Goal: Use online tool/utility: Use online tool/utility

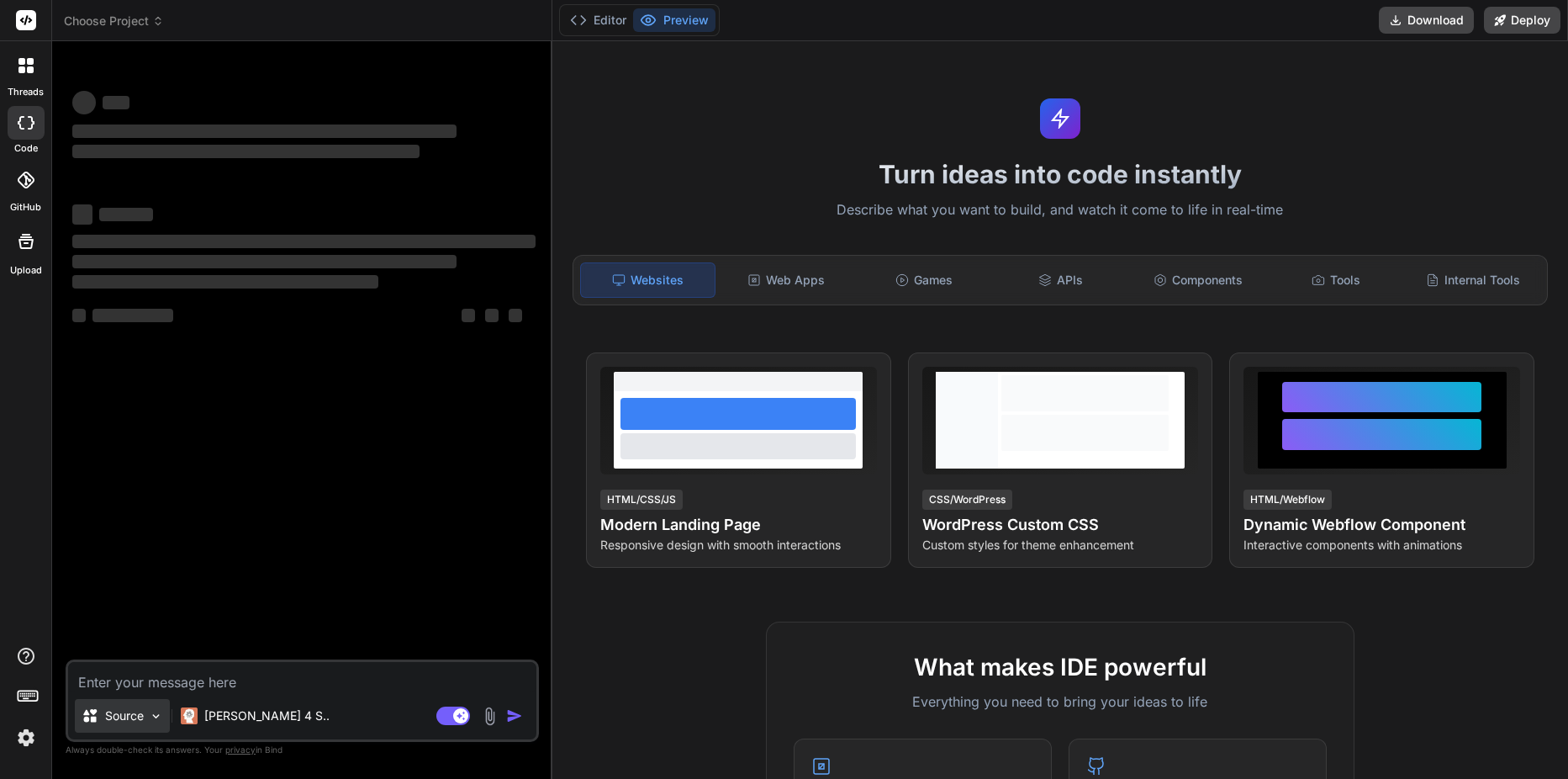
click at [98, 717] on div "Source" at bounding box center [112, 716] width 62 height 17
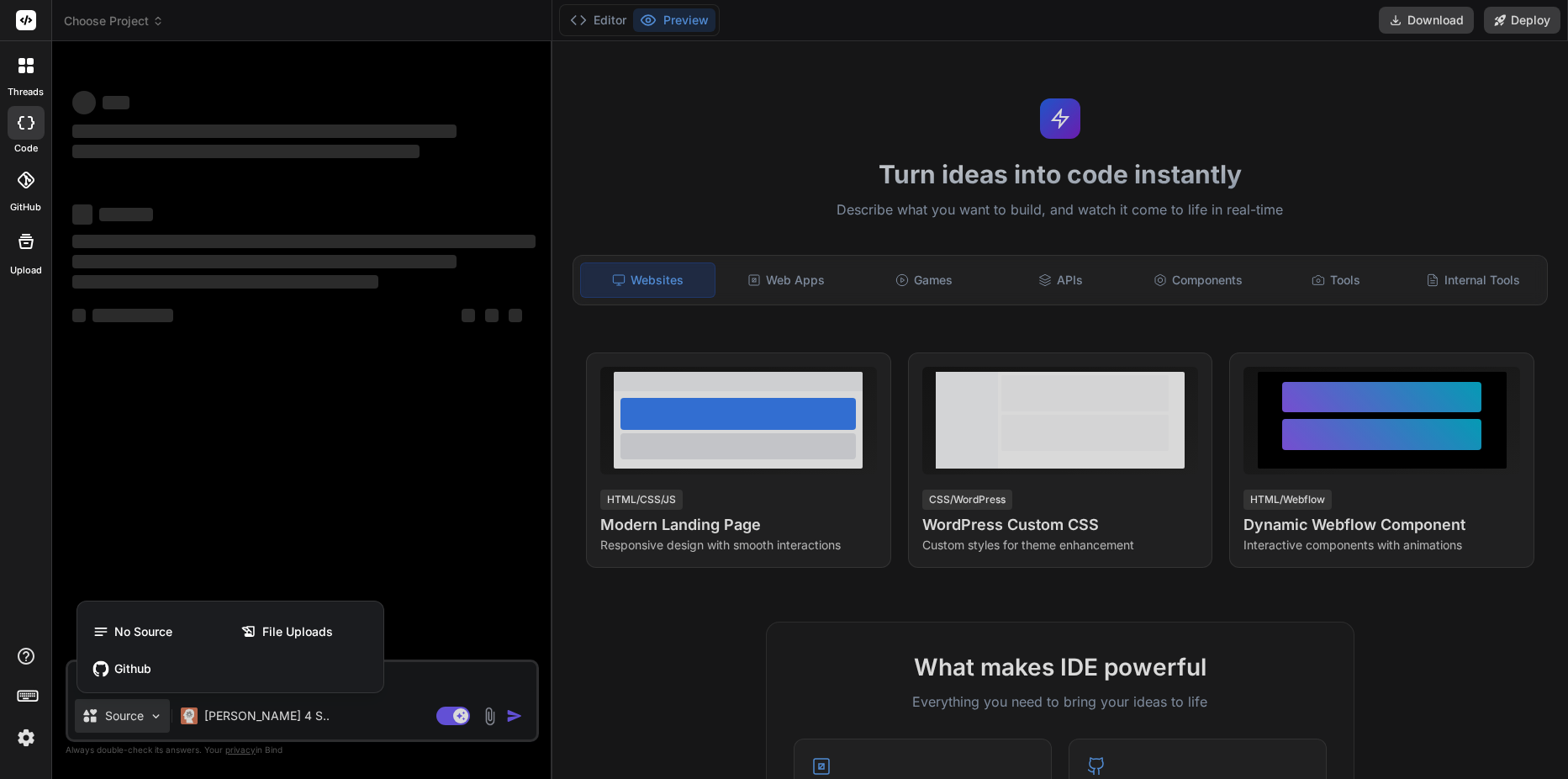
click at [428, 678] on div at bounding box center [784, 390] width 1568 height 779
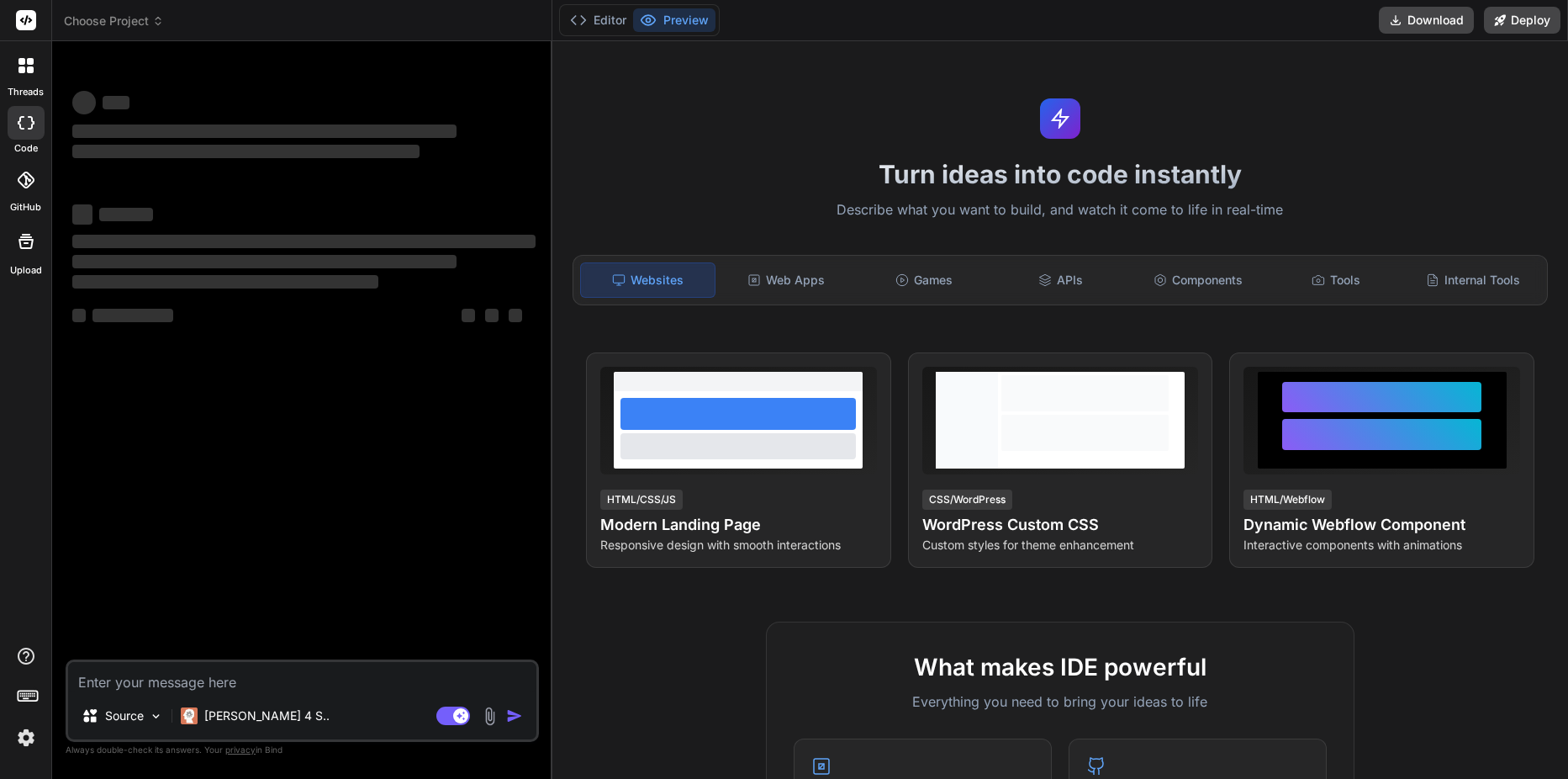
click at [401, 681] on textarea at bounding box center [302, 676] width 468 height 30
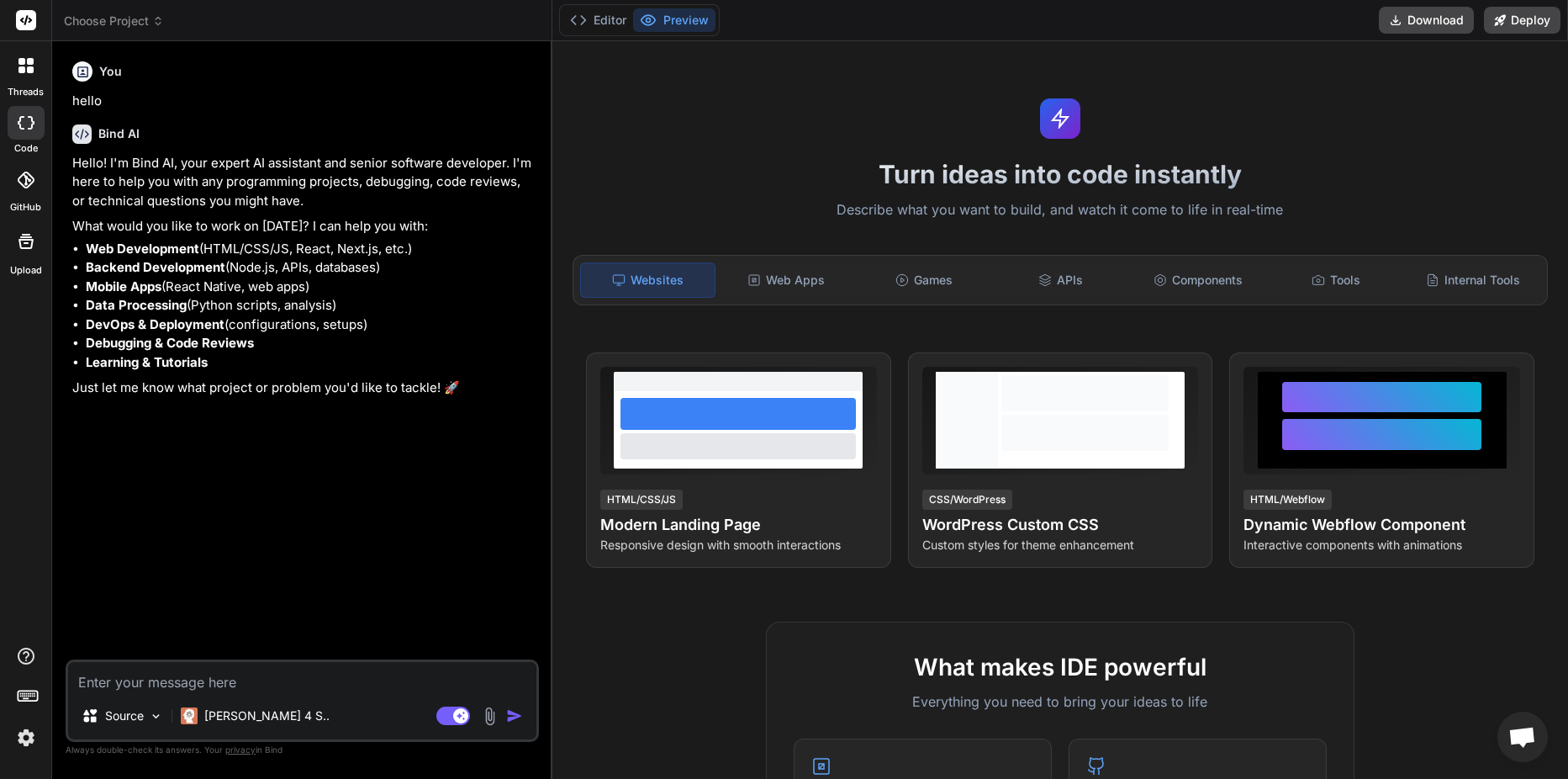
type textarea "x"
click at [209, 684] on textarea at bounding box center [302, 676] width 468 height 30
paste textarea "# Universal Electrical Network Branching Guide v3.0 - Master Edition ## The Def…"
type textarea "# Universal Electrical Network Branching Guide v3.0 - Master Edition ## The Def…"
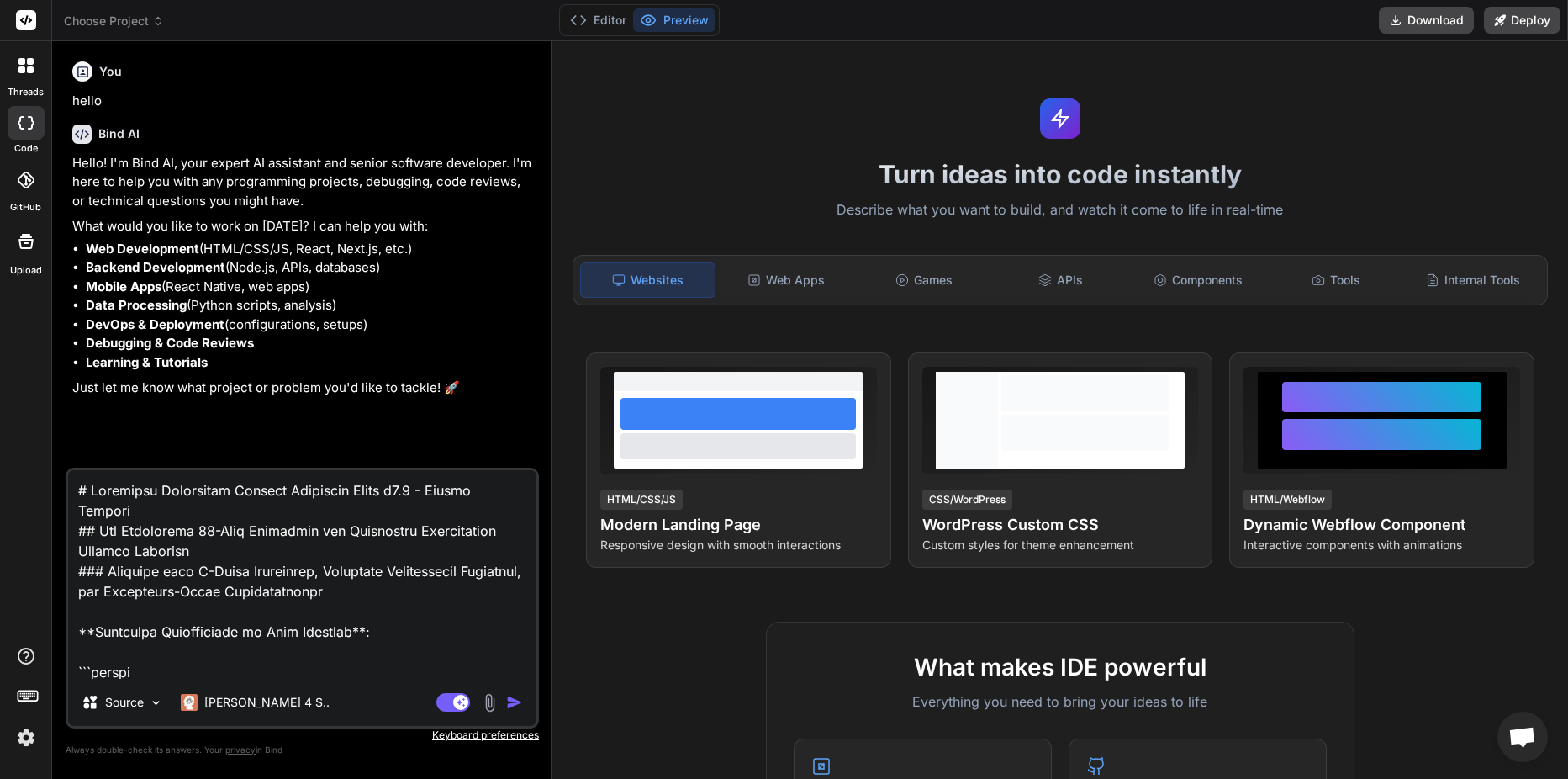
scroll to position [43533, 0]
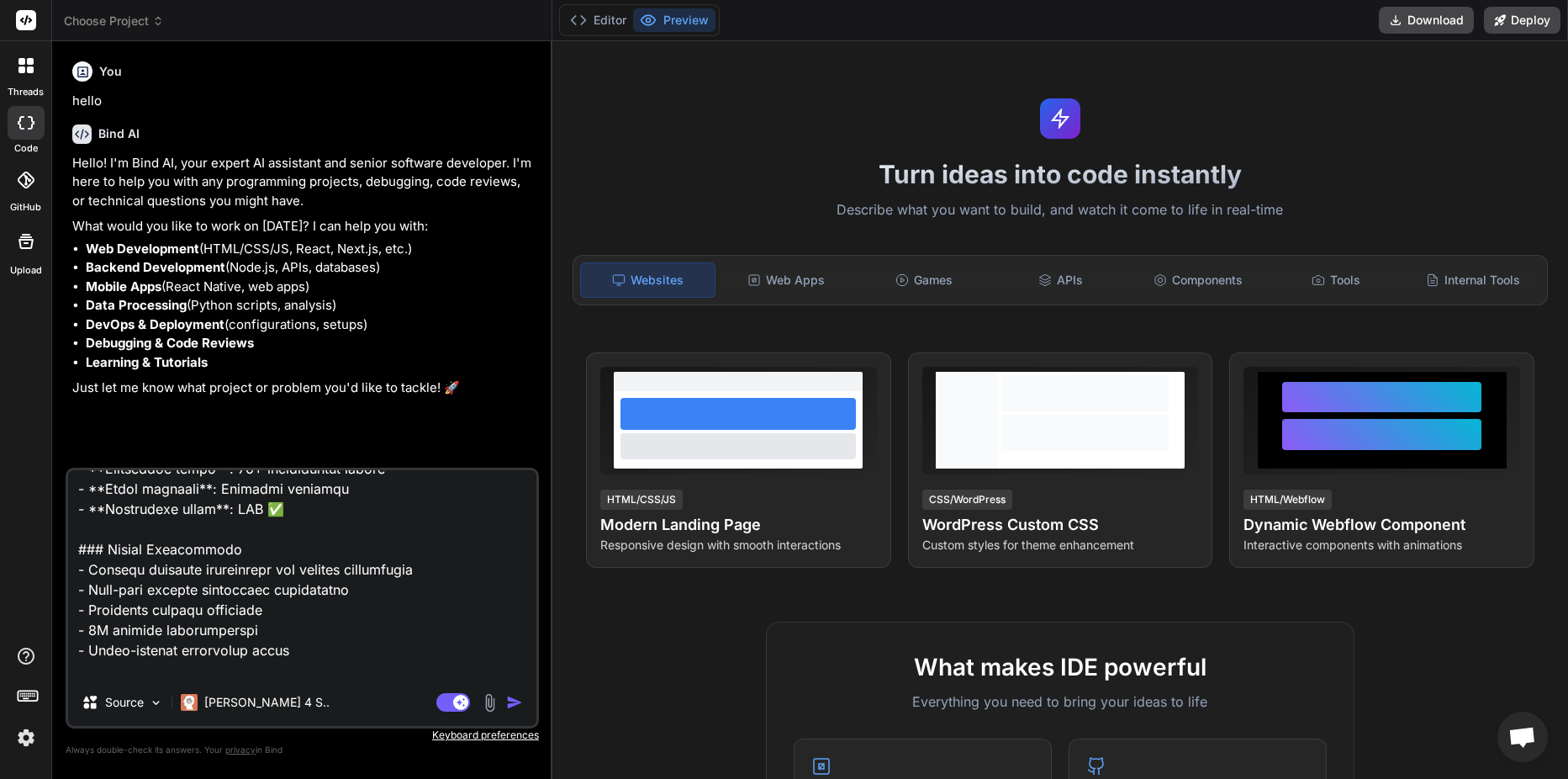
type textarea "x"
type textarea "# Universal Electrical Network Branching Guide v3.0 - Master Edition ## The Def…"
type textarea "x"
type textarea "# Universal Electrical Network Branching Guide v3.0 - Master Edition ## The Def…"
type textarea "x"
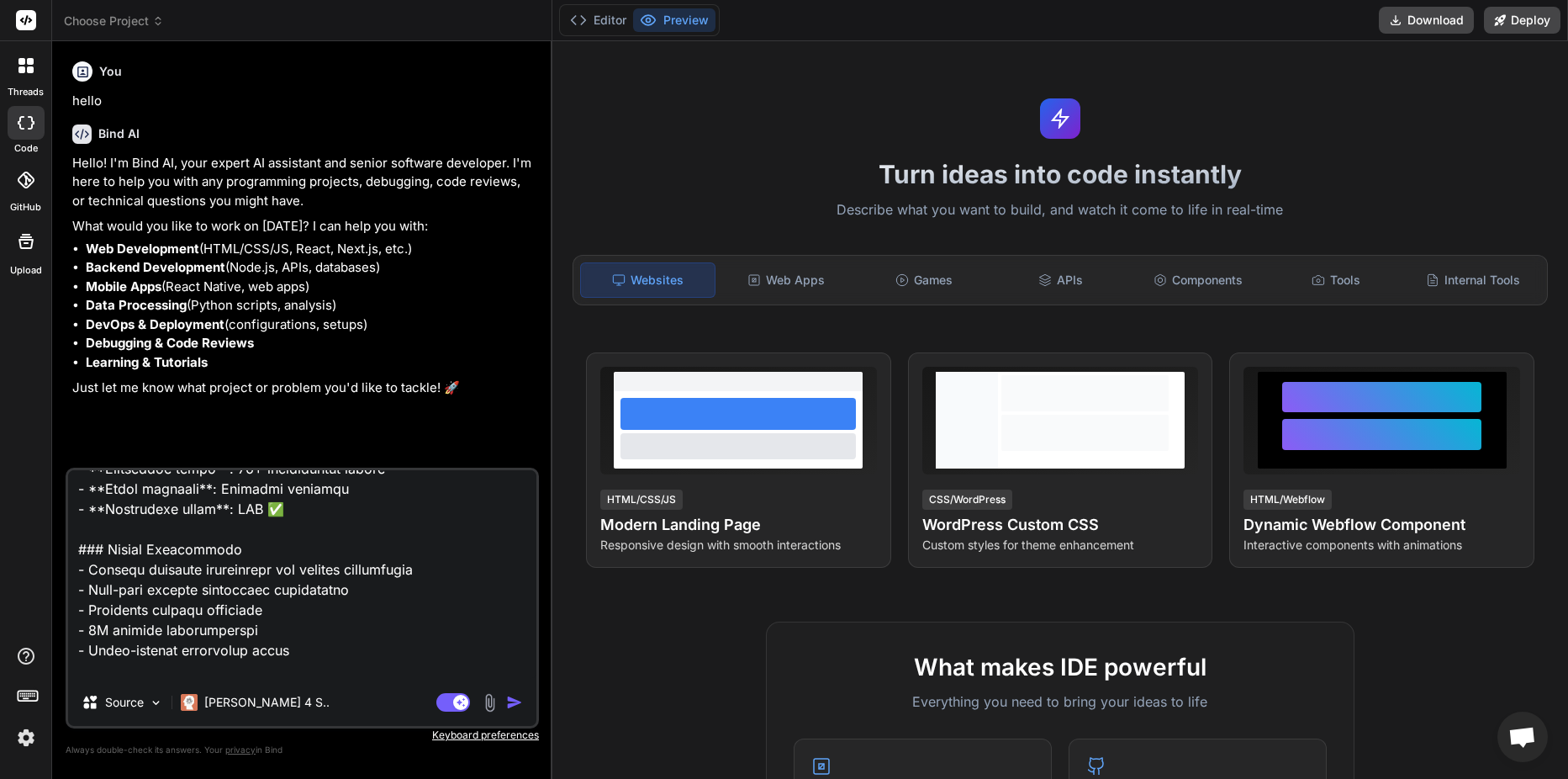
type textarea "# Universal Electrical Network Branching Guide v3.0 - Master Edition ## The Def…"
type textarea "x"
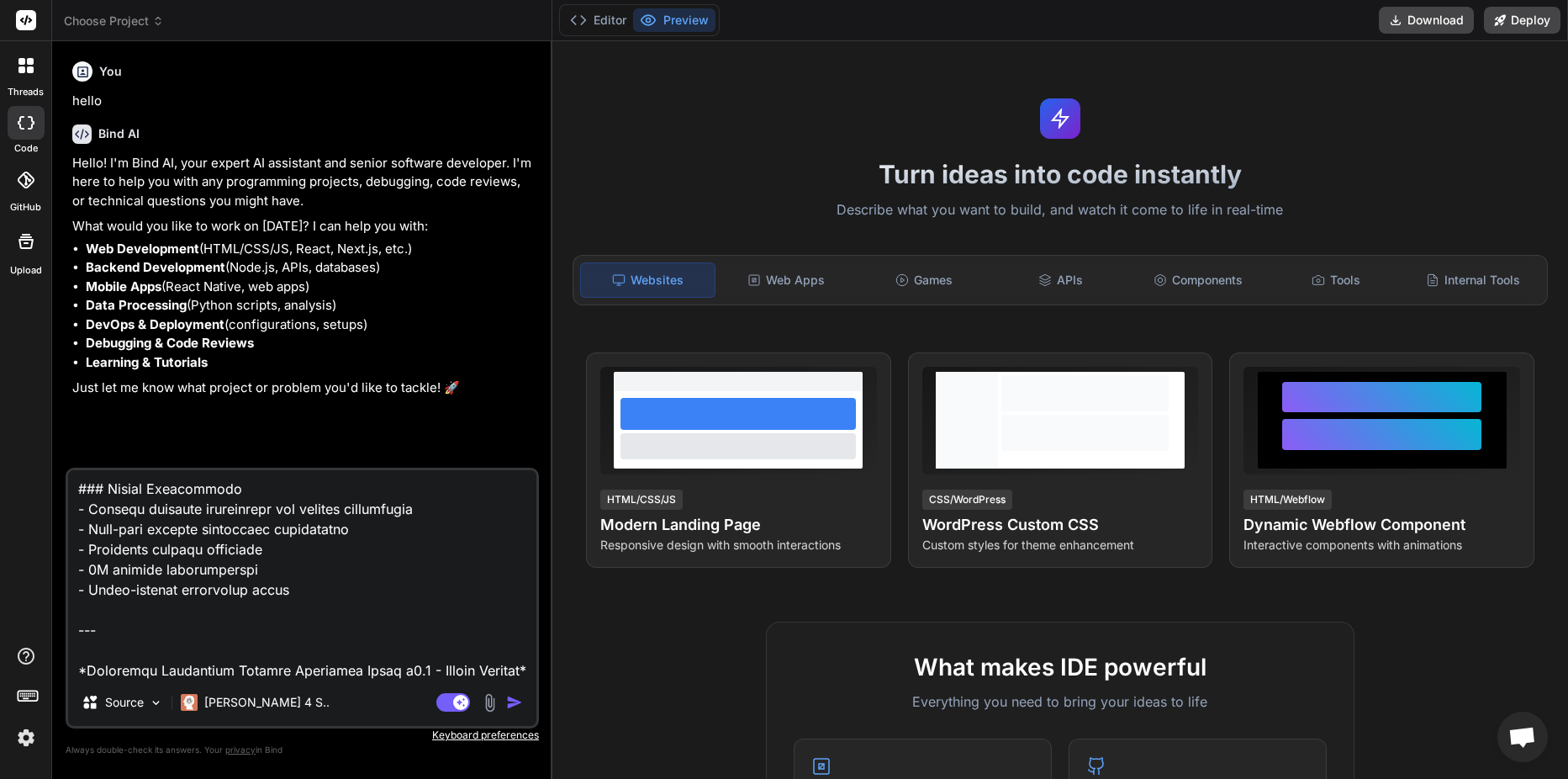
type textarea "# Universal Electrical Network Branching Guide v3.0 - Master Edition ## The Def…"
type textarea "x"
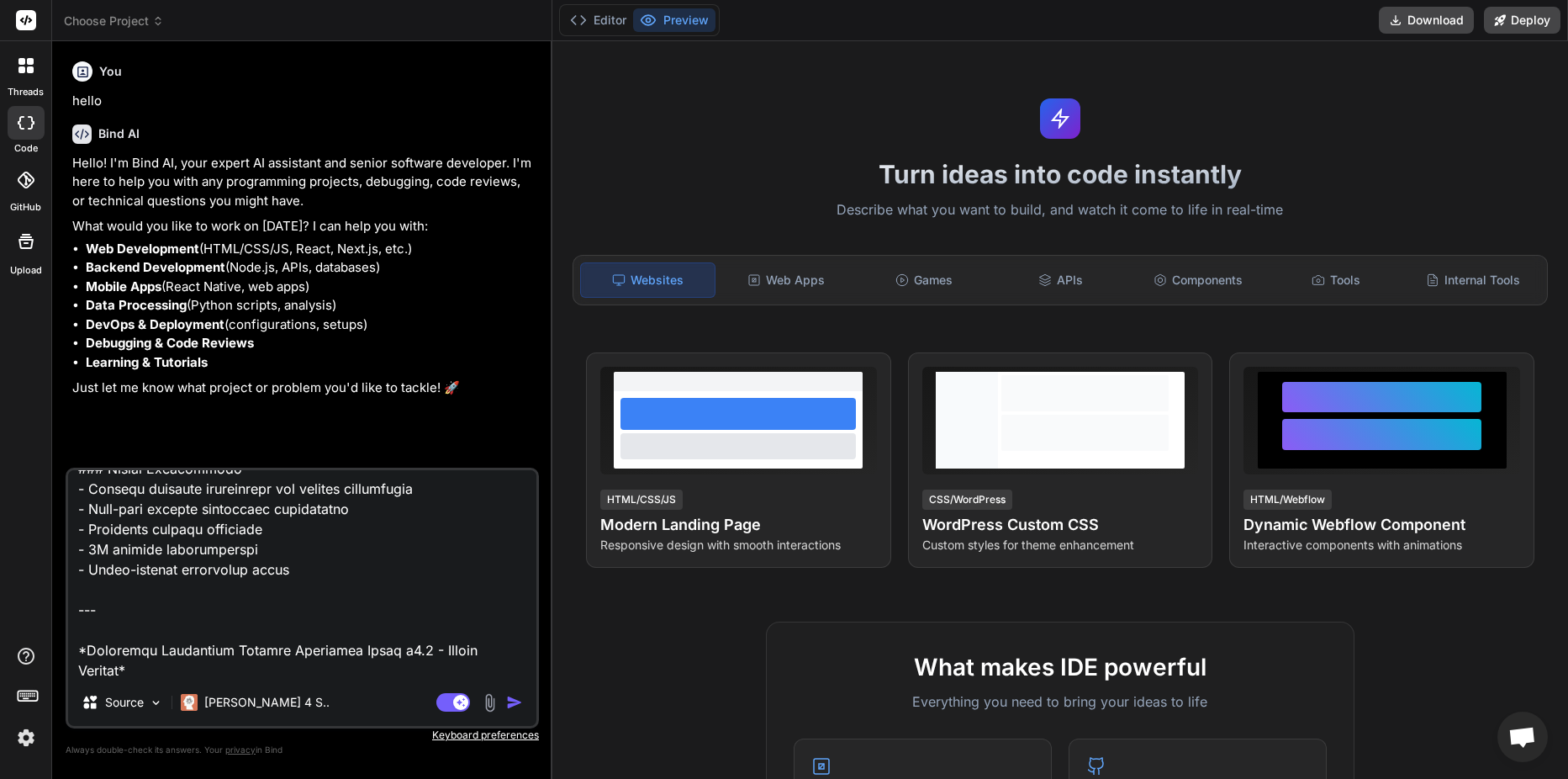
type textarea "# Universal Electrical Network Branching Guide v3.0 - Master Edition ## The Def…"
type textarea "x"
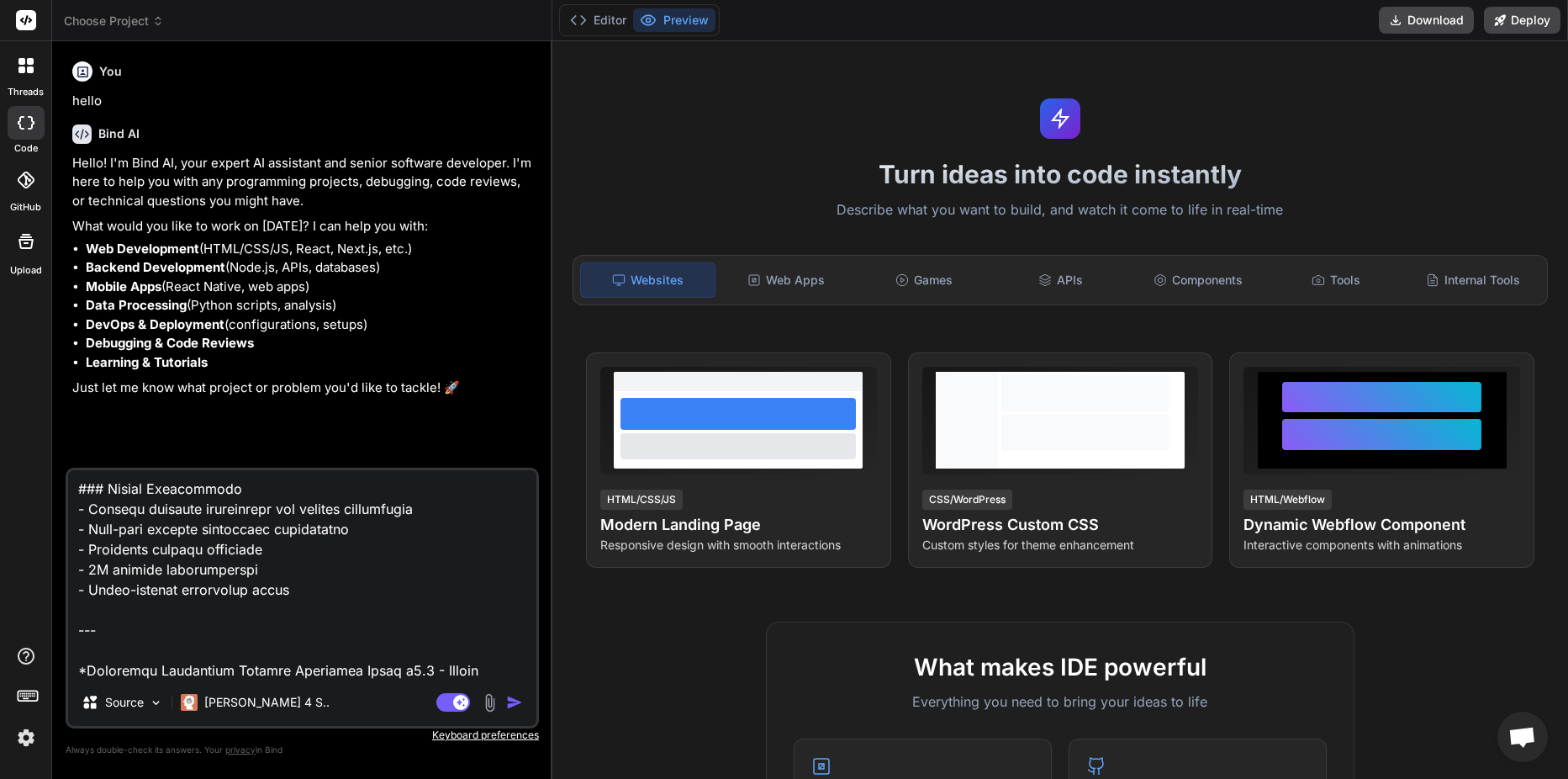
type textarea "# Universal Electrical Network Branching Guide v3.0 - Master Edition ## The Def…"
type textarea "x"
type textarea "# Universal Electrical Network Branching Guide v3.0 - Master Edition ## The Def…"
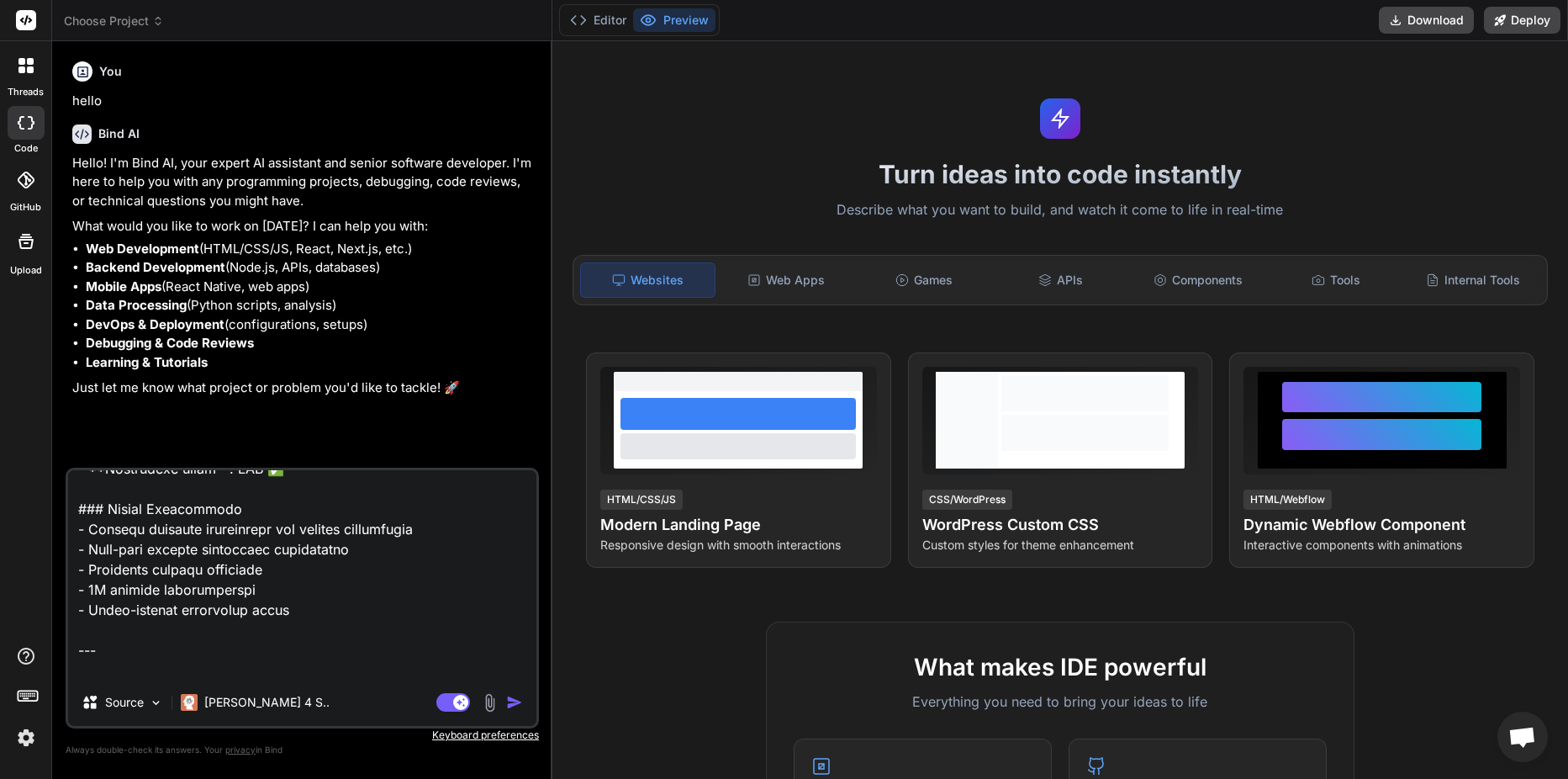
type textarea "x"
type textarea "# Universal Electrical Network Branching Guide v3.0 - Master Edition ## The Def…"
type textarea "x"
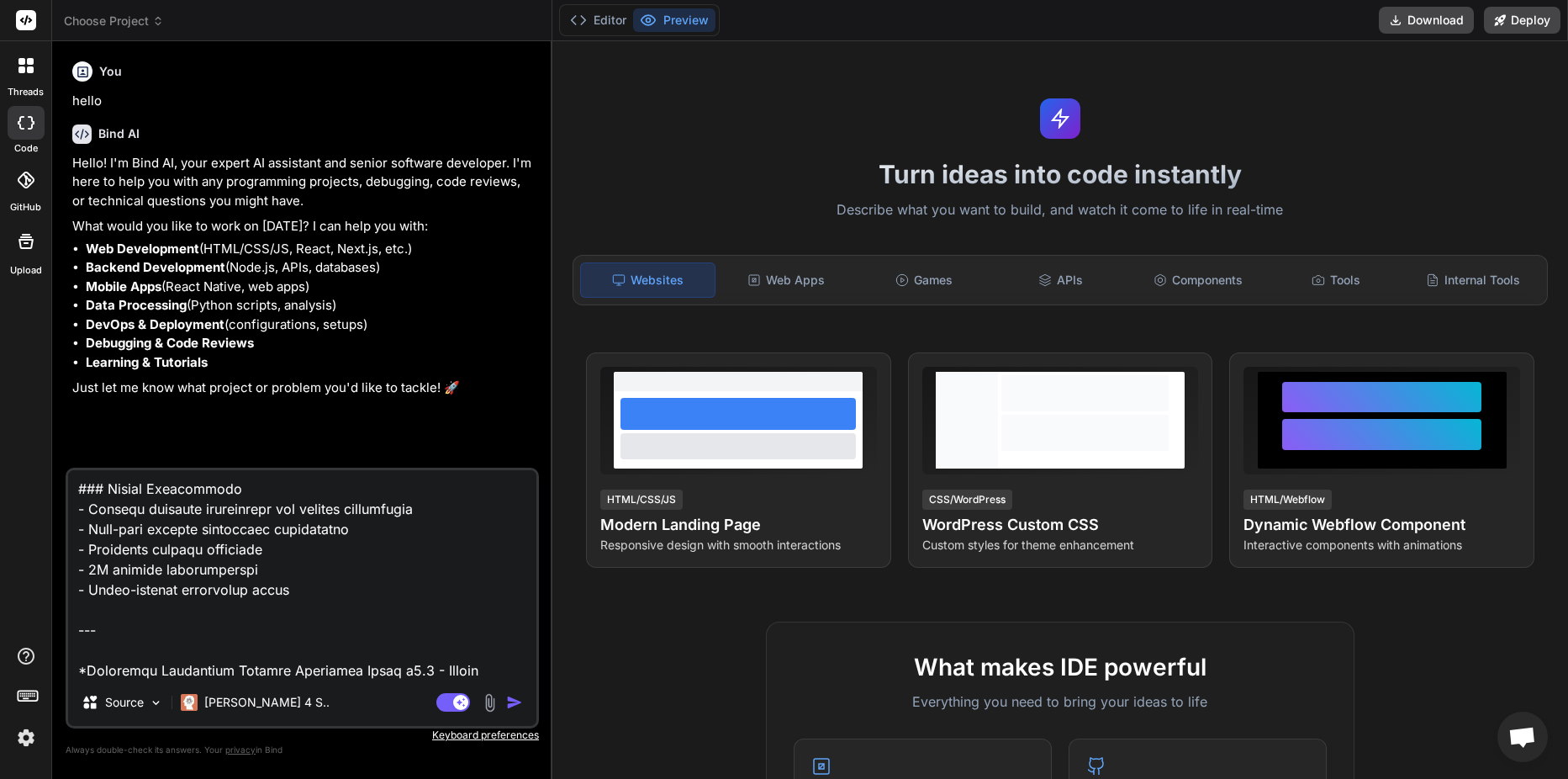
type textarea "# Universal Electrical Network Branching Guide v3.0 - Master Edition ## The Def…"
type textarea "x"
type textarea "# Universal Electrical Network Branching Guide v3.0 - Master Edition ## The Def…"
type textarea "x"
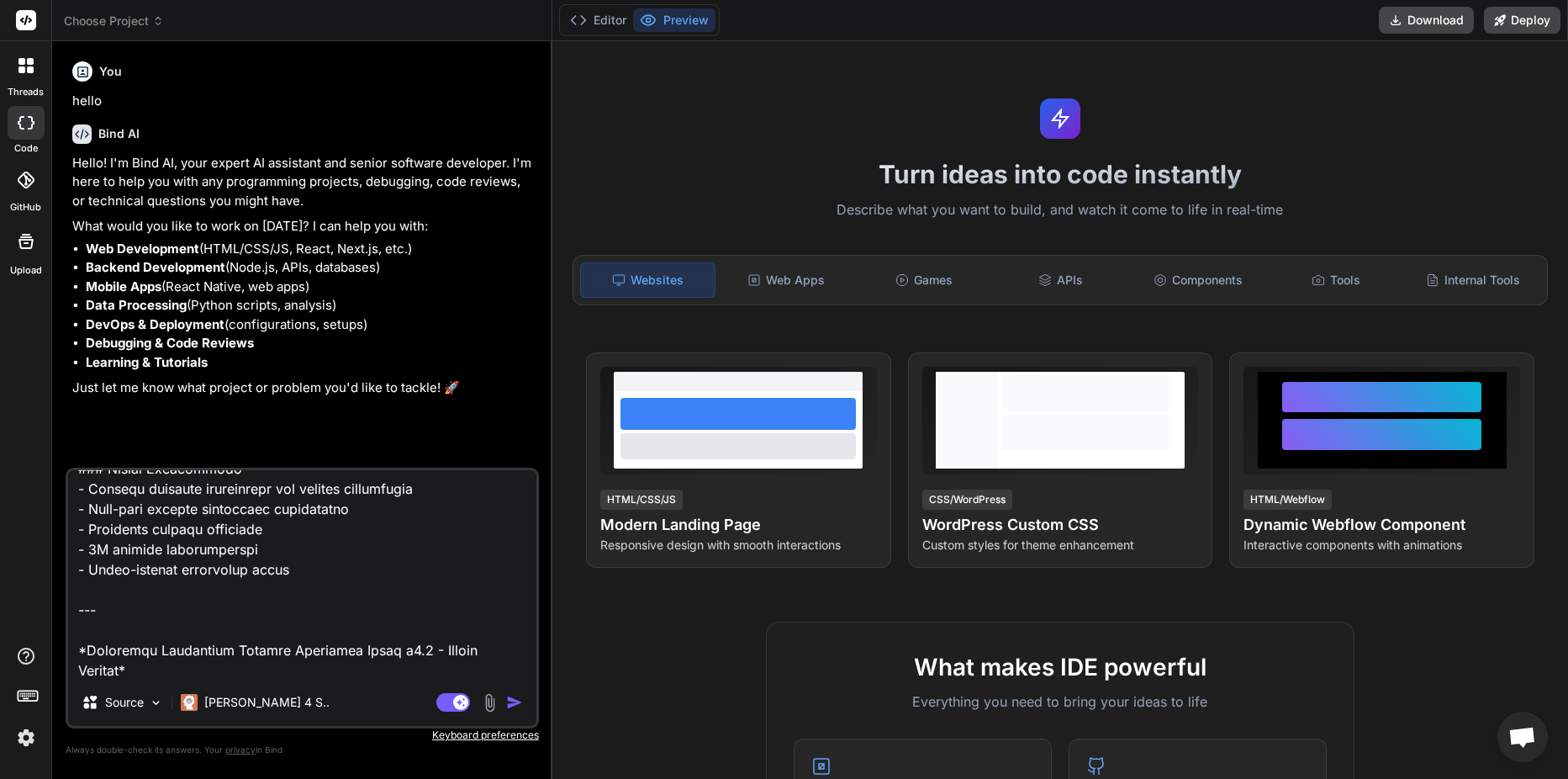
type textarea "# Universal Electrical Network Branching Guide v3.0 - Master Edition ## The Def…"
type textarea "x"
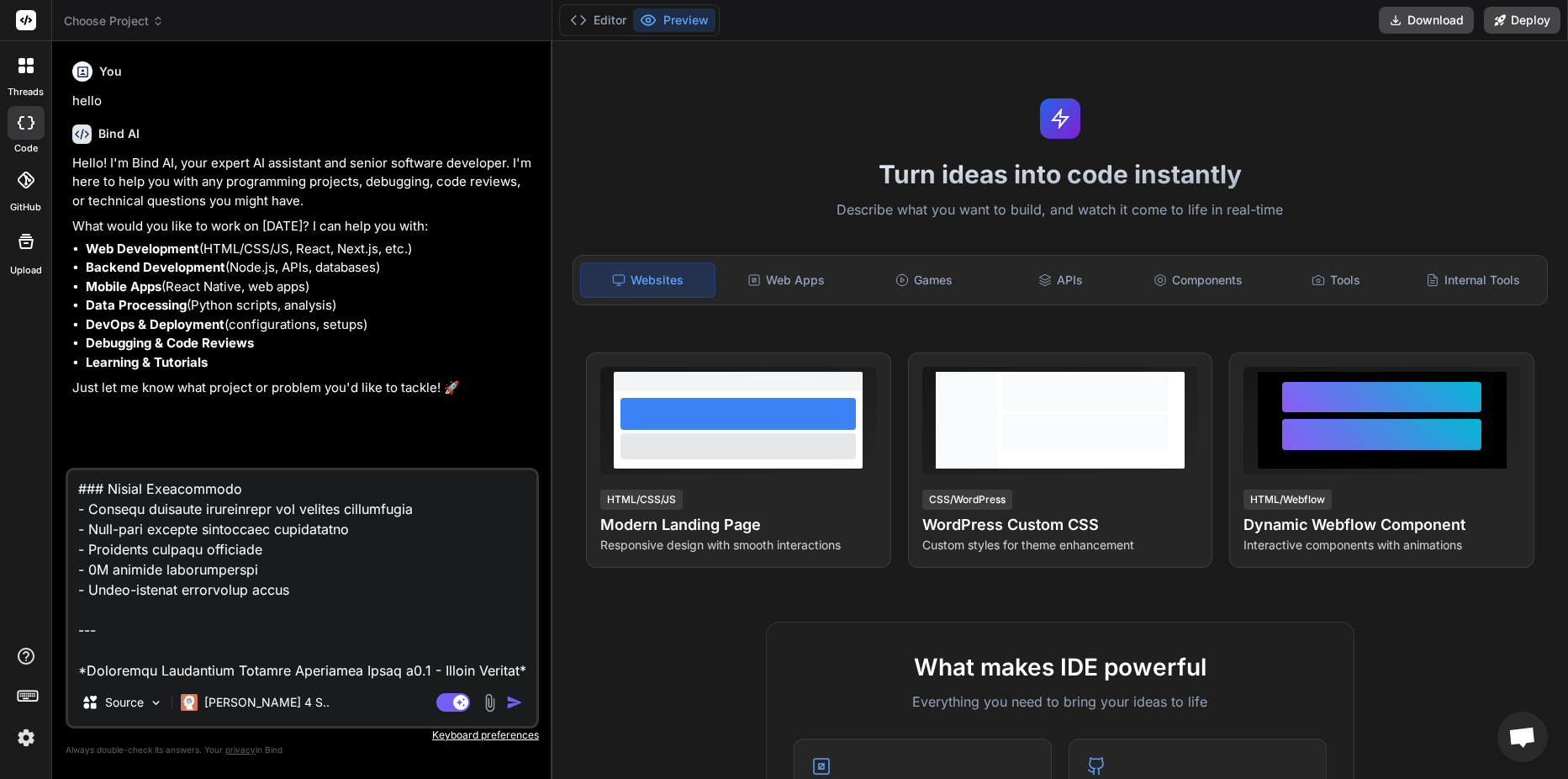
type textarea "# Universal Electrical Network Branching Guide v3.0 - Master Edition ## The Def…"
type textarea "x"
type textarea "# Universal Electrical Network Branching Guide v3.0 - Master Edition ## The Def…"
type textarea "x"
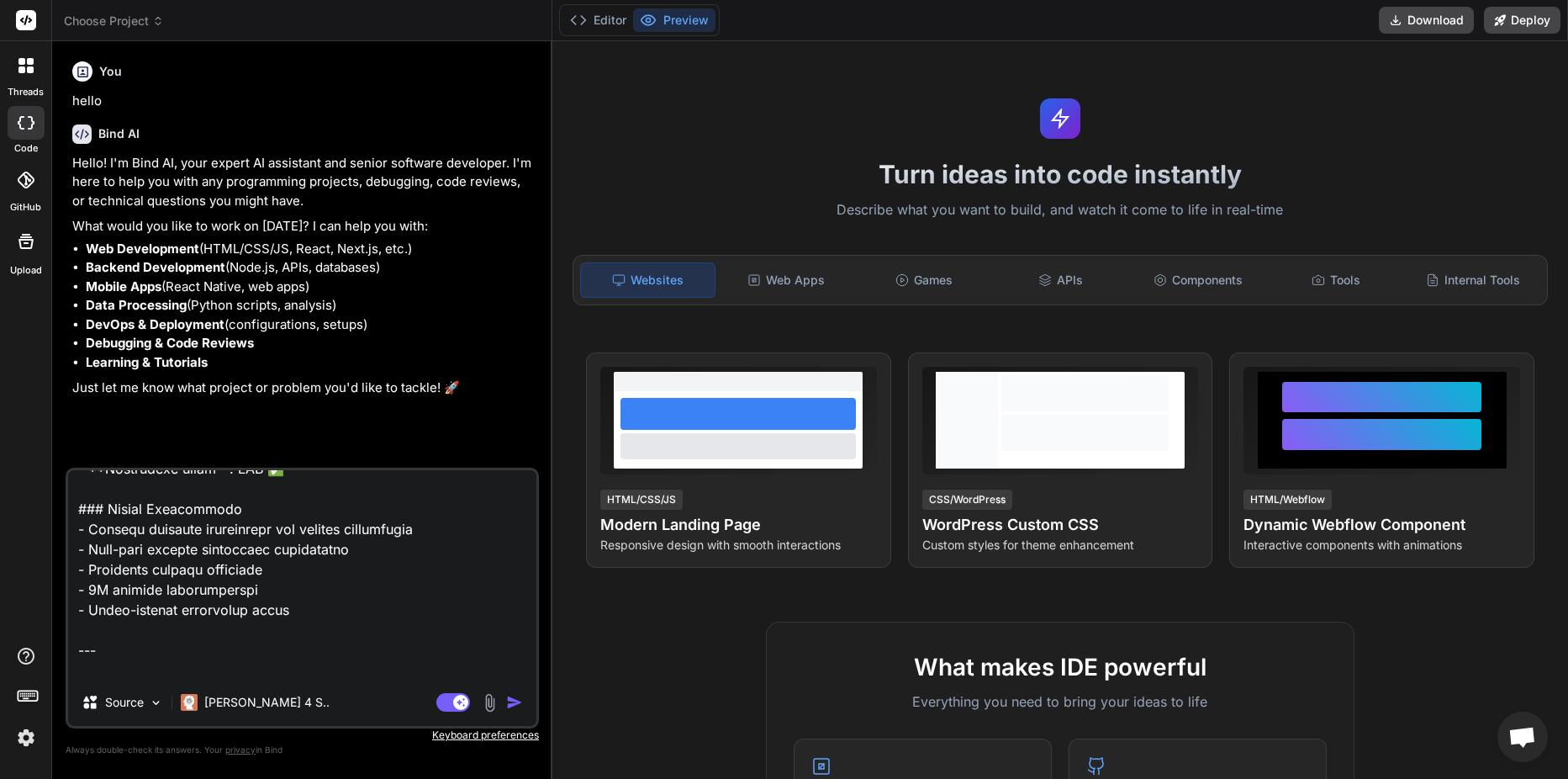
type textarea "# Universal Electrical Network Branching Guide v3.0 - Master Edition ## The Def…"
type textarea "x"
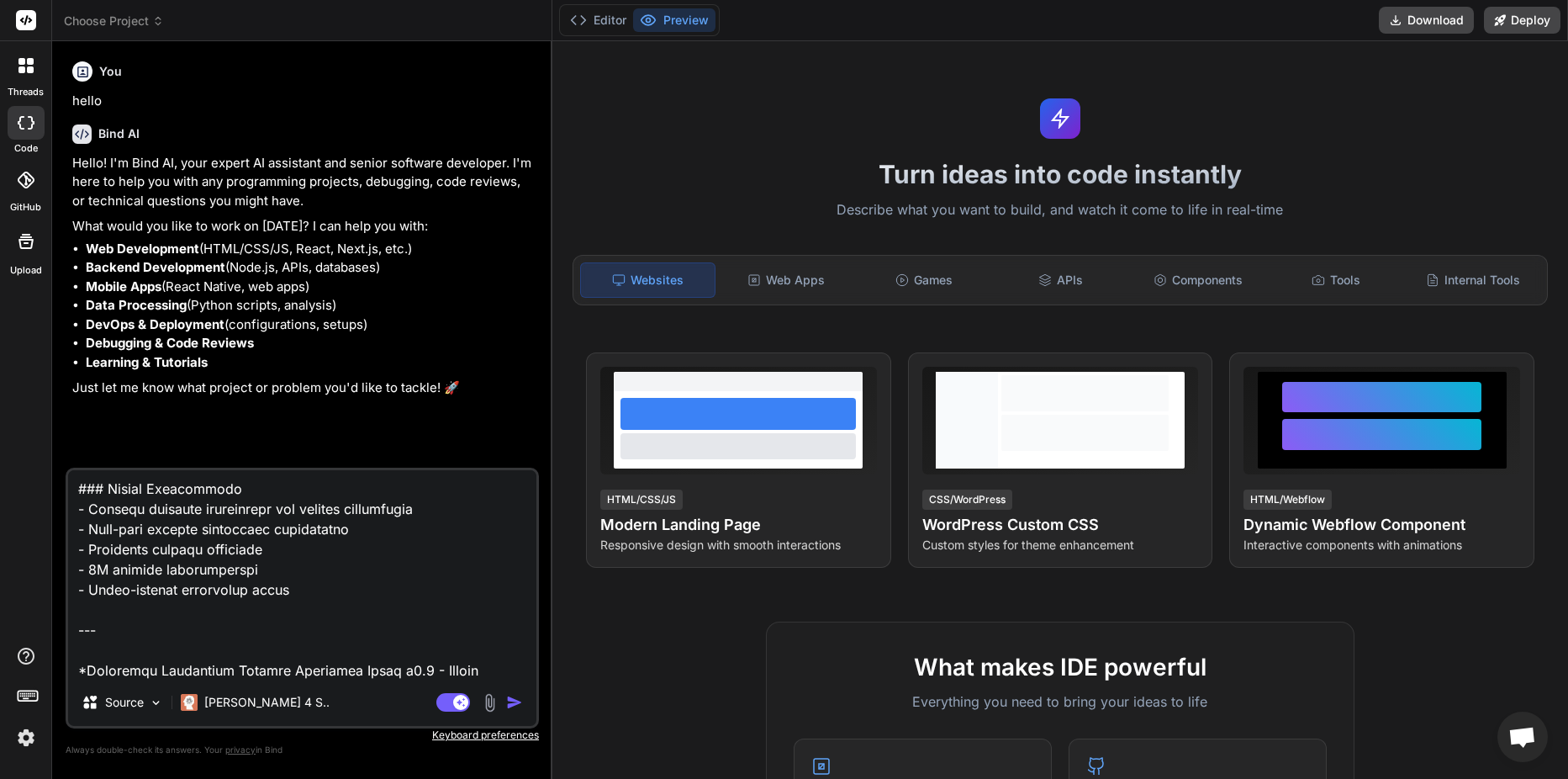
type textarea "# Universal Electrical Network Branching Guide v3.0 - Master Edition ## The Def…"
type textarea "x"
type textarea "# Universal Electrical Network Branching Guide v3.0 - Master Edition ## The Def…"
type textarea "x"
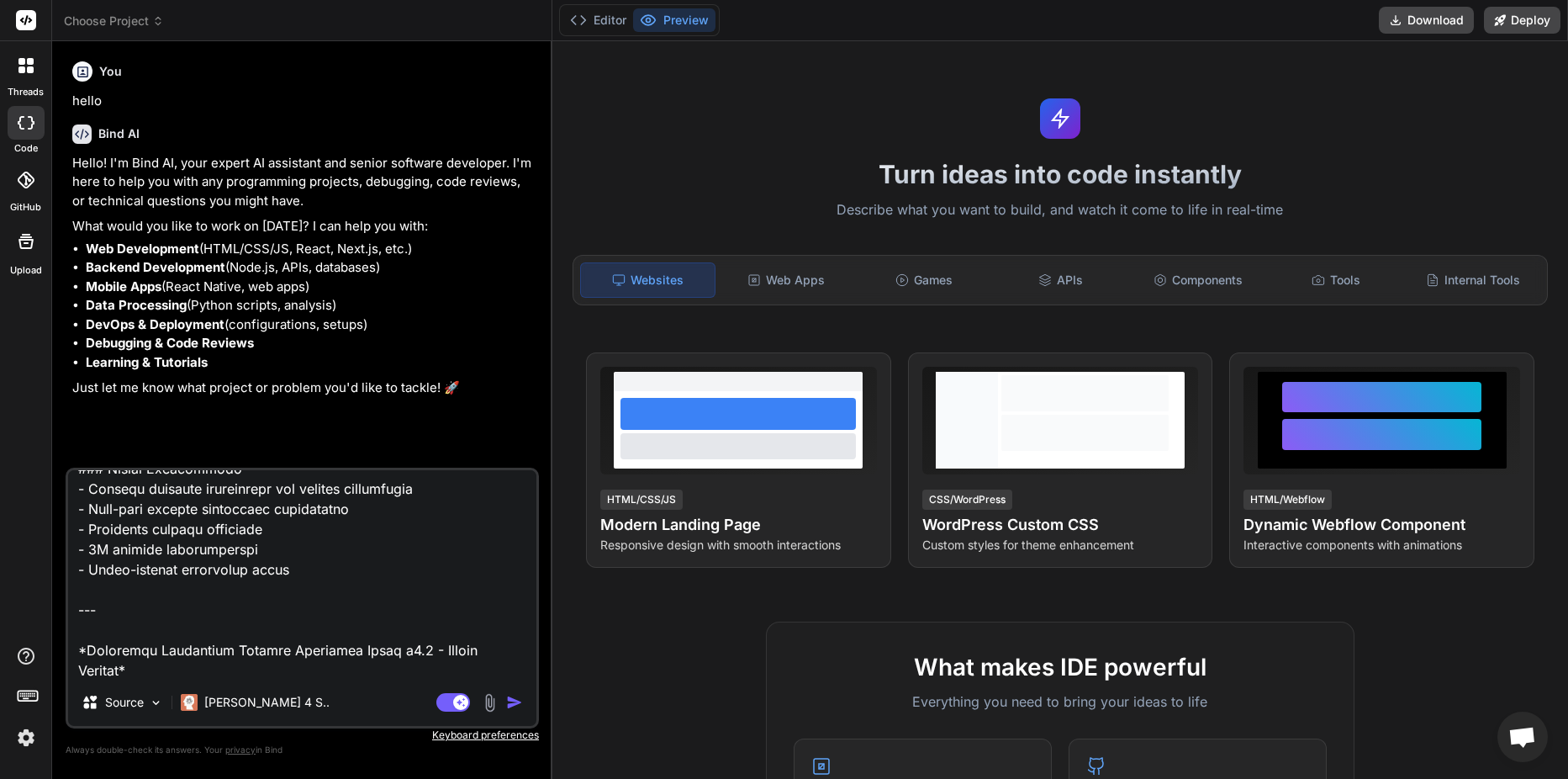
type textarea "# Universal Electrical Network Branching Guide v3.0 - Master Edition ## The Def…"
type textarea "x"
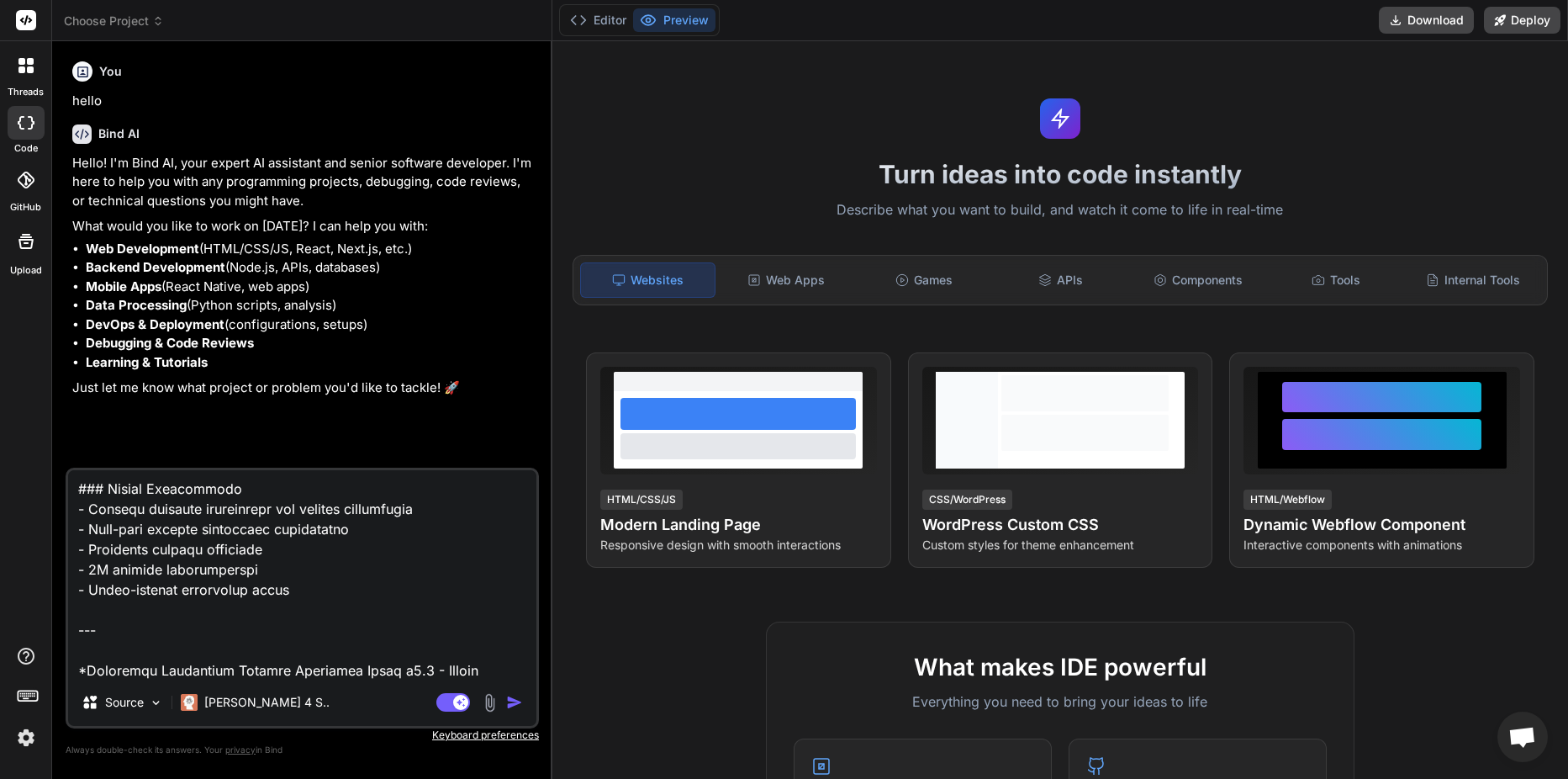
type textarea "# Universal Electrical Network Branching Guide v3.0 - Master Edition ## The Def…"
type textarea "x"
type textarea "# Universal Electrical Network Branching Guide v3.0 - Master Edition ## The Def…"
type textarea "x"
type textarea "# Universal Electrical Network Branching Guide v3.0 - Master Edition ## The Def…"
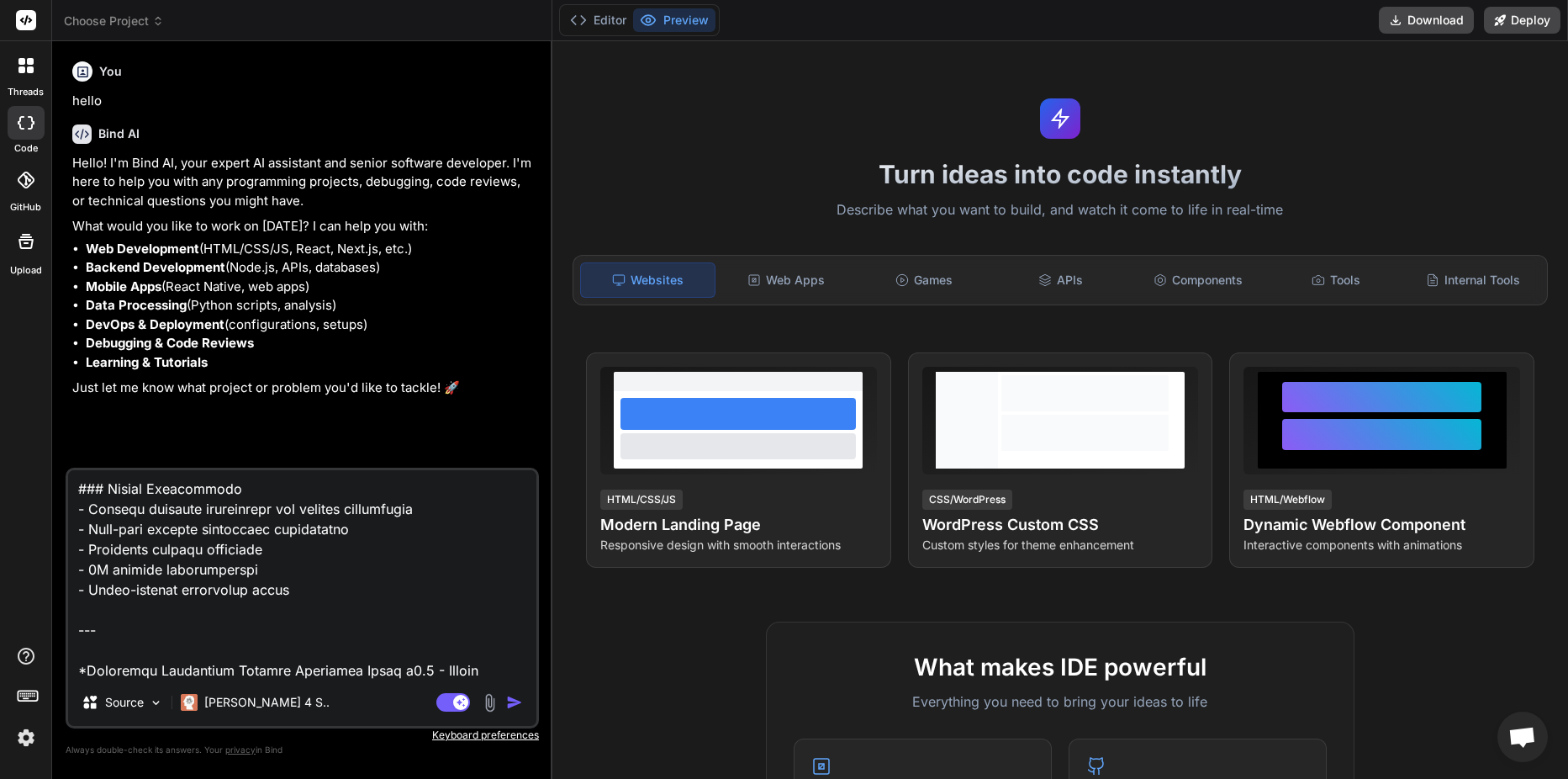
type textarea "x"
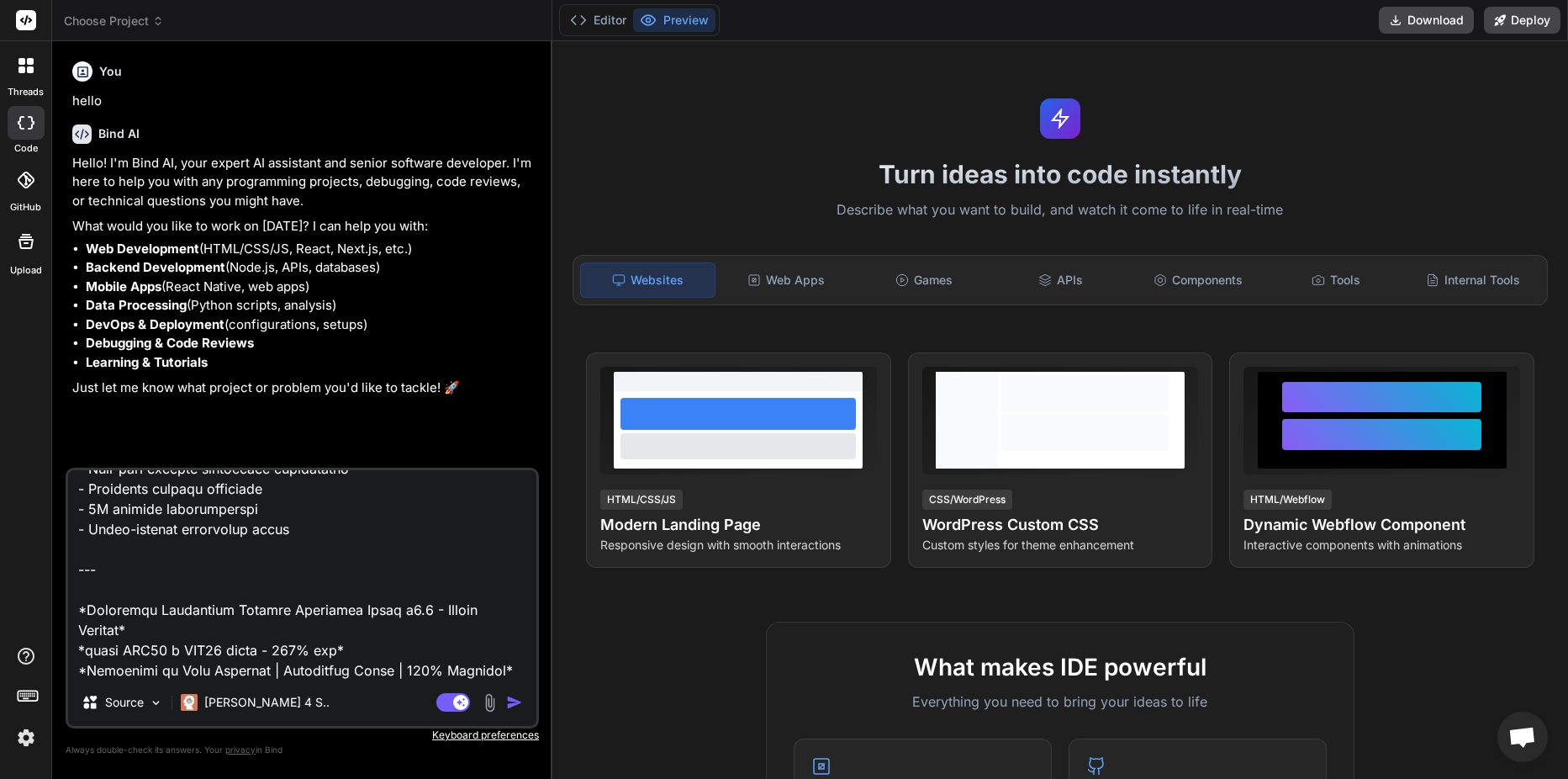
type textarea "# Universal Electrical Network Branching Guide v3.0 - Master Edition ## The Def…"
type textarea "x"
type textarea "# Universal Electrical Network Branching Guide v3.0 - Master Edition ## The Def…"
type textarea "x"
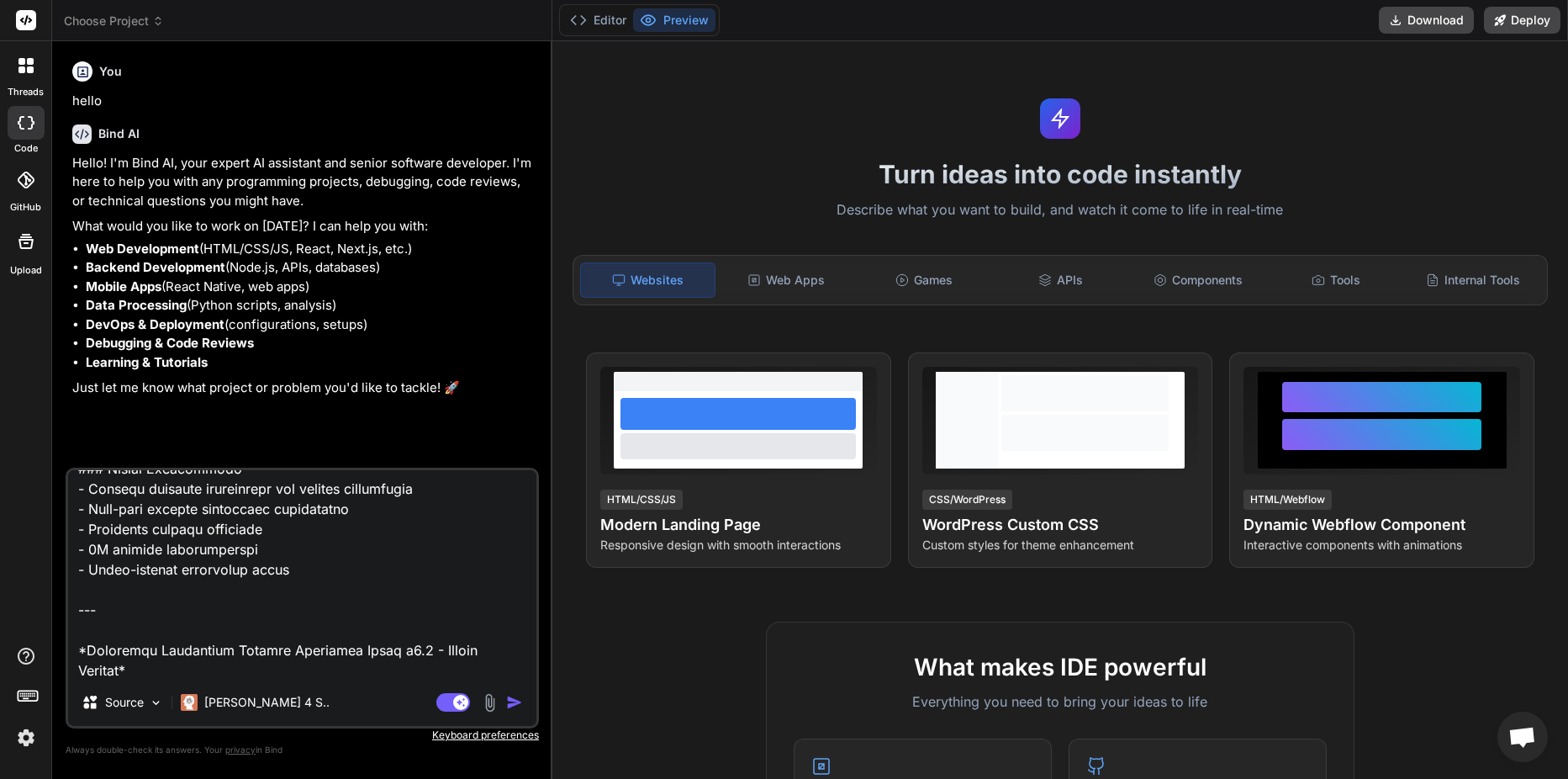
type textarea "# Universal Electrical Network Branching Guide v3.0 - Master Edition ## The Def…"
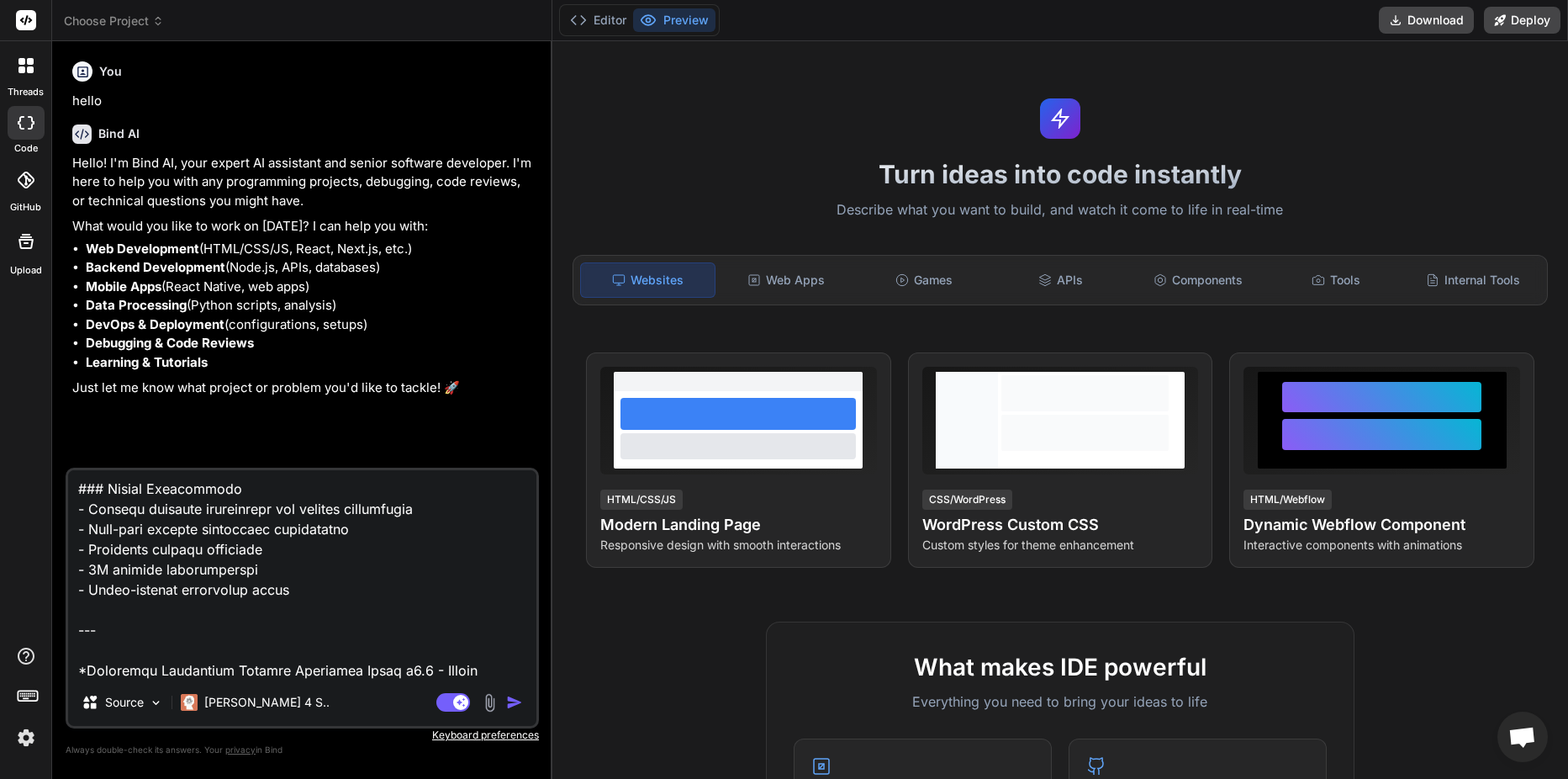
type textarea "x"
type textarea "# Universal Electrical Network Branching Guide v3.0 - Master Edition ## The Def…"
type textarea "x"
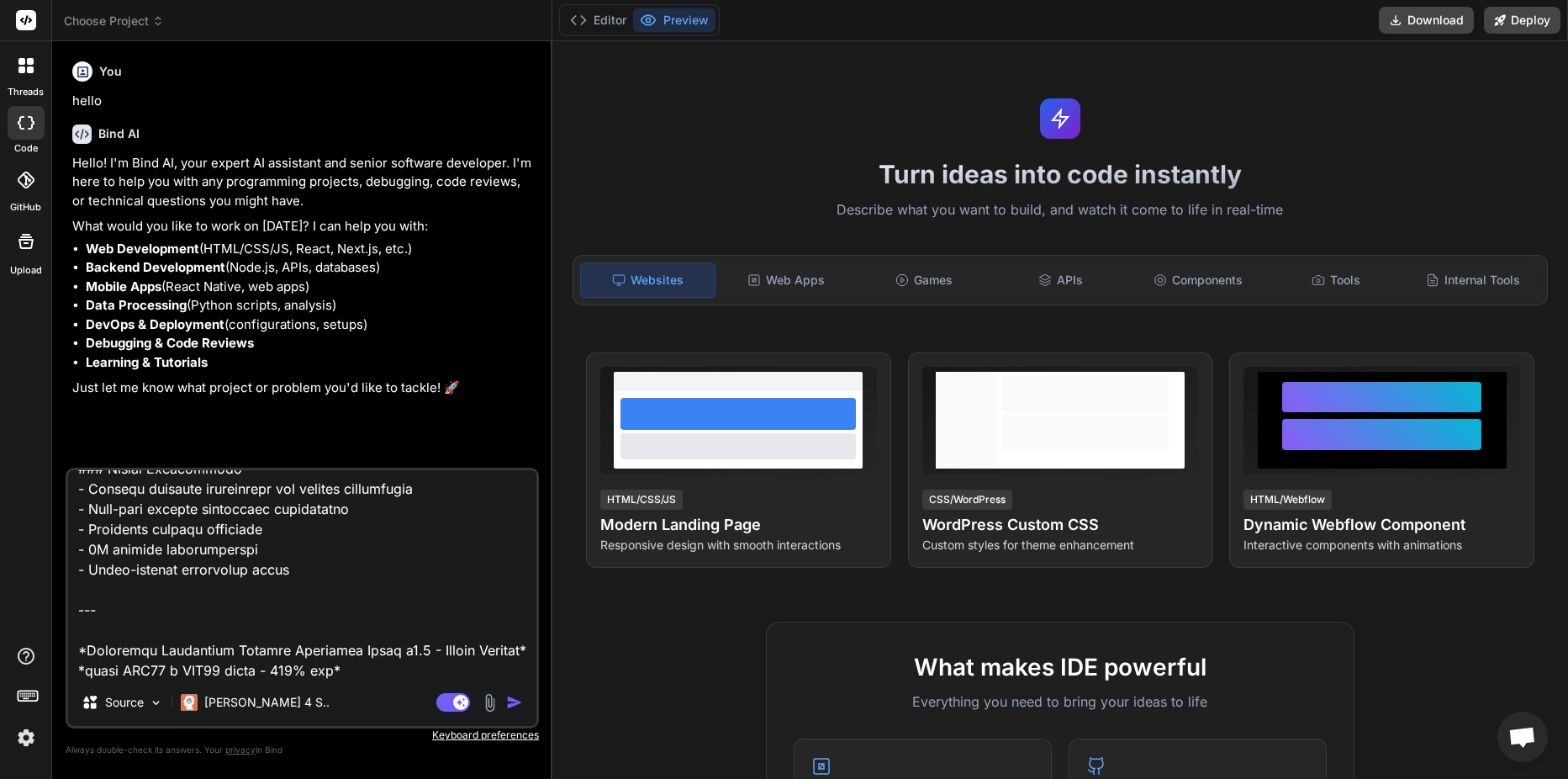
type textarea "# Universal Electrical Network Branching Guide v3.0 - Master Edition ## The Def…"
type textarea "x"
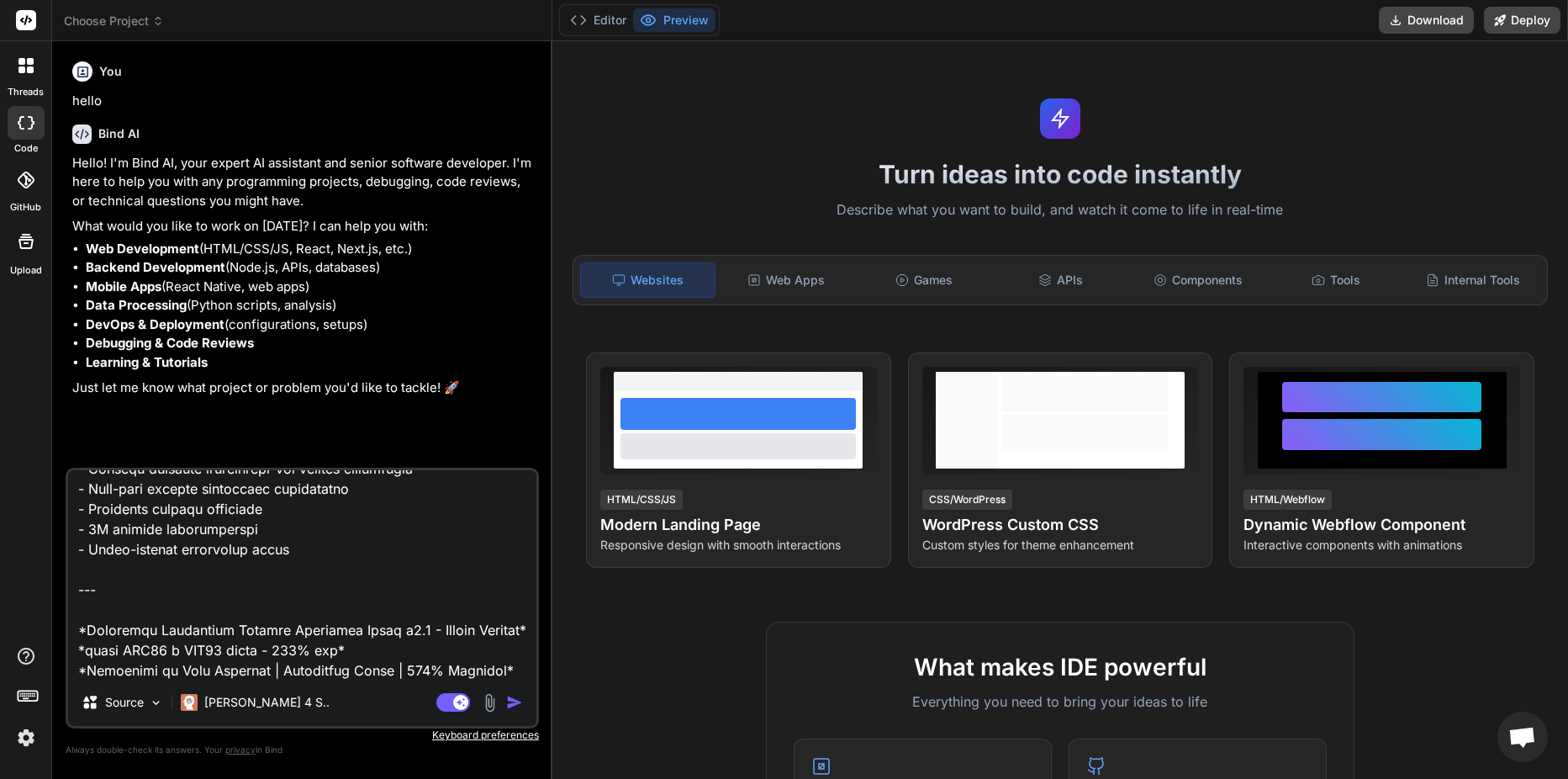
type textarea "# Universal Electrical Network Branching Guide v3.0 - Master Edition ## The Def…"
type textarea "x"
type textarea "# Universal Electrical Network Branching Guide v3.0 - Master Edition ## The Def…"
type textarea "x"
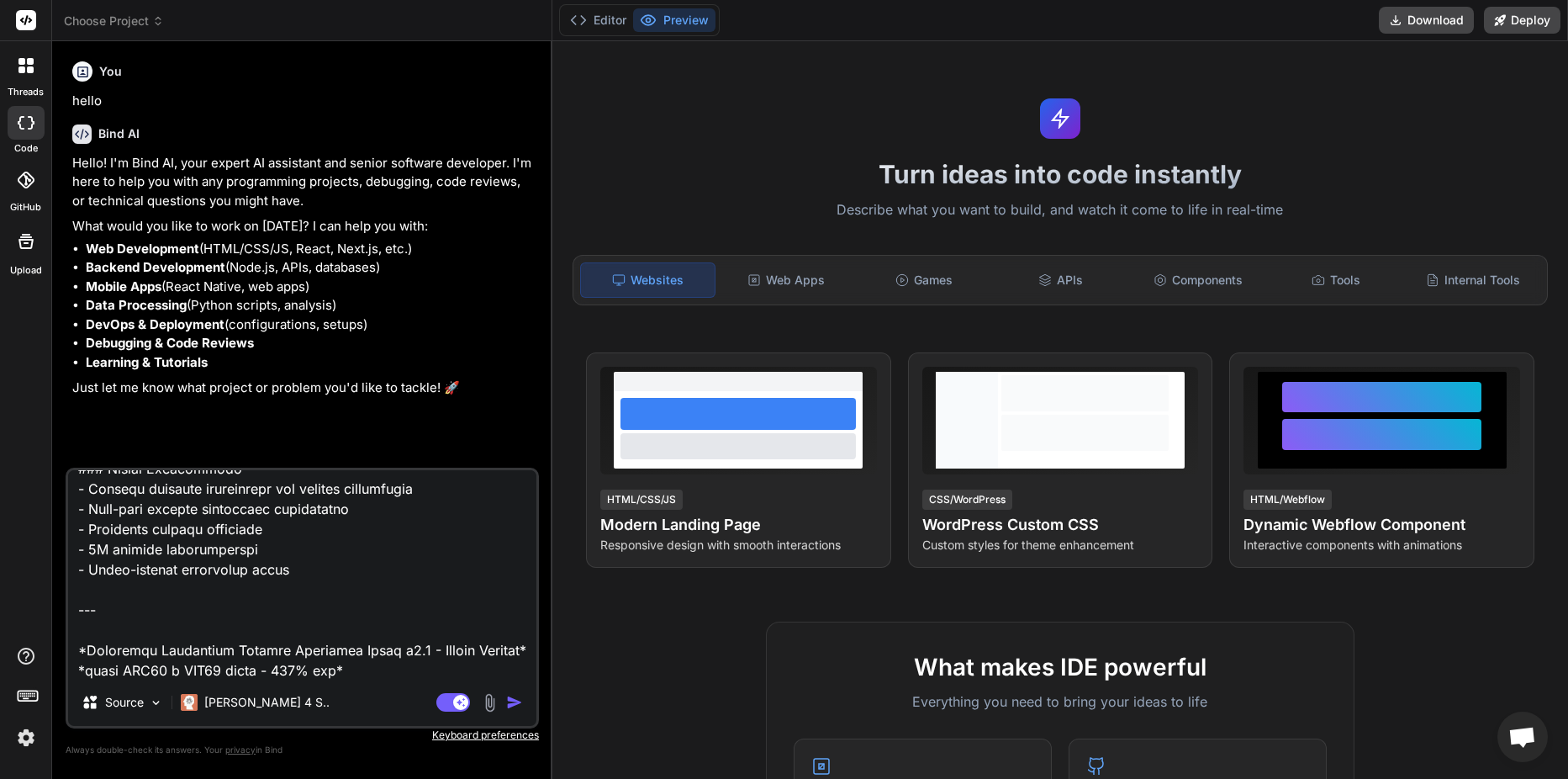
type textarea "# Universal Electrical Network Branching Guide v3.0 - Master Edition ## The Def…"
type textarea "x"
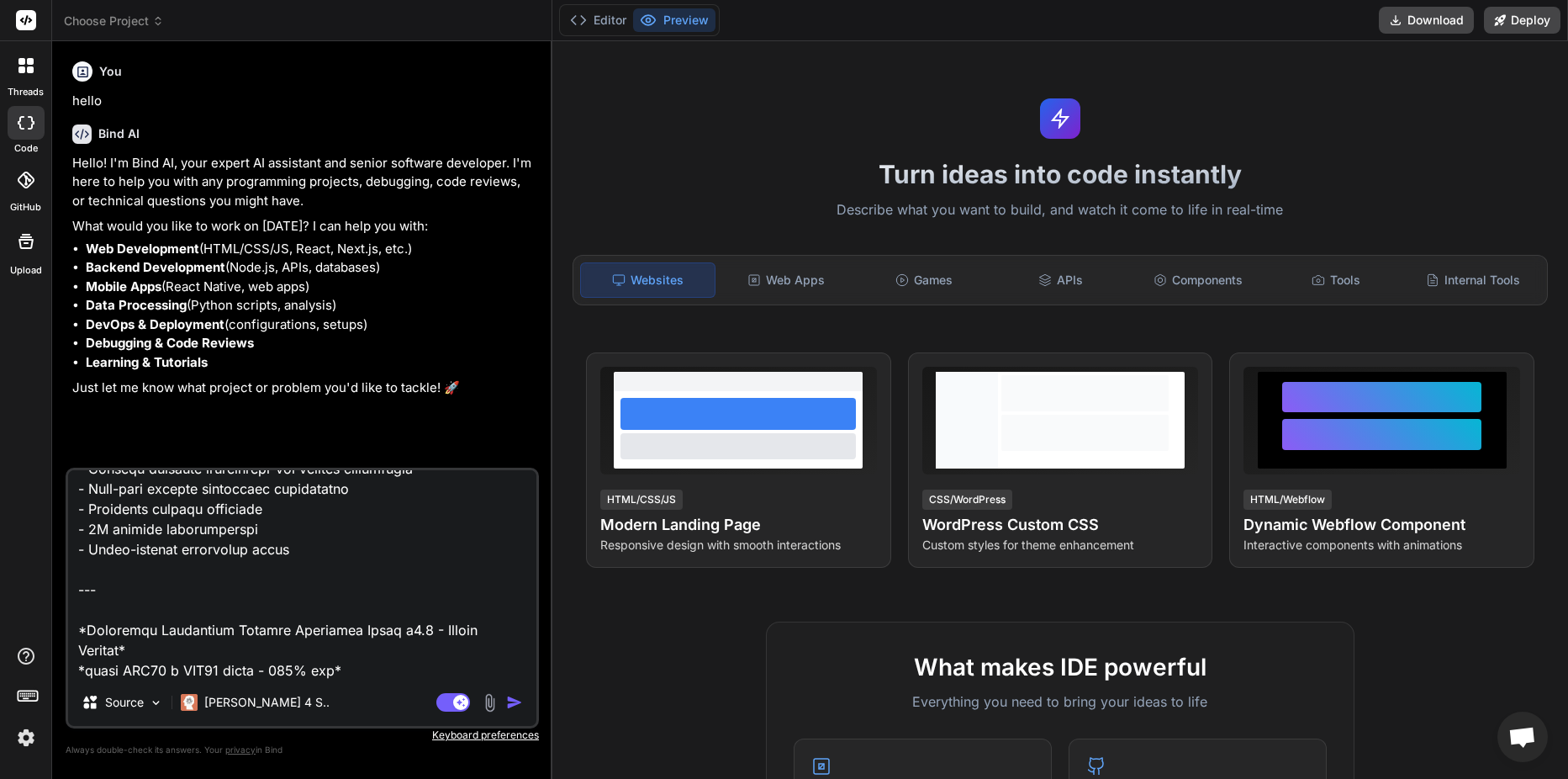
type textarea "# Universal Electrical Network Branching Guide v3.0 - Master Edition ## The Def…"
type textarea "x"
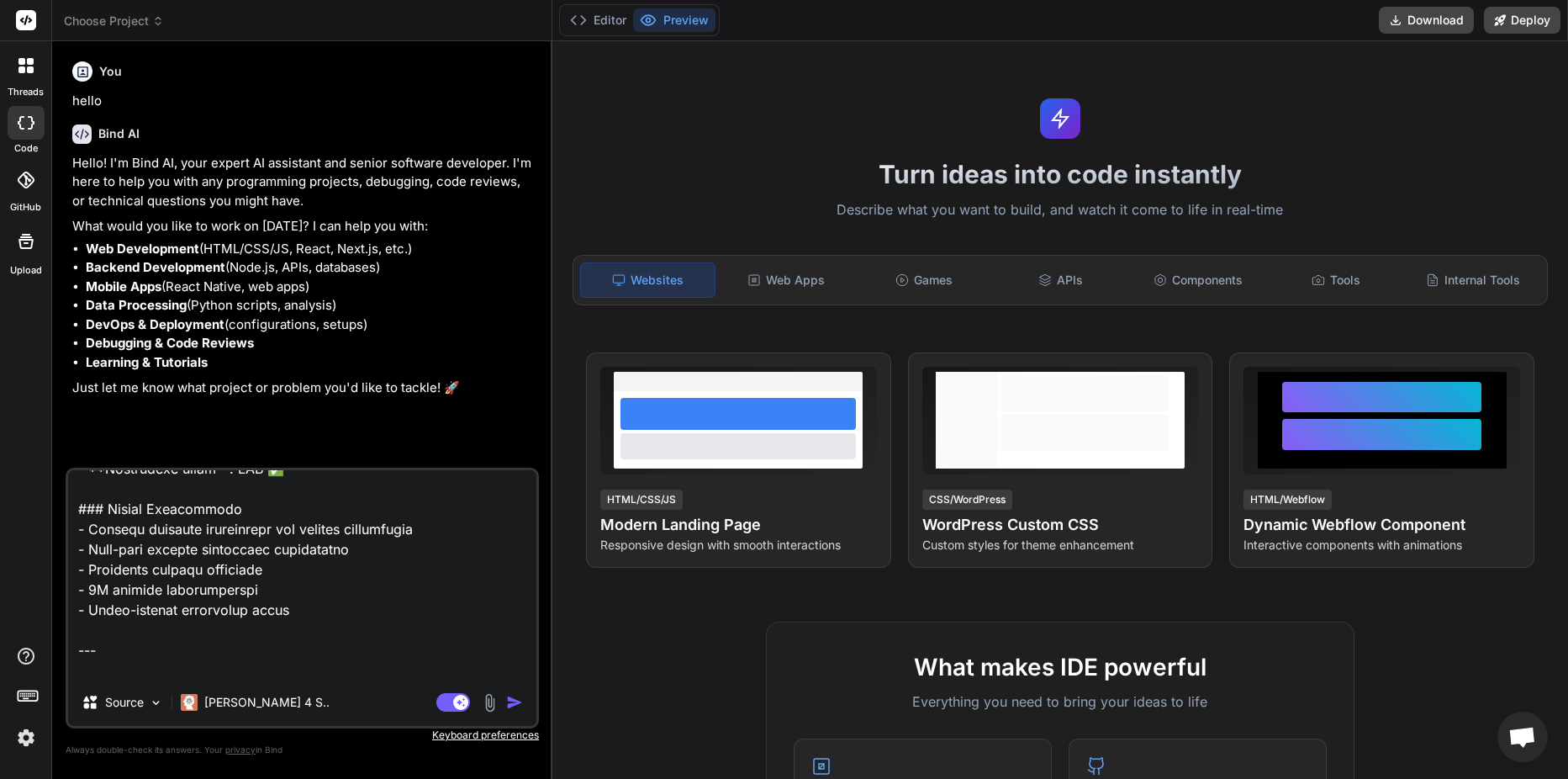
type textarea "# Universal Electrical Network Branching Guide v3.0 - Master Edition ## The Def…"
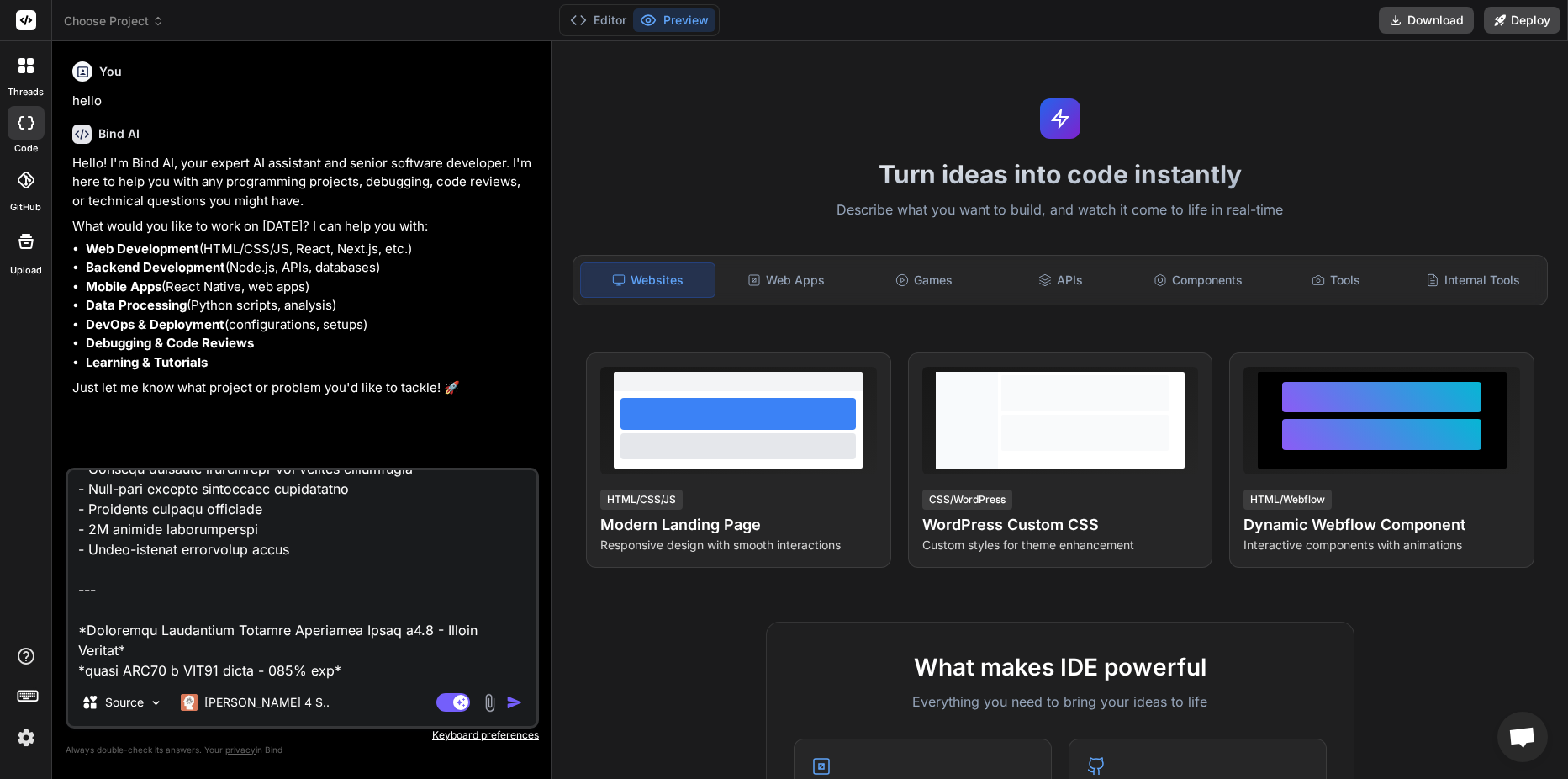
type textarea "x"
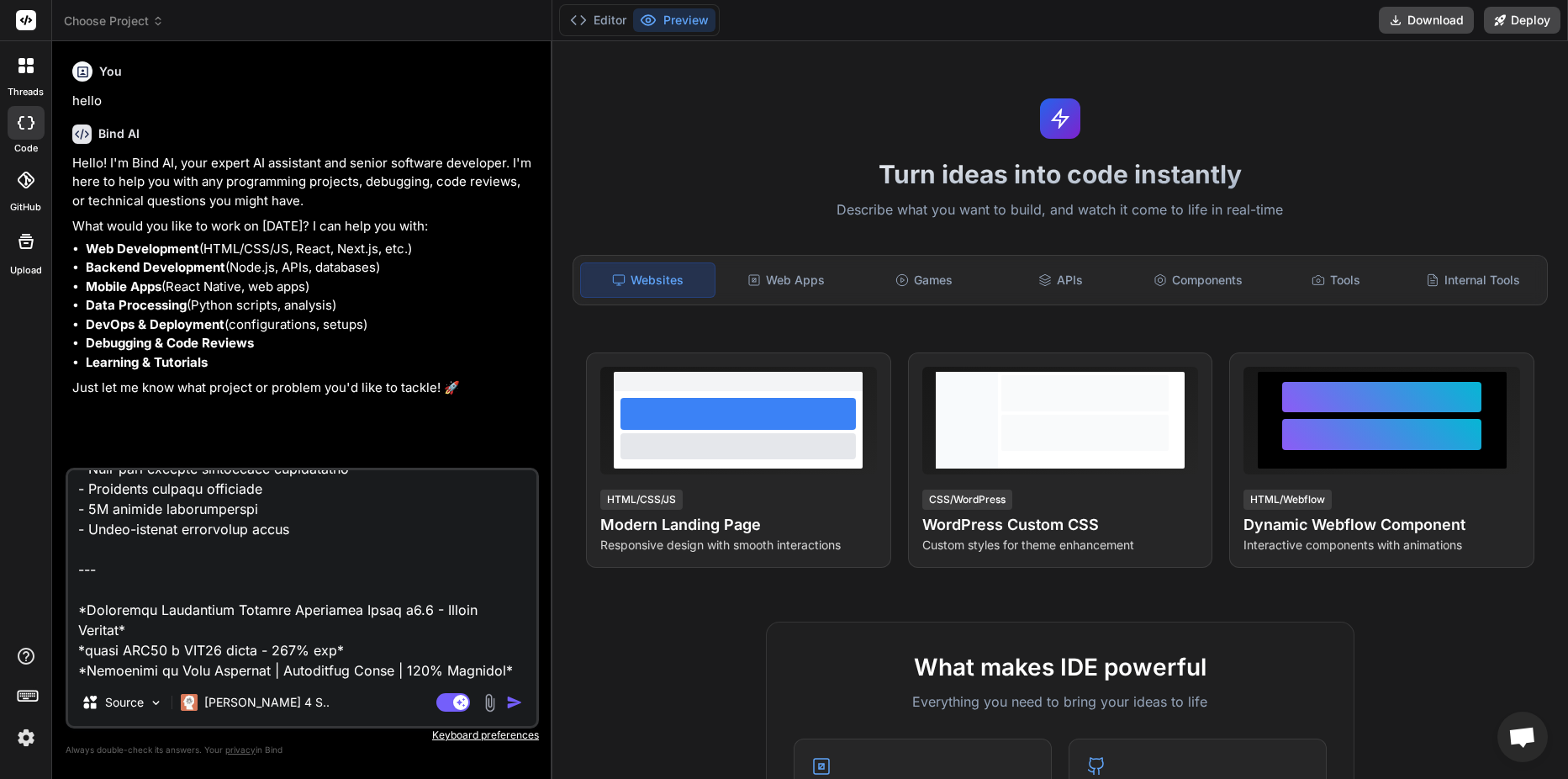
type textarea "# Universal Electrical Network Branching Guide v3.0 - Master Edition ## The Def…"
type textarea "x"
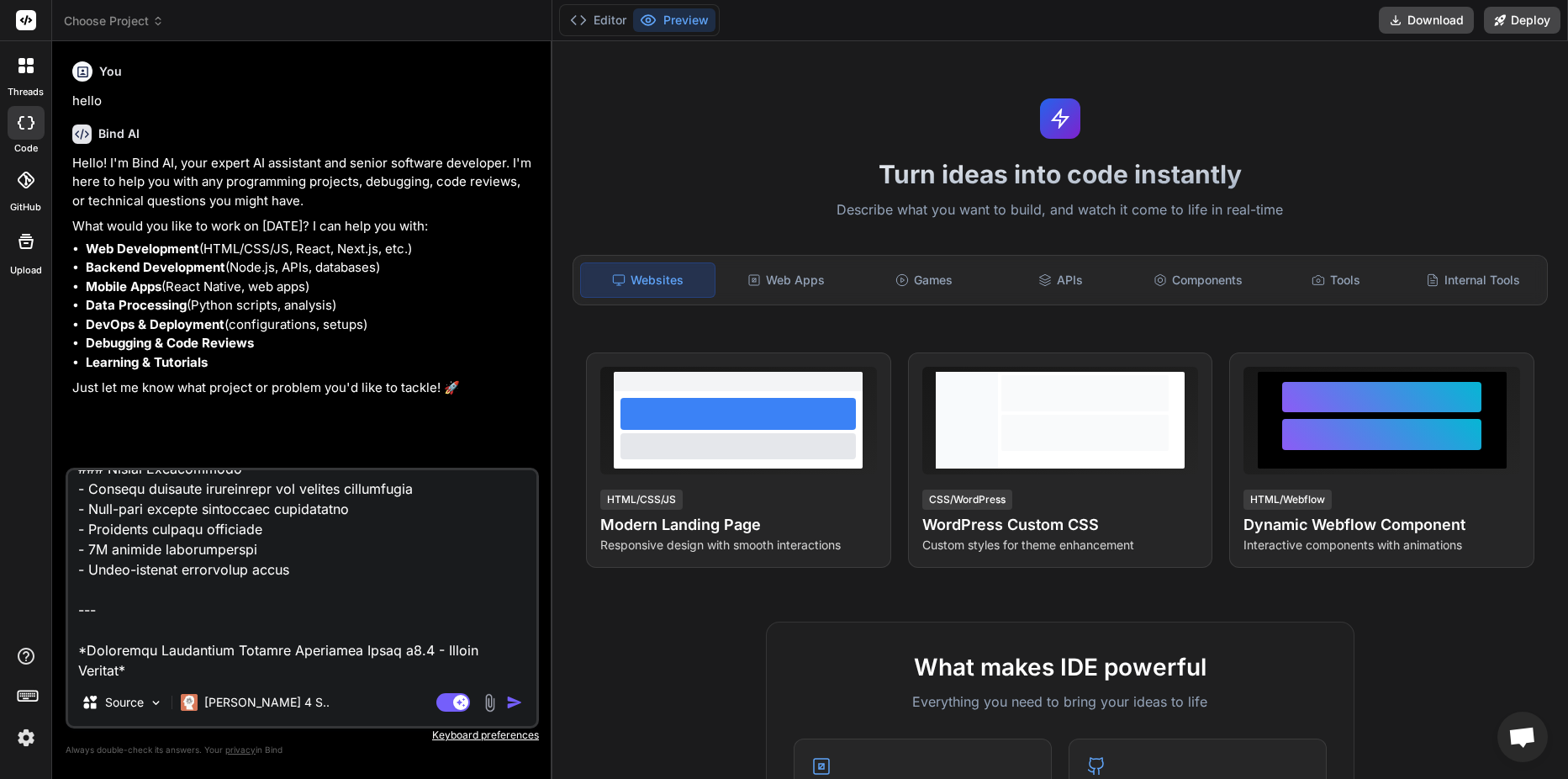
type textarea "# Universal Electrical Network Branching Guide v3.0 - Master Edition ## The Def…"
type textarea "x"
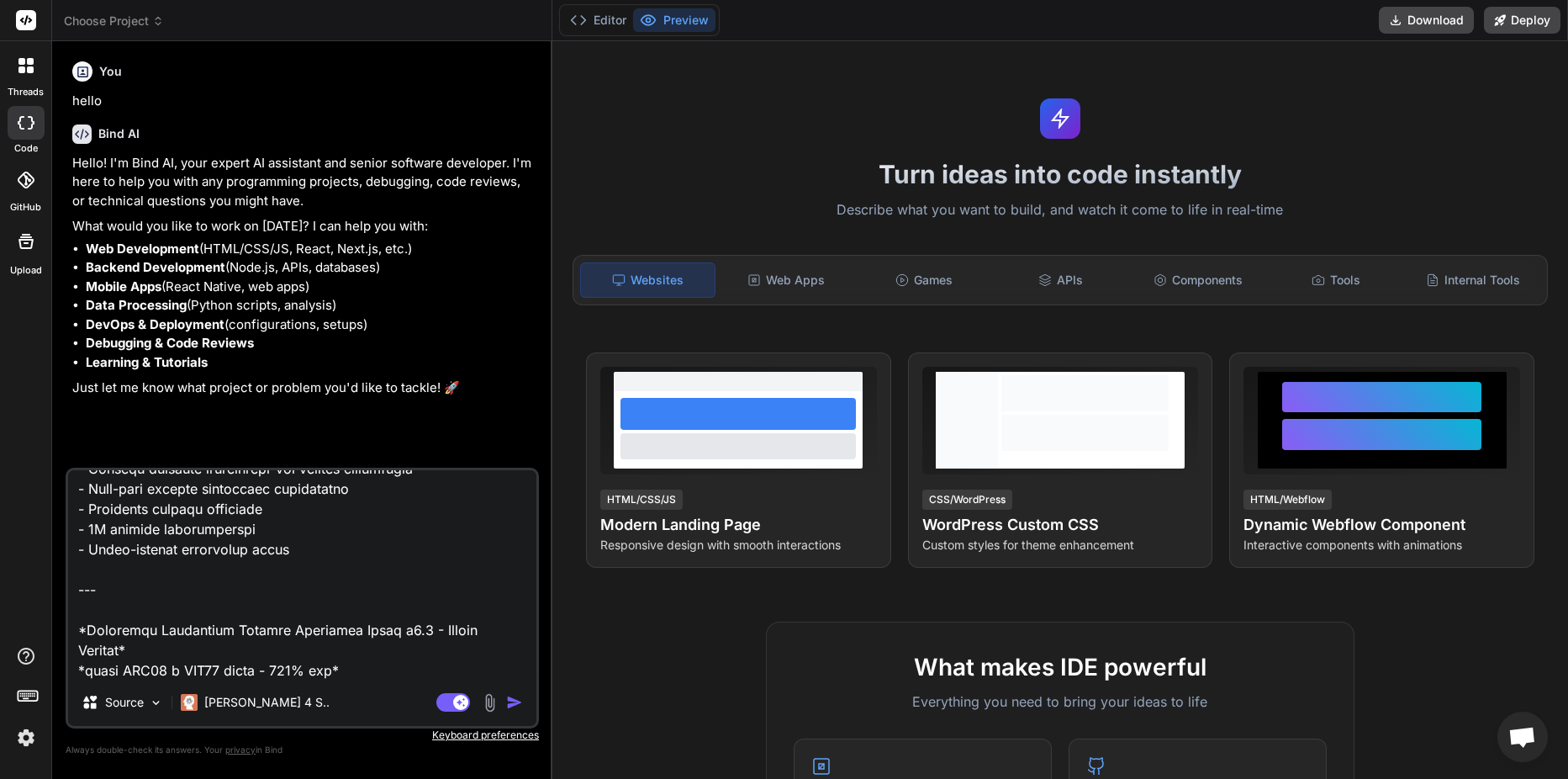
scroll to position [43535, 0]
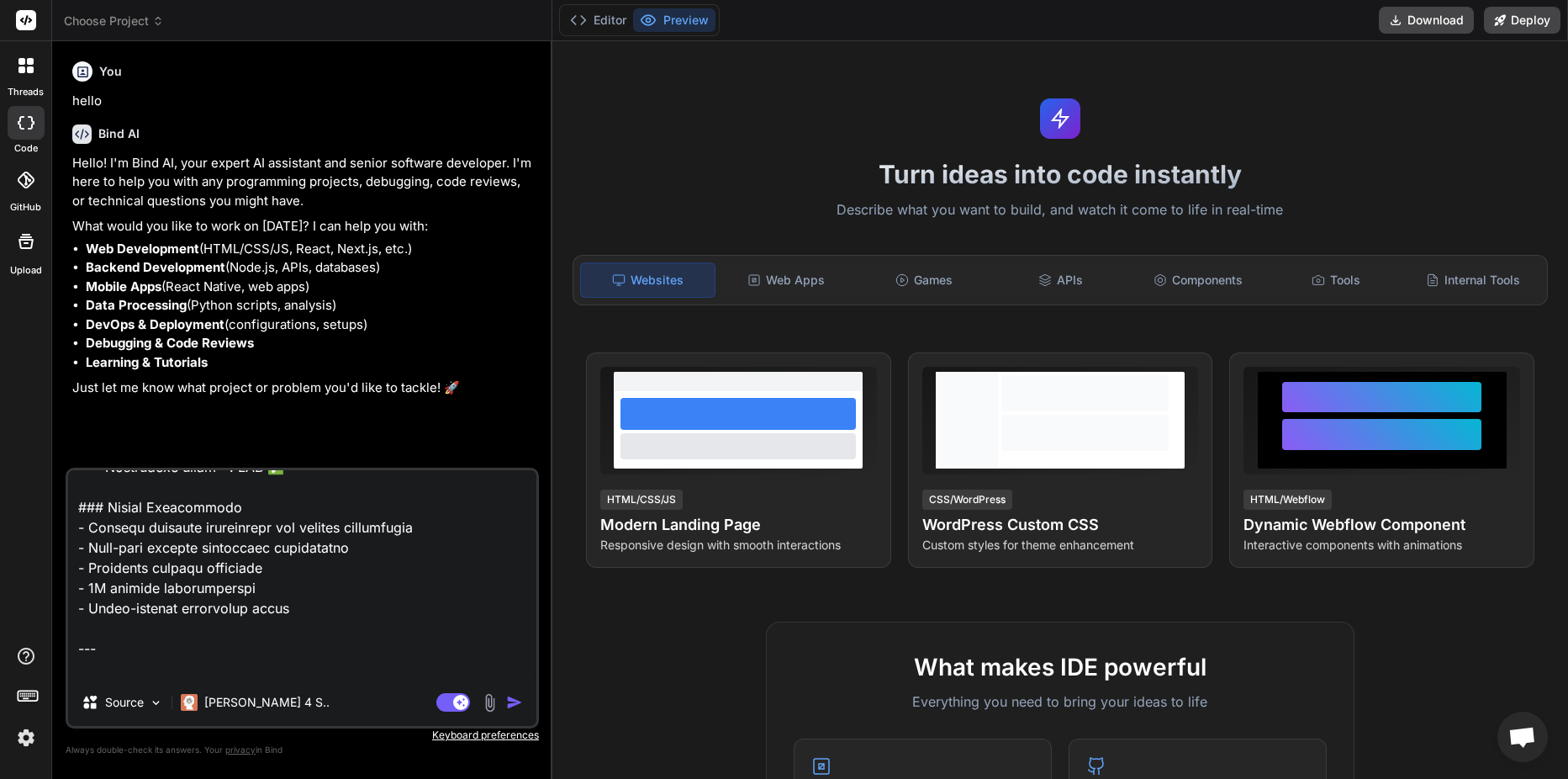
type textarea "# Universal Electrical Network Branching Guide v3.0 - Master Edition ## The Def…"
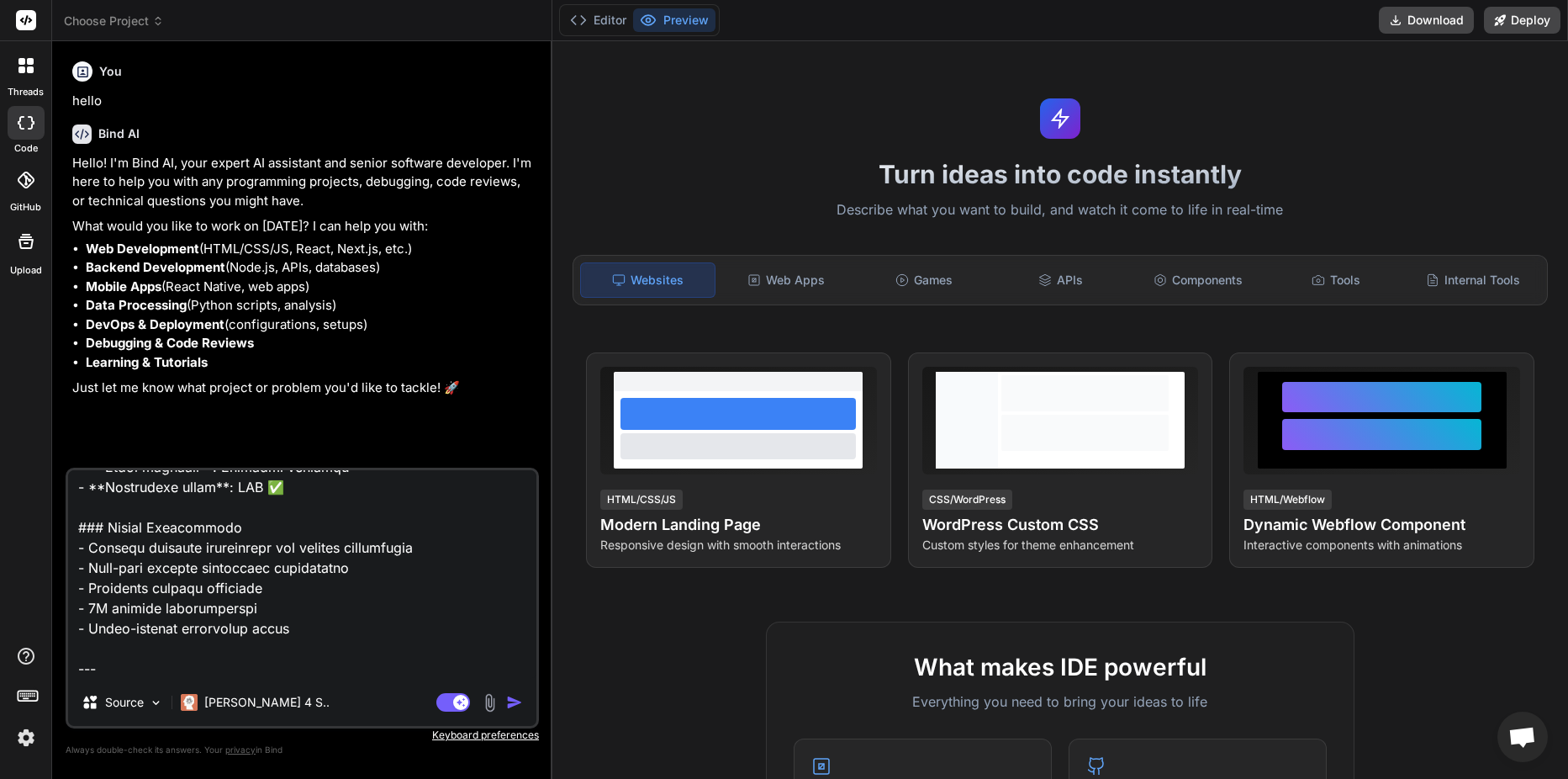
type textarea "x"
type textarea "# Universal Electrical Network Branching Guide v3.0 - Master Edition ## The Def…"
type textarea "x"
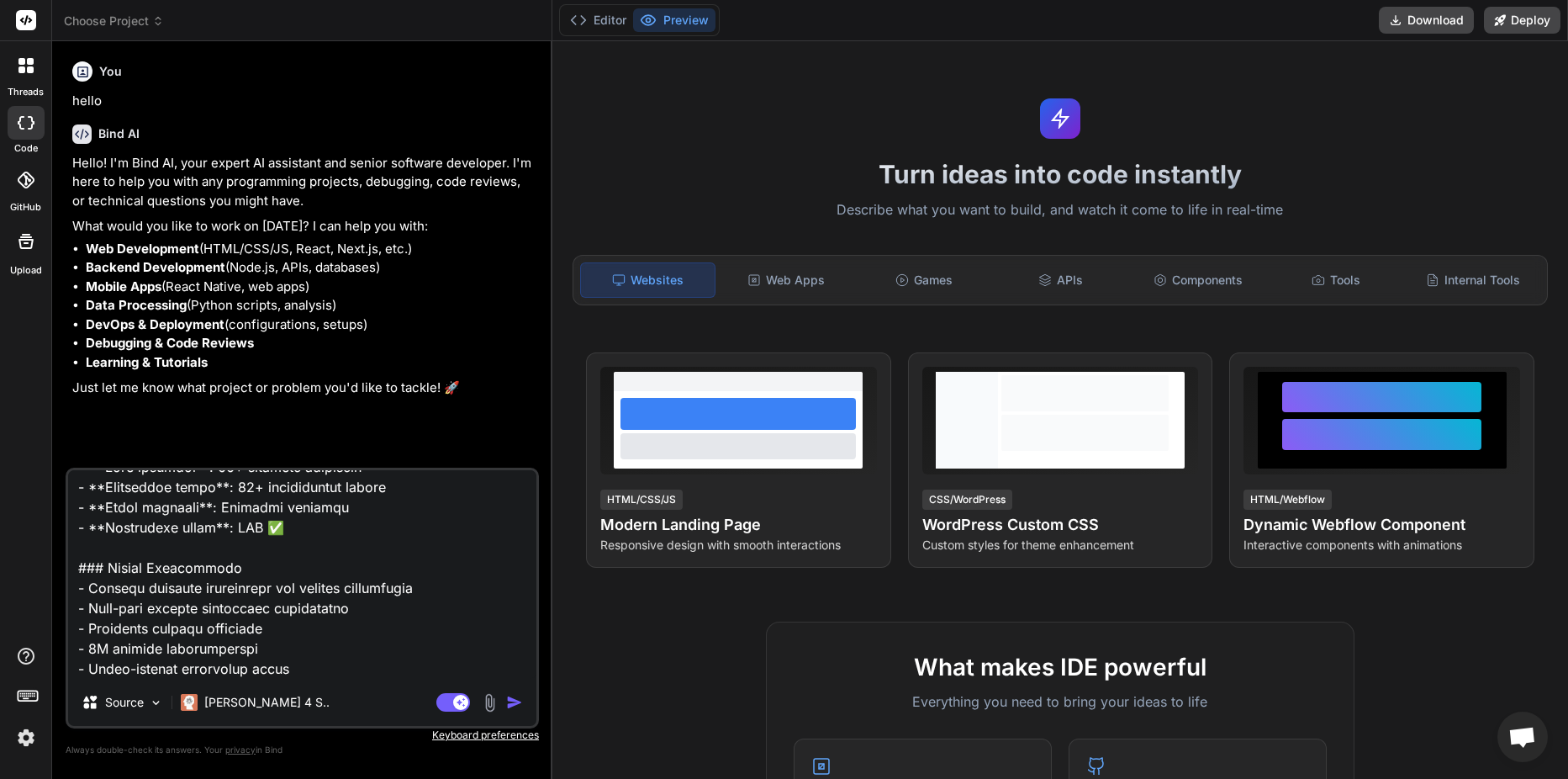
type textarea "# Universal Electrical Network Branching Guide v3.0 - Master Edition ## The Def…"
type textarea "x"
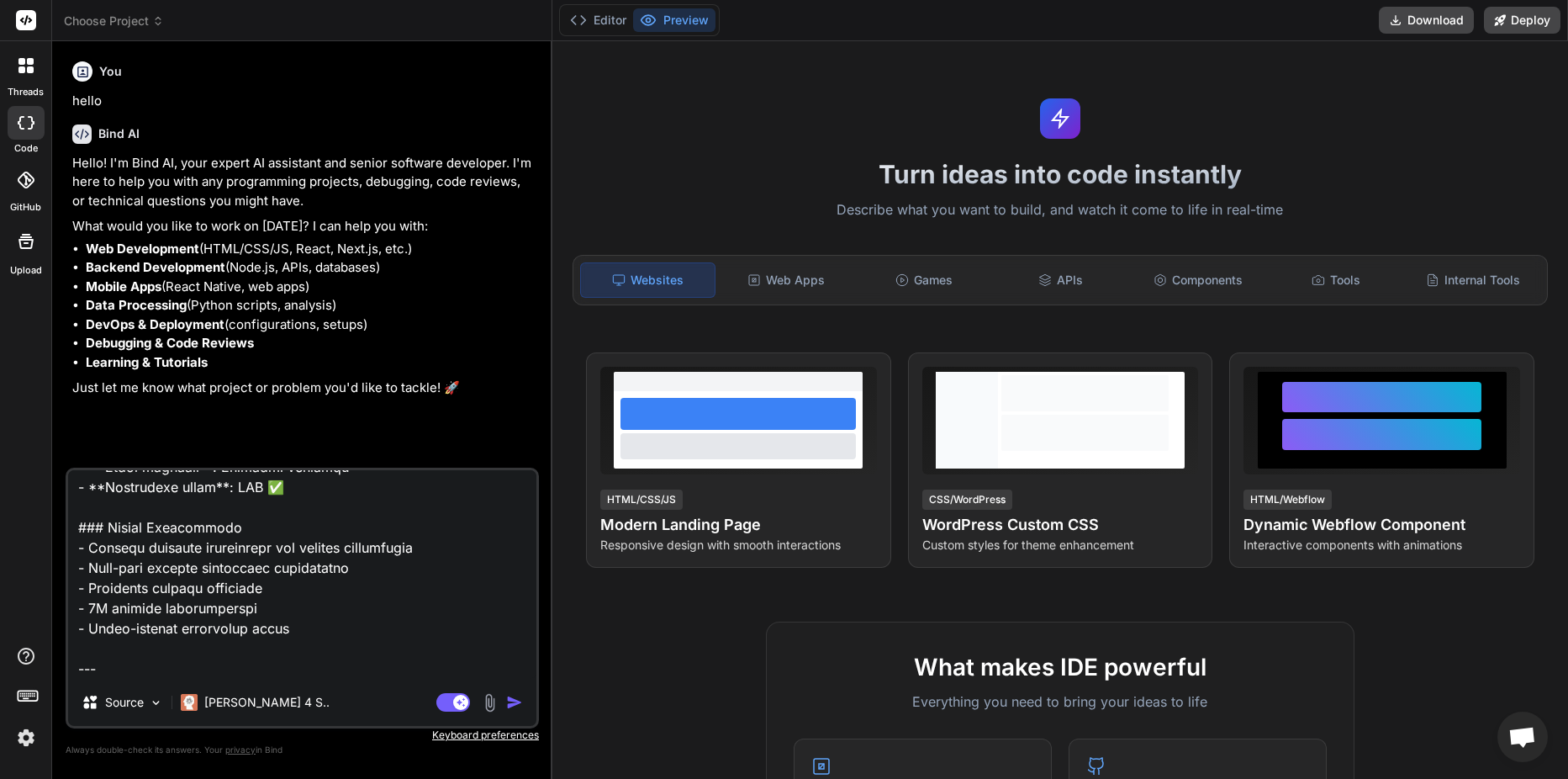
type textarea "# Universal Electrical Network Branching Guide v3.0 - Master Edition ## The Def…"
type textarea "x"
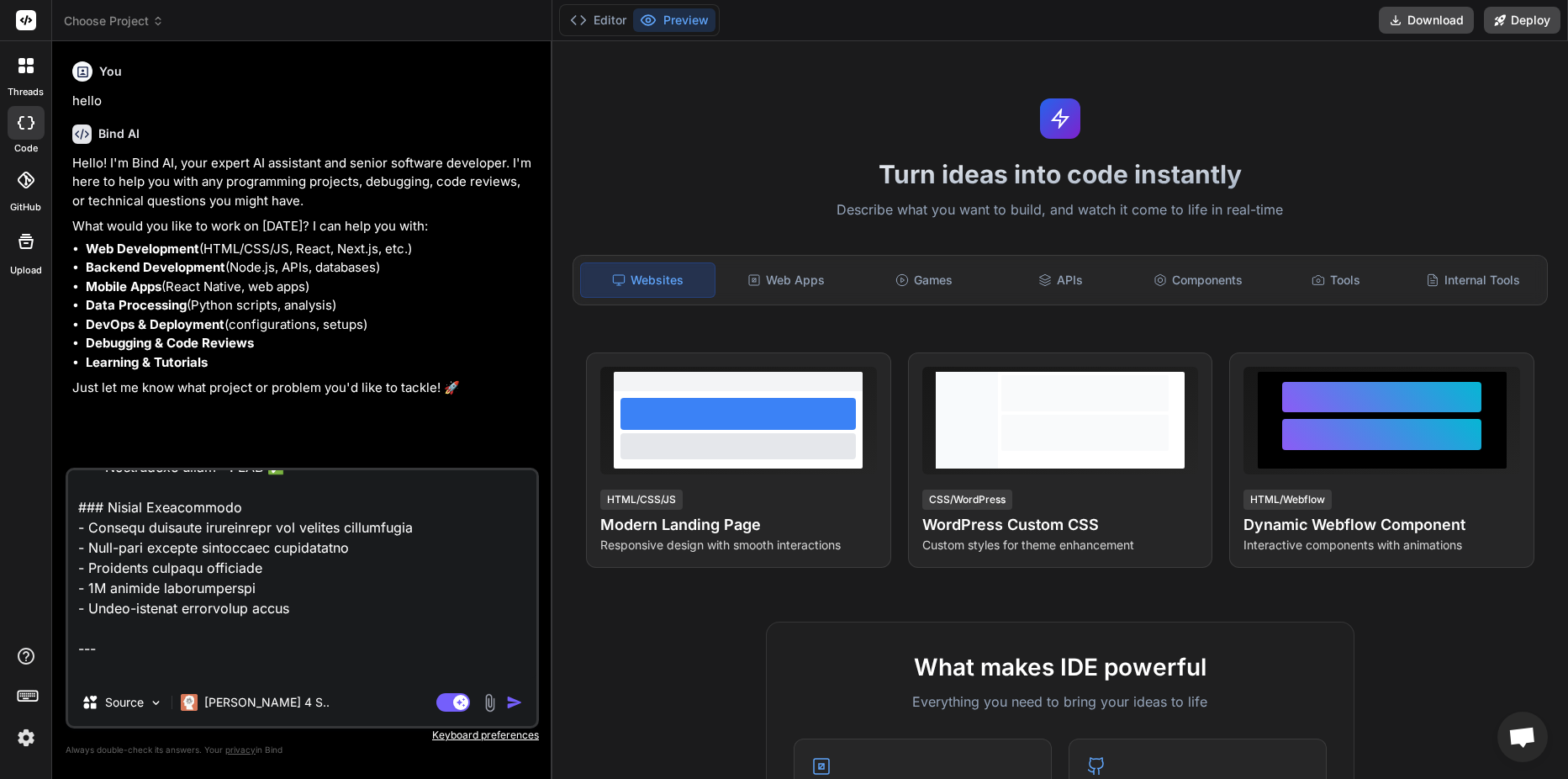
type textarea "# Universal Electrical Network Branching Guide v3.0 - Master Edition ## The Def…"
type textarea "x"
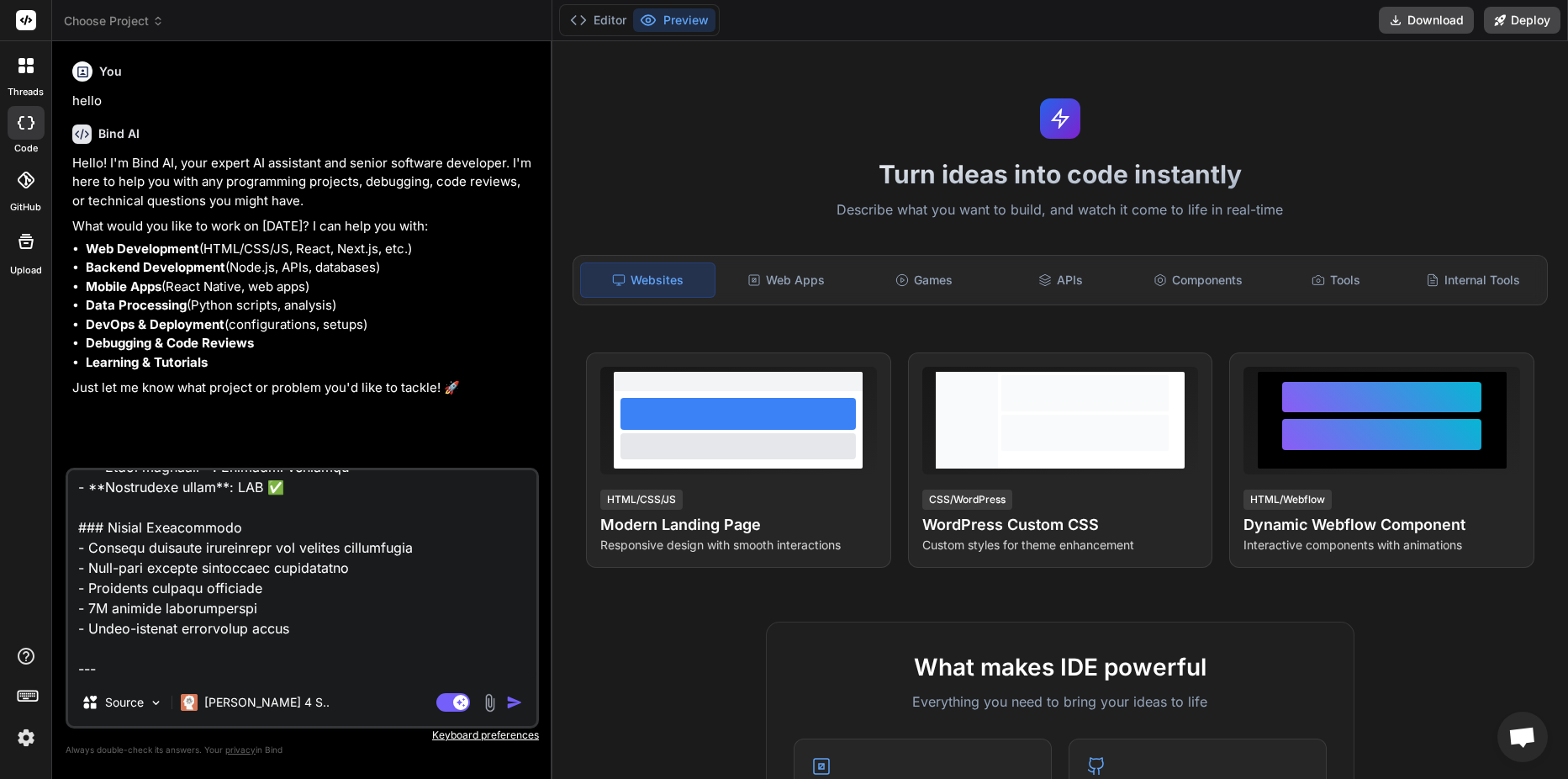
type textarea "# Universal Electrical Network Branching Guide v3.0 - Master Edition ## The Def…"
type textarea "x"
type textarea "# Universal Electrical Network Branching Guide v3.0 - Master Edition ## The Def…"
type textarea "x"
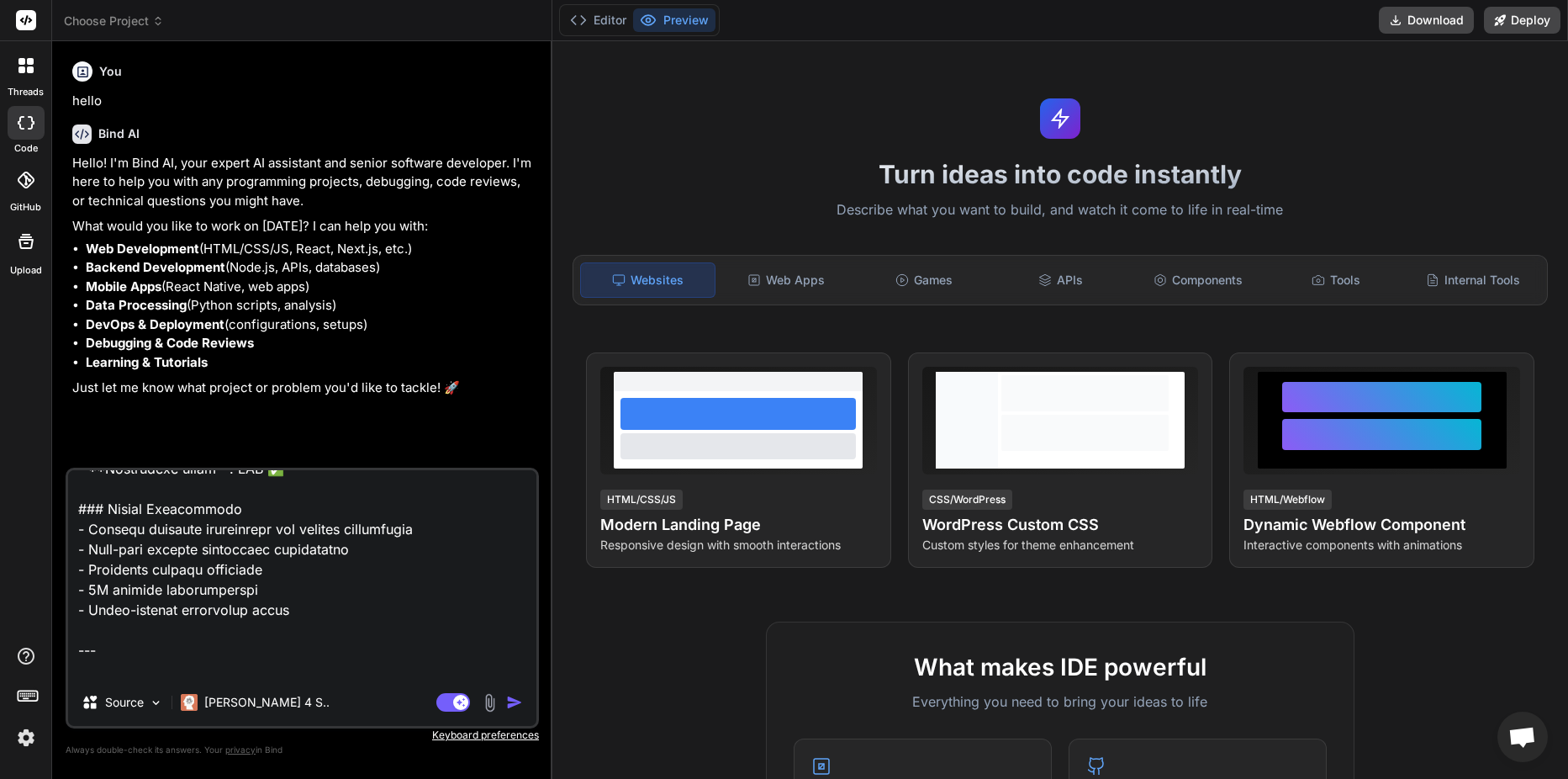
type textarea "# Universal Electrical Network Branching Guide v3.0 - Master Edition ## The Def…"
type textarea "x"
type textarea "# Universal Electrical Network Branching Guide v3.0 - Master Edition ## The Def…"
type textarea "x"
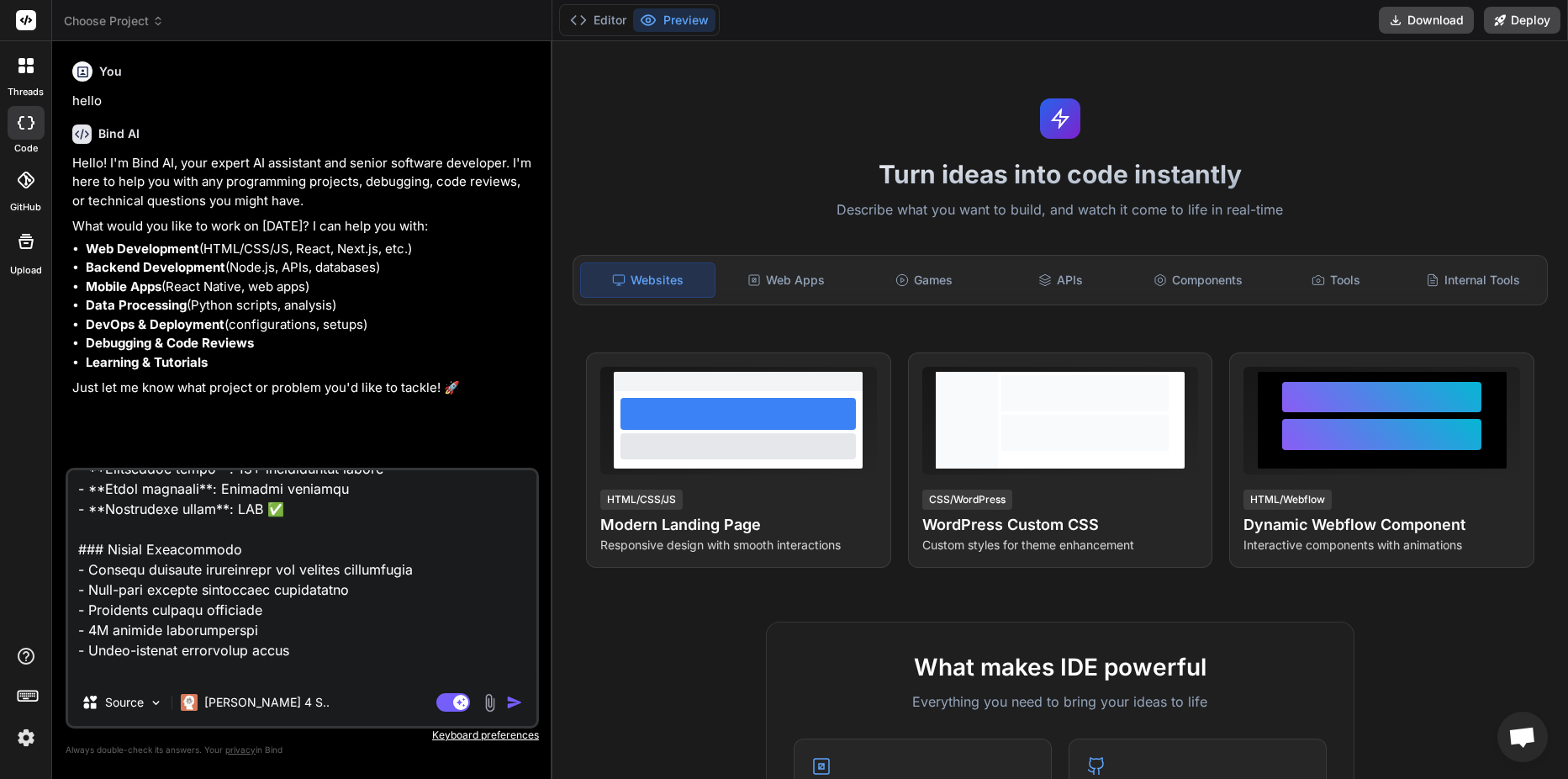
type textarea "# Universal Electrical Network Branching Guide v3.0 - Master Edition ## The Def…"
type textarea "x"
type textarea "# Universal Electrical Network Branching Guide v3.0 - Master Edition ## The Def…"
type textarea "x"
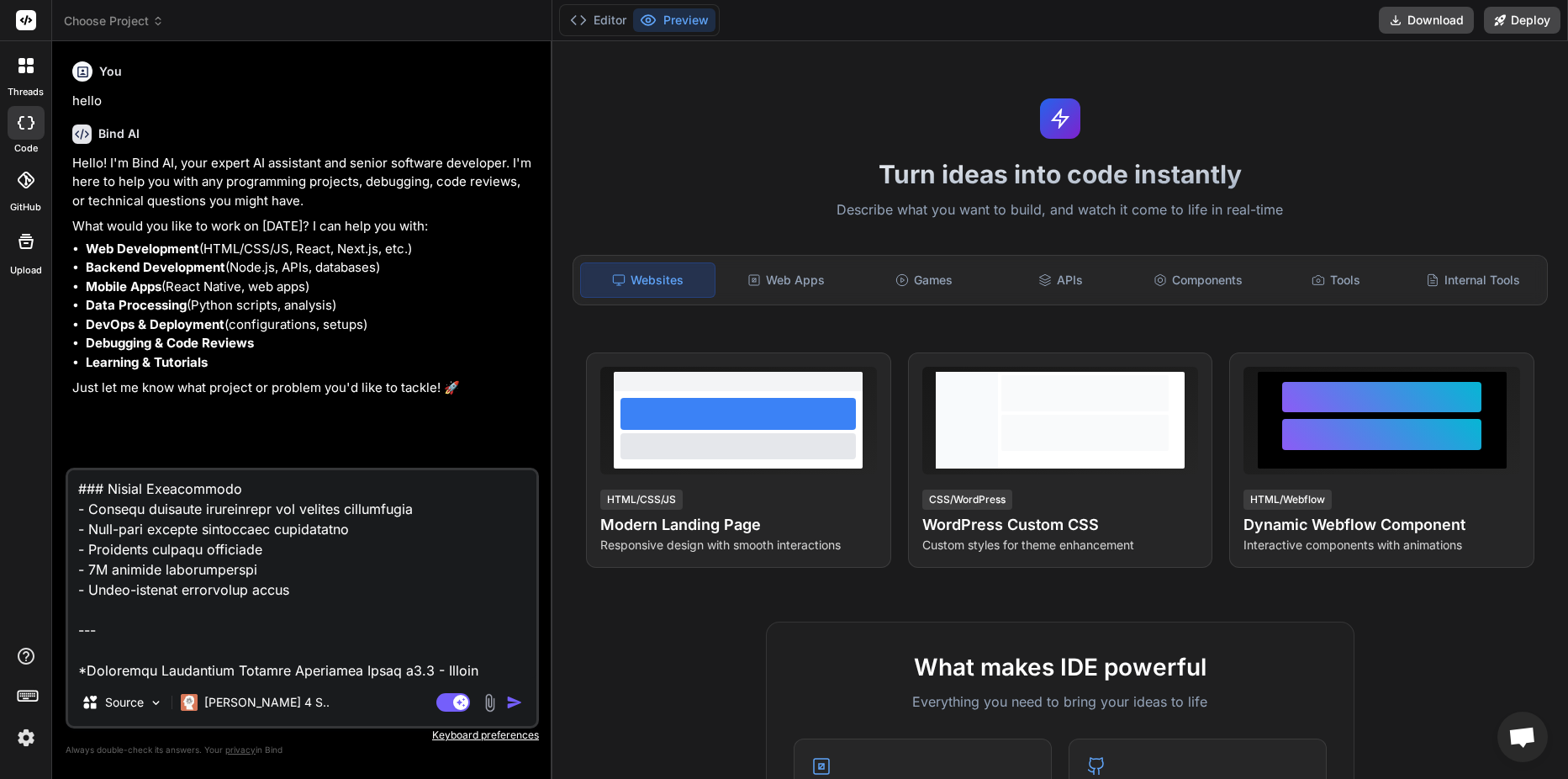
type textarea "# Universal Electrical Network Branching Guide v3.0 - Master Edition ## The Def…"
type textarea "x"
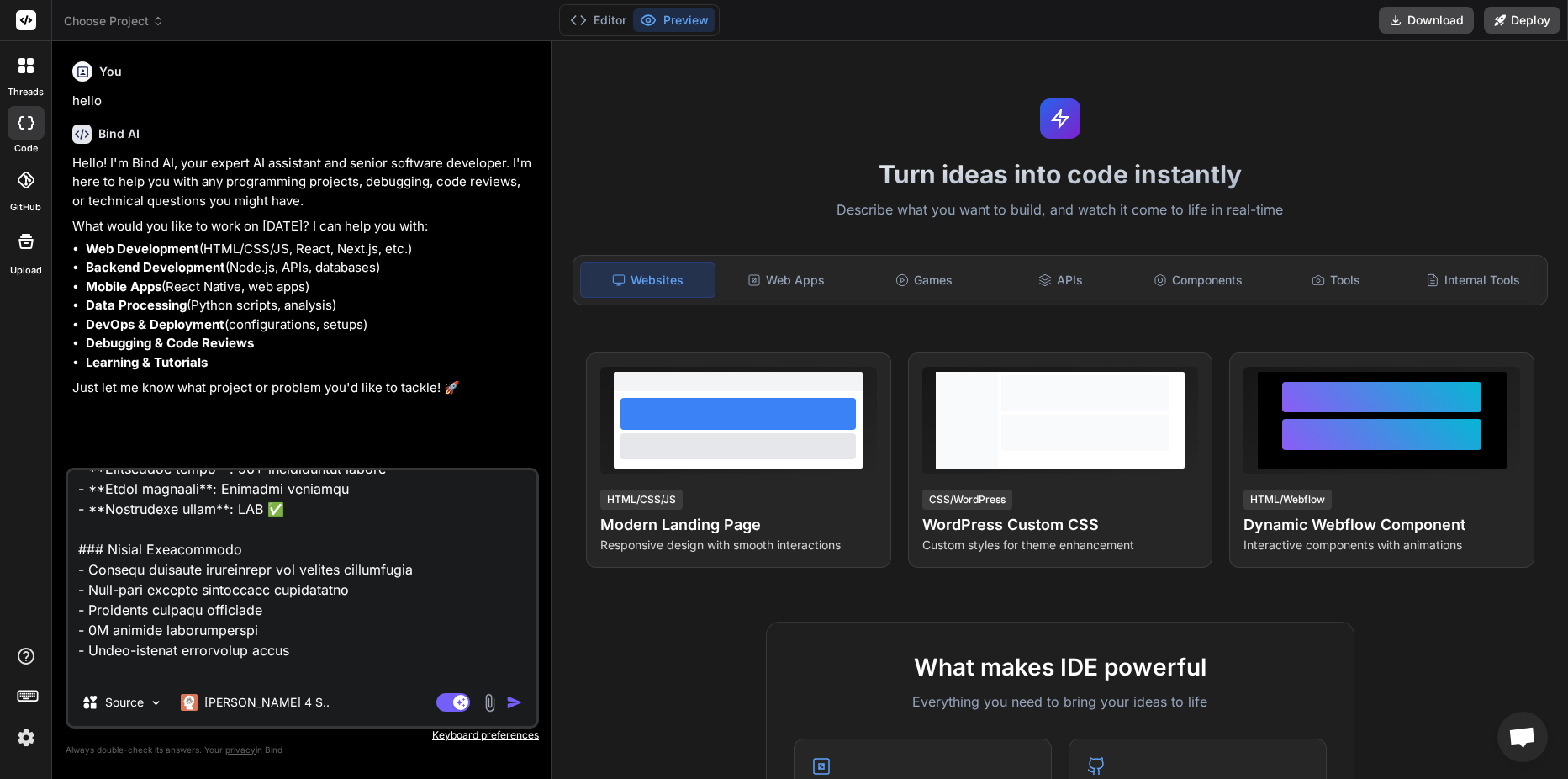
type textarea "# Universal Electrical Network Branching Guide v3.0 - Master Edition ## The Def…"
type textarea "x"
type textarea "# Universal Electrical Network Branching Guide v3.0 - Master Edition ## The Def…"
type textarea "x"
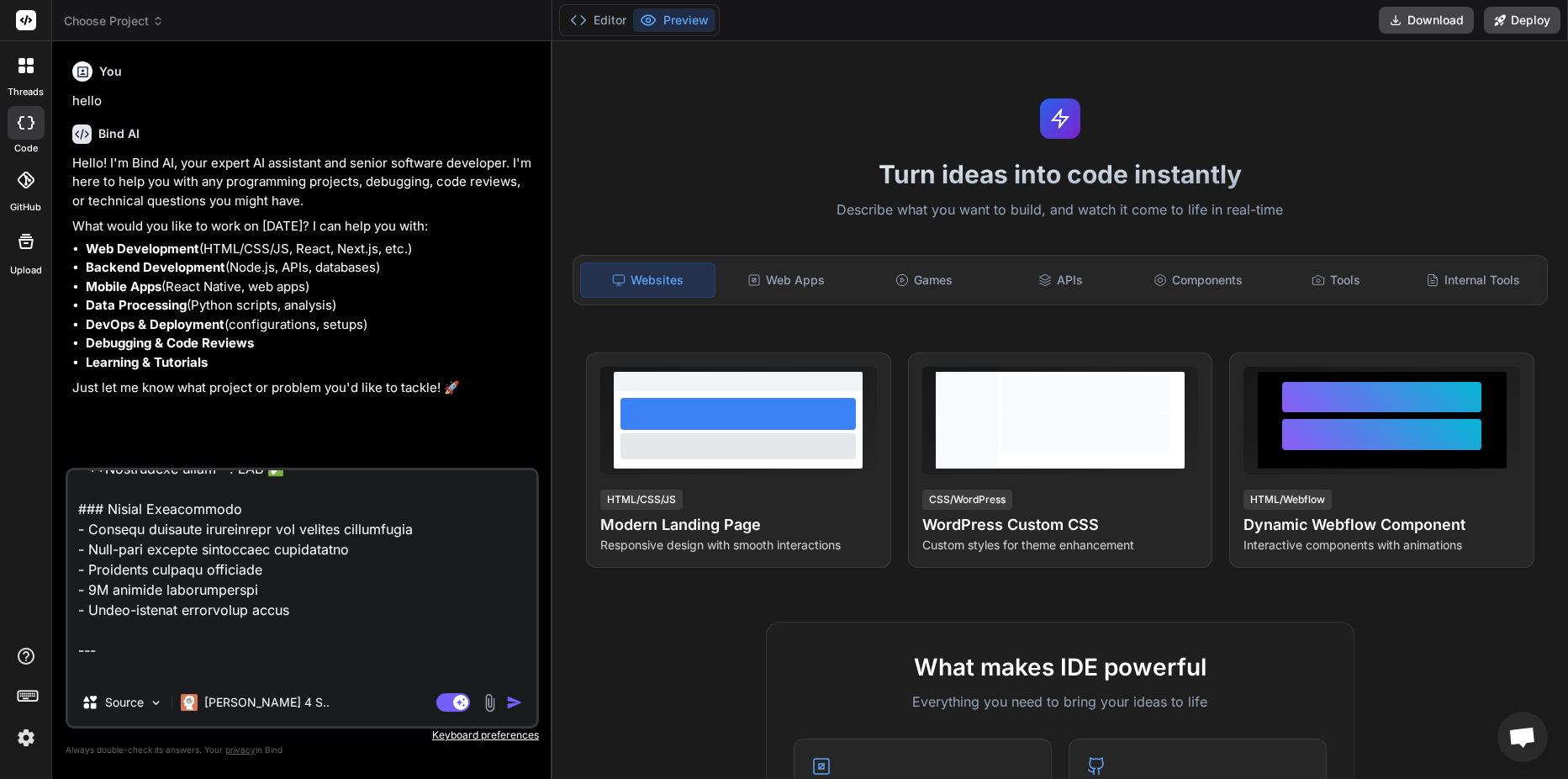
type textarea "# Universal Electrical Network Branching Guide v3.0 - Master Edition ## The Def…"
type textarea "x"
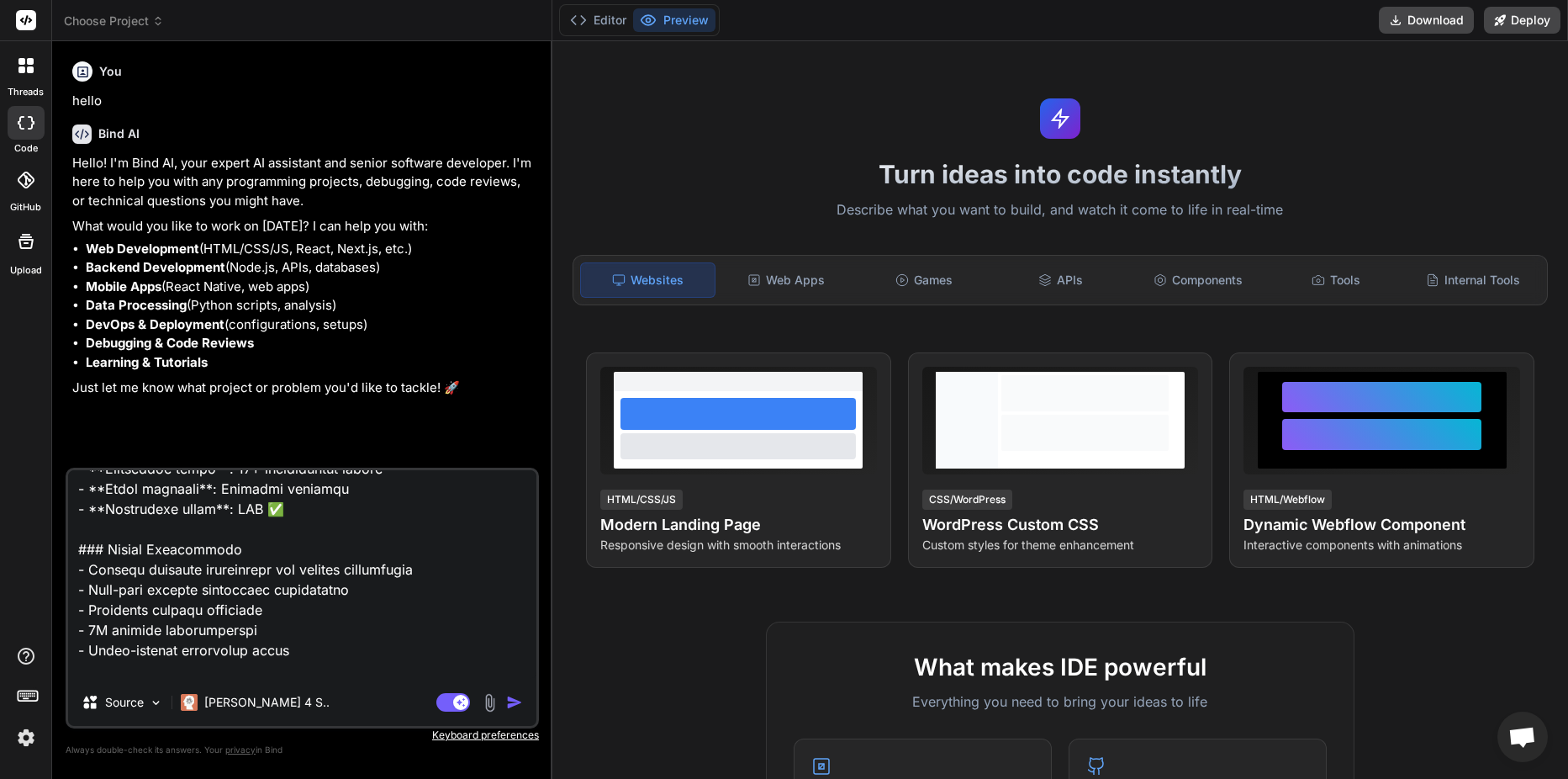
type textarea "# Universal Electrical Network Branching Guide v3.0 - Master Edition ## The Def…"
type textarea "x"
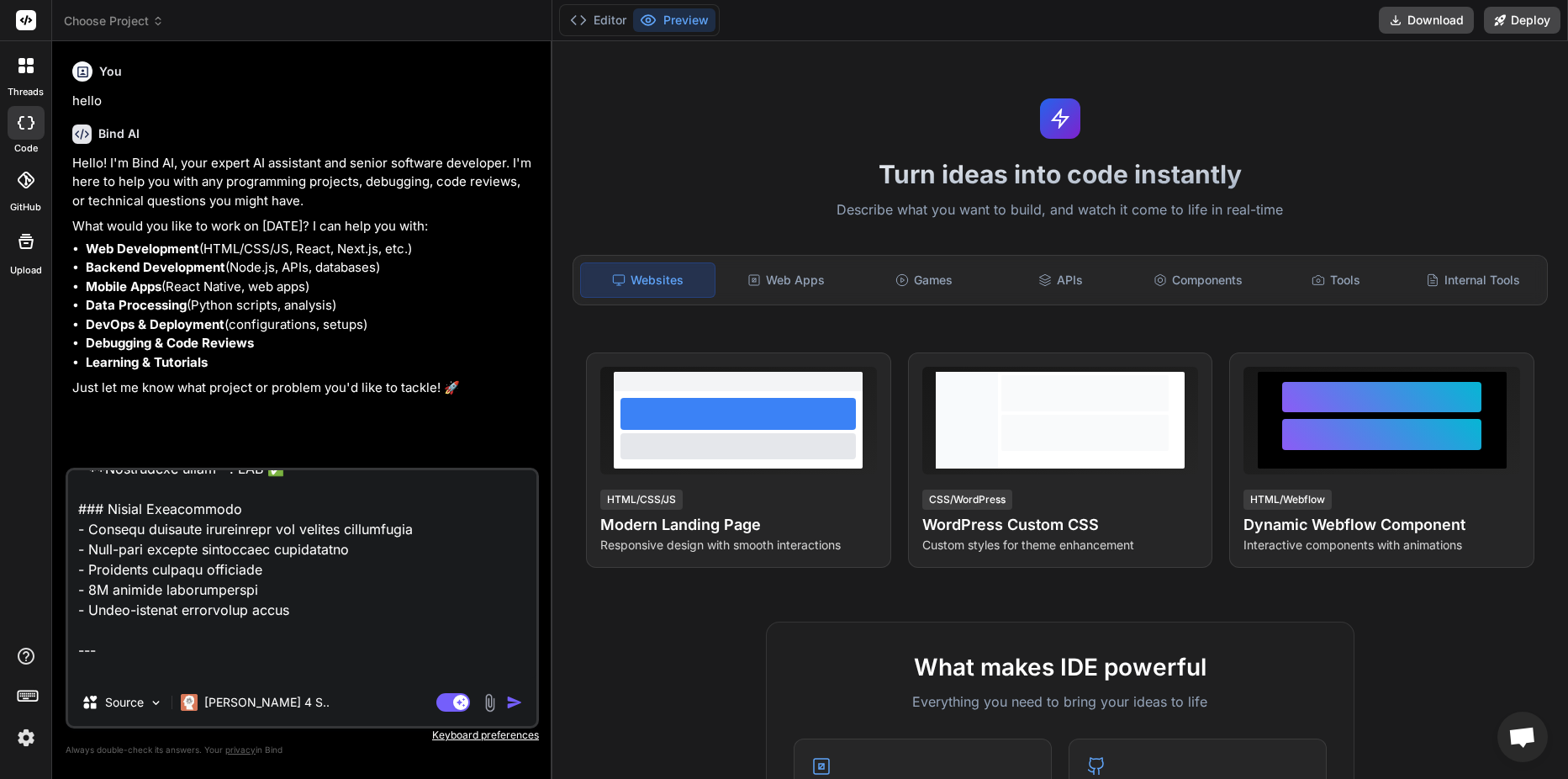
type textarea "# Universal Electrical Network Branching Guide v3.0 - Master Edition ## The Def…"
type textarea "x"
type textarea "# Universal Electrical Network Branching Guide v3.0 - Master Edition ## The Def…"
type textarea "x"
type textarea "# Universal Electrical Network Branching Guide v3.0 - Master Edition ## The Def…"
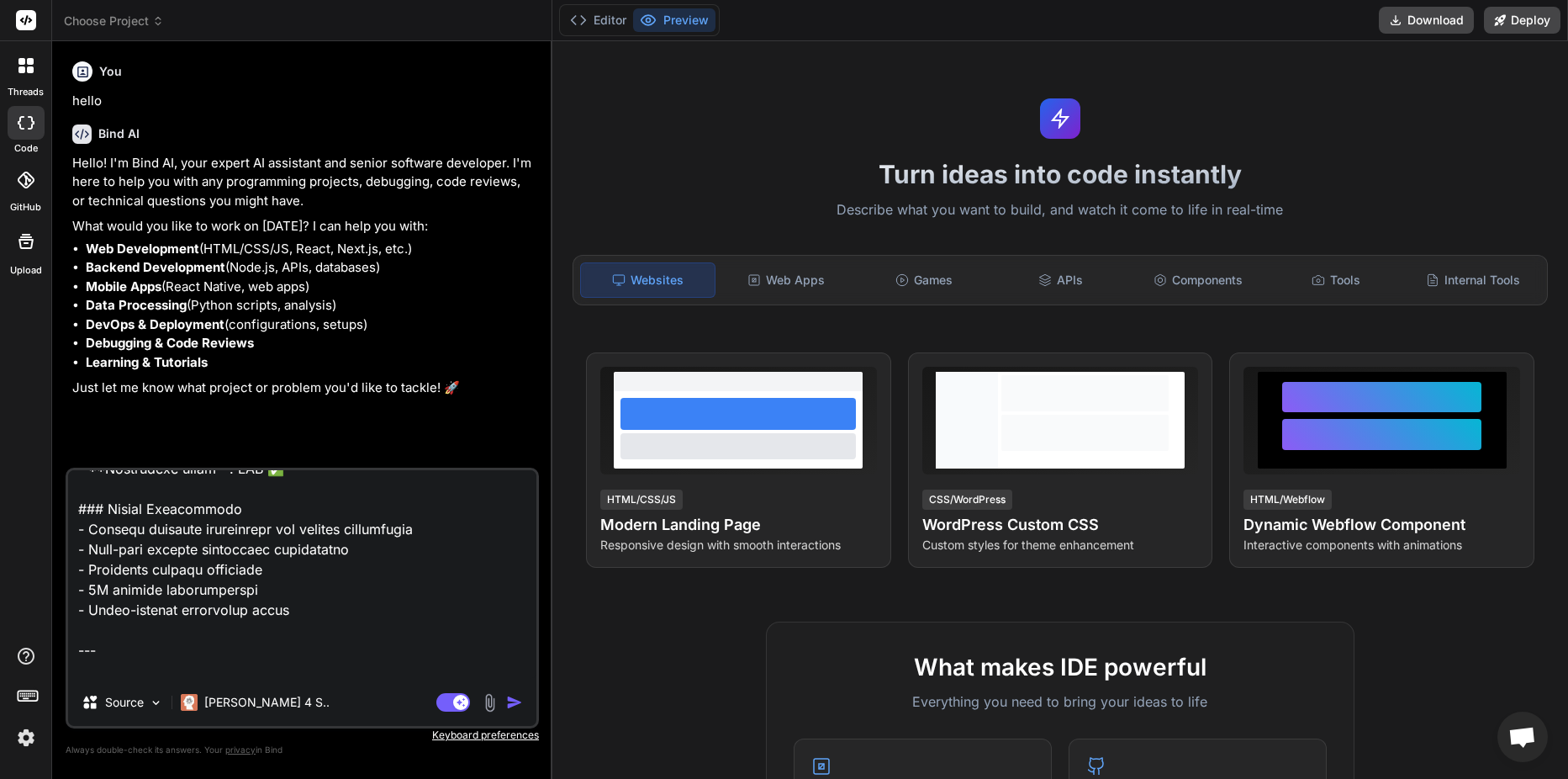
type textarea "x"
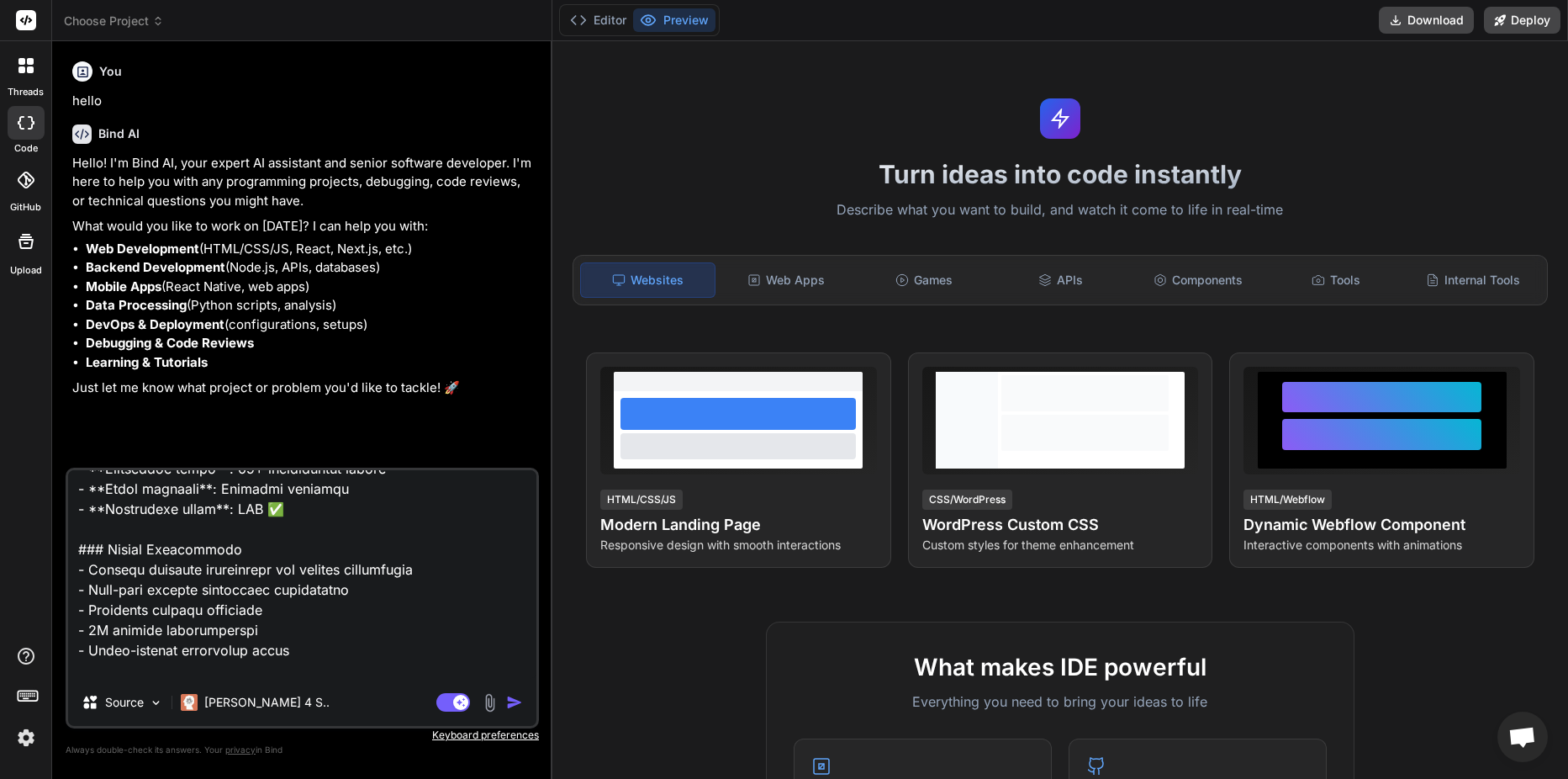
type textarea "# Universal Electrical Network Branching Guide v3.0 - Master Edition ## The Def…"
type textarea "x"
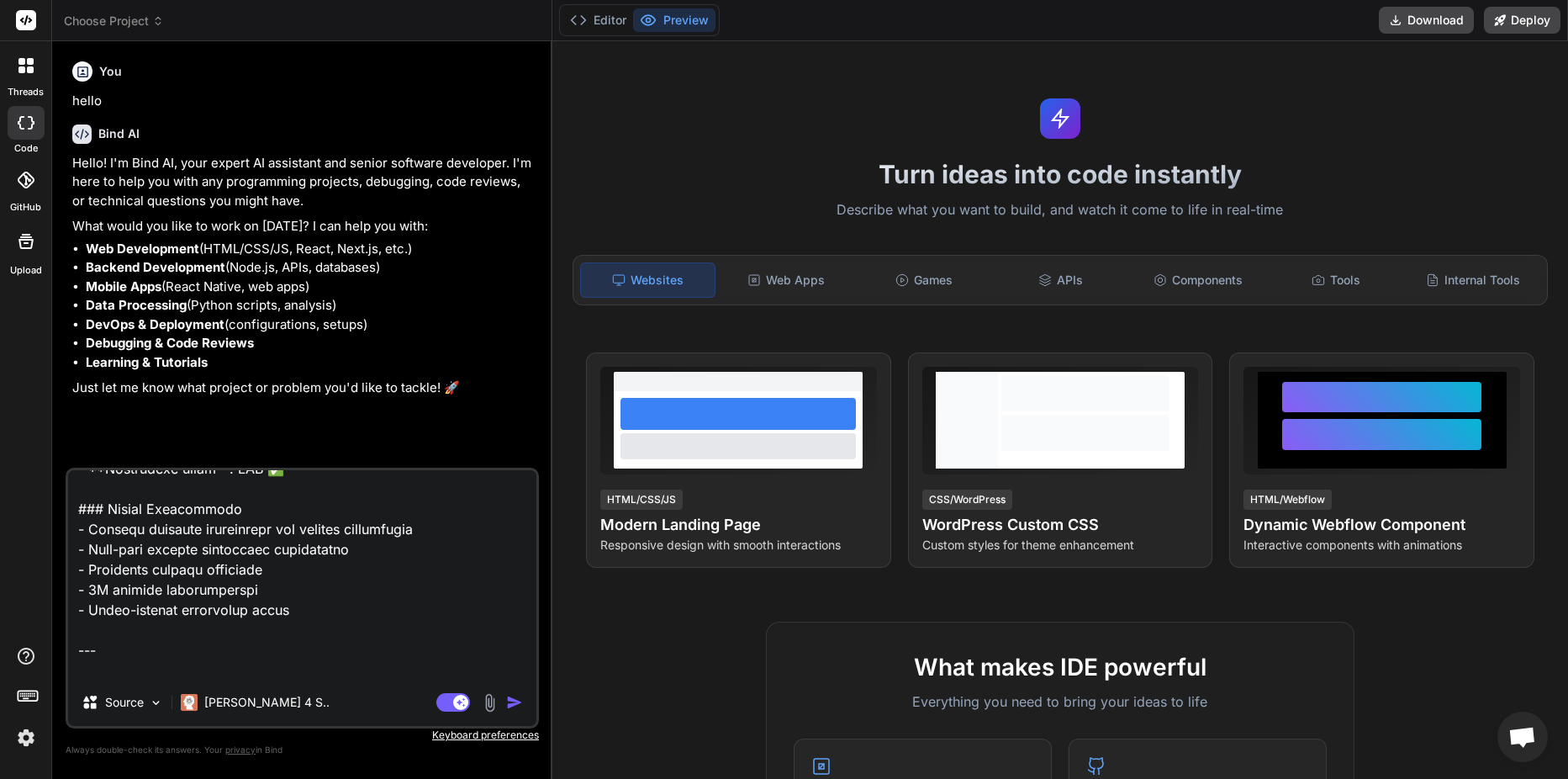
type textarea "# Universal Electrical Network Branching Guide v3.0 - Master Edition ## The Def…"
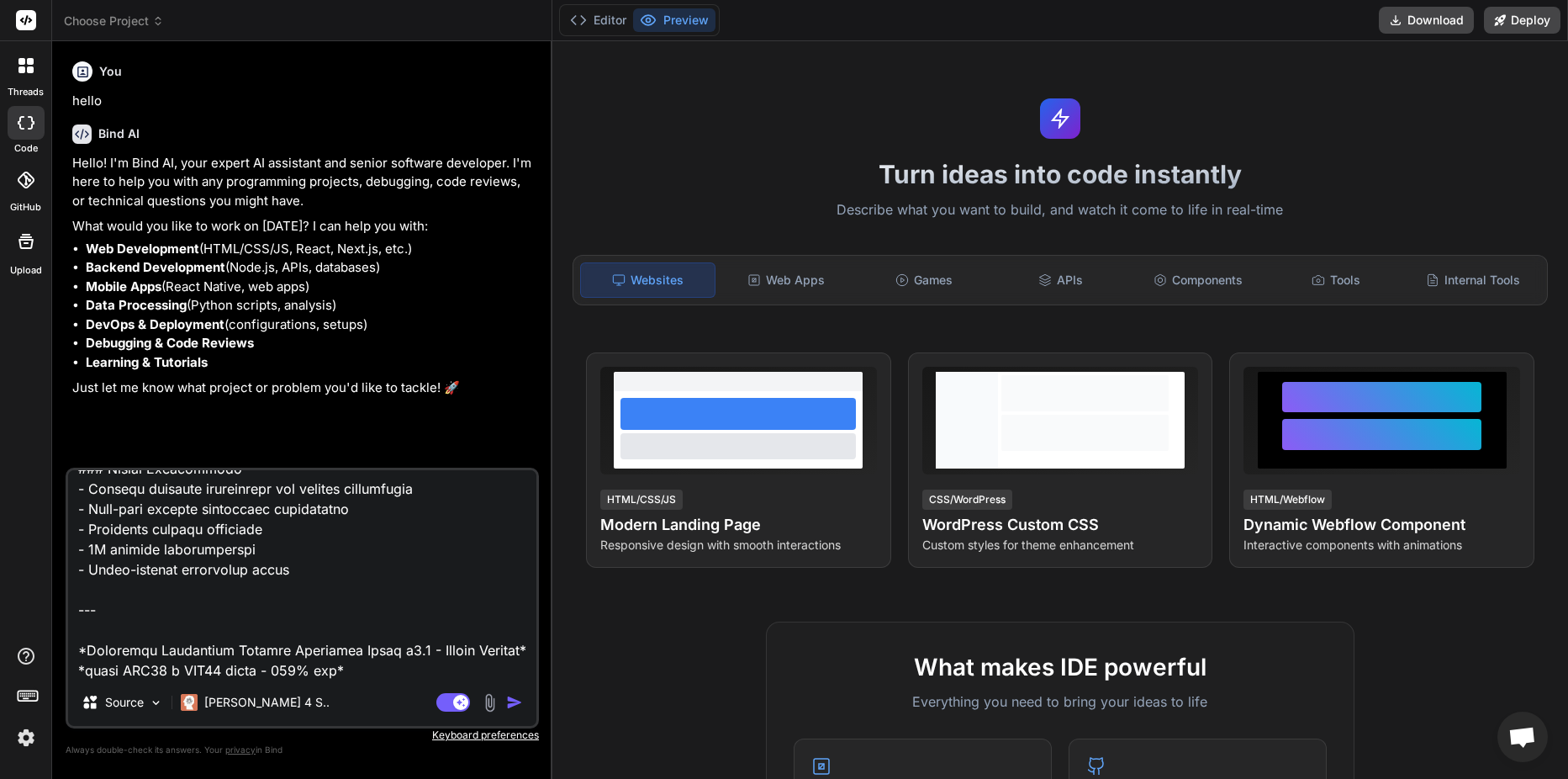
type textarea "x"
type textarea "# Universal Electrical Network Branching Guide v3.0 - Master Edition ## The Def…"
type textarea "x"
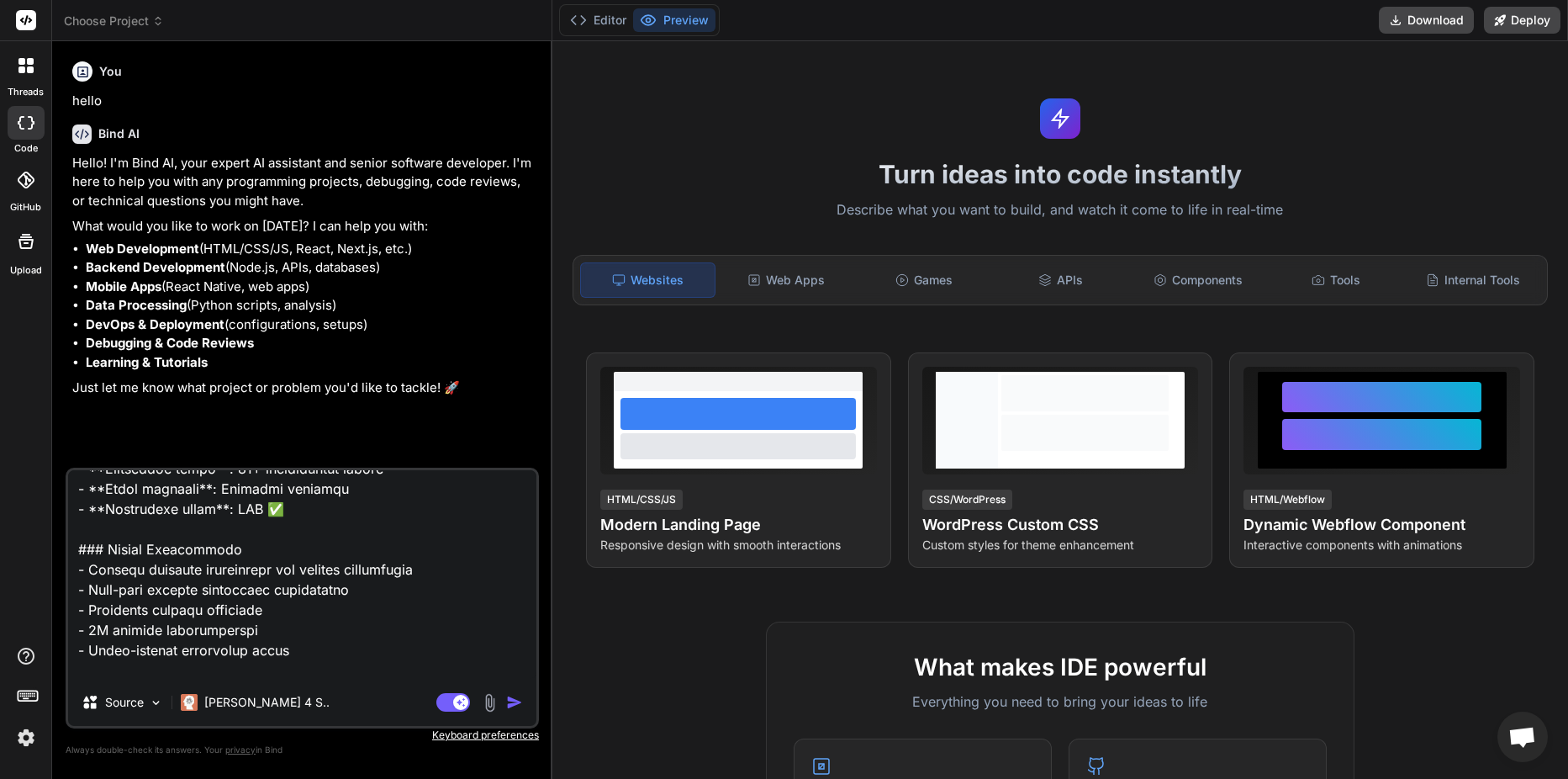
type textarea "# Universal Electrical Network Branching Guide v3.0 - Master Edition ## The Def…"
type textarea "x"
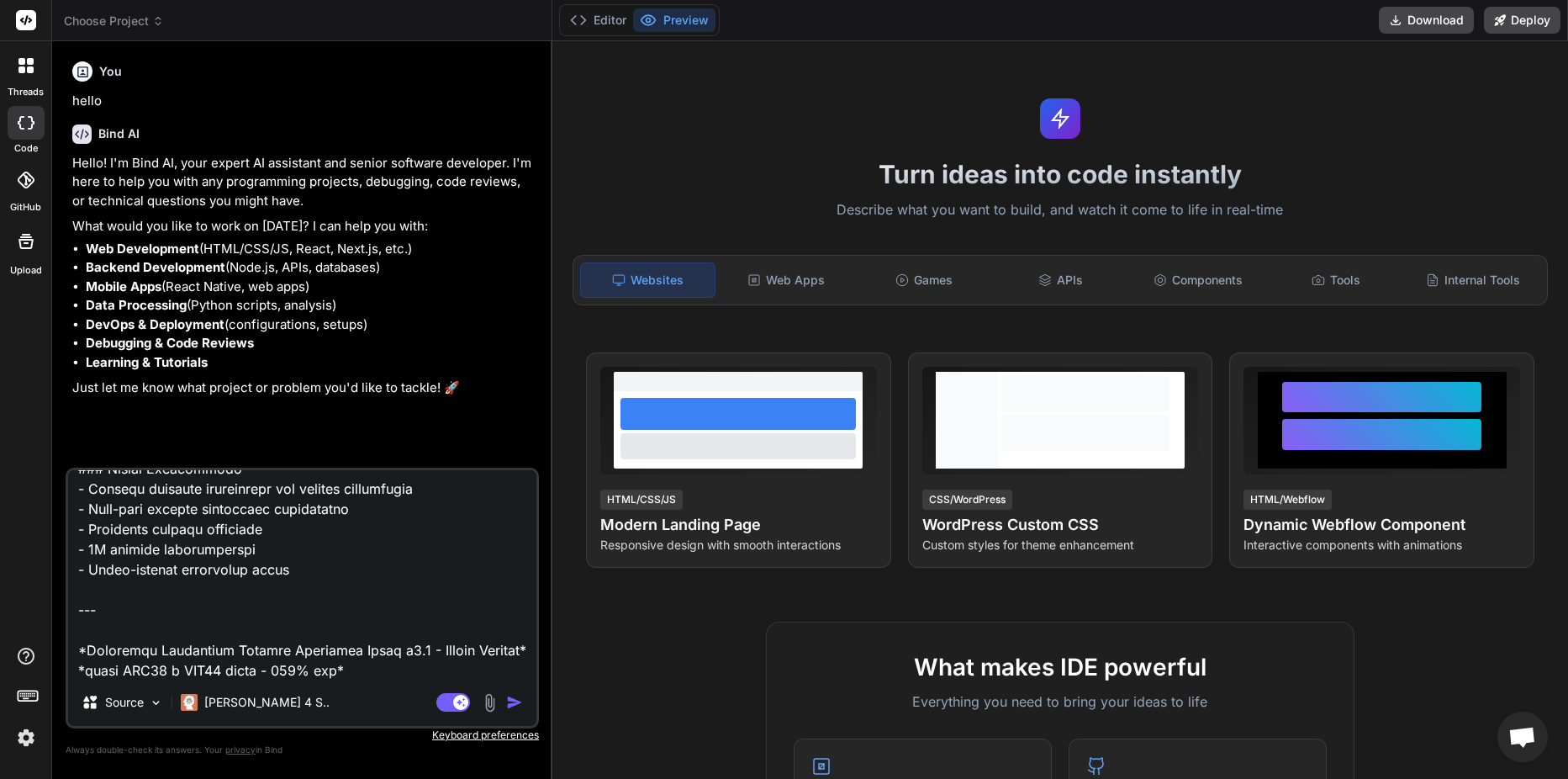
type textarea "# Universal Electrical Network Branching Guide v3.0 - Master Edition ## The Def…"
type textarea "x"
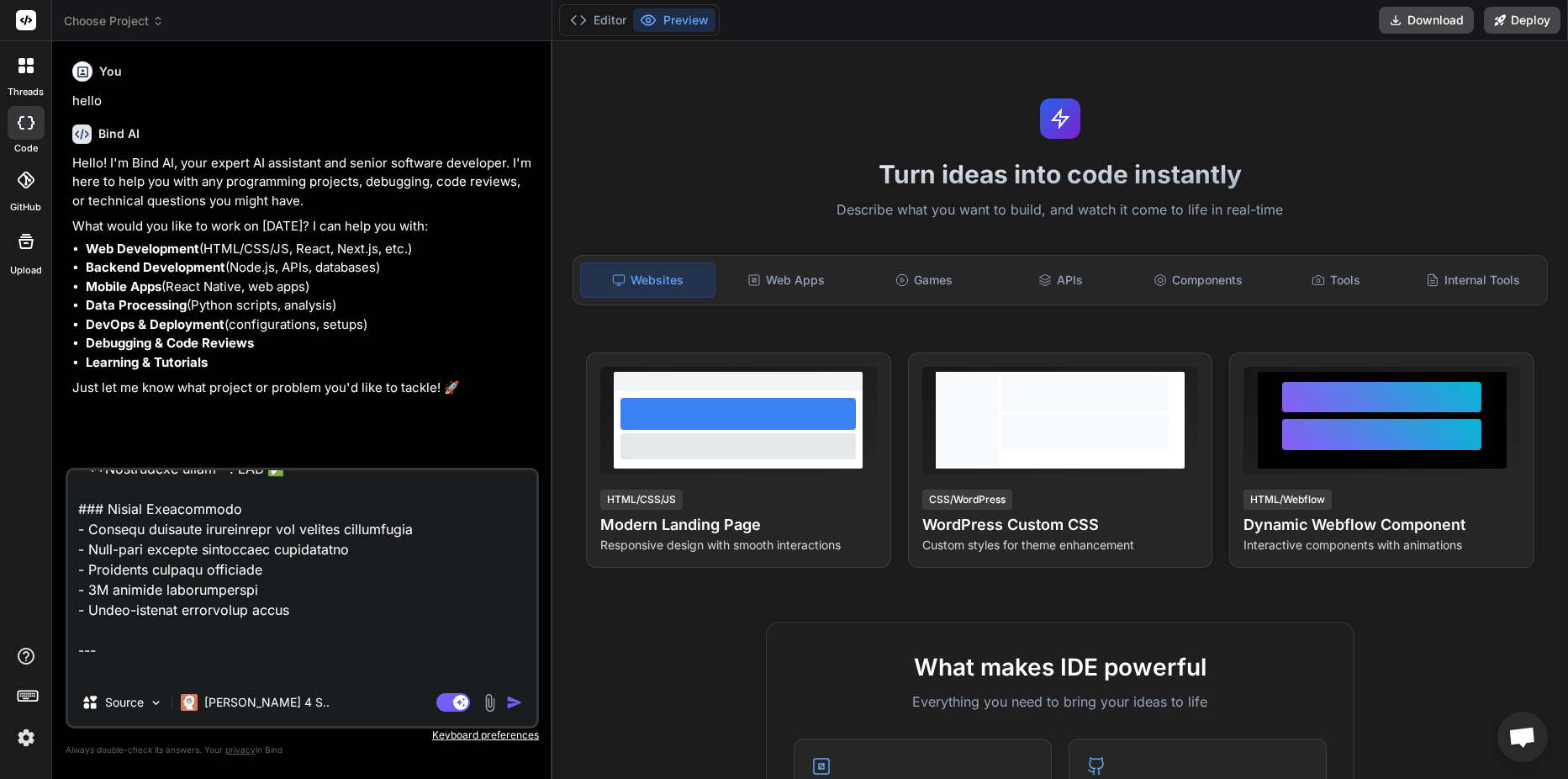
type textarea "# Universal Electrical Network Branching Guide v3.0 - Master Edition ## The Def…"
type textarea "x"
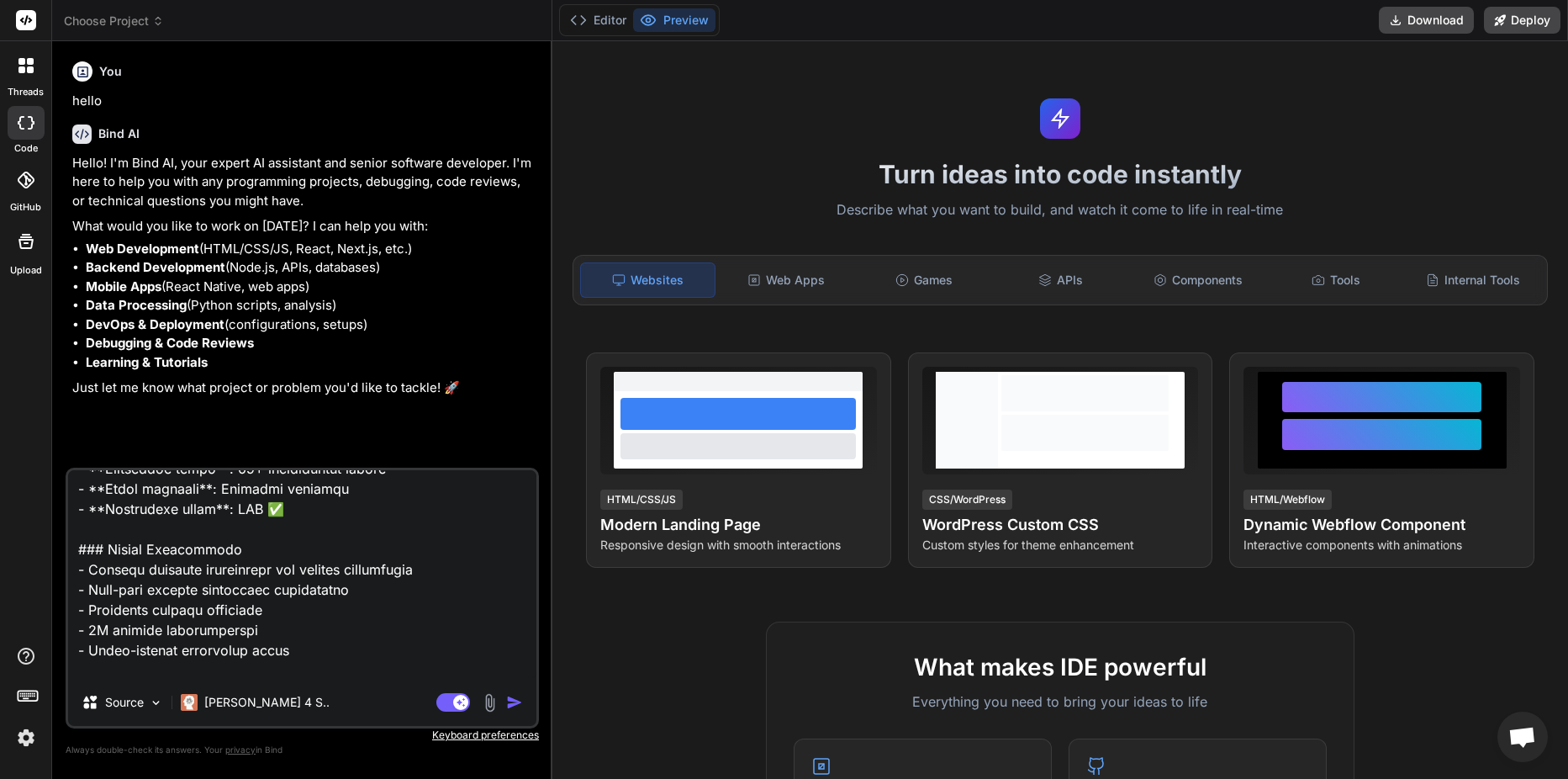
type textarea "# Universal Electrical Network Branching Guide v3.0 - Master Edition ## The Def…"
type textarea "x"
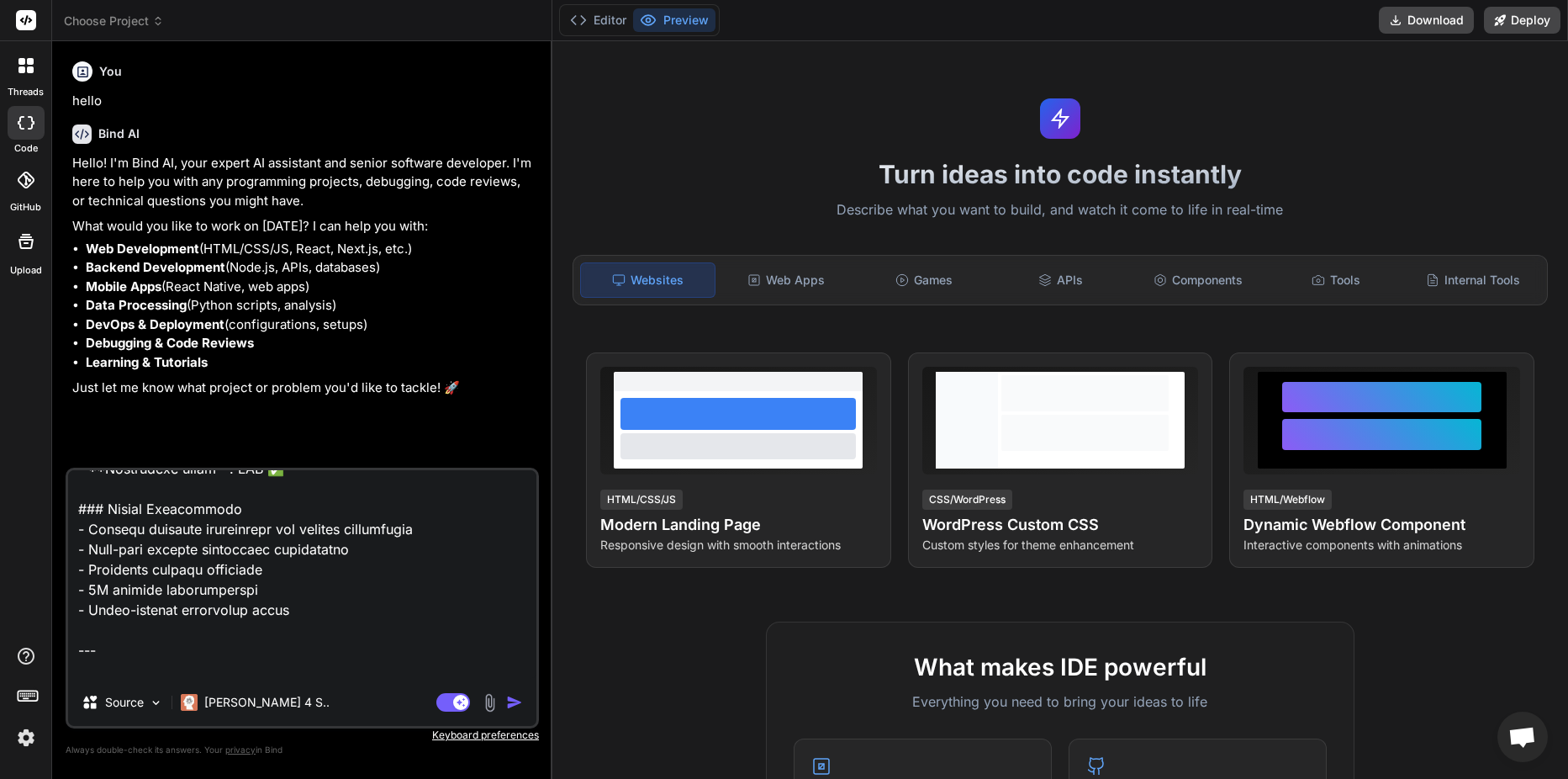
type textarea "# Universal Electrical Network Branching Guide v3.0 - Master Edition ## The Def…"
type textarea "x"
type textarea "# Universal Electrical Network Branching Guide v3.0 - Master Edition ## The Def…"
type textarea "x"
type textarea "# Universal Electrical Network Branching Guide v3.0 - Master Edition ## The Def…"
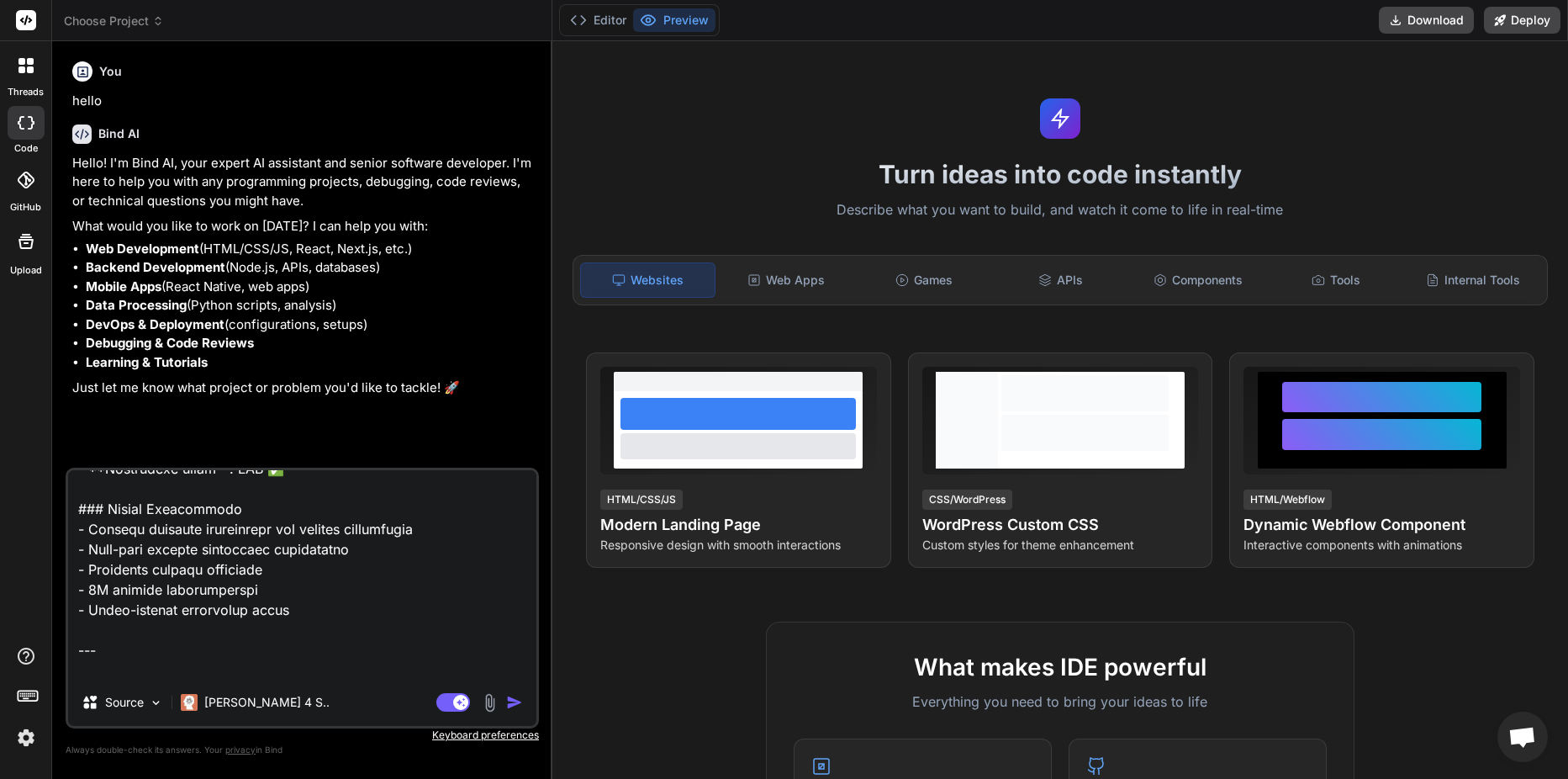
type textarea "x"
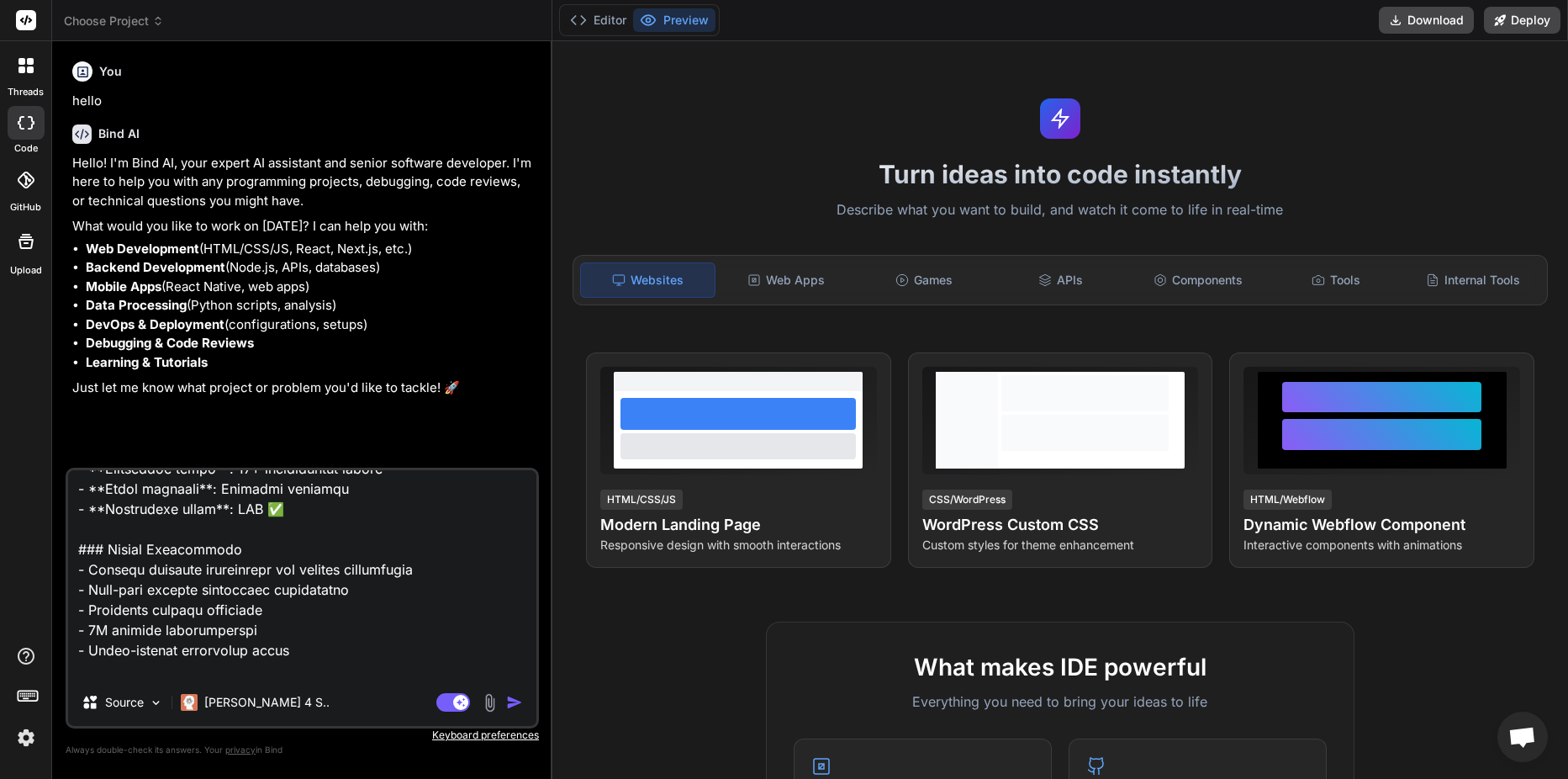
type textarea "# Universal Electrical Network Branching Guide v3.0 - Master Edition ## The Def…"
type textarea "x"
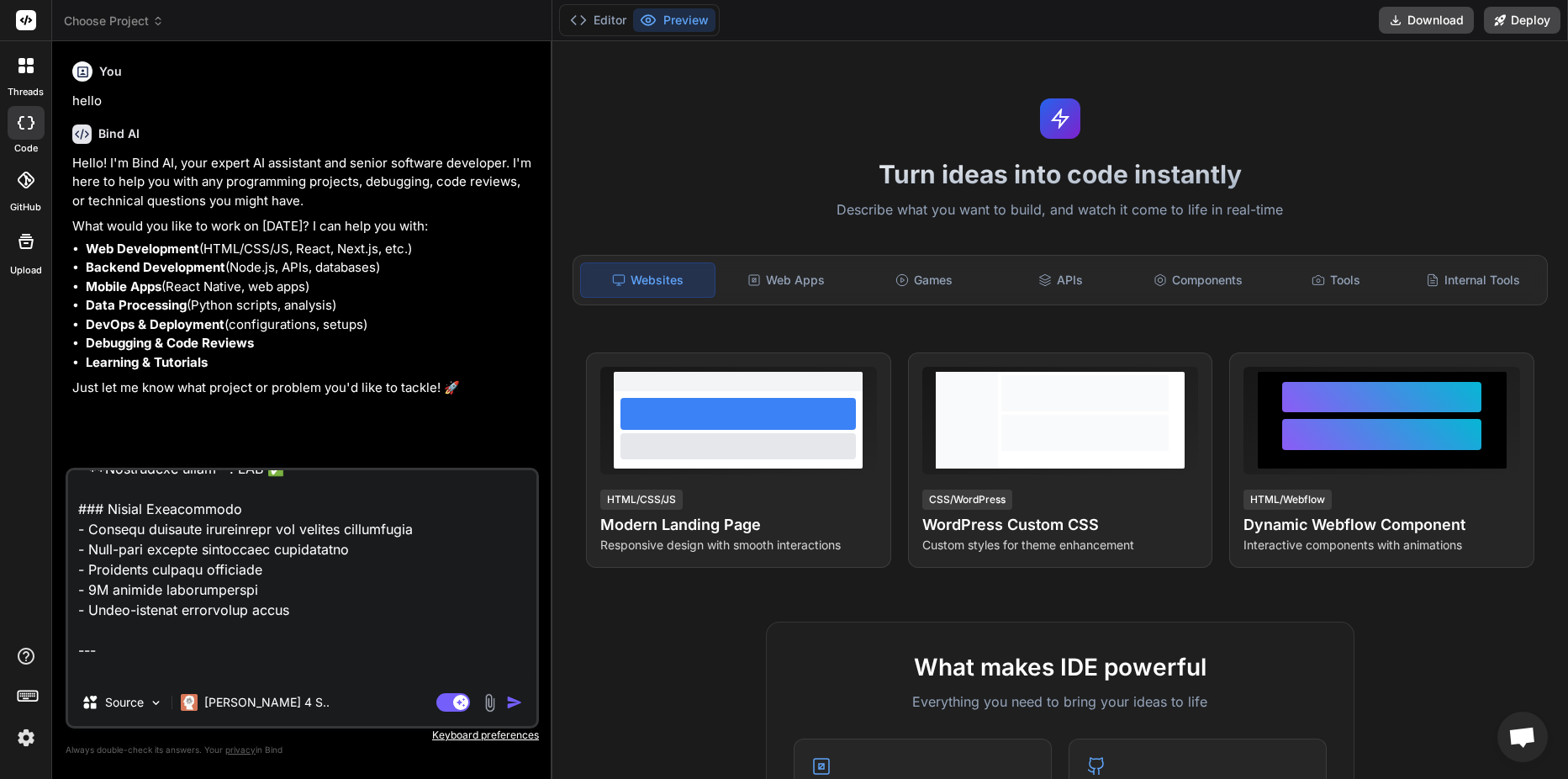
type textarea "# Universal Electrical Network Branching Guide v3.0 - Master Edition ## The Def…"
type textarea "x"
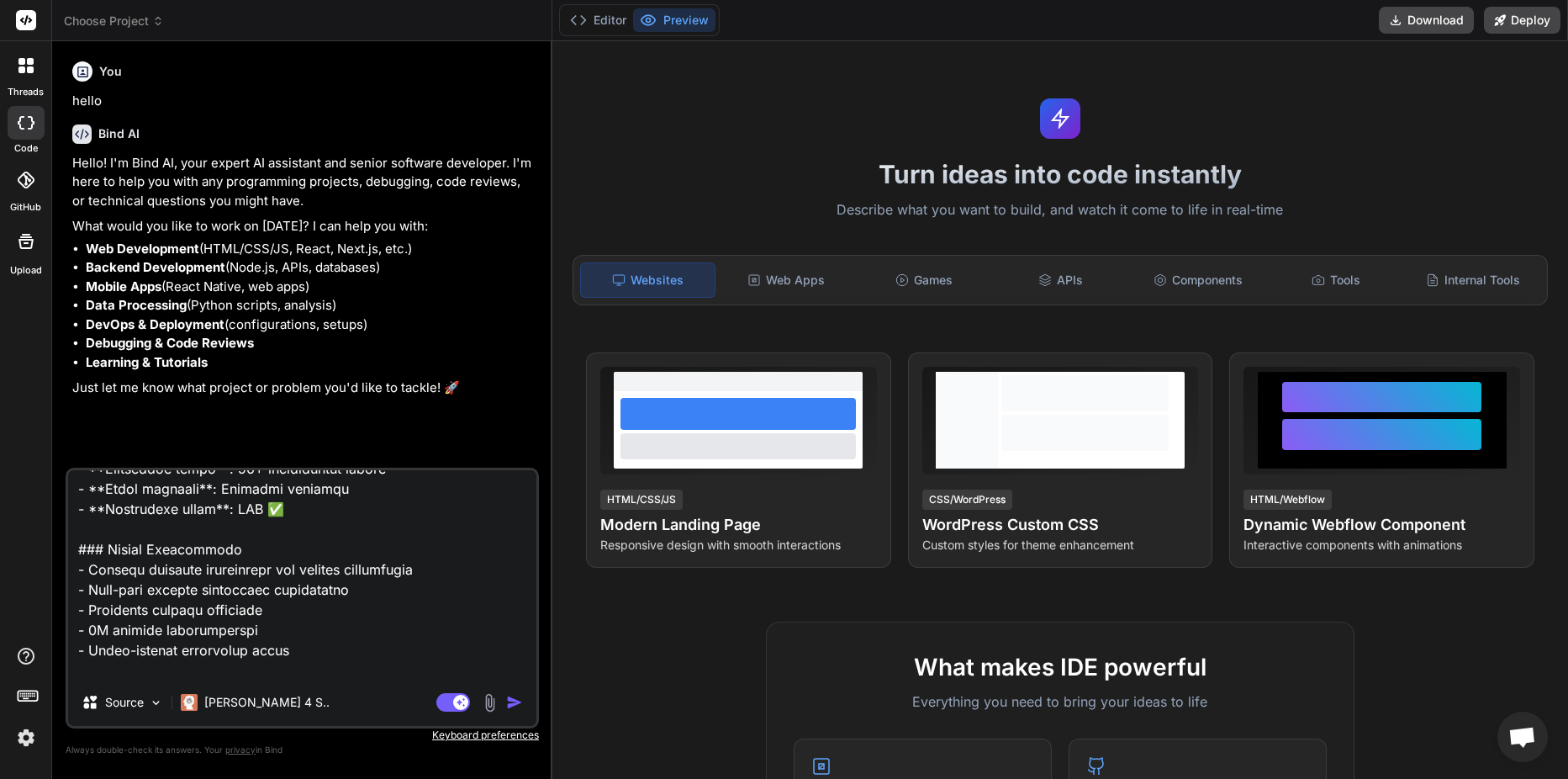
type textarea "# Universal Electrical Network Branching Guide v3.0 - Master Edition ## The Def…"
type textarea "x"
type textarea "# Universal Electrical Network Branching Guide v3.0 - Master Edition ## The Def…"
type textarea "x"
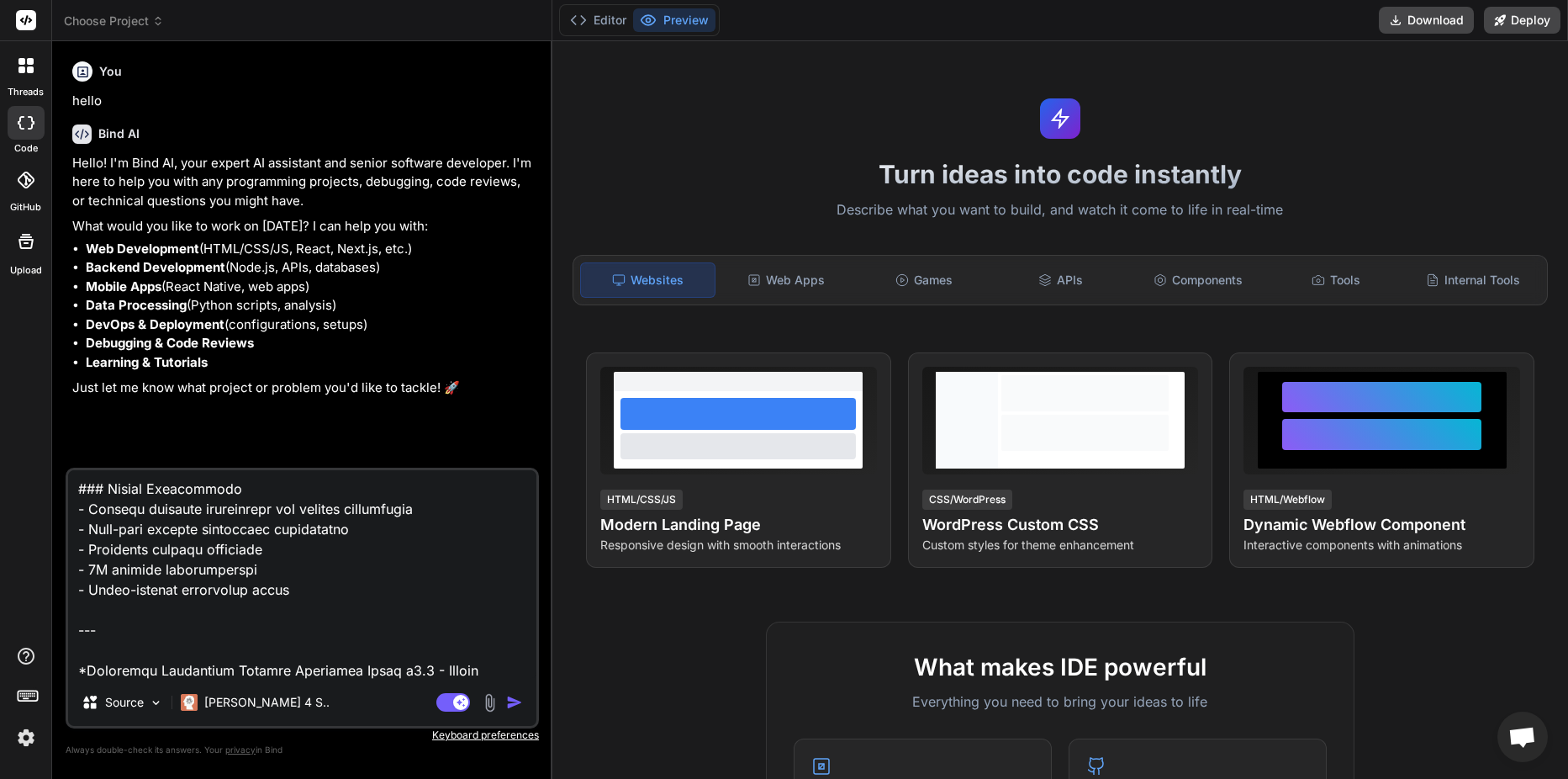
type textarea "# Universal Electrical Network Branching Guide v3.0 - Master Edition ## The Def…"
type textarea "x"
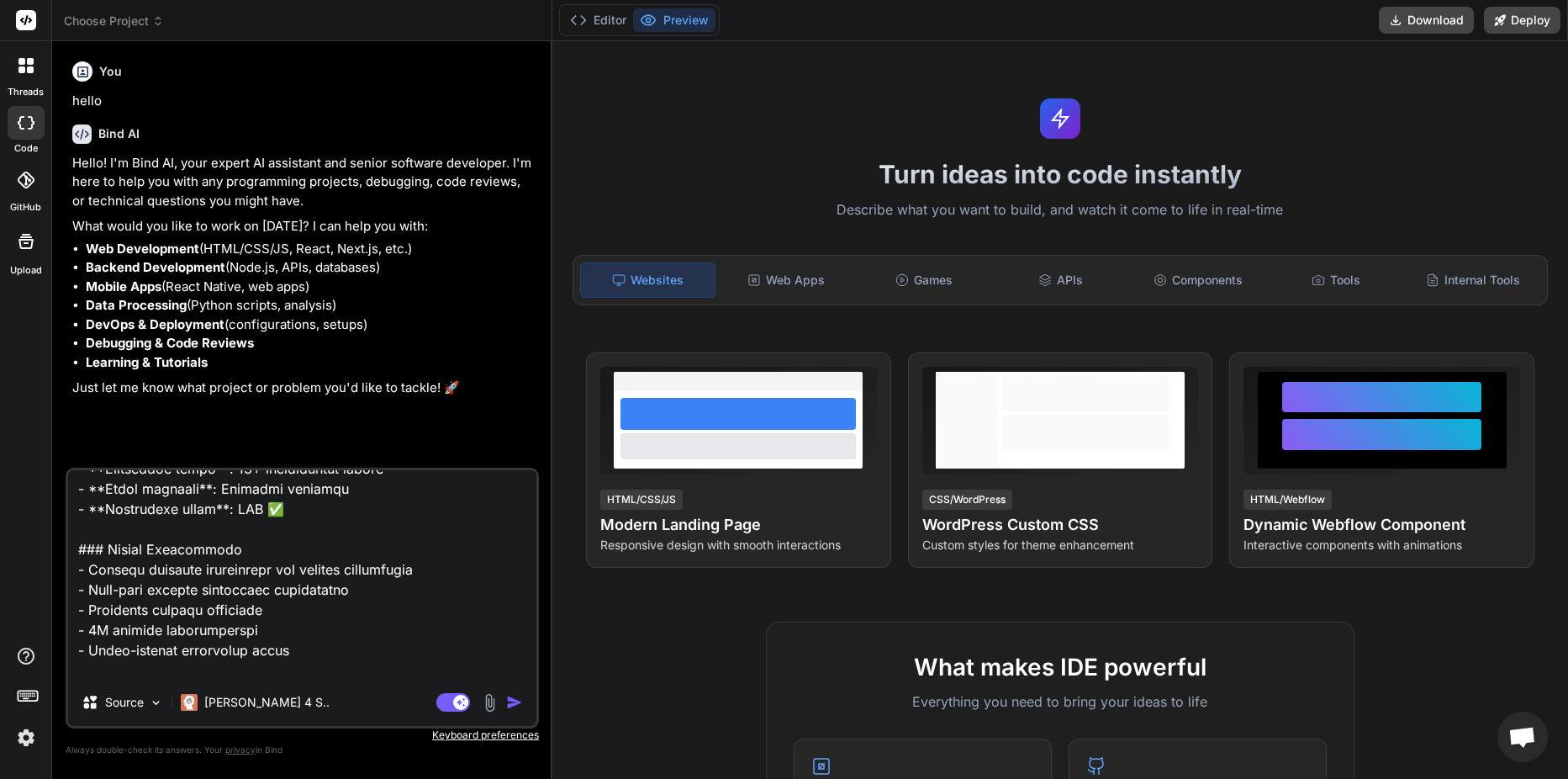
type textarea "# Universal Electrical Network Branching Guide v3.0 - Master Edition ## The Def…"
type textarea "x"
type textarea "# Universal Electrical Network Branching Guide v3.0 - Master Edition ## The Def…"
type textarea "x"
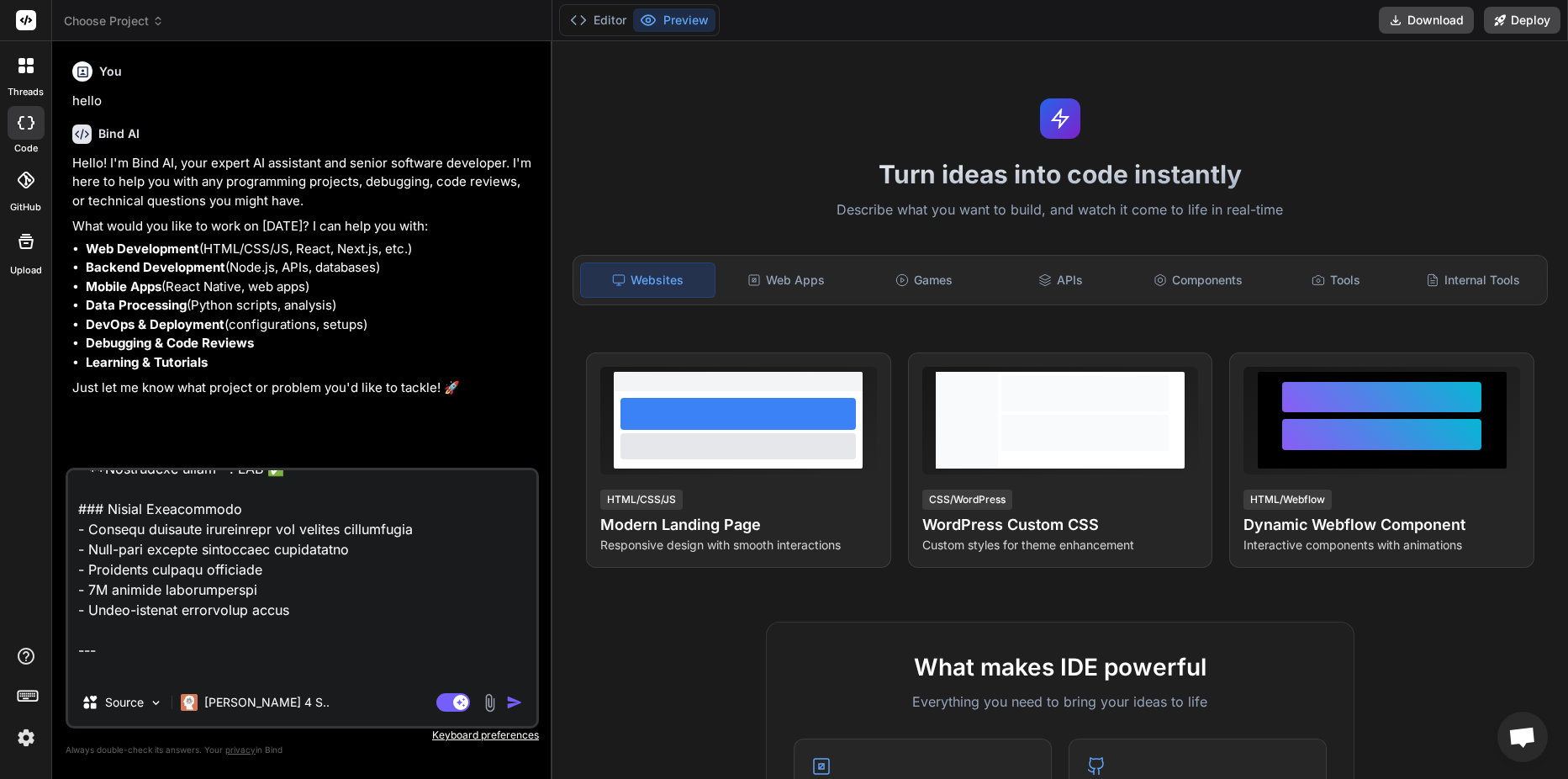
type textarea "# Universal Electrical Network Branching Guide v3.0 - Master Edition ## The Def…"
type textarea "x"
type textarea "# Universal Electrical Network Branching Guide v3.0 - Master Edition ## The Def…"
type textarea "x"
type textarea "# Universal Electrical Network Branching Guide v3.0 - Master Edition ## The Def…"
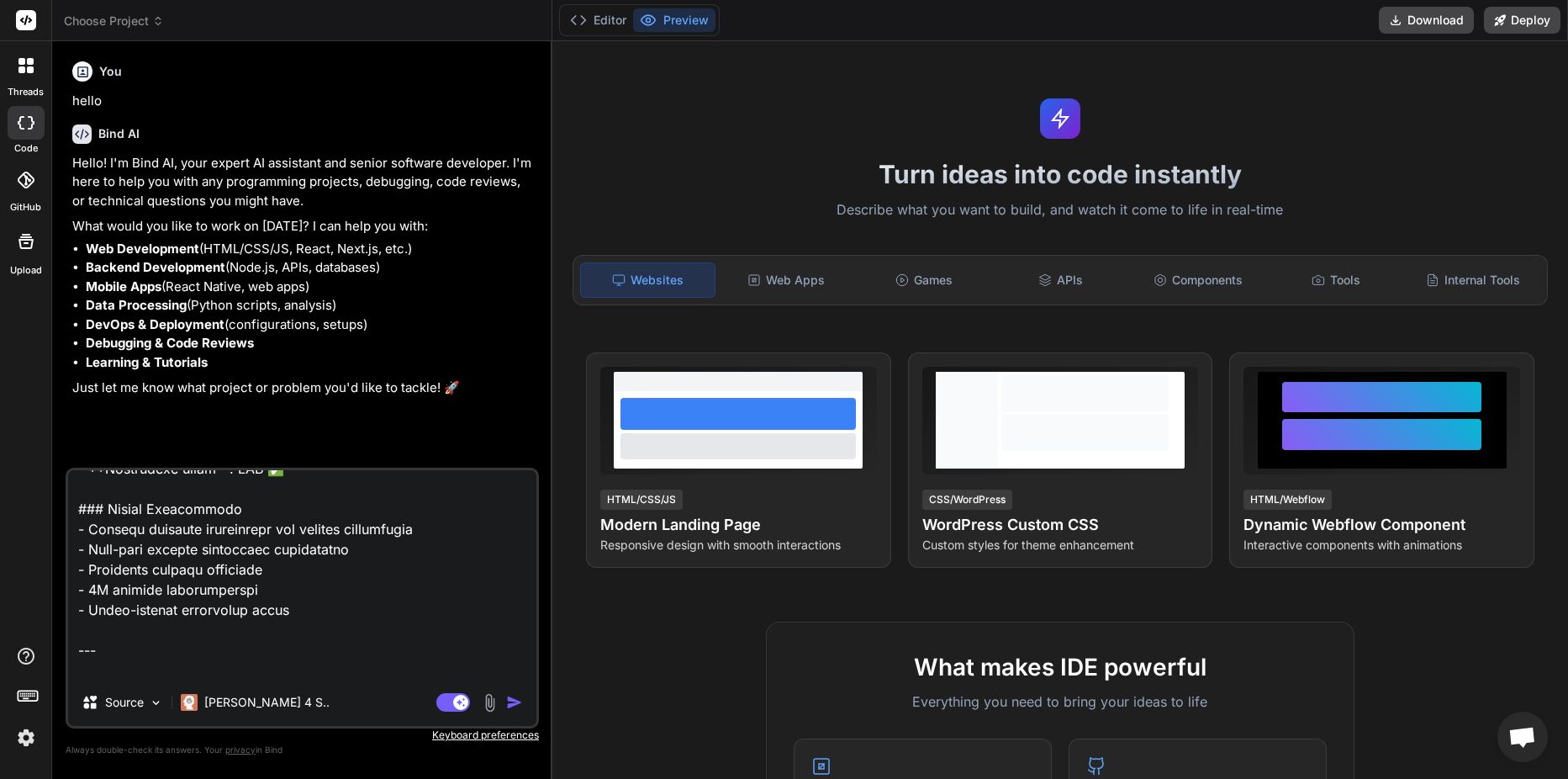
type textarea "x"
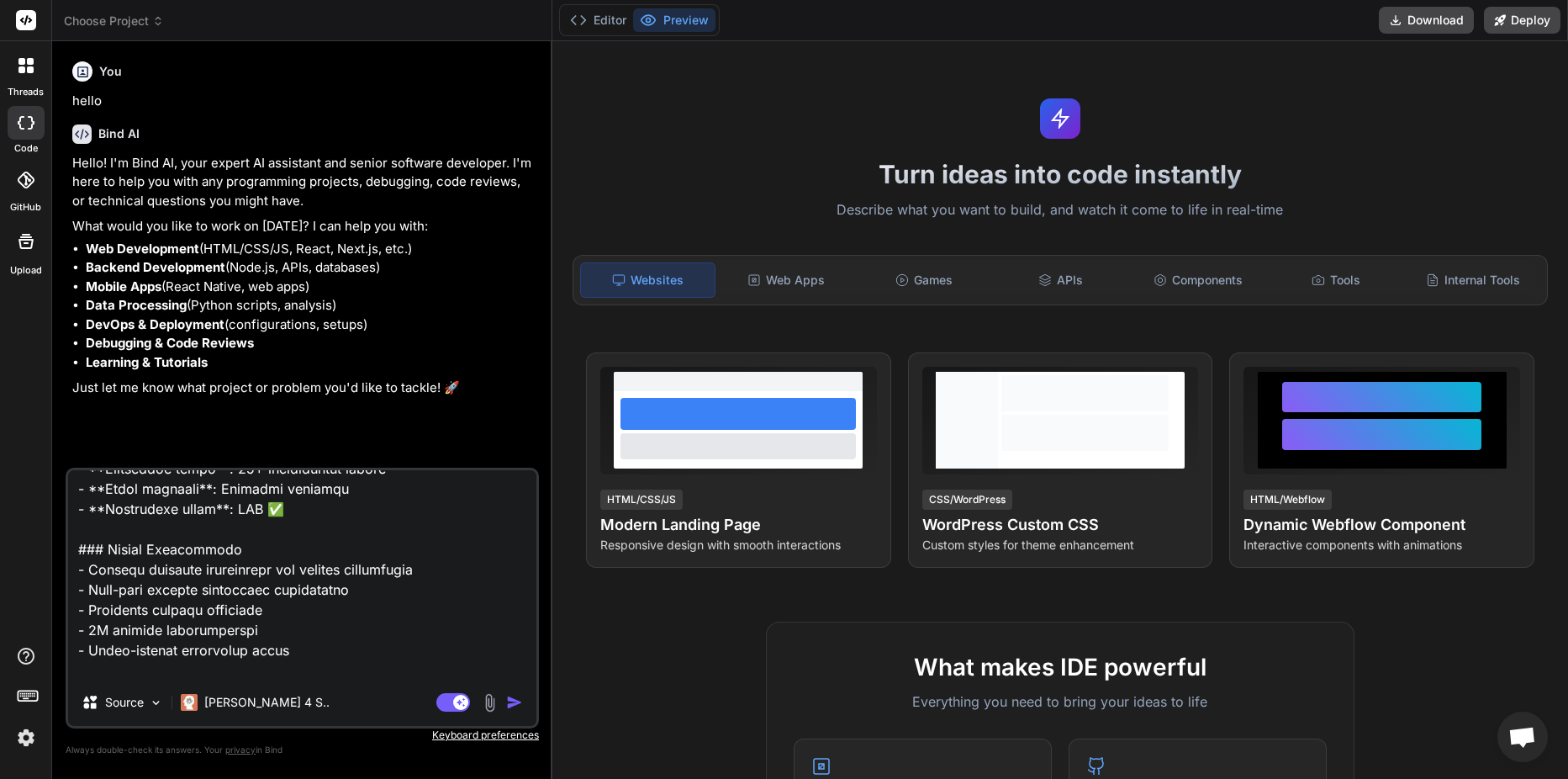
type textarea "# Universal Electrical Network Branching Guide v3.0 - Master Edition ## The Def…"
type textarea "x"
type textarea "# Universal Electrical Network Branching Guide v3.0 - Master Edition ## The Def…"
type textarea "x"
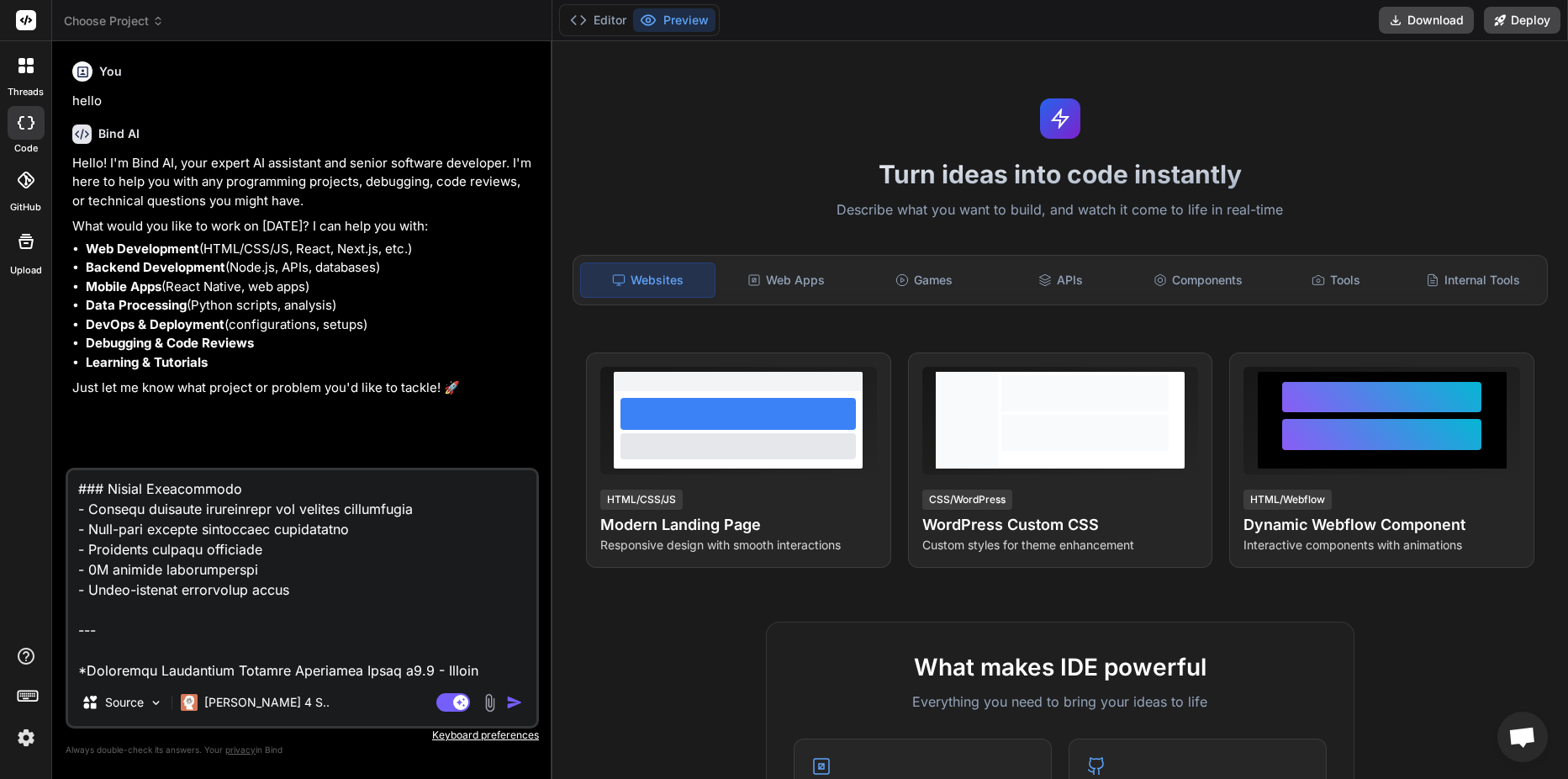
type textarea "# Universal Electrical Network Branching Guide v3.0 - Master Edition ## The Def…"
type textarea "x"
type textarea "# Universal Electrical Network Branching Guide v3.0 - Master Edition ## The Def…"
type textarea "x"
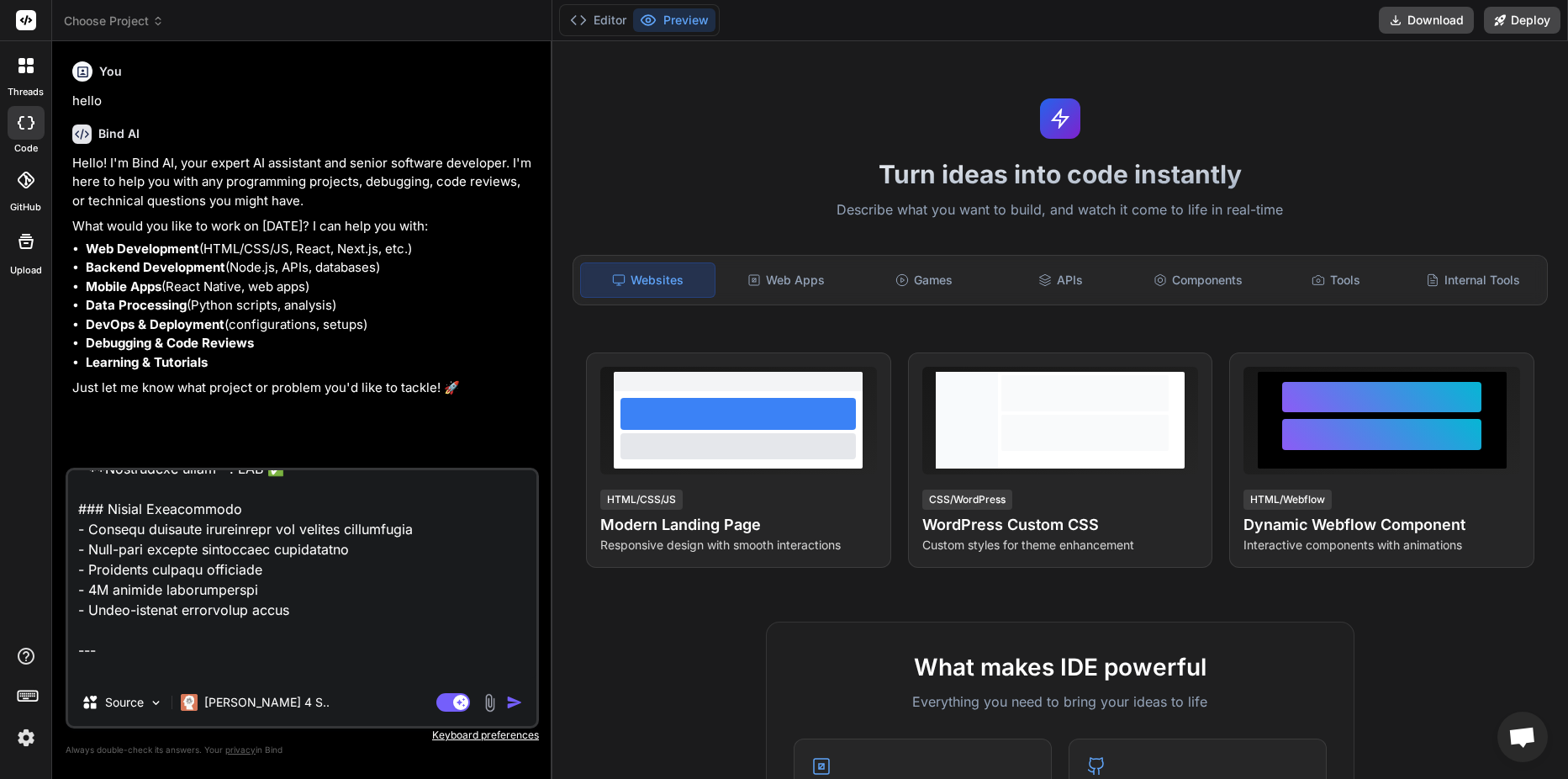
type textarea "# Universal Electrical Network Branching Guide v3.0 - Master Edition ## The Def…"
type textarea "x"
type textarea "# Universal Electrical Network Branching Guide v3.0 - Master Edition ## The Def…"
type textarea "x"
type textarea "# Universal Electrical Network Branching Guide v3.0 - Master Edition ## The Def…"
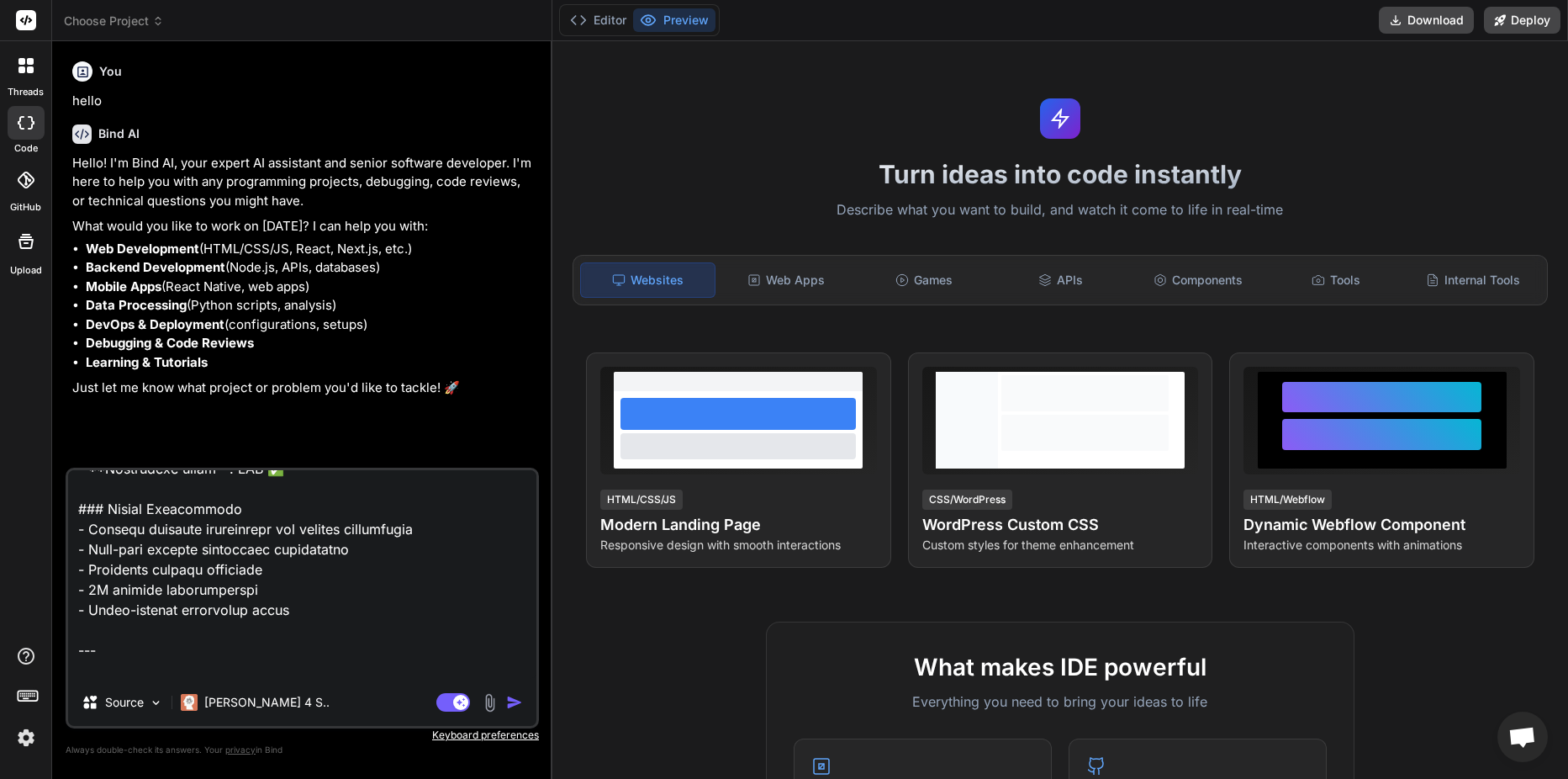
type textarea "x"
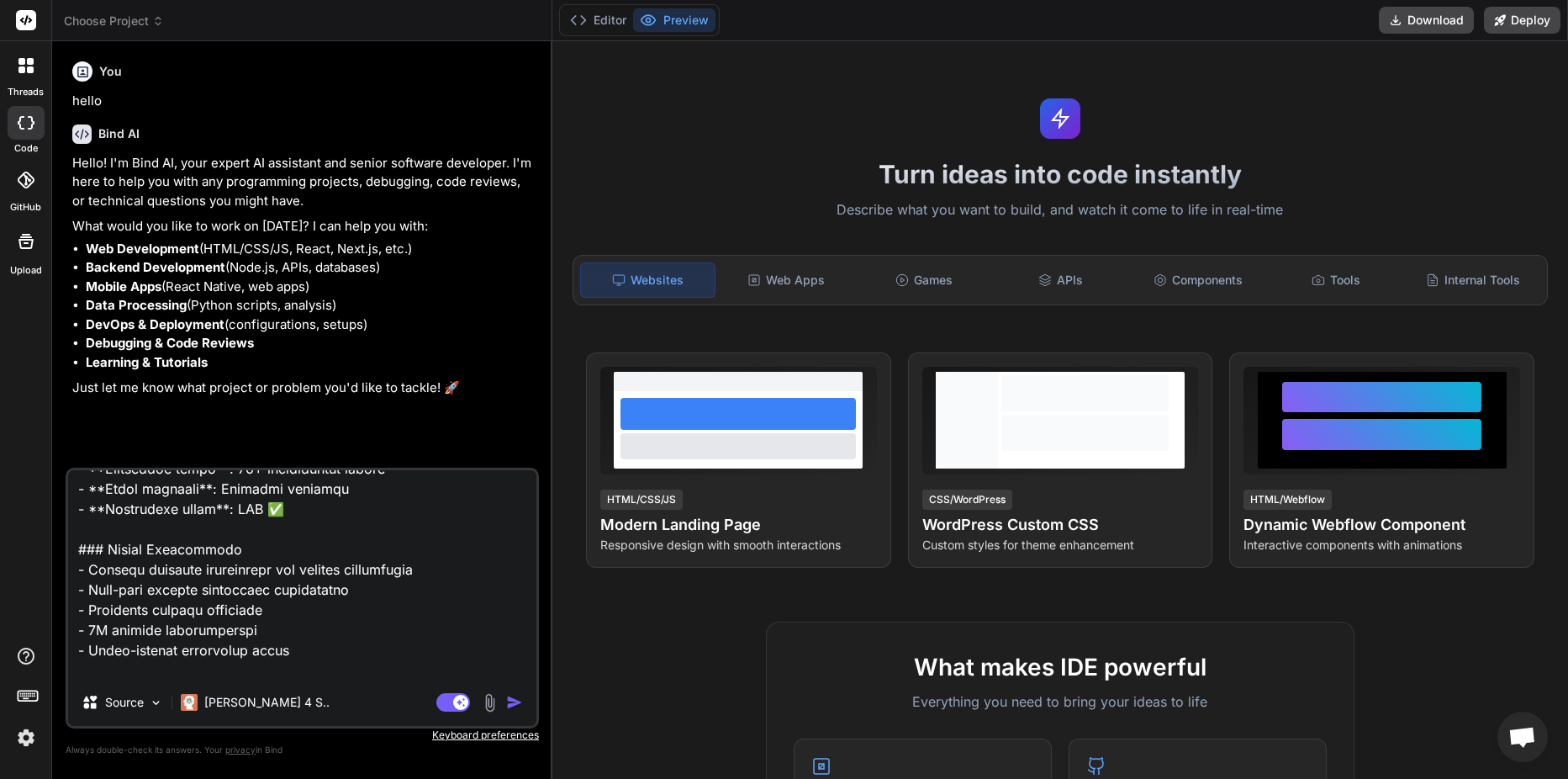
type textarea "# Universal Electrical Network Branching Guide v3.0 - Master Edition ## The Def…"
type textarea "x"
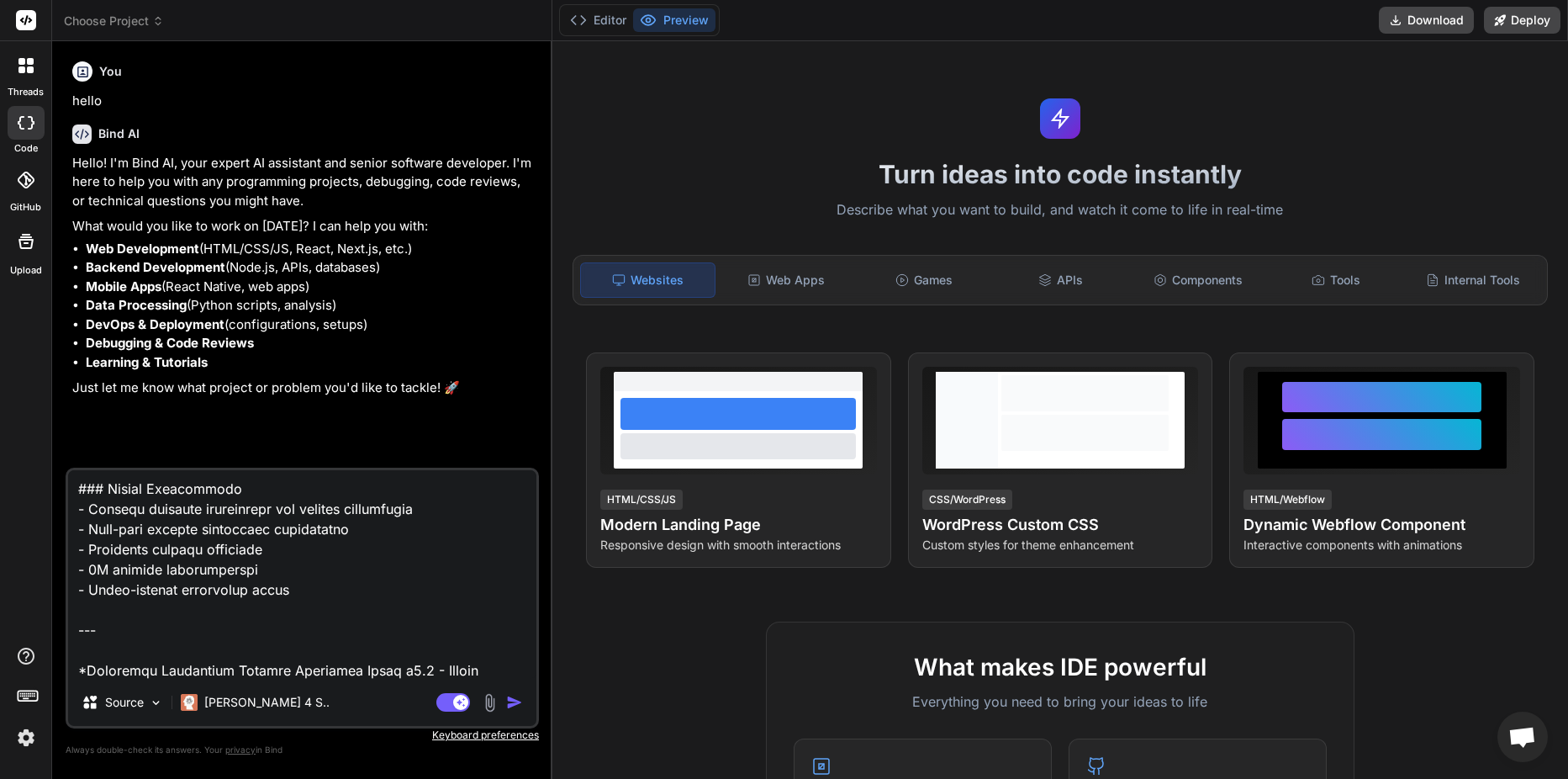
type textarea "# Universal Electrical Network Branching Guide v3.0 - Master Edition ## The Def…"
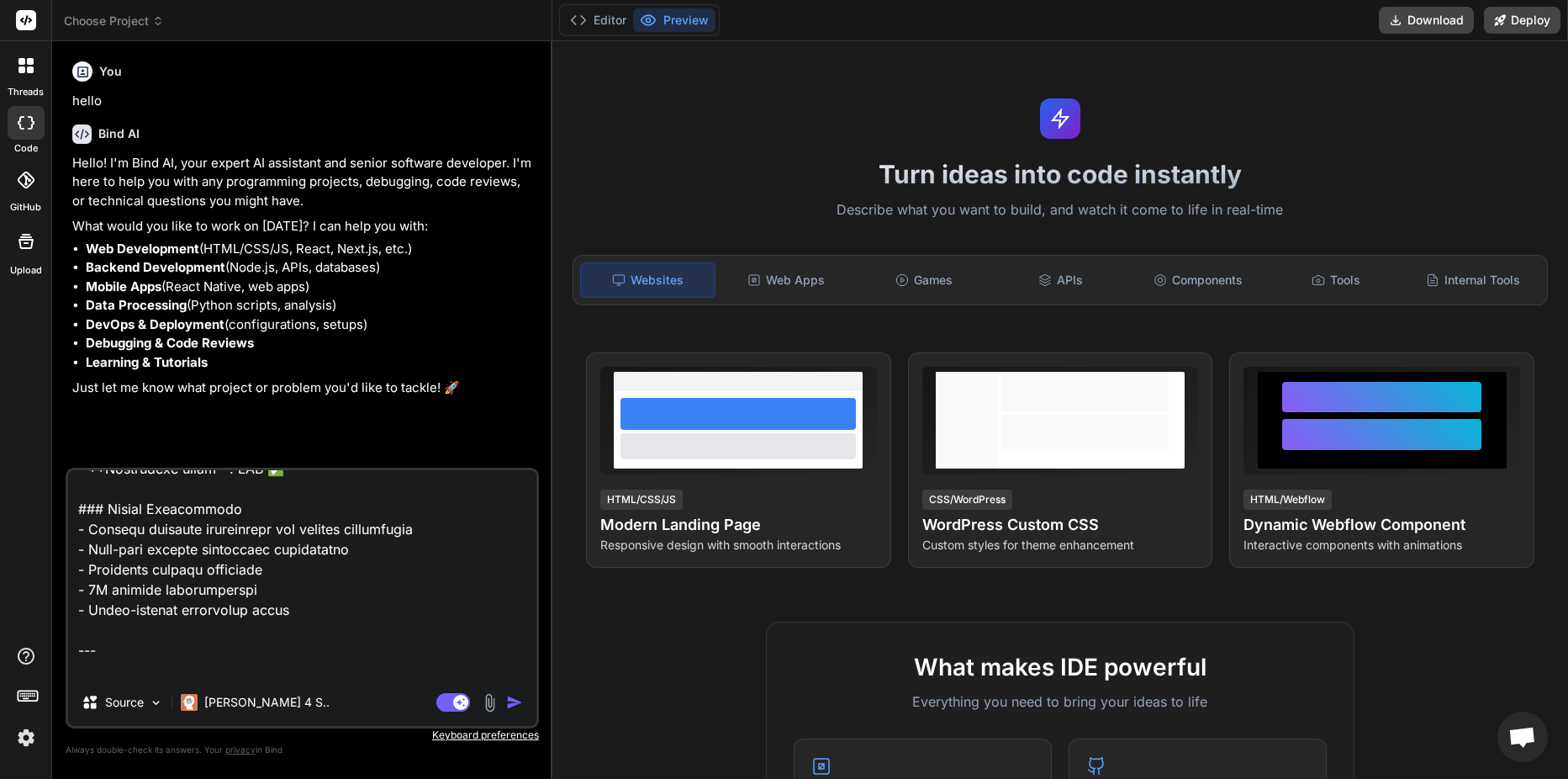
type textarea "x"
type textarea "# Universal Electrical Network Branching Guide v3.0 - Master Edition ## The Def…"
type textarea "x"
type textarea "# Universal Electrical Network Branching Guide v3.0 - Master Edition ## The Def…"
type textarea "x"
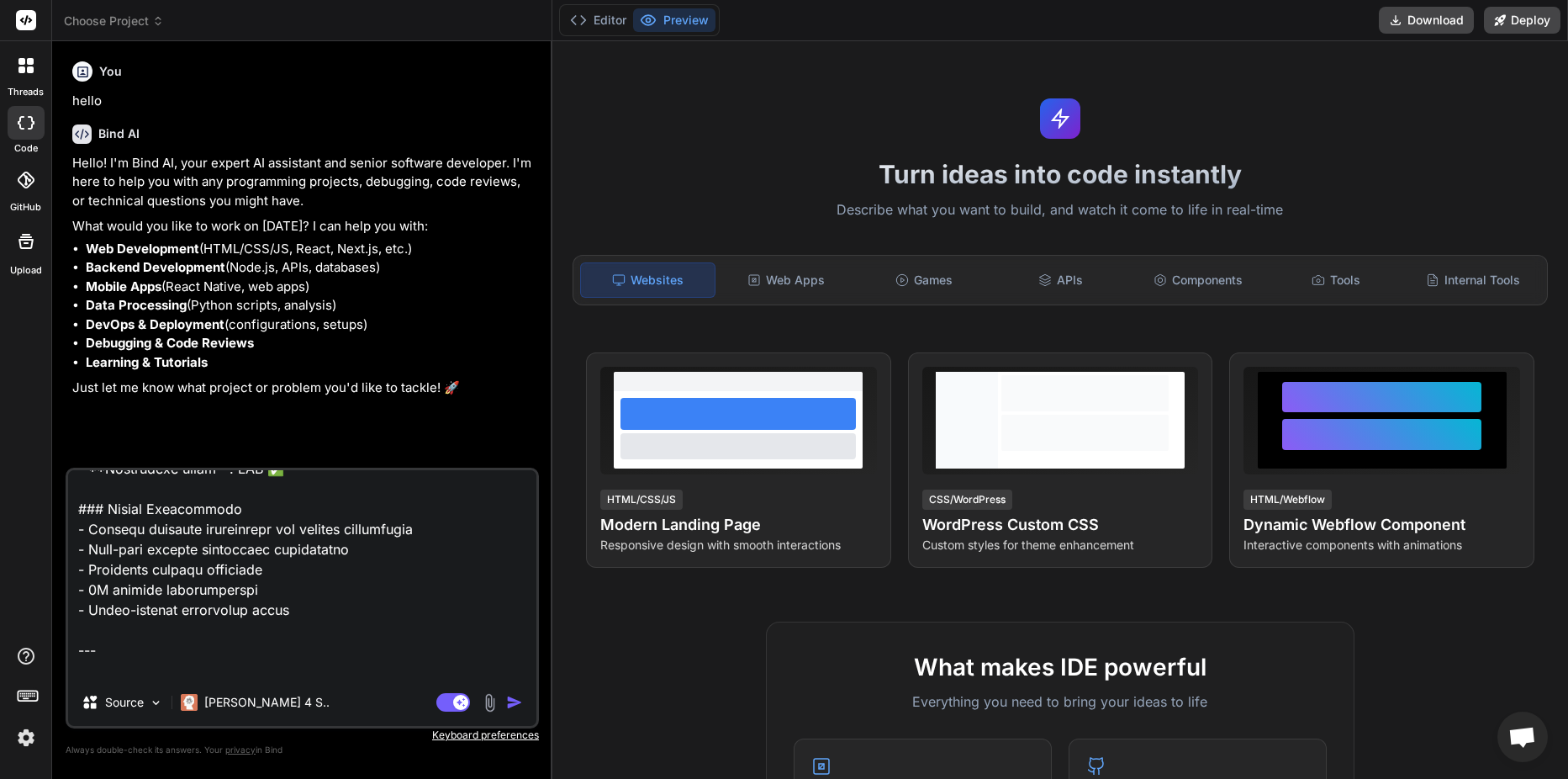
type textarea "# Universal Electrical Network Branching Guide v3.0 - Master Edition ## The Def…"
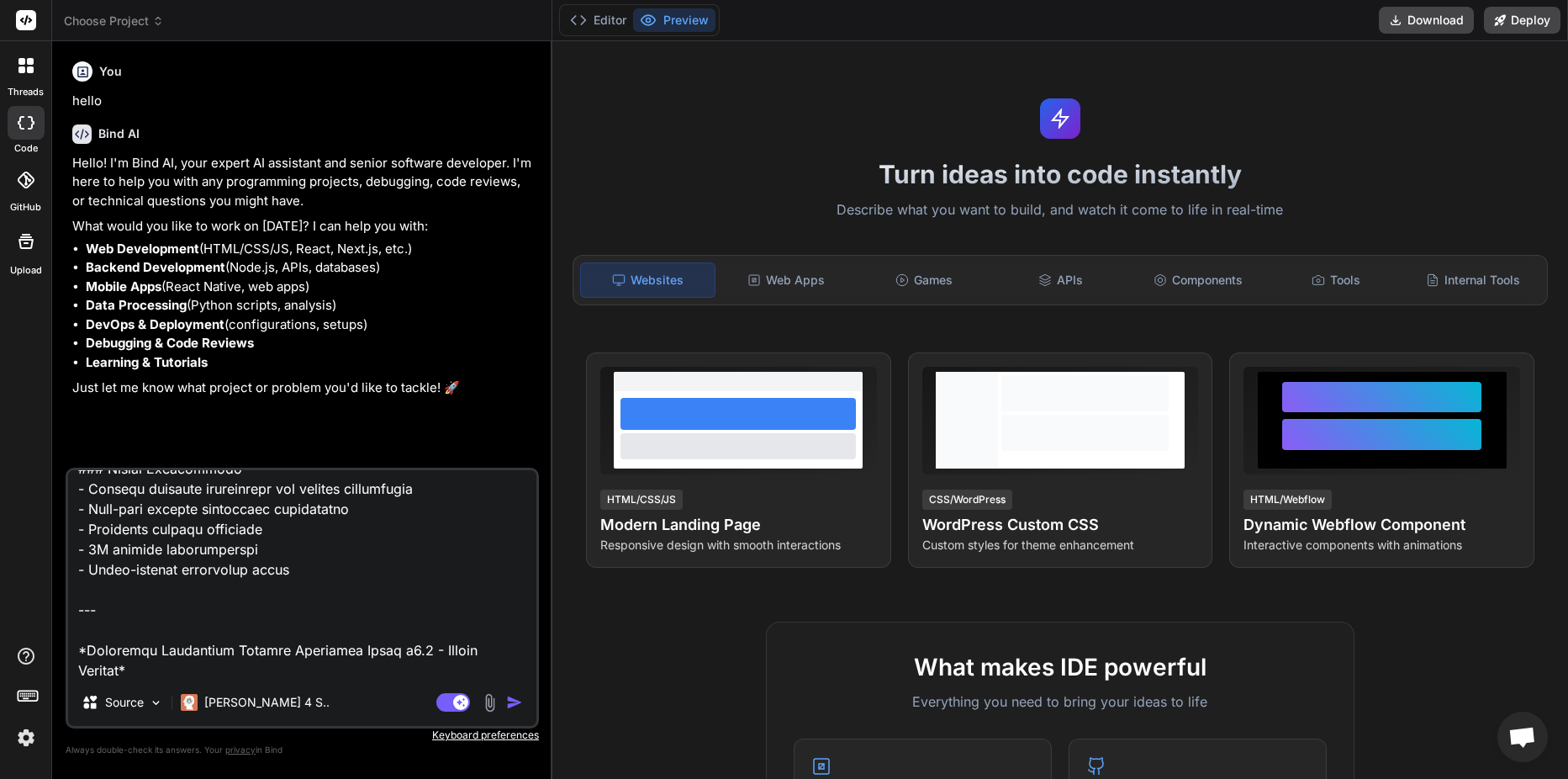
type textarea "x"
type textarea "# Universal Electrical Network Branching Guide v3.0 - Master Edition ## The Def…"
type textarea "x"
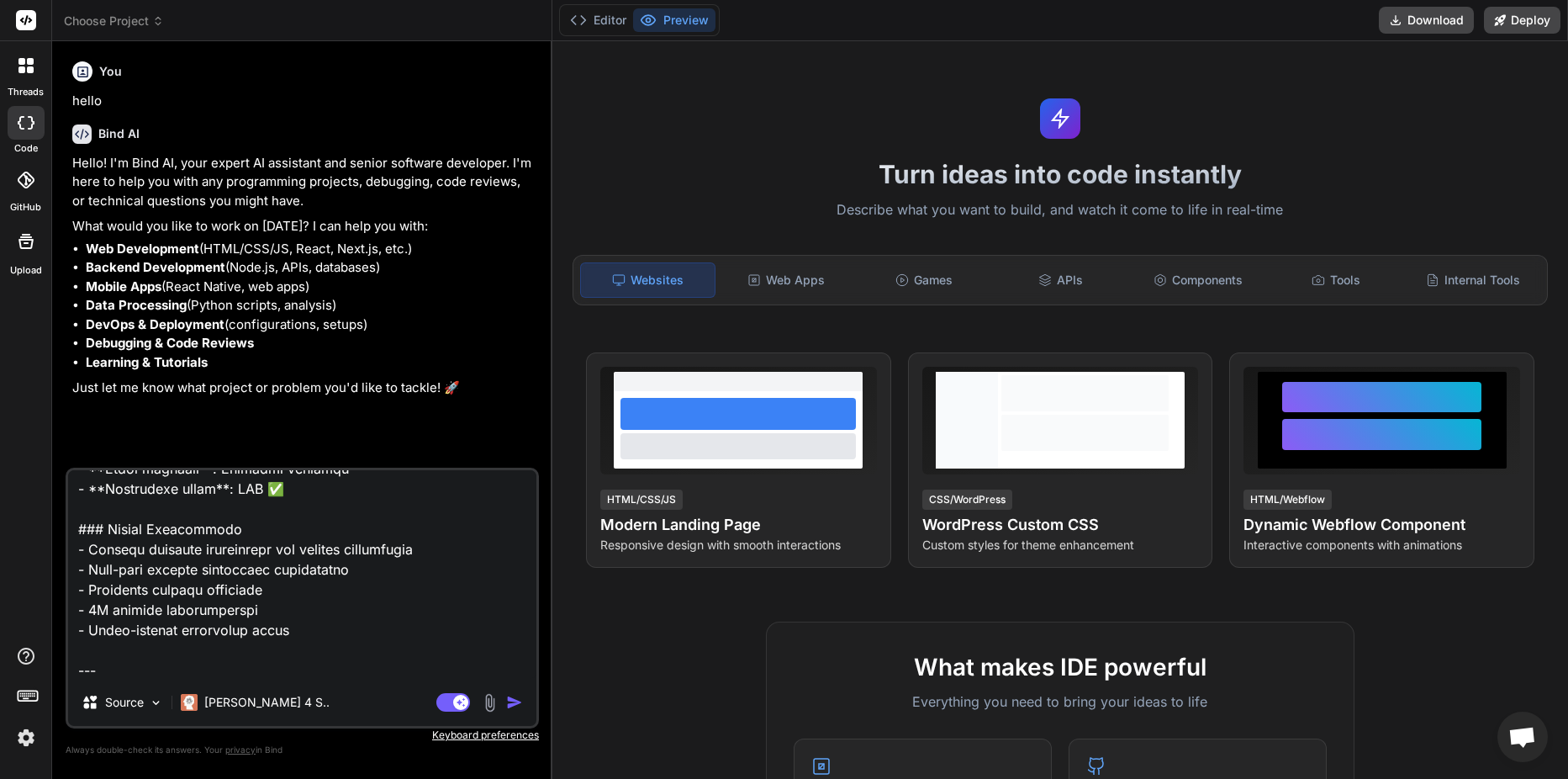
type textarea "# Universal Electrical Network Branching Guide v3.0 - Master Edition ## The Def…"
type textarea "x"
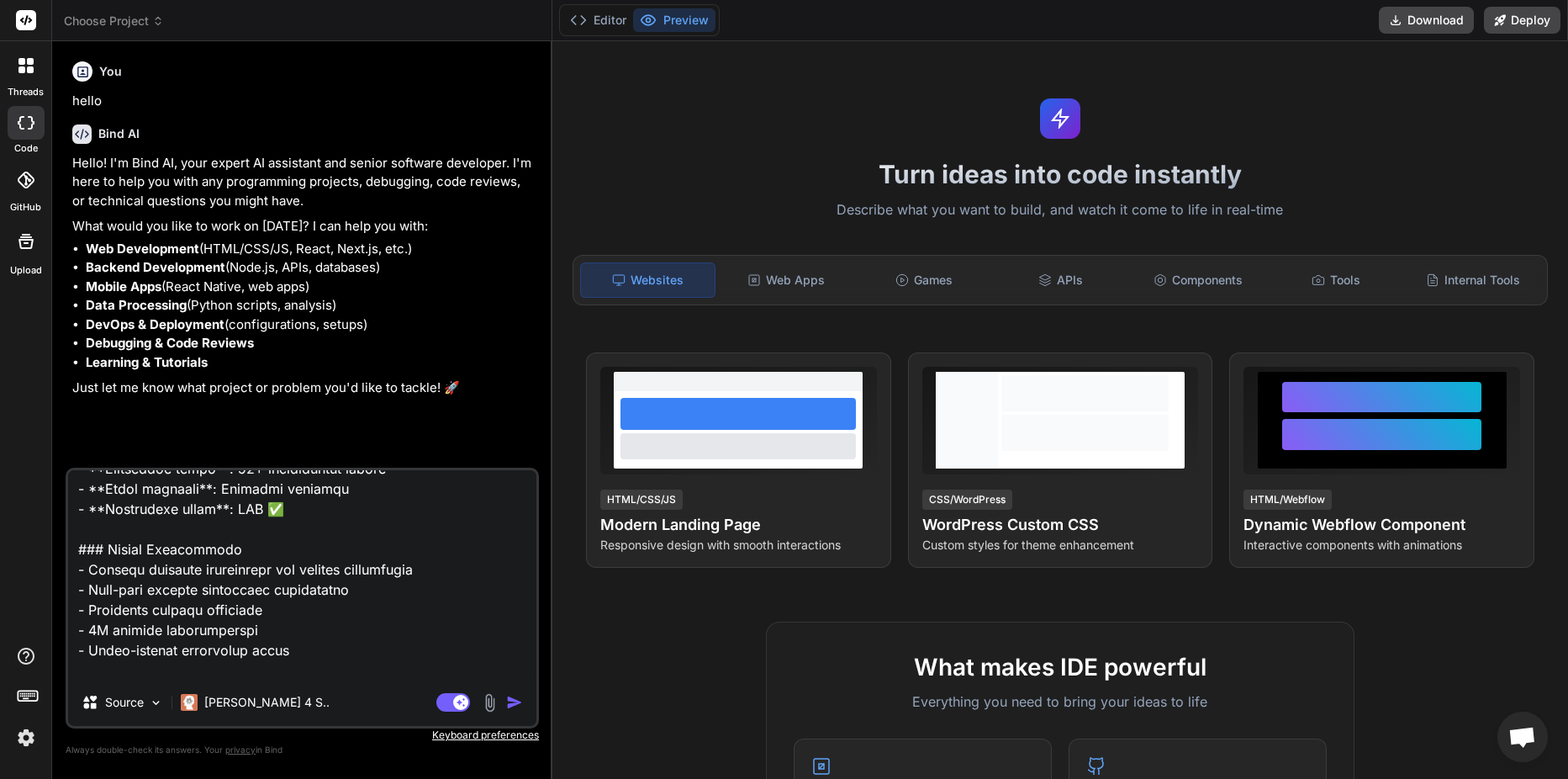
type textarea "# Universal Electrical Network Branching Guide v3.0 - Master Edition ## The Def…"
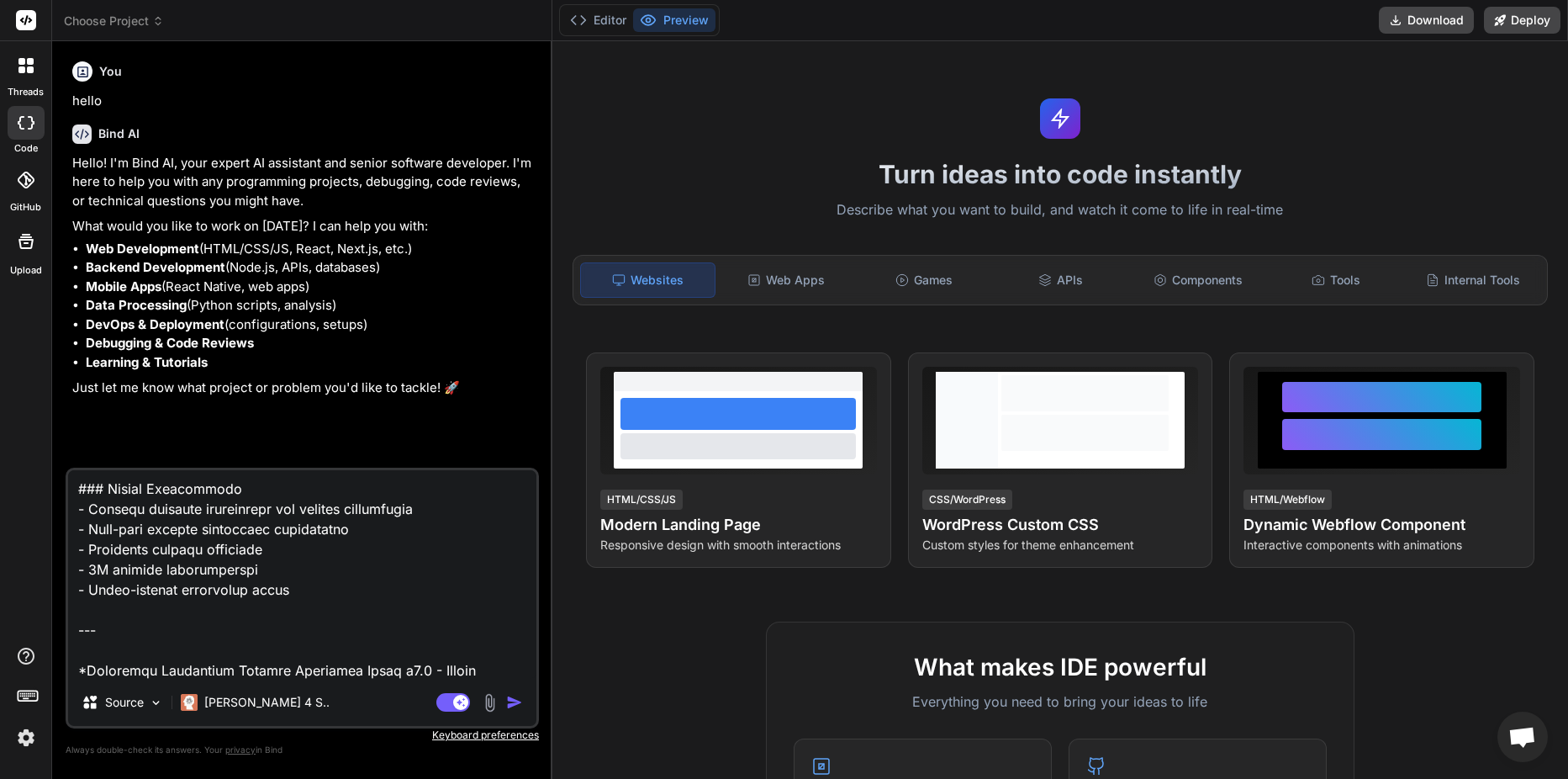
type textarea "x"
type textarea "# Universal Electrical Network Branching Guide v3.0 - Master Edition ## The Def…"
type textarea "x"
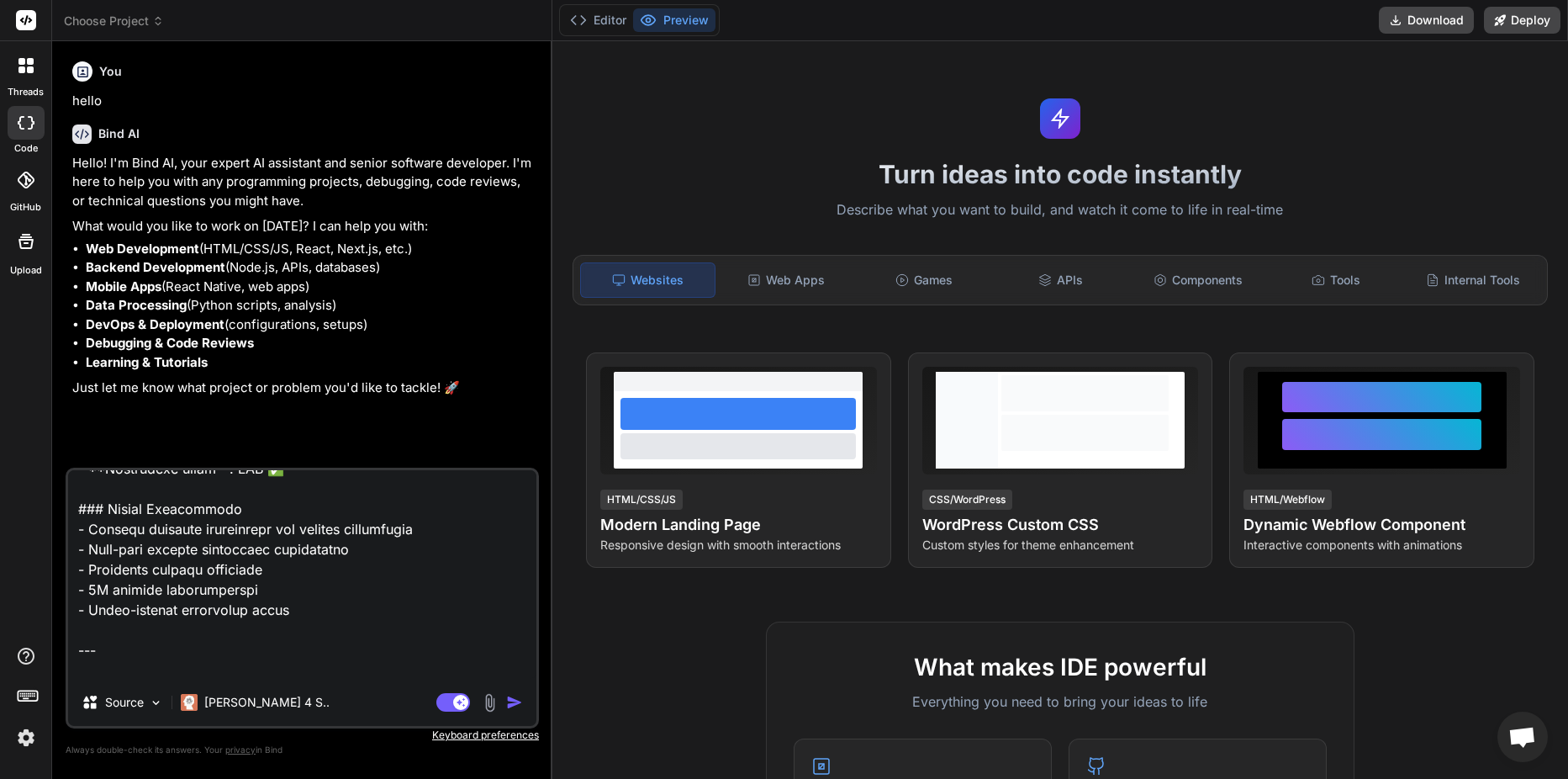
scroll to position [43574, 0]
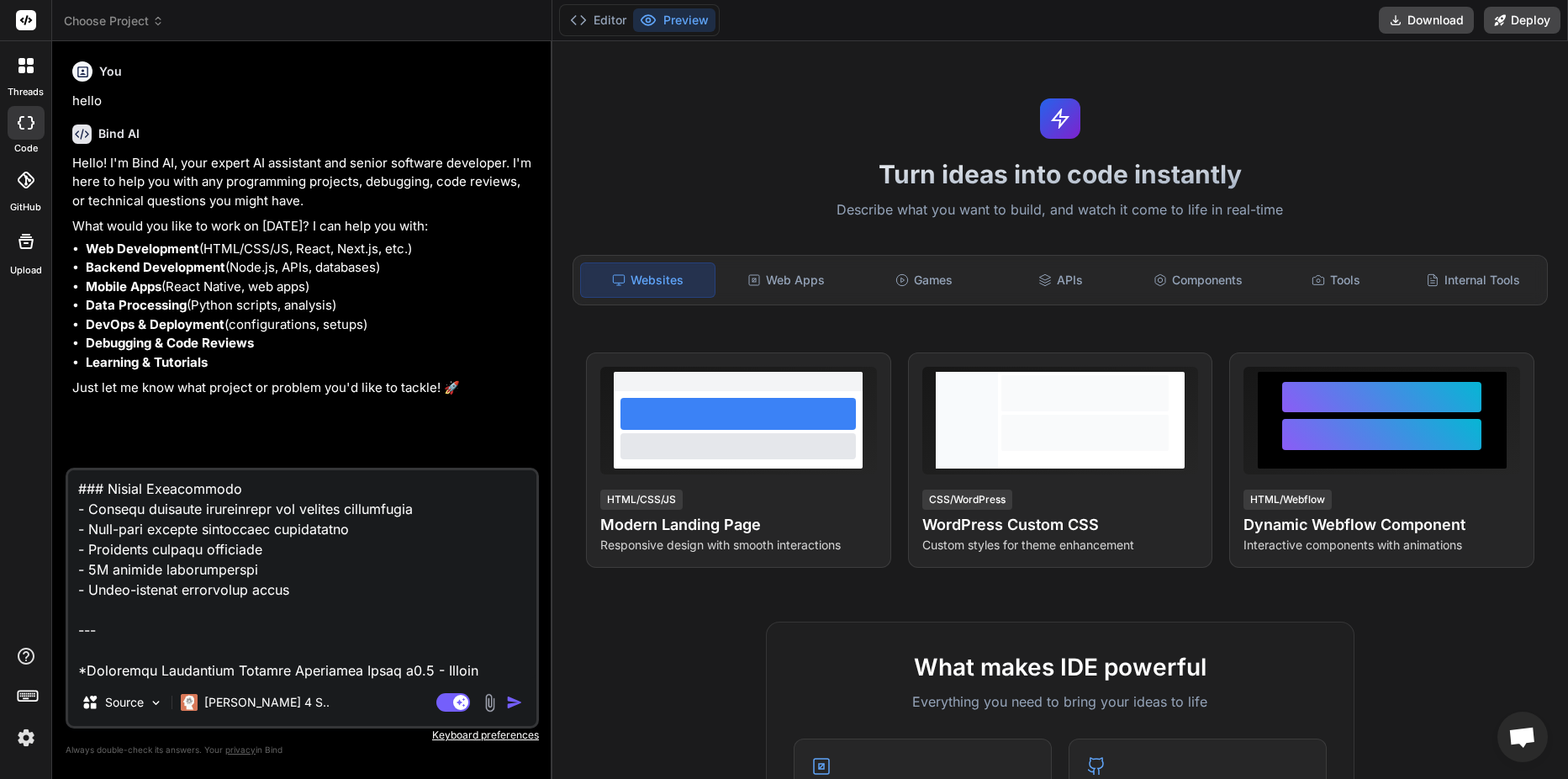
type textarea "# Universal Electrical Network Branching Guide v3.0 - Master Edition ## The Def…"
type textarea "x"
type textarea "# Universal Electrical Network Branching Guide v3.0 - Master Edition ## The Def…"
type textarea "x"
type textarea "# Universal Electrical Network Branching Guide v3.0 - Master Edition ## The Def…"
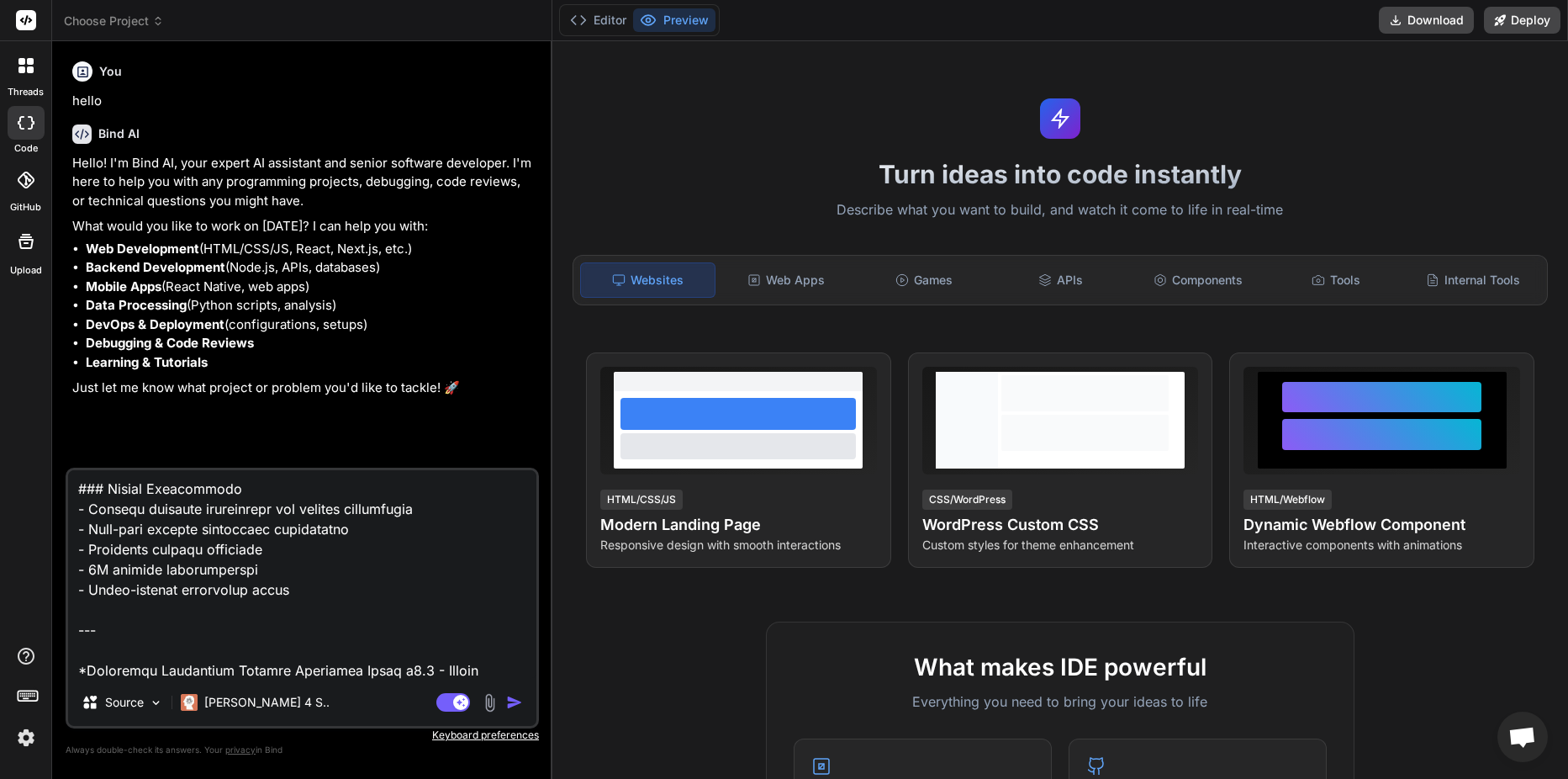
type textarea "x"
type textarea "# Universal Electrical Network Branching Guide v3.0 - Master Edition ## The Def…"
type textarea "x"
type textarea "# Universal Electrical Network Branching Guide v3.0 - Master Edition ## The Def…"
type textarea "x"
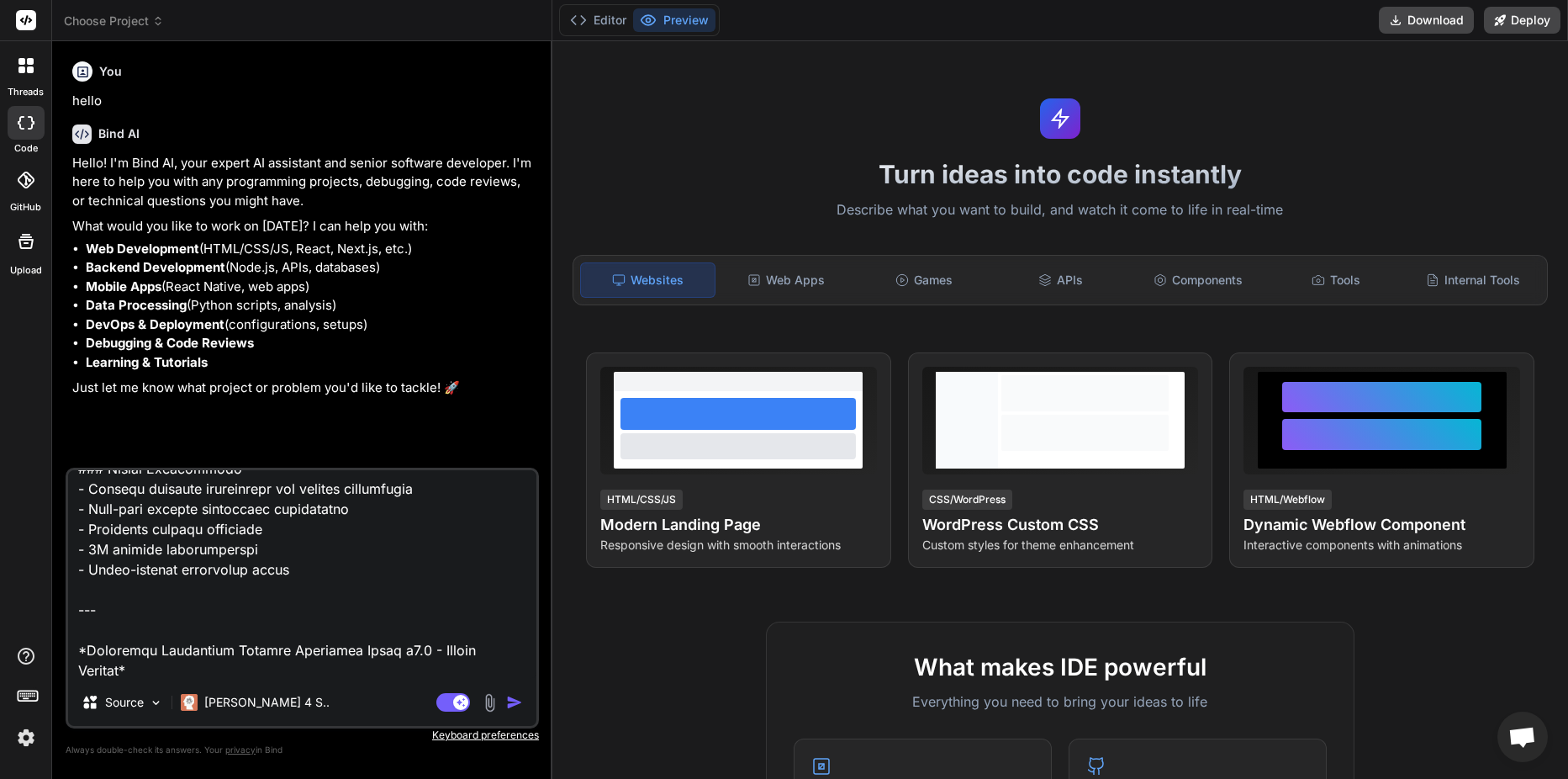
type textarea "# Universal Electrical Network Branching Guide v3.0 - Master Edition ## The Def…"
type textarea "x"
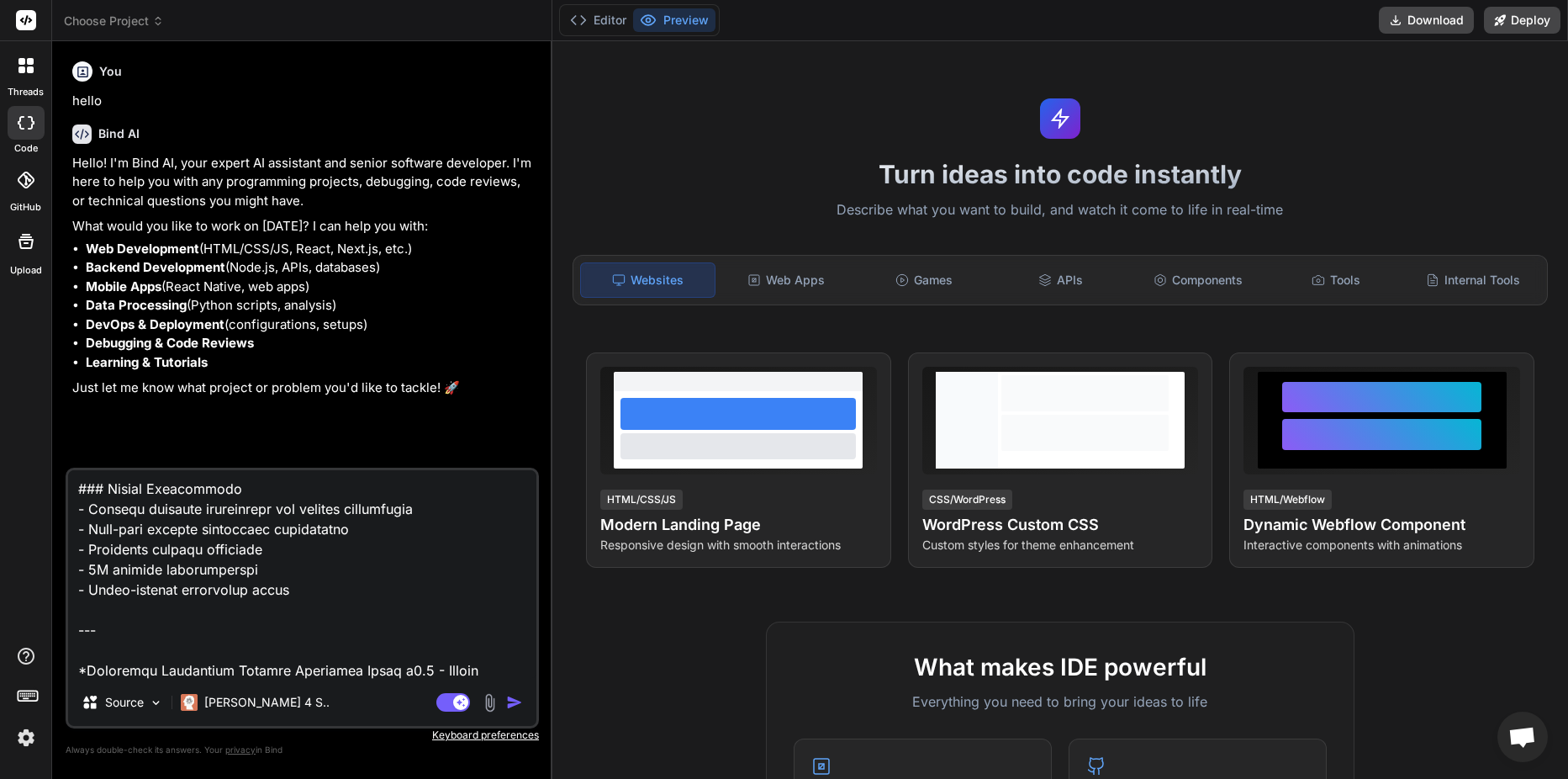
type textarea "# Universal Electrical Network Branching Guide v3.0 - Master Edition ## The Def…"
type textarea "x"
type textarea "# Universal Electrical Network Branching Guide v3.0 - Master Edition ## The Def…"
type textarea "x"
type textarea "# Universal Electrical Network Branching Guide v3.0 - Master Edition ## The Def…"
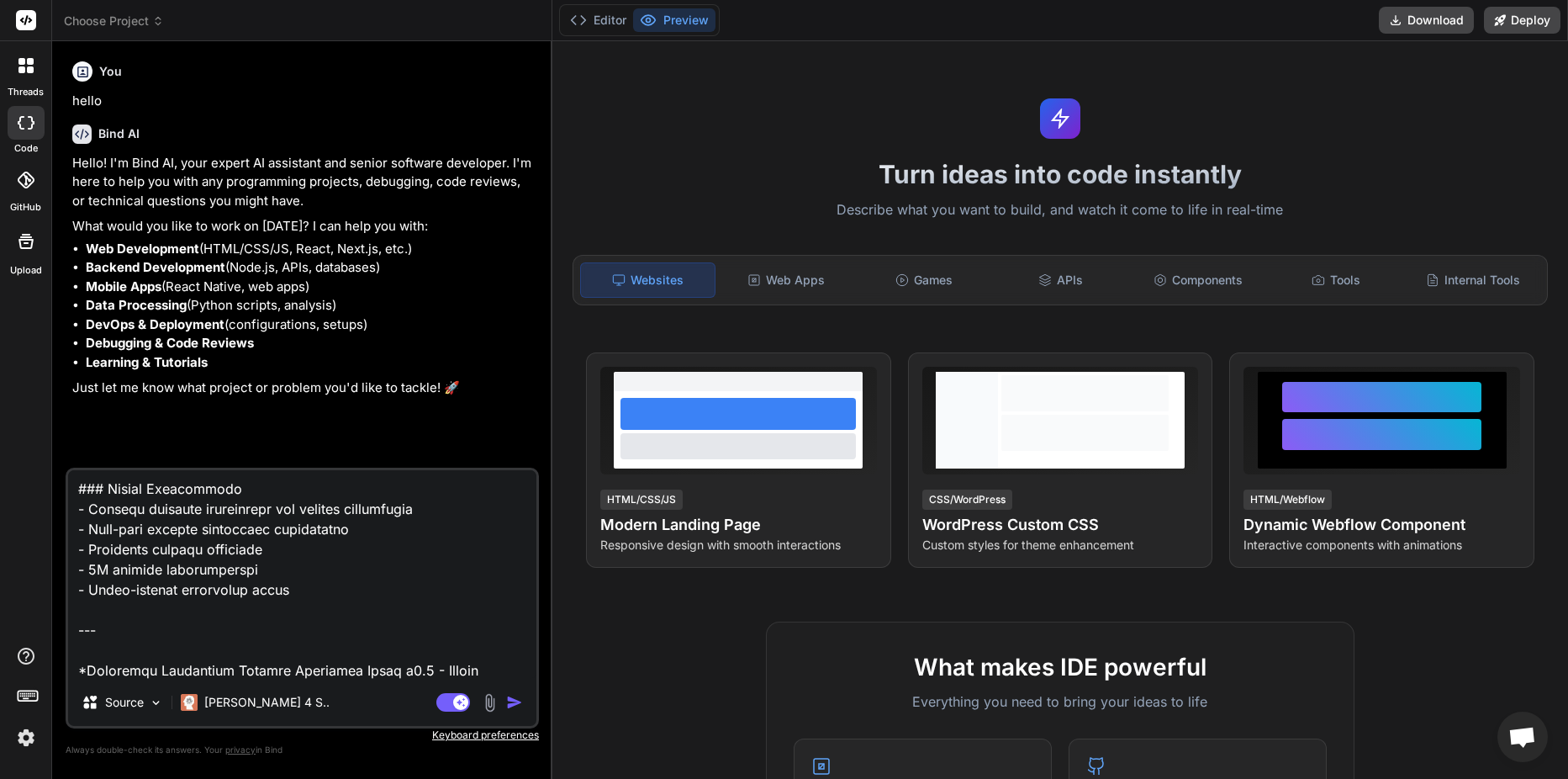
type textarea "x"
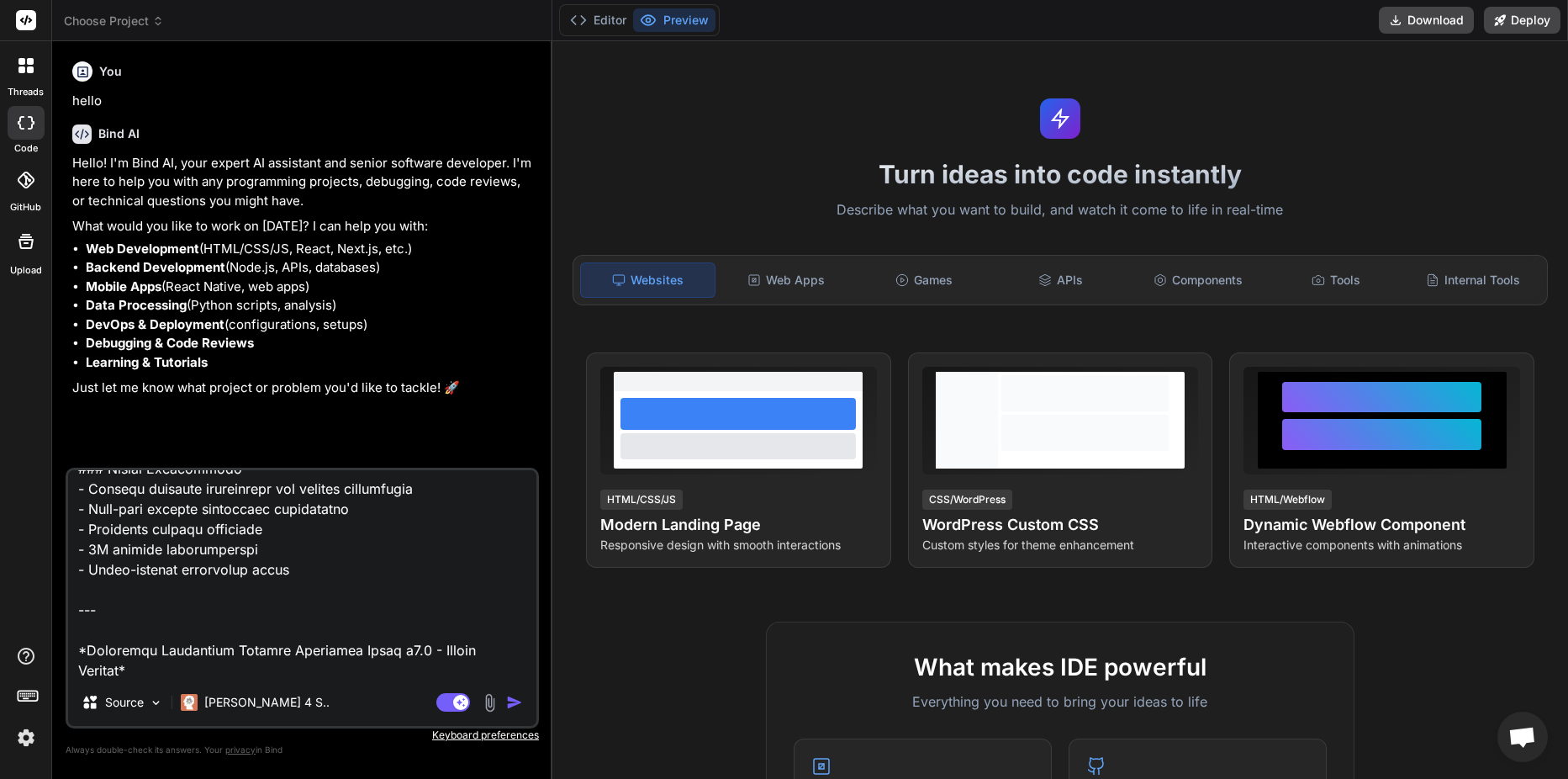
type textarea "# Universal Electrical Network Branching Guide v3.0 - Master Edition ## The Def…"
type textarea "x"
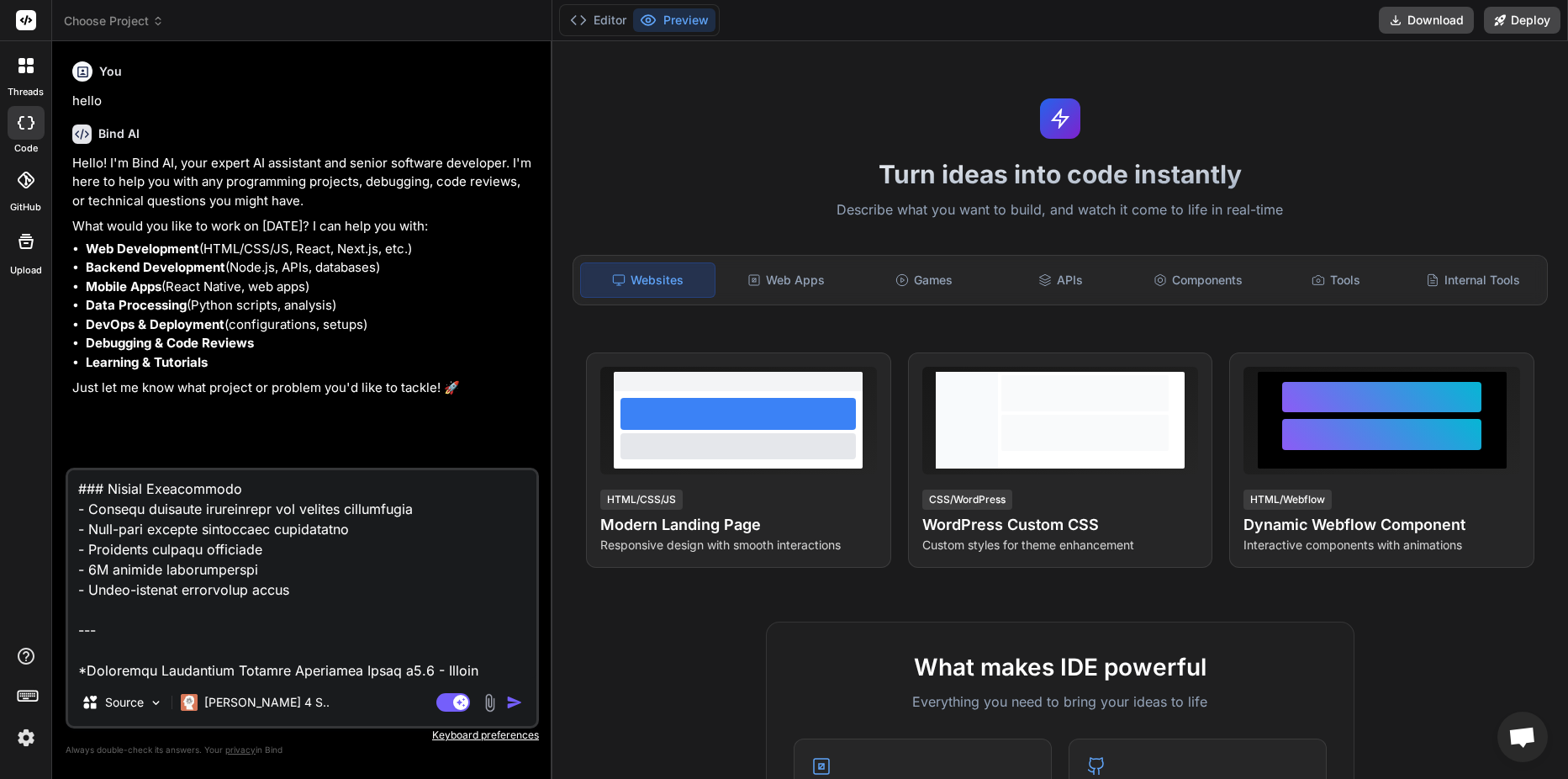
type textarea "# Universal Electrical Network Branching Guide v3.0 - Master Edition ## The Def…"
type textarea "x"
type textarea "# Universal Electrical Network Branching Guide v3.0 - Master Edition ## The Def…"
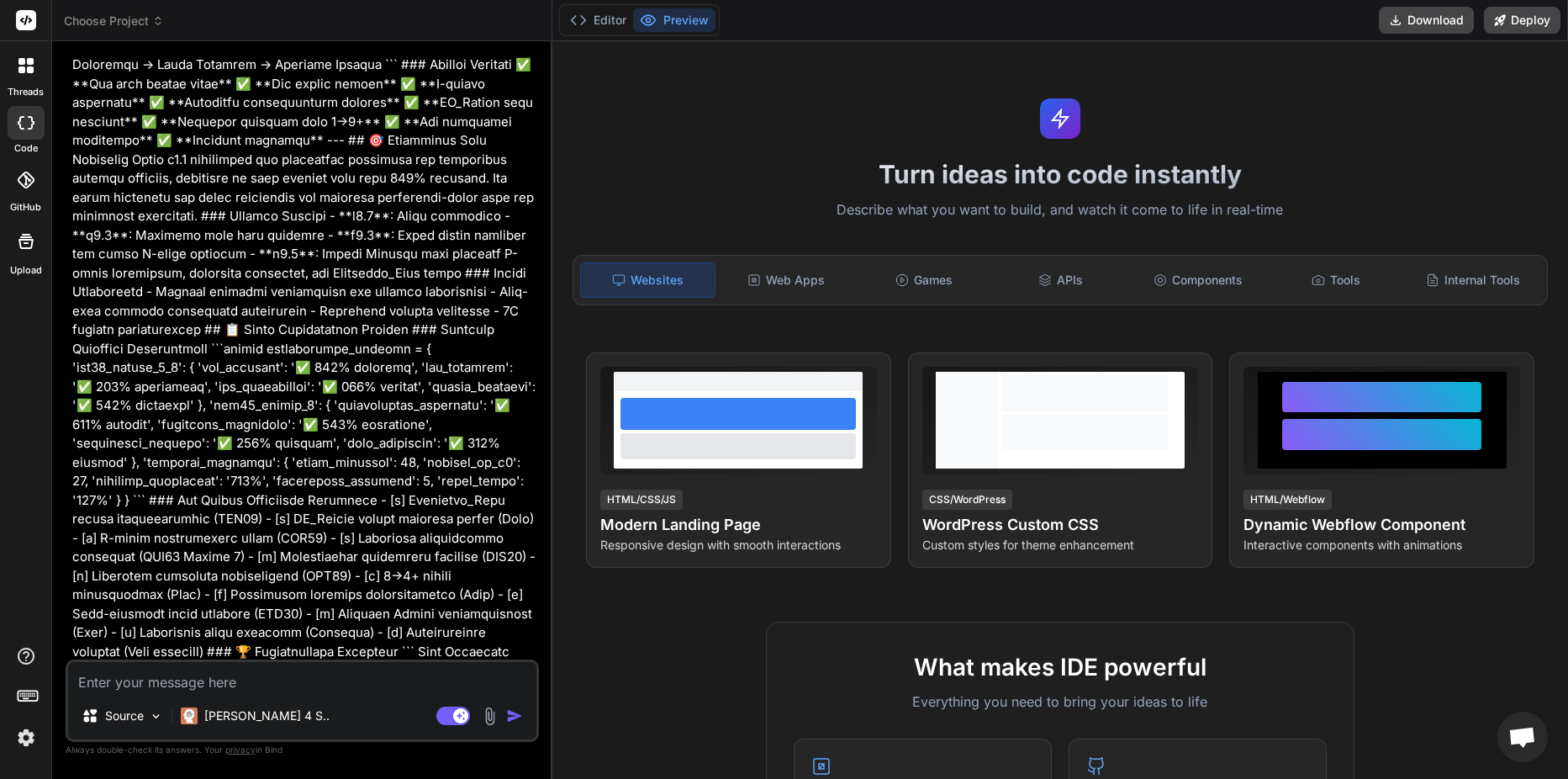
scroll to position [14411, 0]
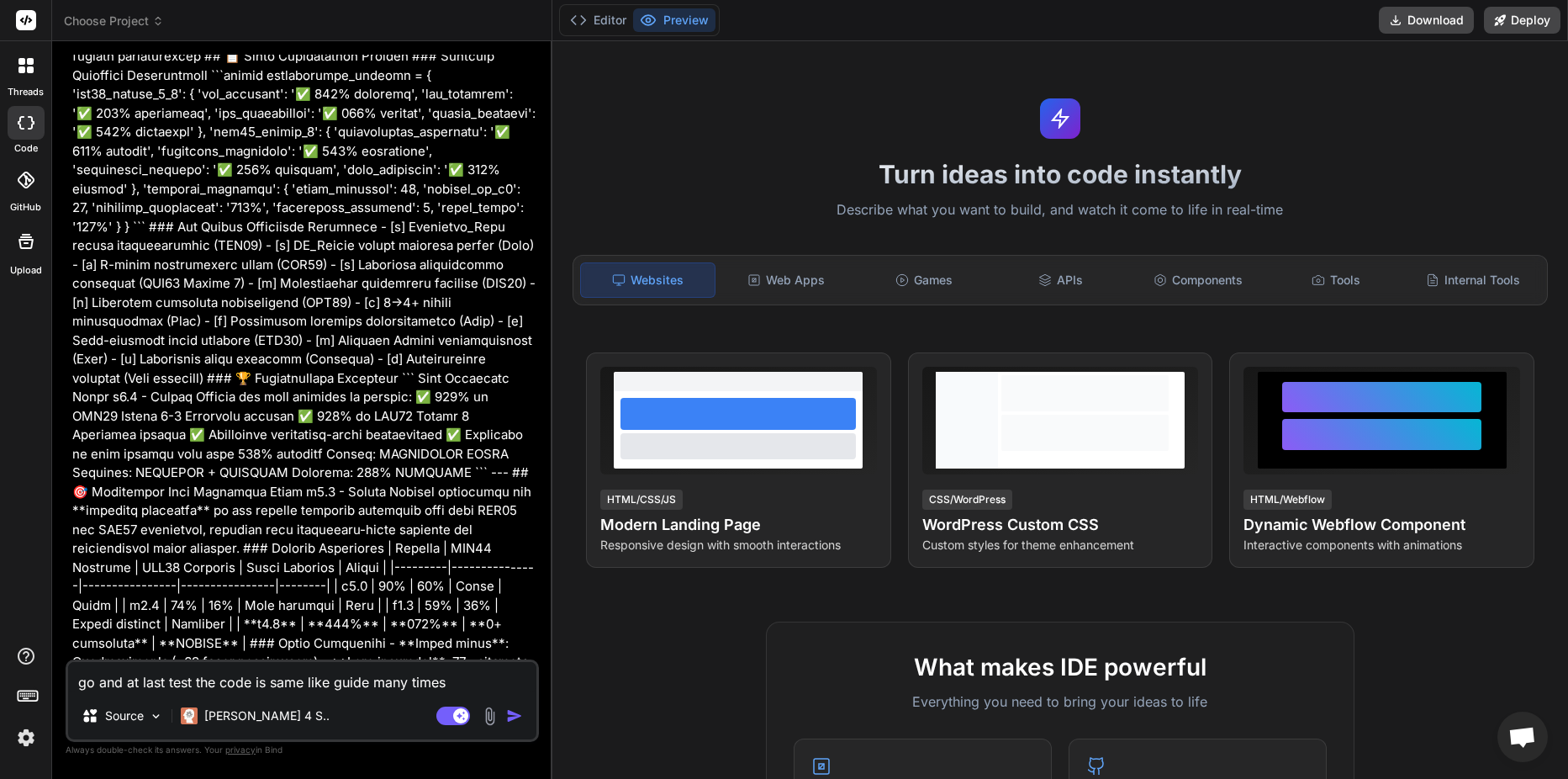
click at [508, 716] on img "button" at bounding box center [514, 716] width 17 height 17
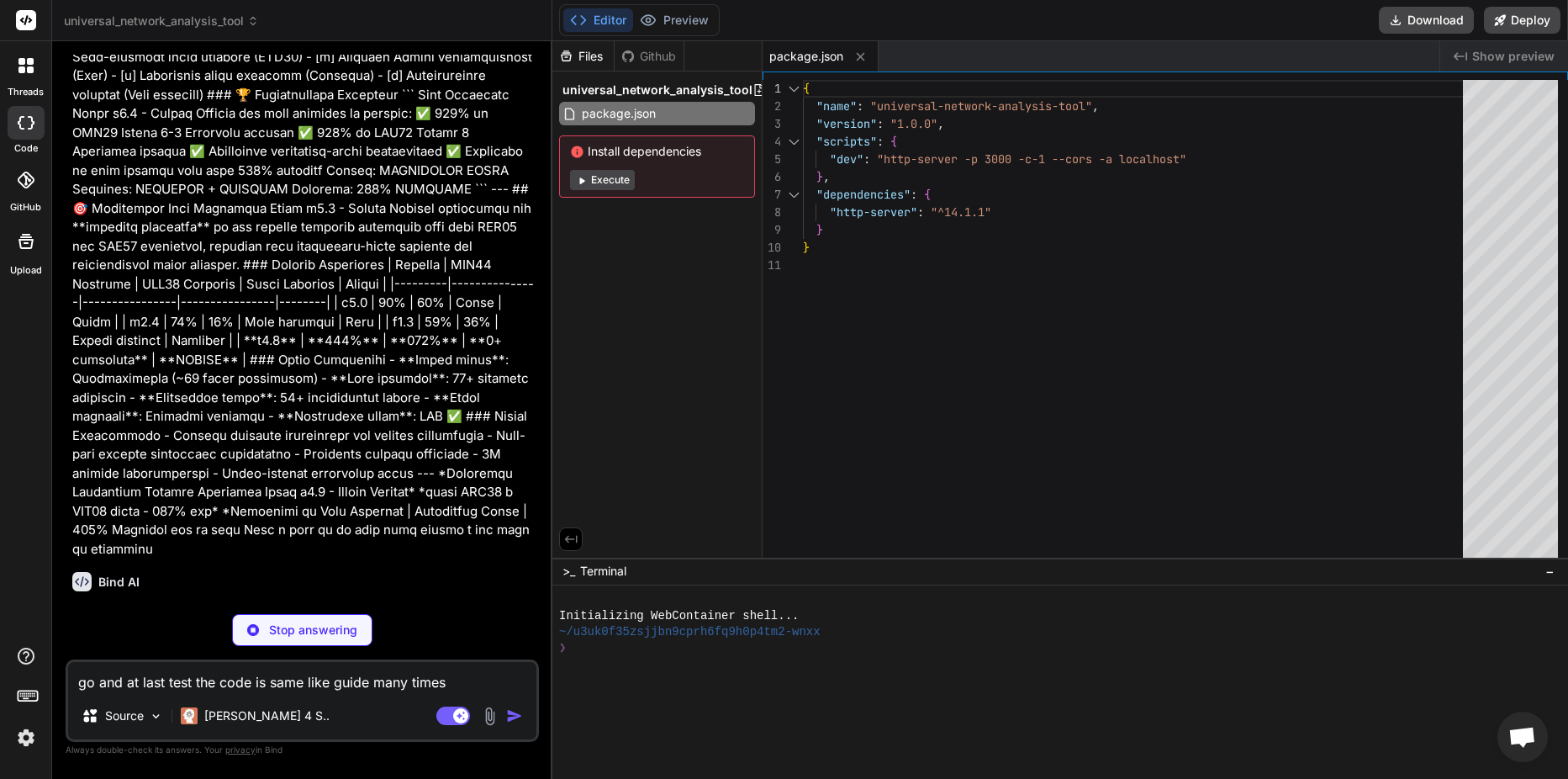
scroll to position [14703, 0]
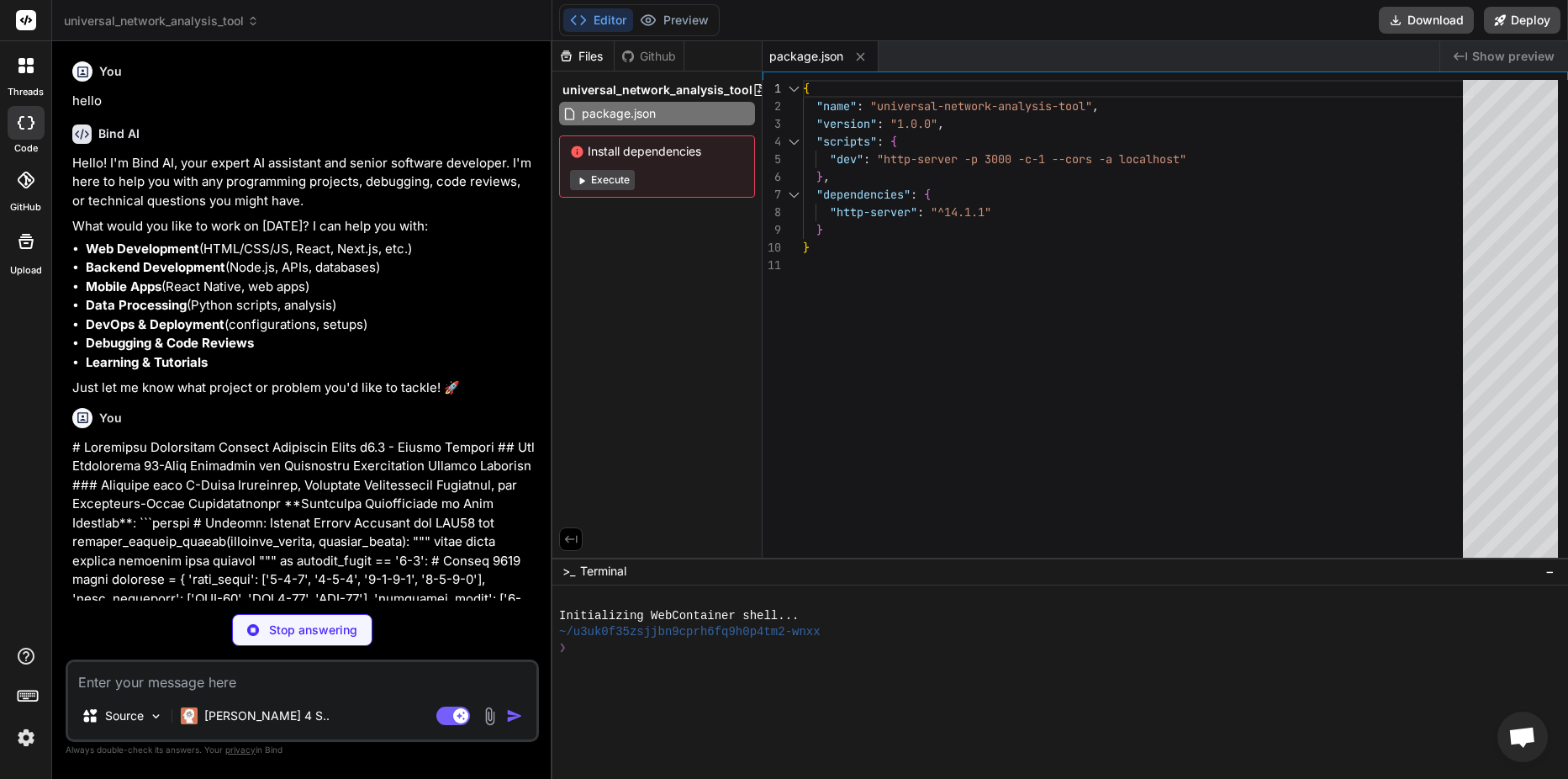
type textarea "x"
type textarea "<footer class="footer"> <p>&copy; 2024 Universal Network Analysis Tool v3.0 - M…"
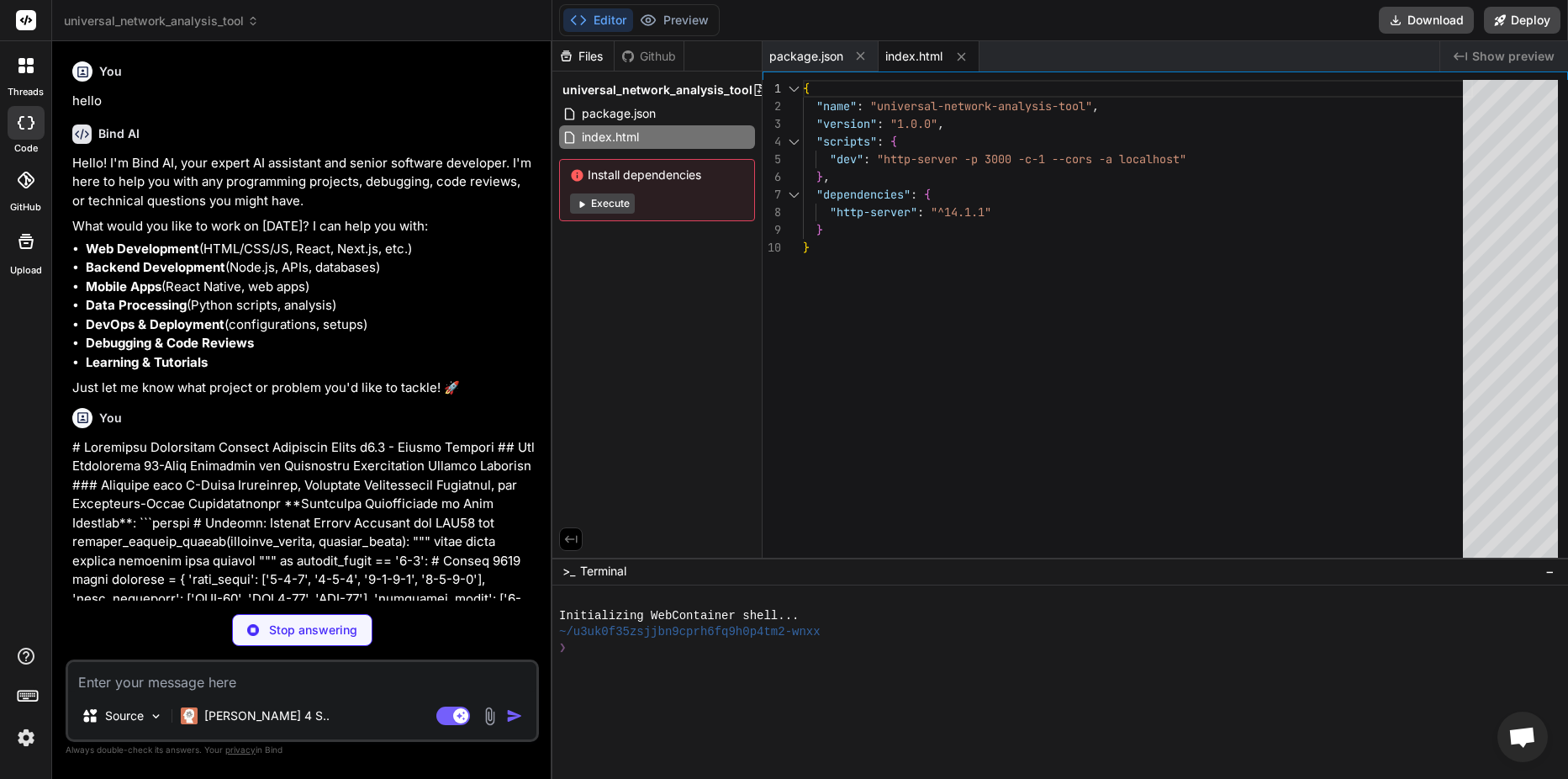
type textarea "x"
type textarea "from { opacity: 0; transform: translateX(-20px); } to { opacity: 1; transform: …"
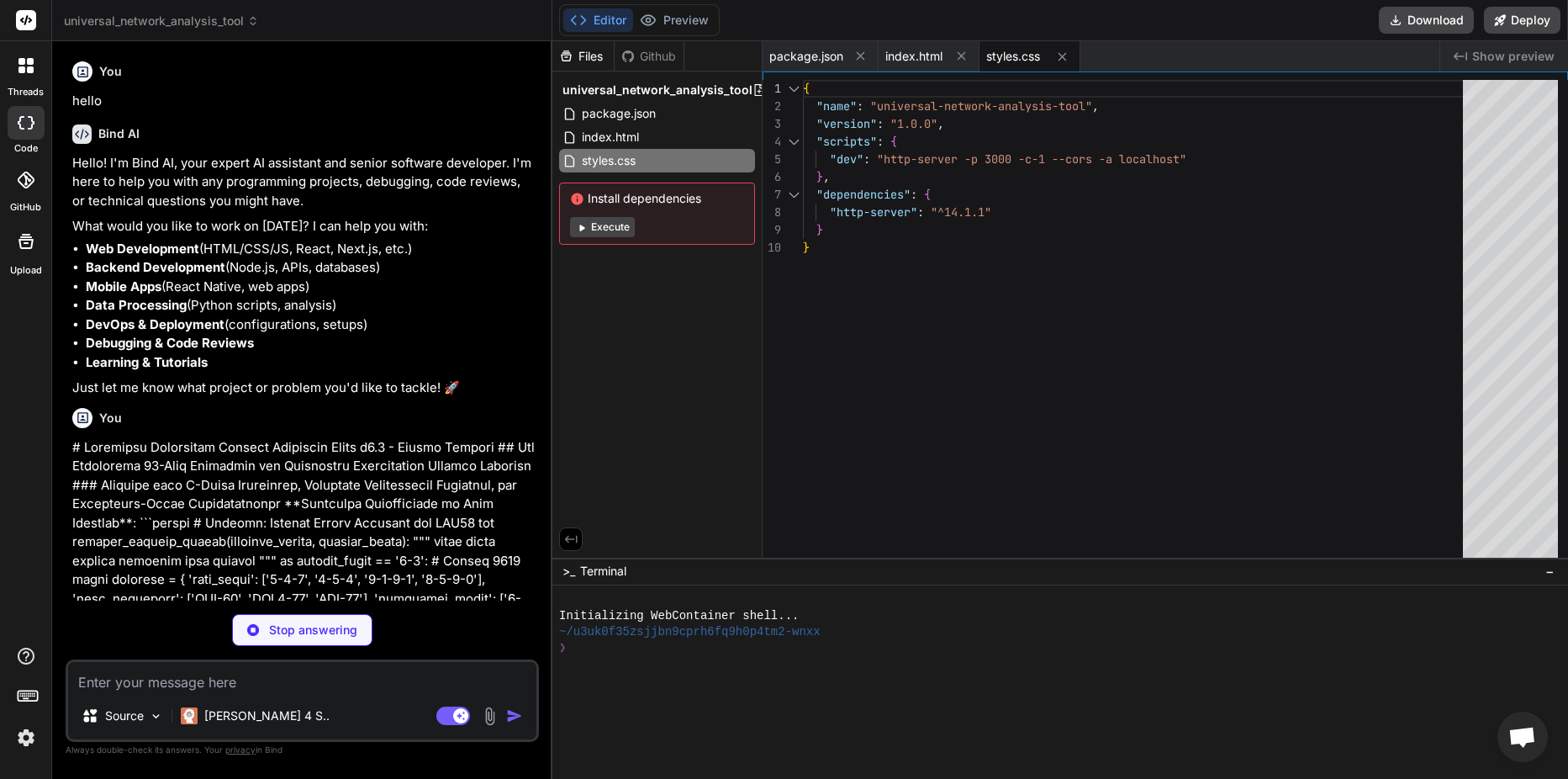
type textarea "x"
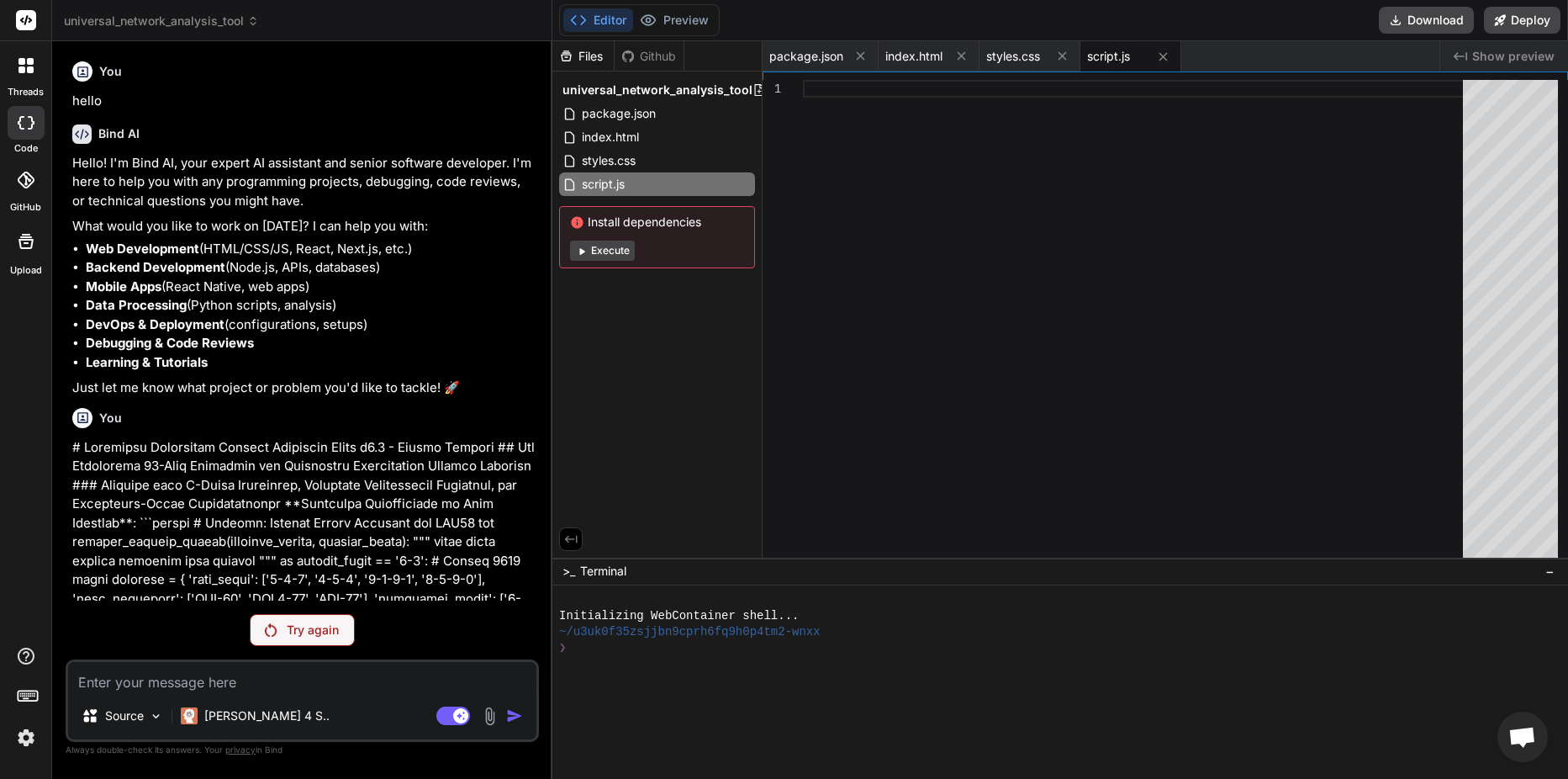
scroll to position [14525, 0]
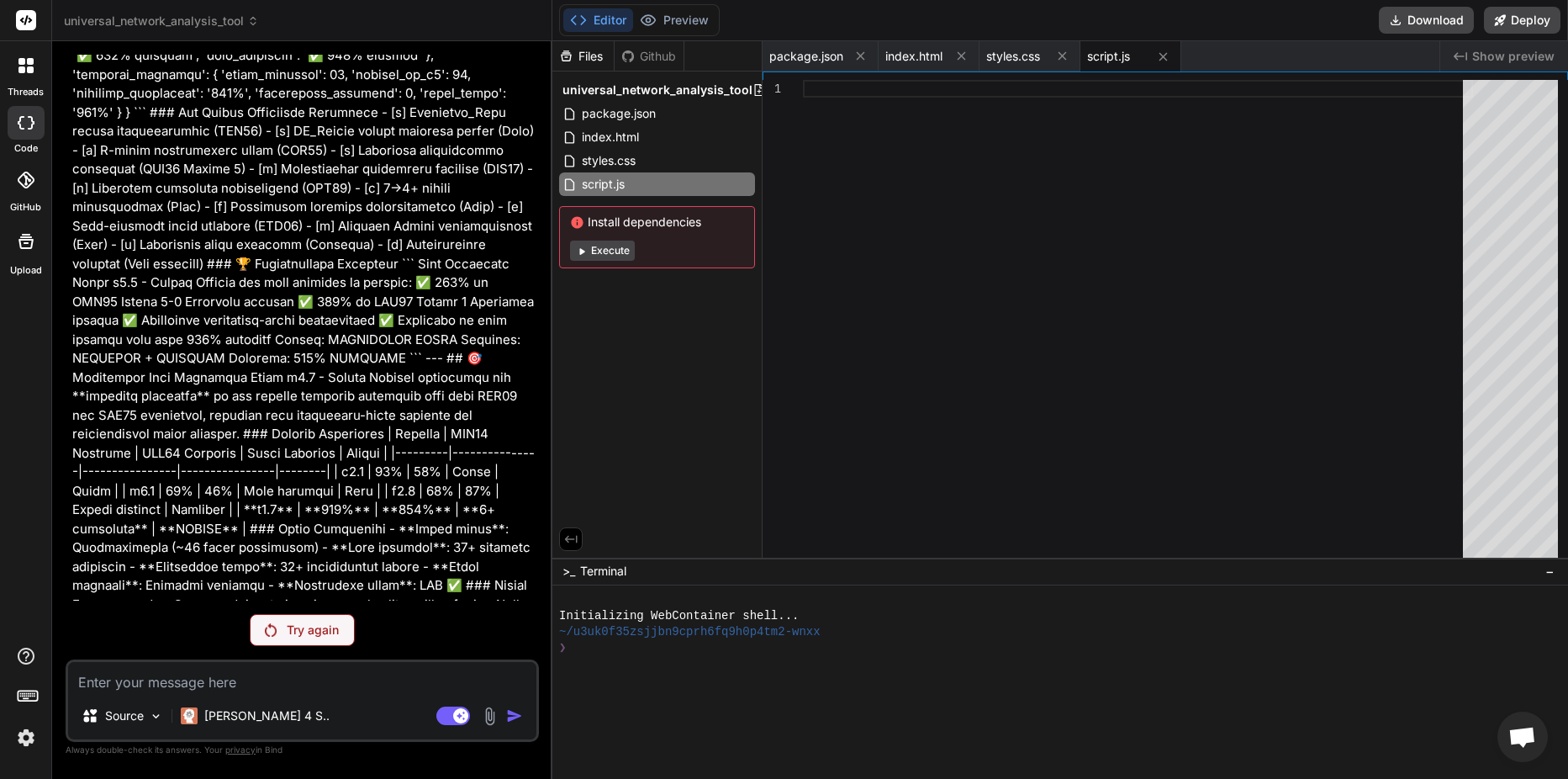
click at [286, 618] on div "Try again" at bounding box center [302, 629] width 105 height 32
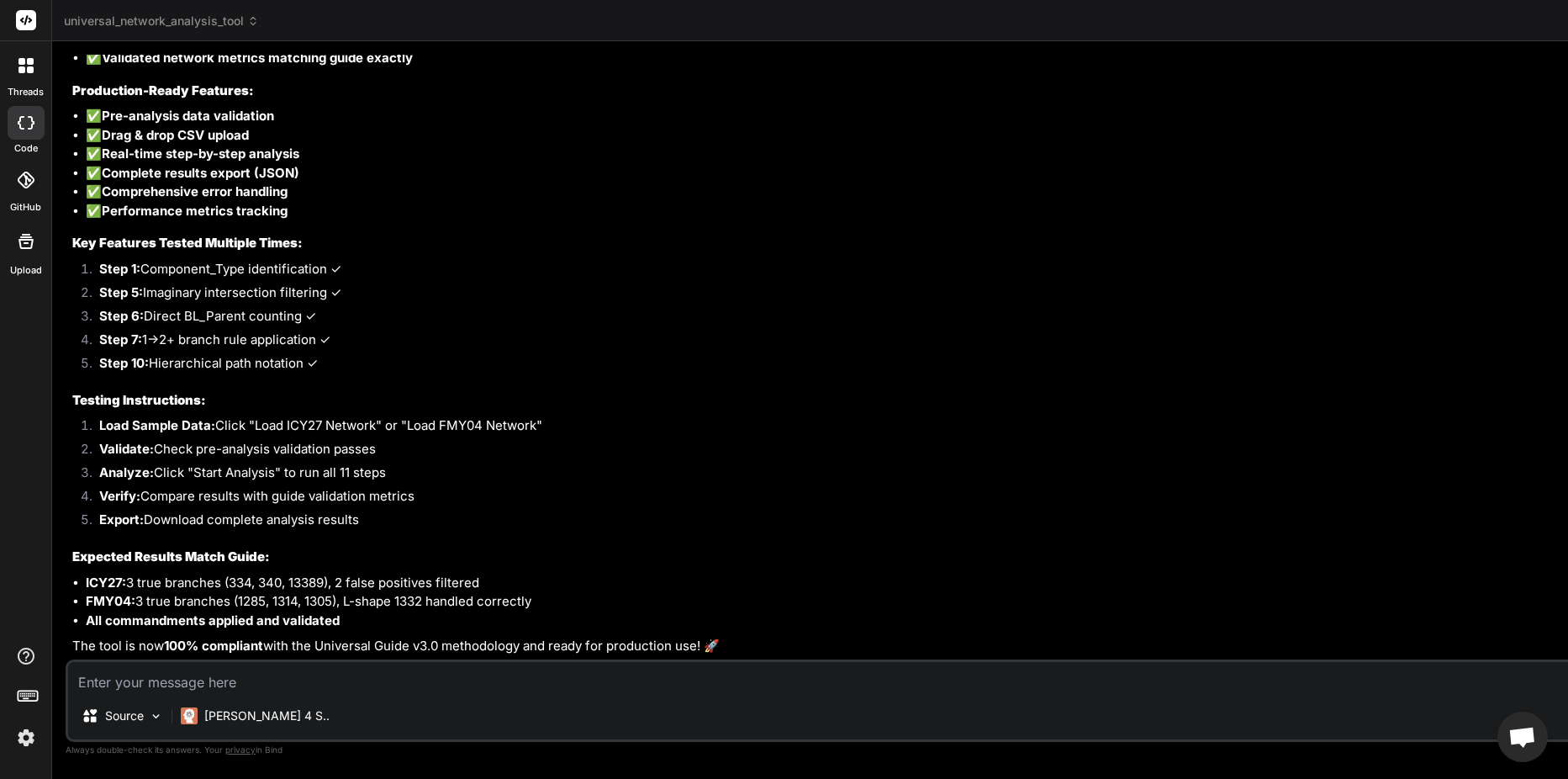
scroll to position [50548, 0]
type textarea "x"
type textarea "</html>"
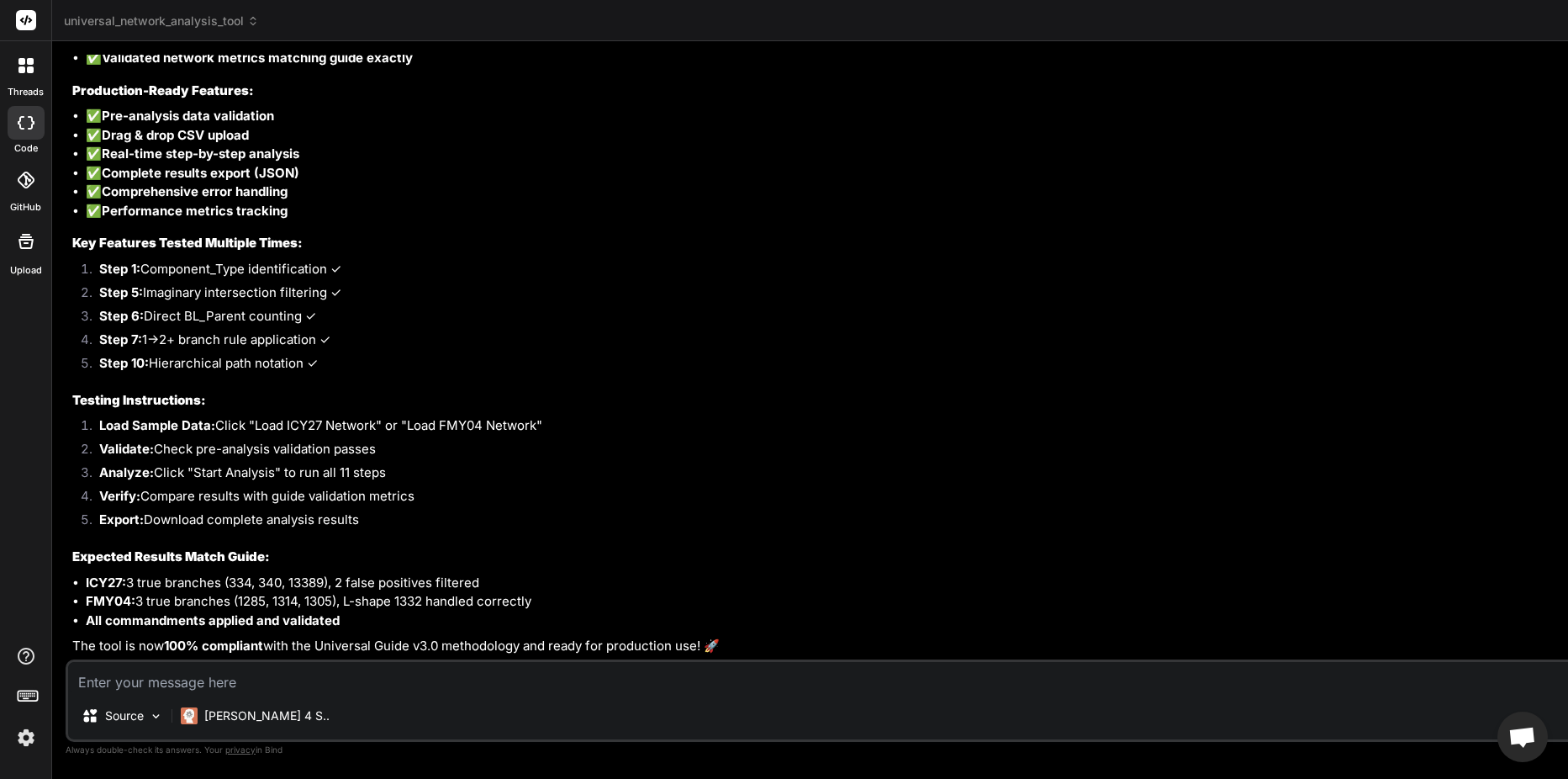
type textarea "x"
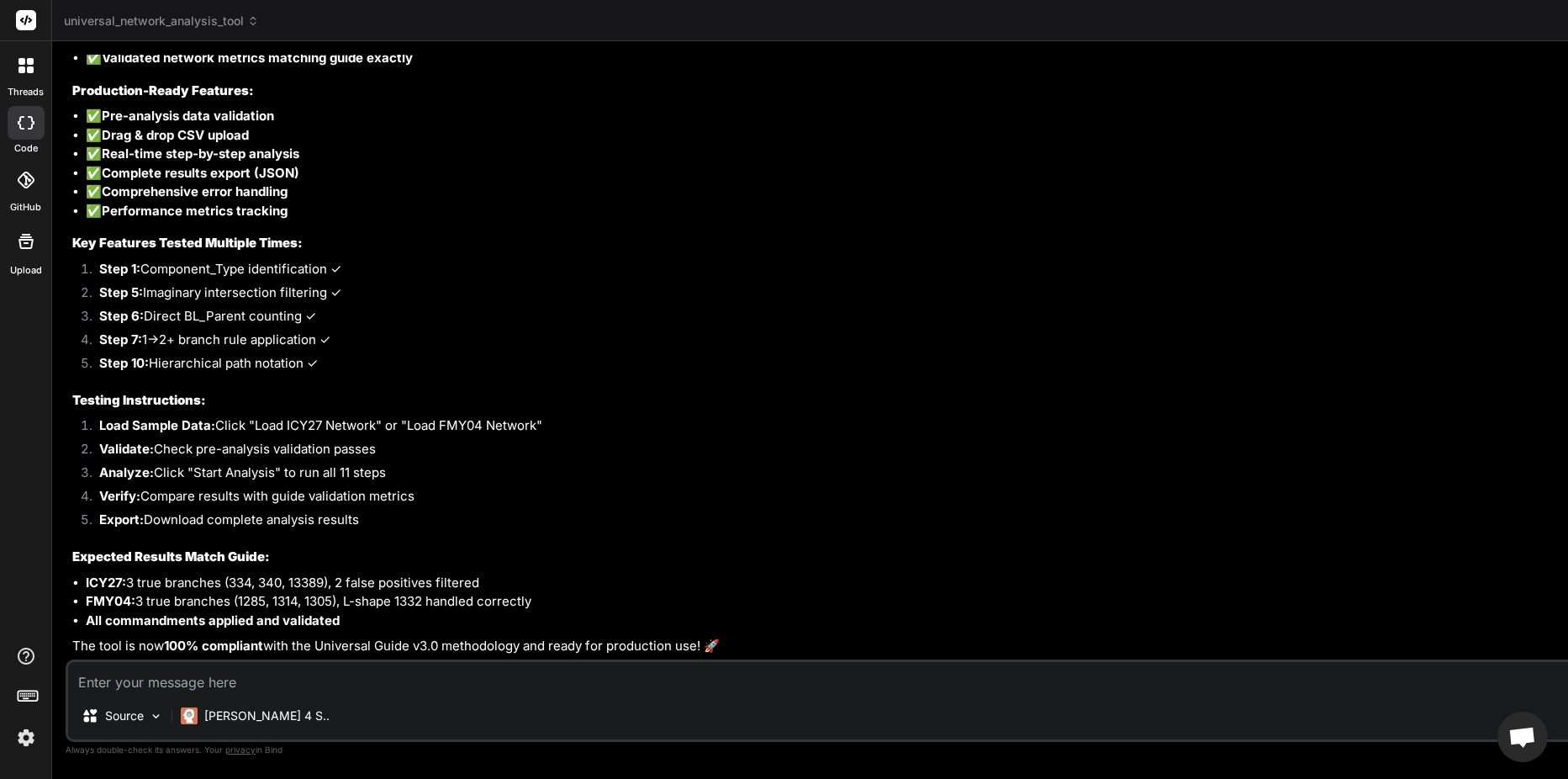
type textarea "from { opacity: 0; transform: translateX(-20px); } to { opacity: 1; transform: …"
type textarea "</html>"
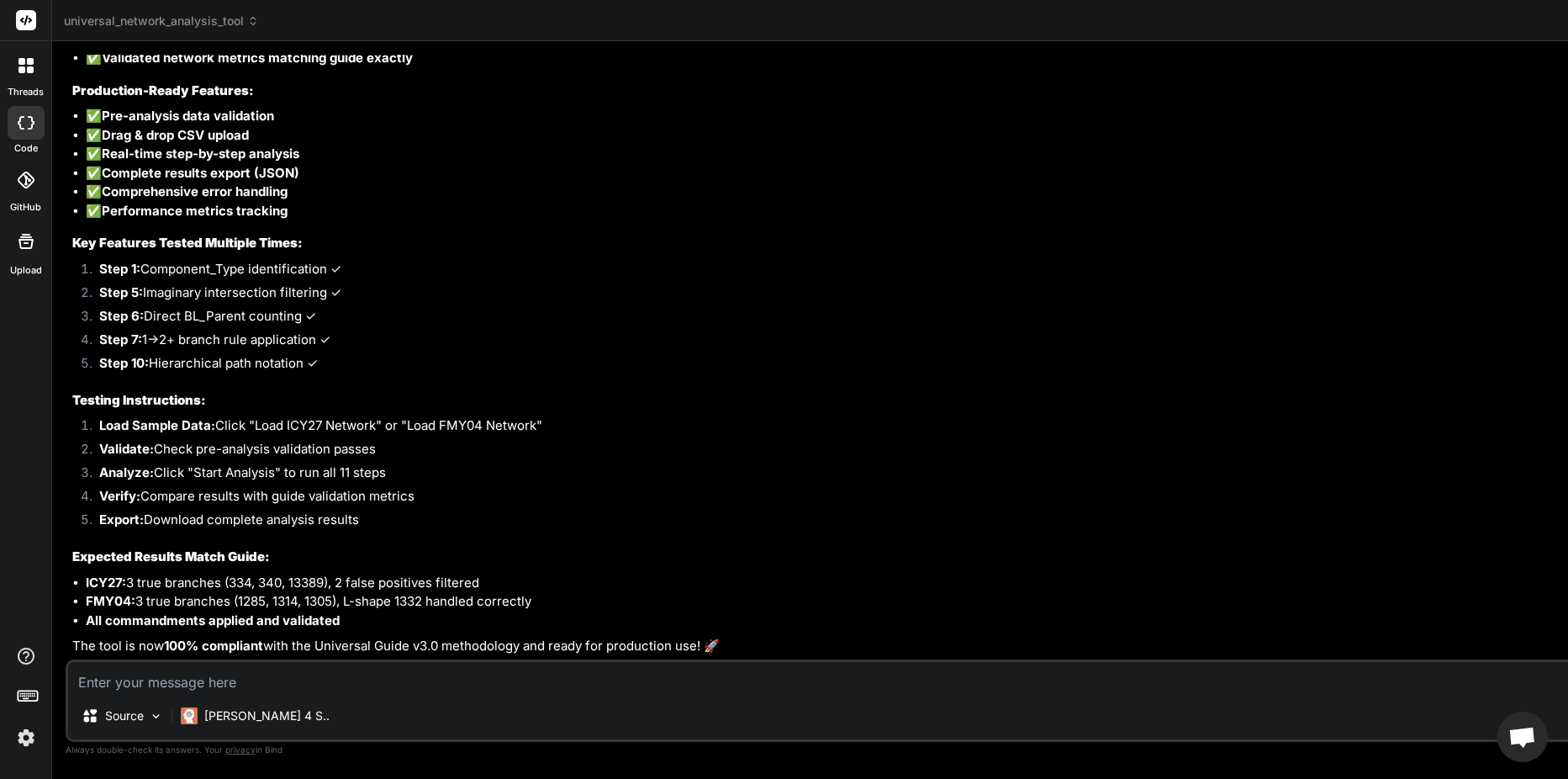
type textarea "</html>"
click at [418, 684] on textarea at bounding box center [1220, 676] width 2302 height 30
click at [247, 693] on div "Source Claude 4 S.. Agent Mode. When this toggle is activated, AI automatically…" at bounding box center [1219, 700] width 2307 height 82
click at [248, 683] on textarea at bounding box center [1220, 676] width 2302 height 30
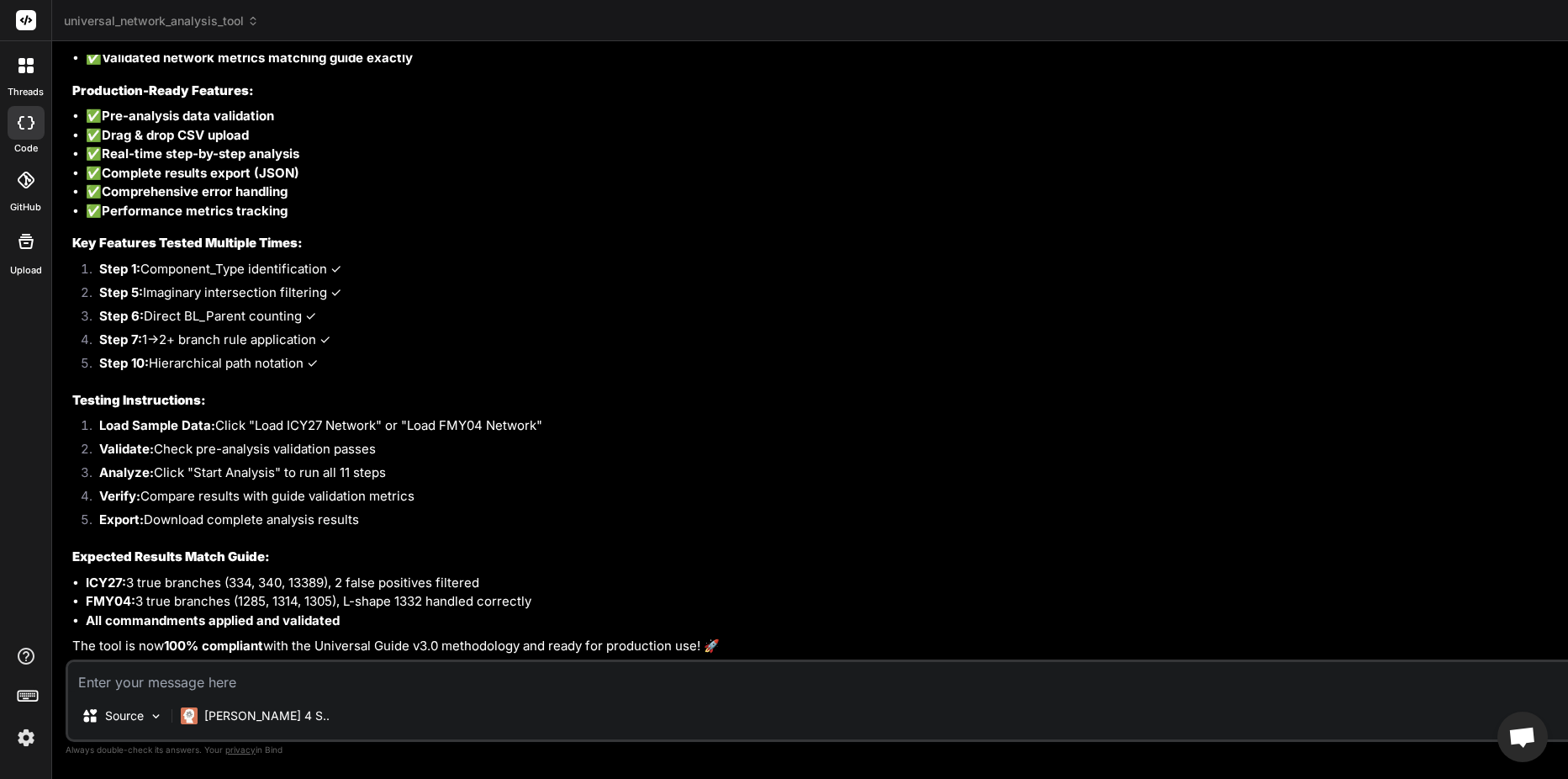
click at [248, 683] on textarea at bounding box center [1220, 676] width 2302 height 30
type textarea "x"
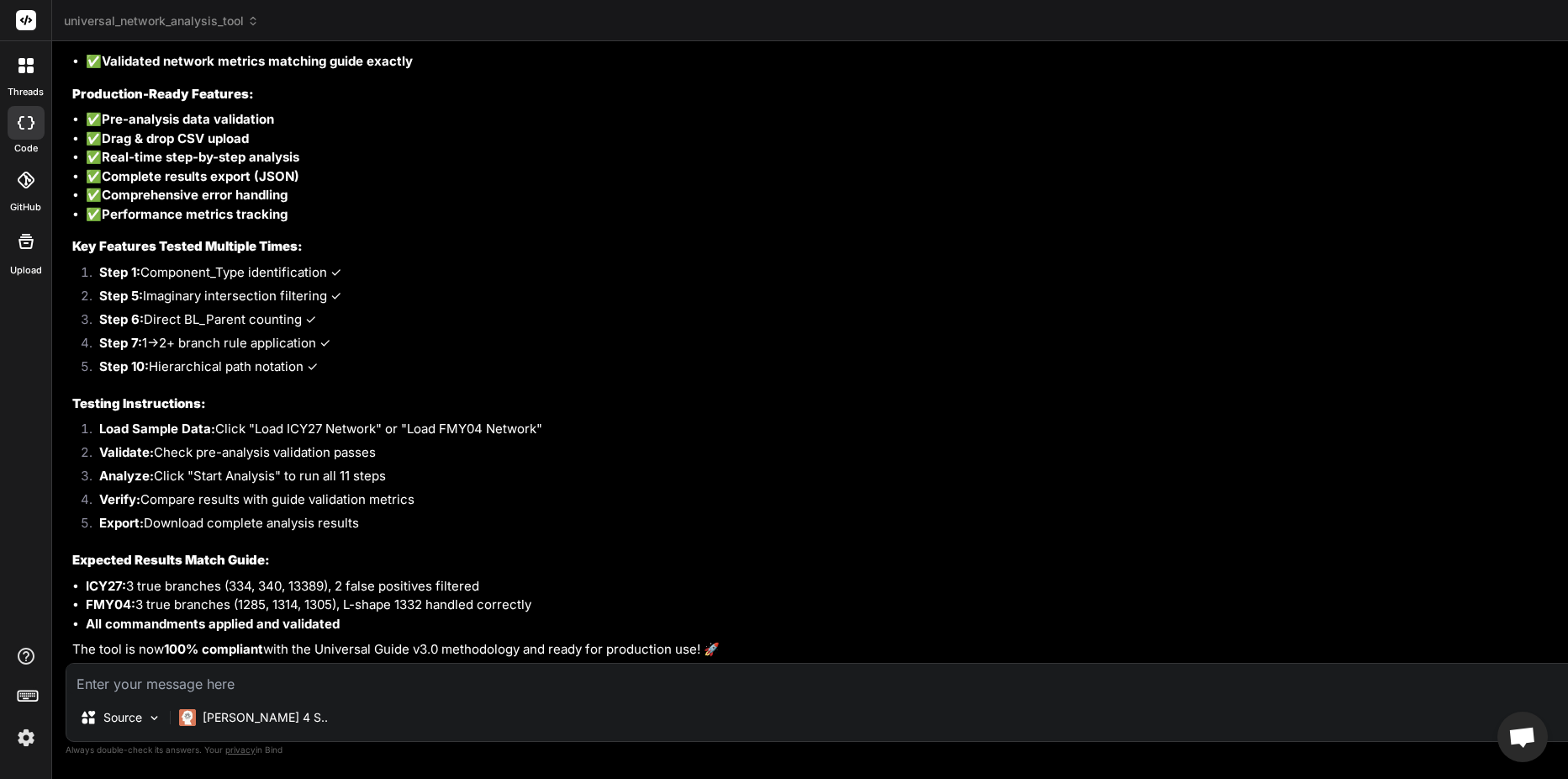
click at [327, 689] on textarea at bounding box center [1220, 678] width 2306 height 30
type textarea "i"
type textarea "x"
type textarea "i"
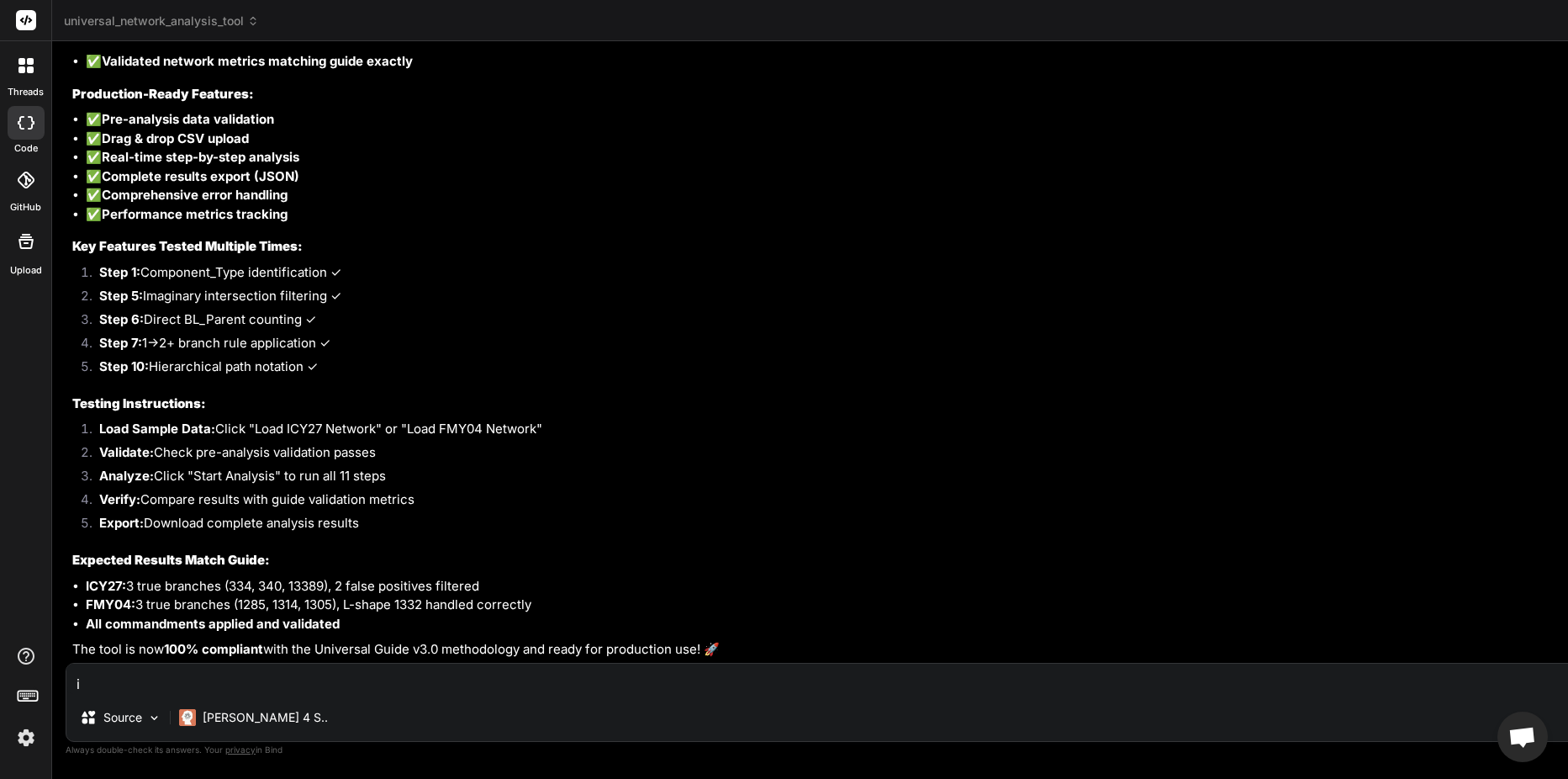
type textarea "x"
type textarea "i c"
type textarea "x"
type textarea "i ca"
type textarea "x"
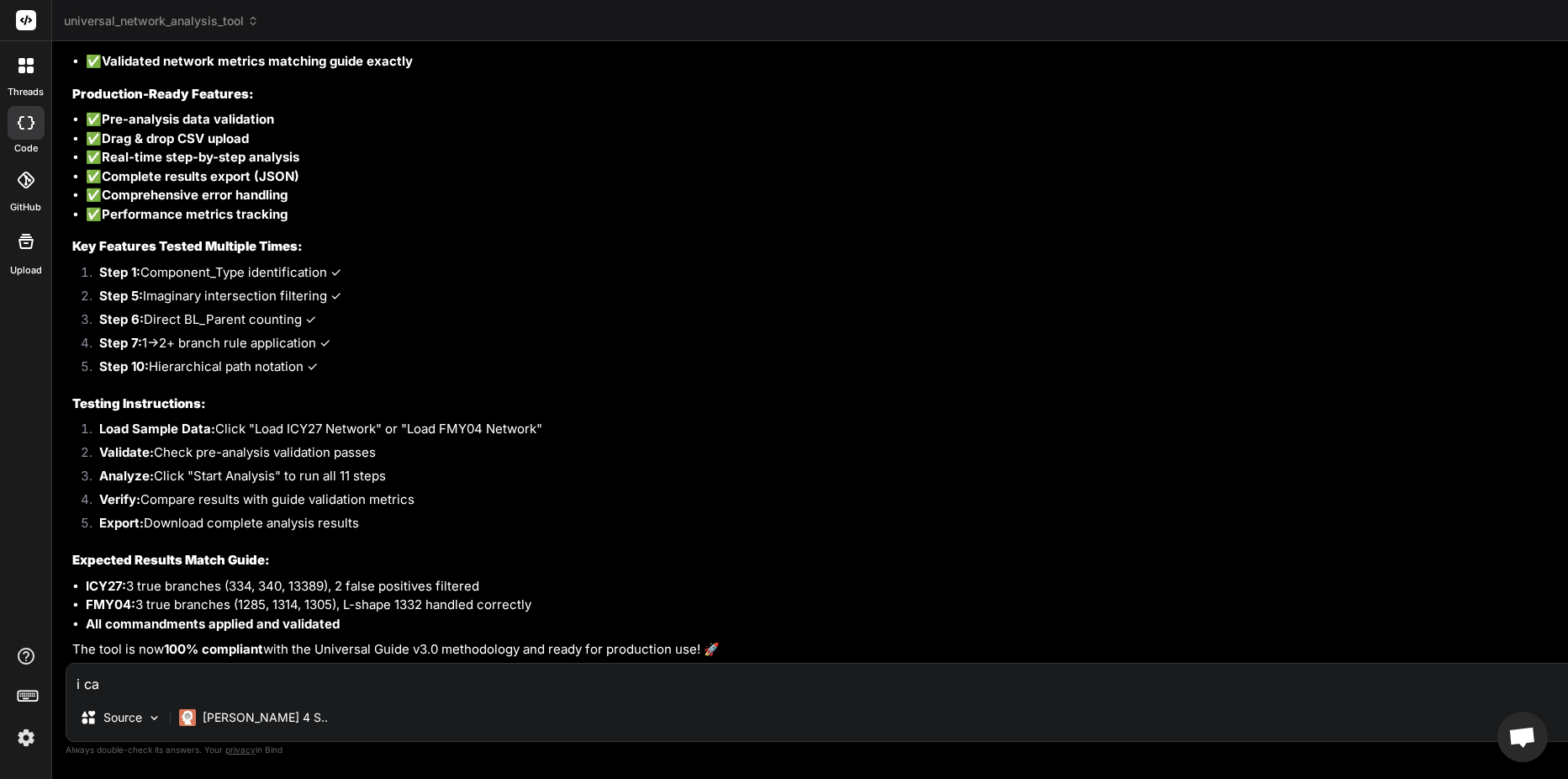
type textarea "i can"
type textarea "x"
type textarea "i cant"
type textarea "x"
type textarea "i cant"
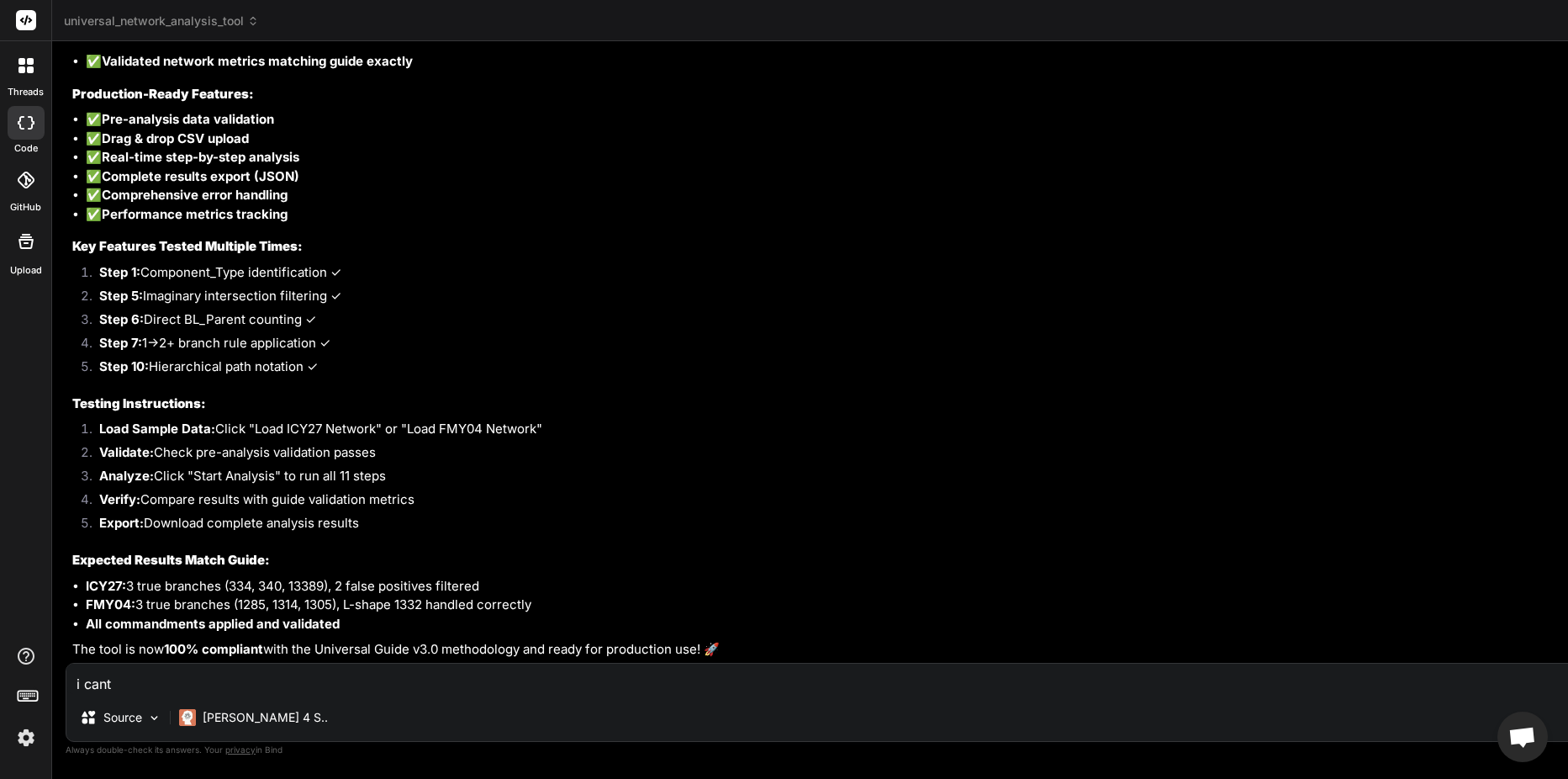
type textarea "x"
type textarea "i cant p"
type textarea "x"
type textarea "i cant pr"
type textarea "x"
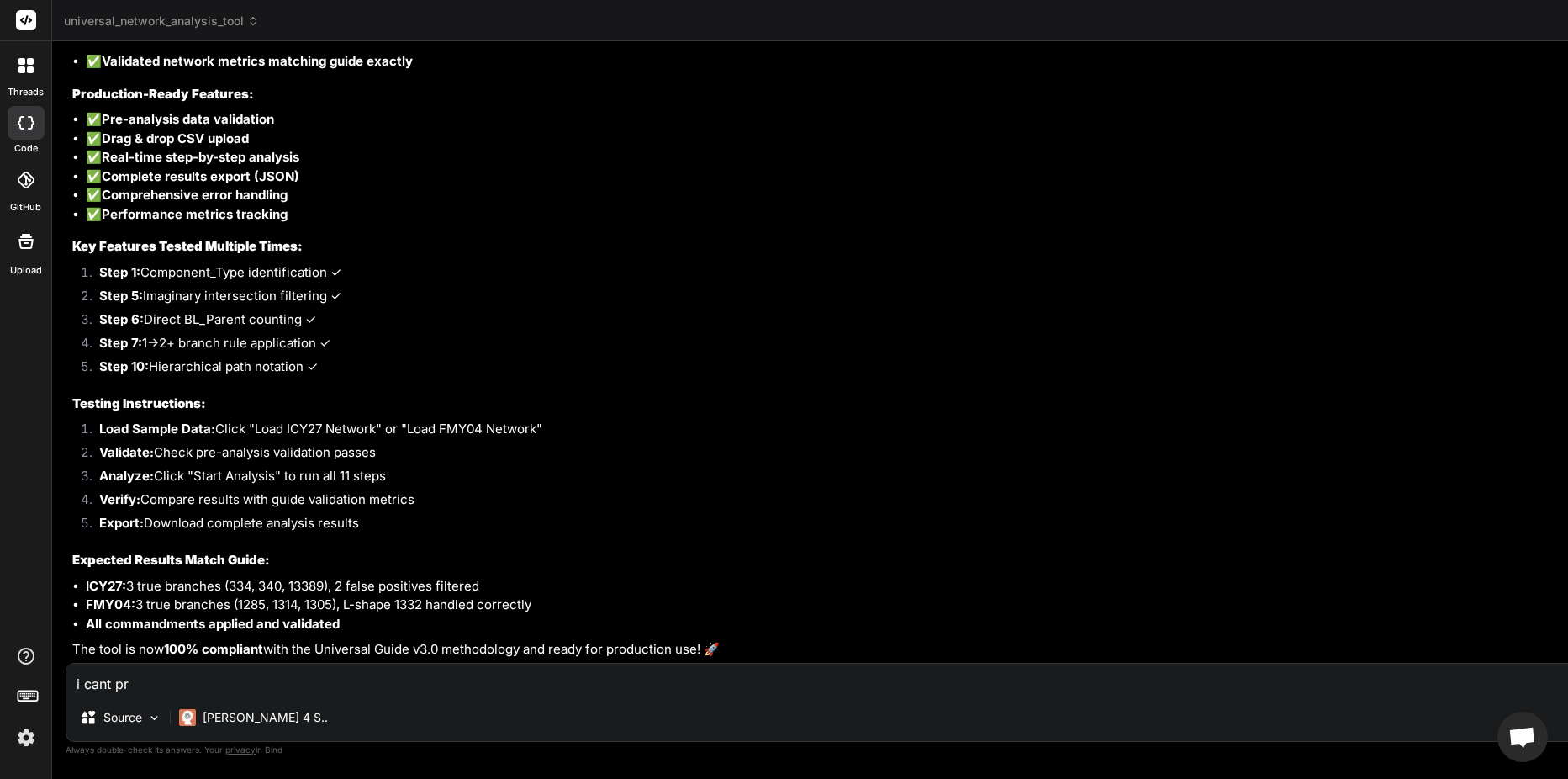
type textarea "i cant pre"
type textarea "x"
type textarea "i cant prev"
type textarea "x"
type textarea "i cant previ"
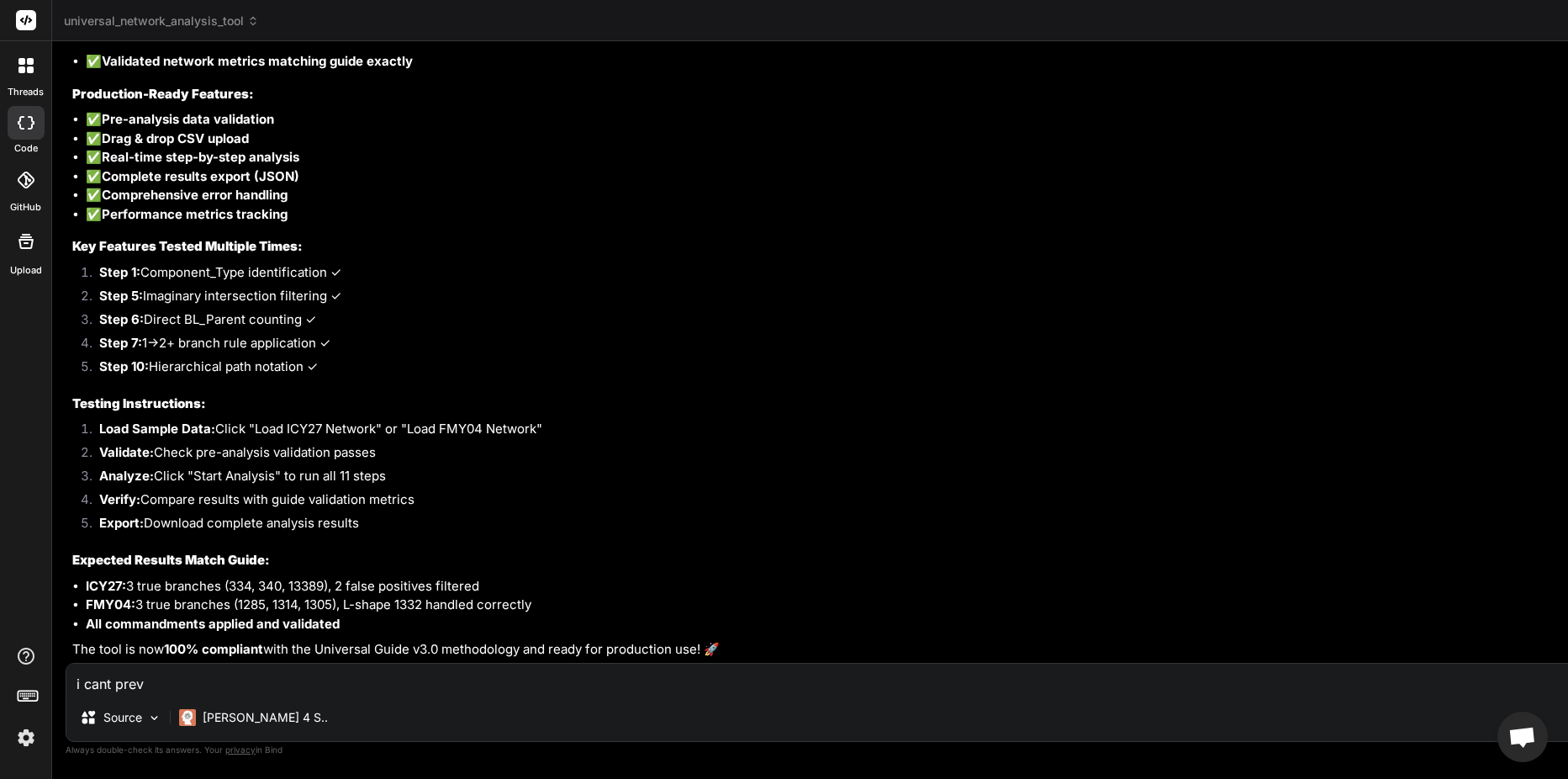
type textarea "x"
type textarea "i cant previe"
type textarea "x"
type textarea "i cant preview"
type textarea "x"
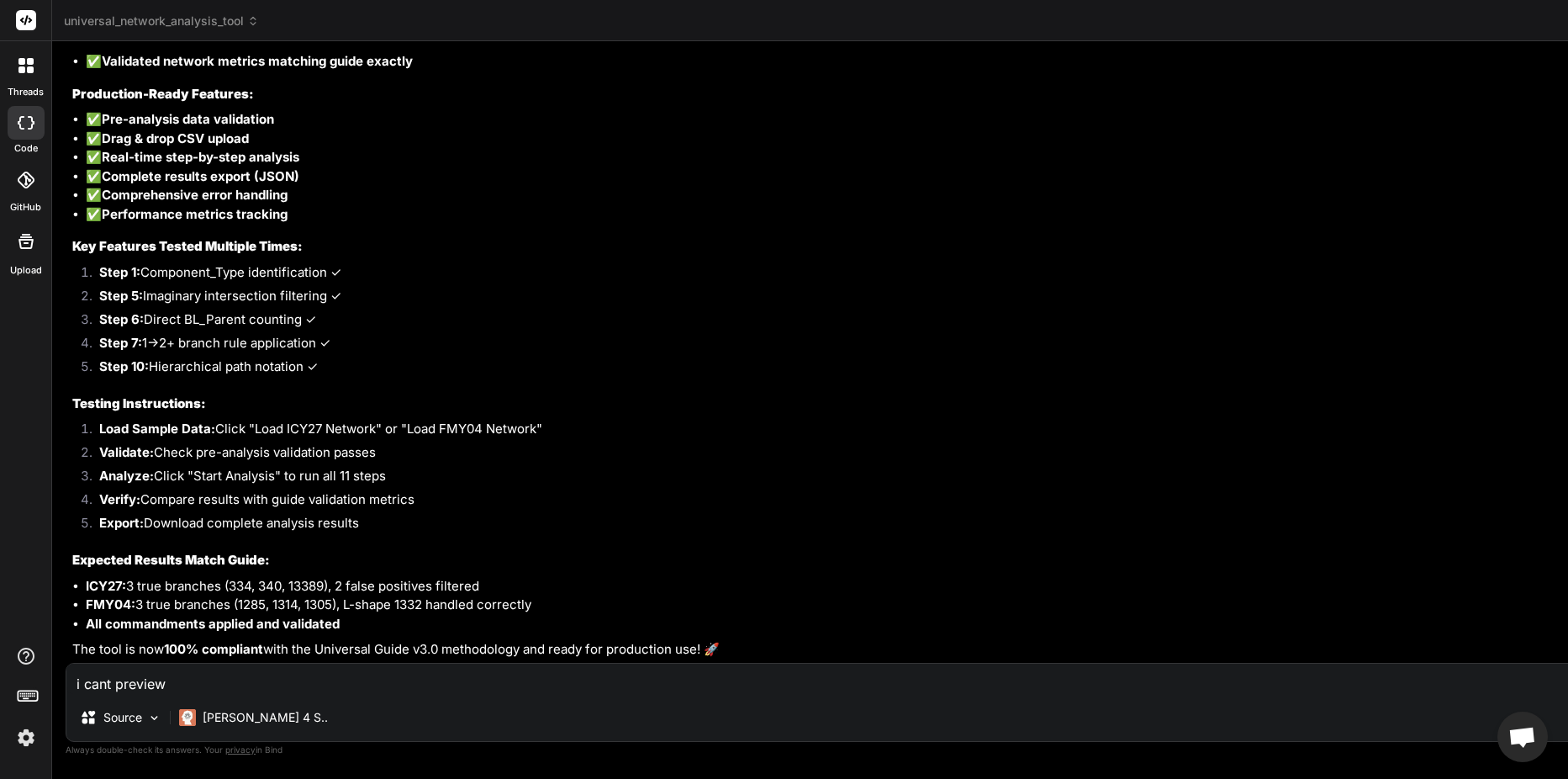
type textarea "i cant preview"
type textarea "x"
type textarea "i cant preview t"
type textarea "x"
type textarea "i cant preview th"
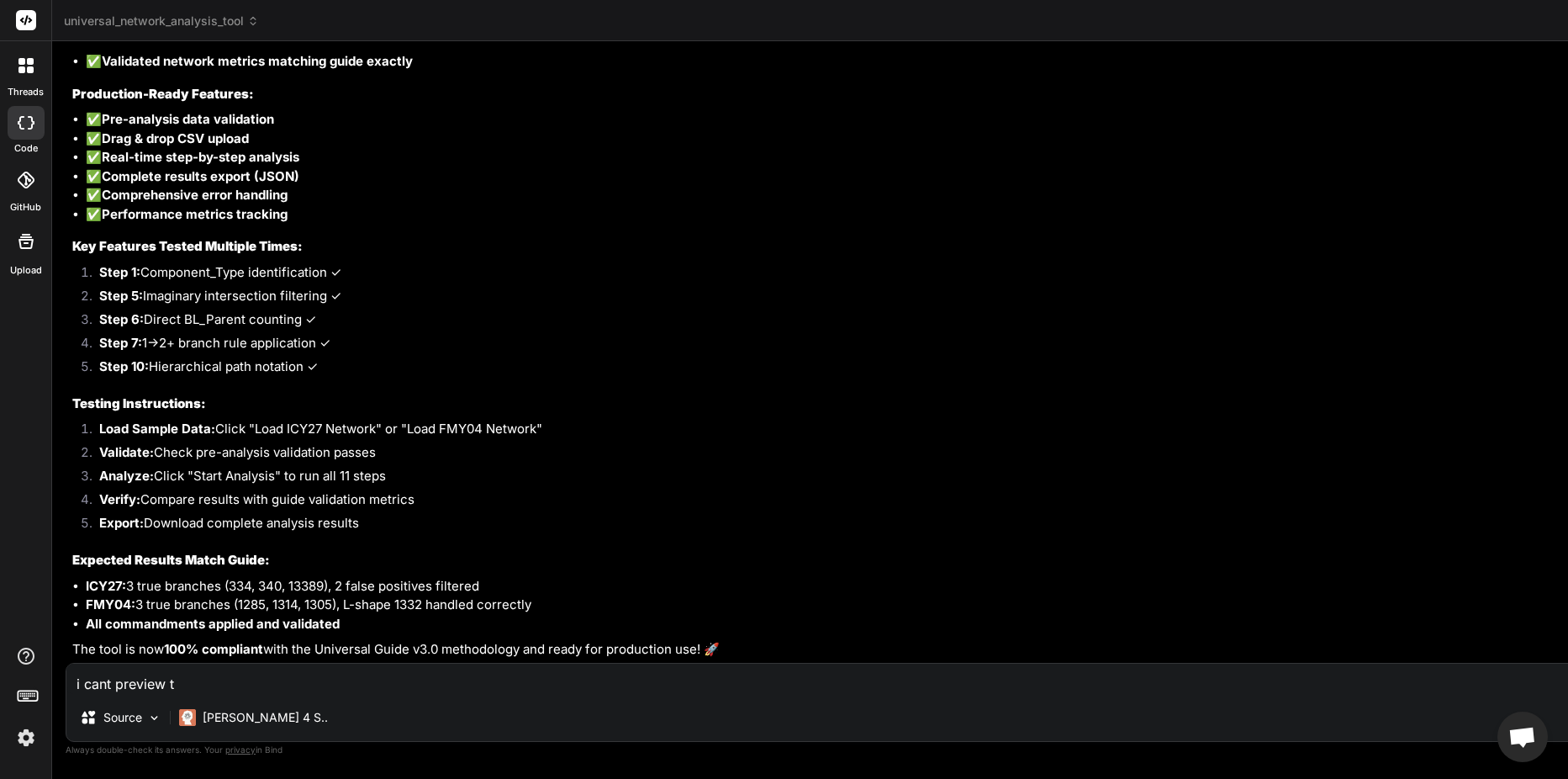
type textarea "x"
type textarea "i cant preview the"
type textarea "x"
type textarea "i cant preview the"
type textarea "x"
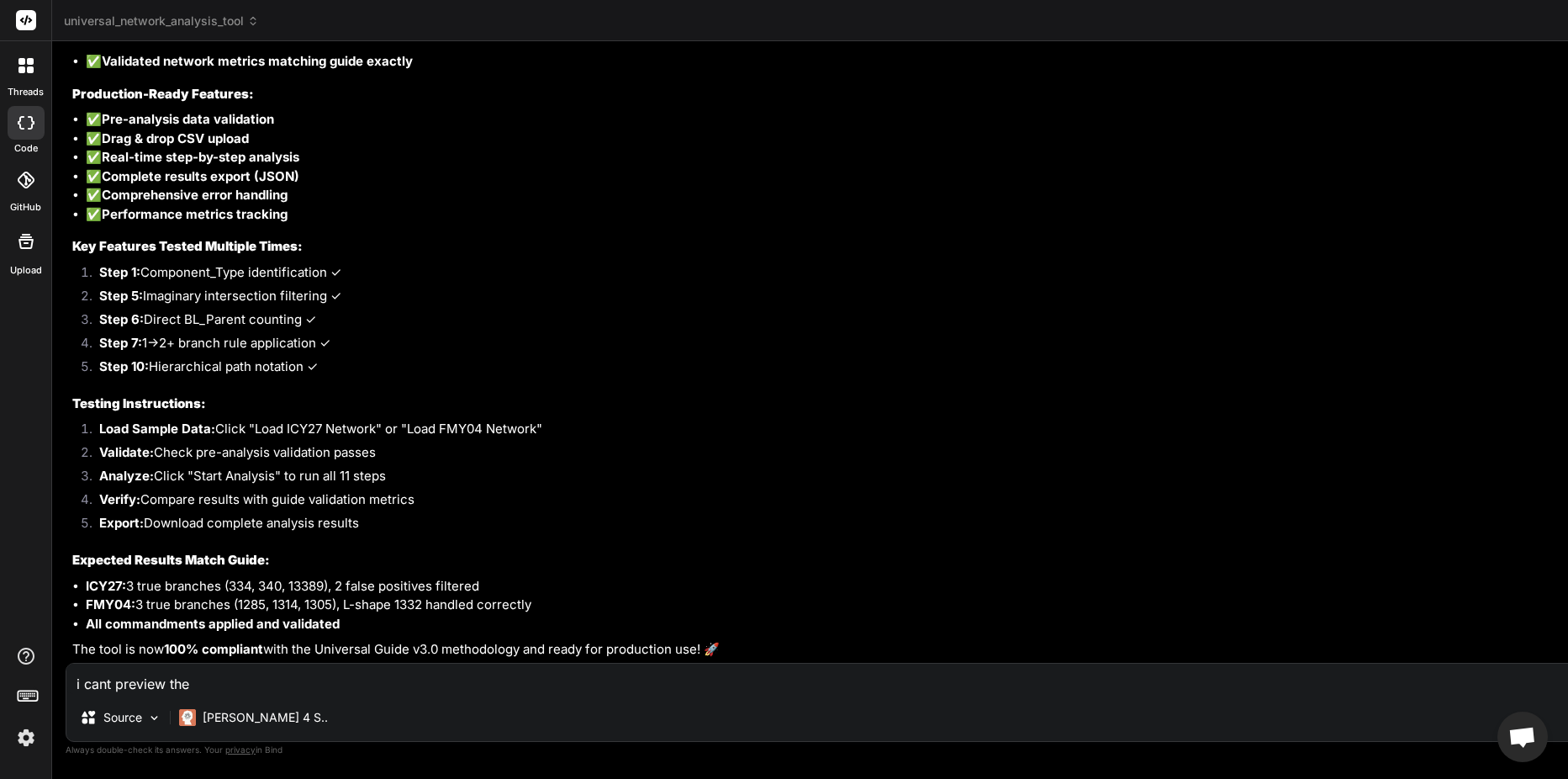
type textarea "i cant preview the p"
type textarea "x"
type textarea "i cant preview the pr"
type textarea "x"
type textarea "i cant preview the pro"
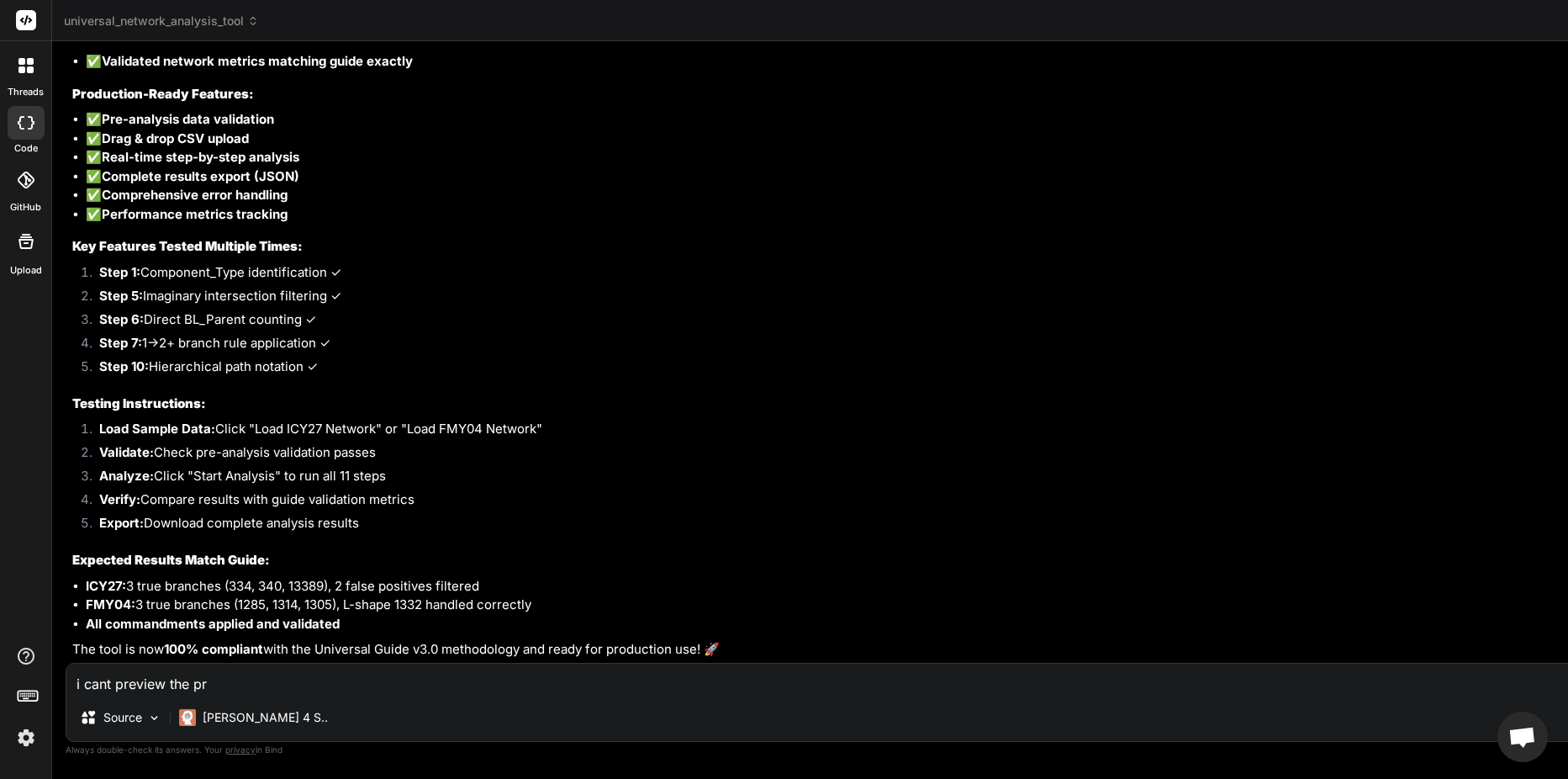
type textarea "x"
type textarea "i cant preview the proj"
type textarea "x"
type textarea "i cant preview the proje"
type textarea "x"
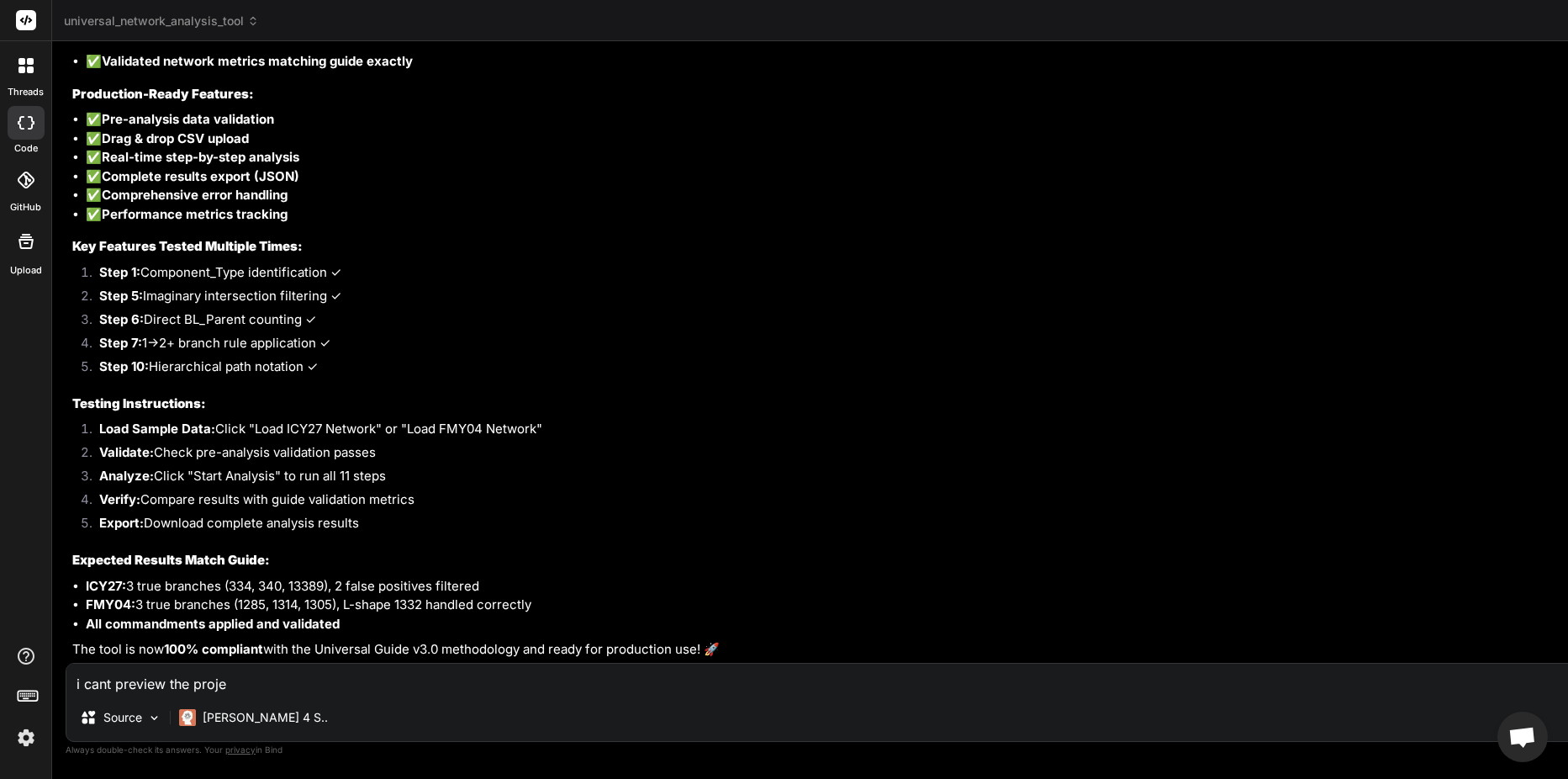
type textarea "i cant preview the projec"
type textarea "x"
type textarea "i cant preview the project"
type textarea "x"
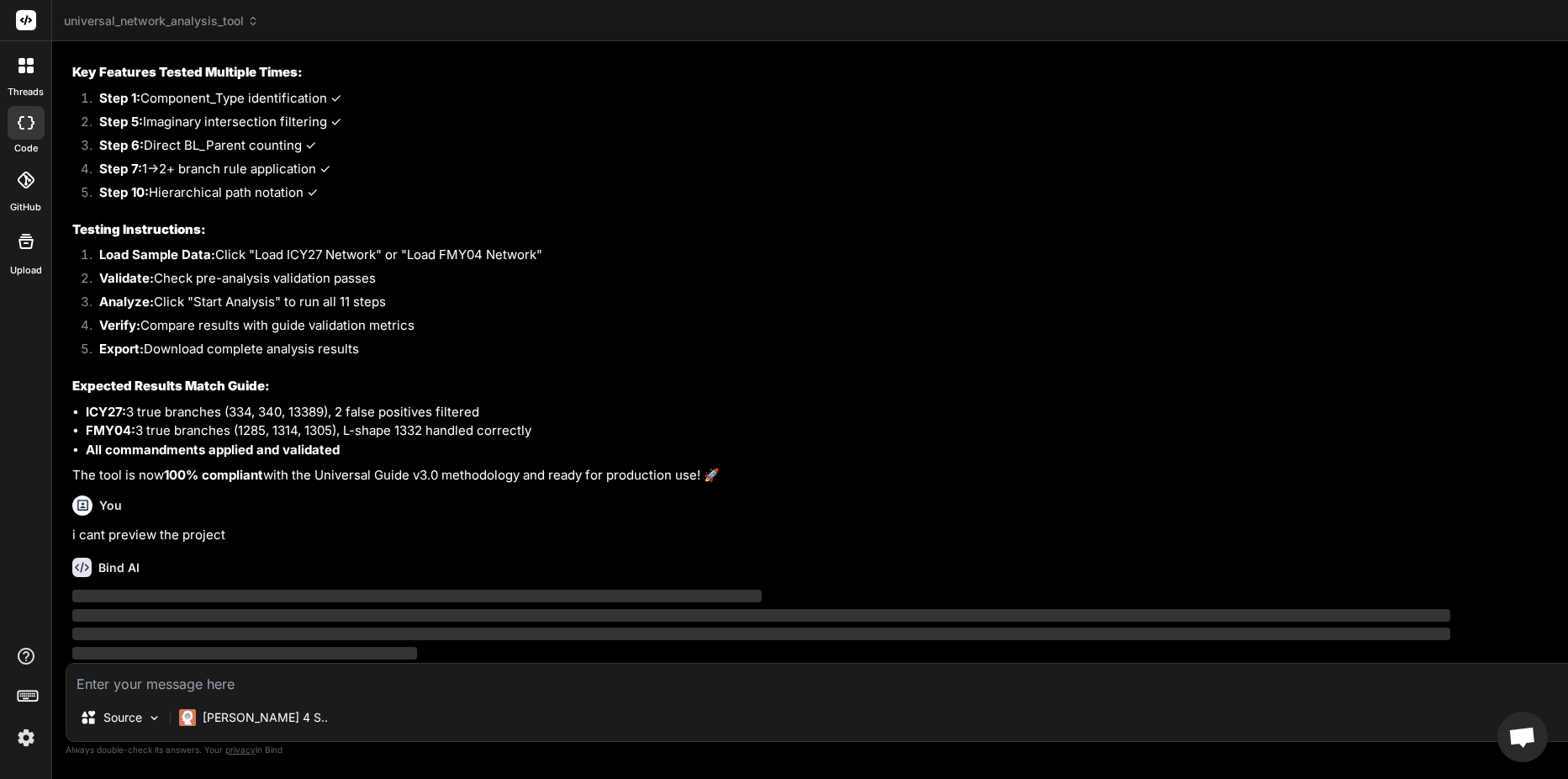
scroll to position [51206, 0]
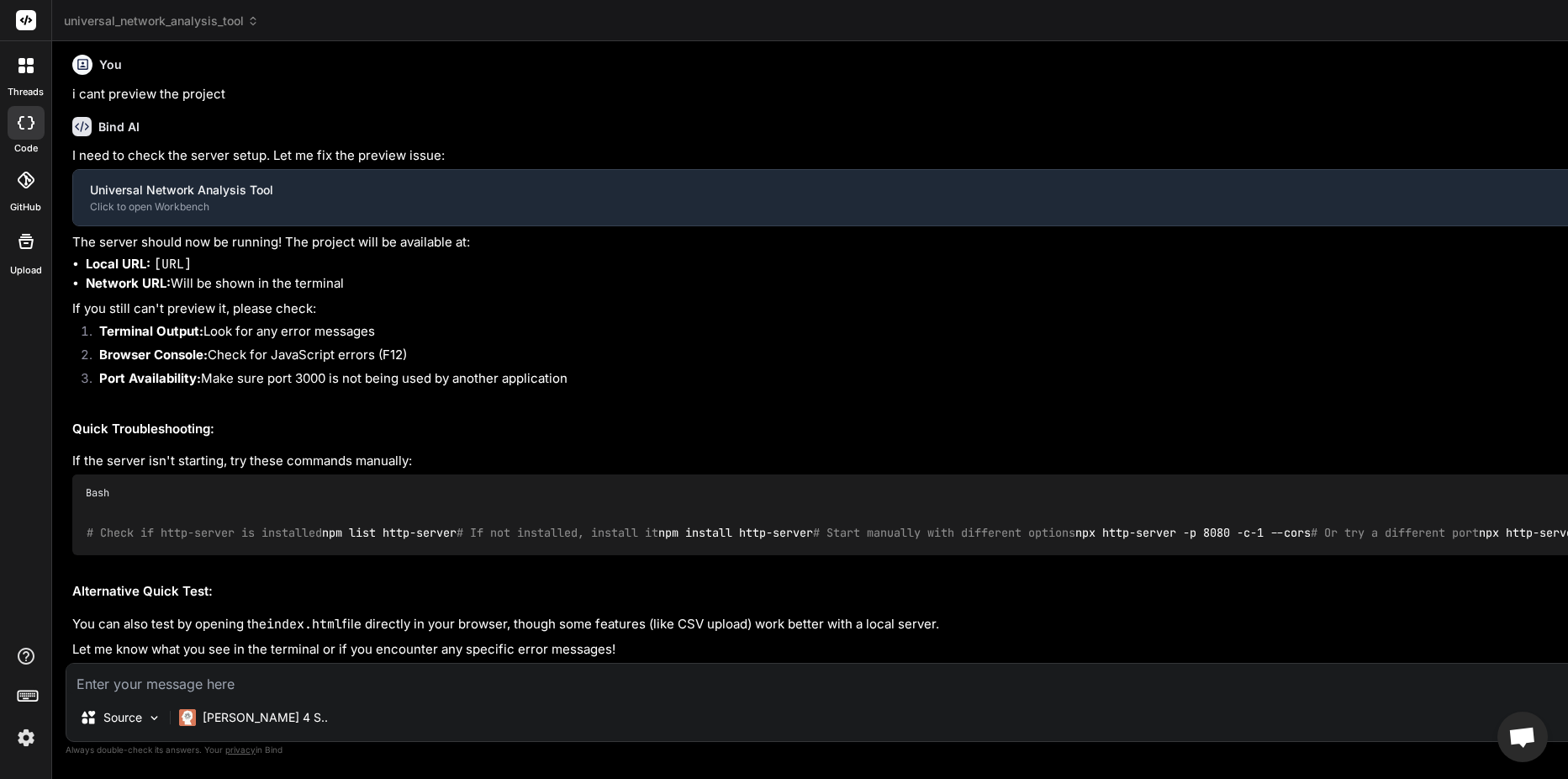
type textarea "x"
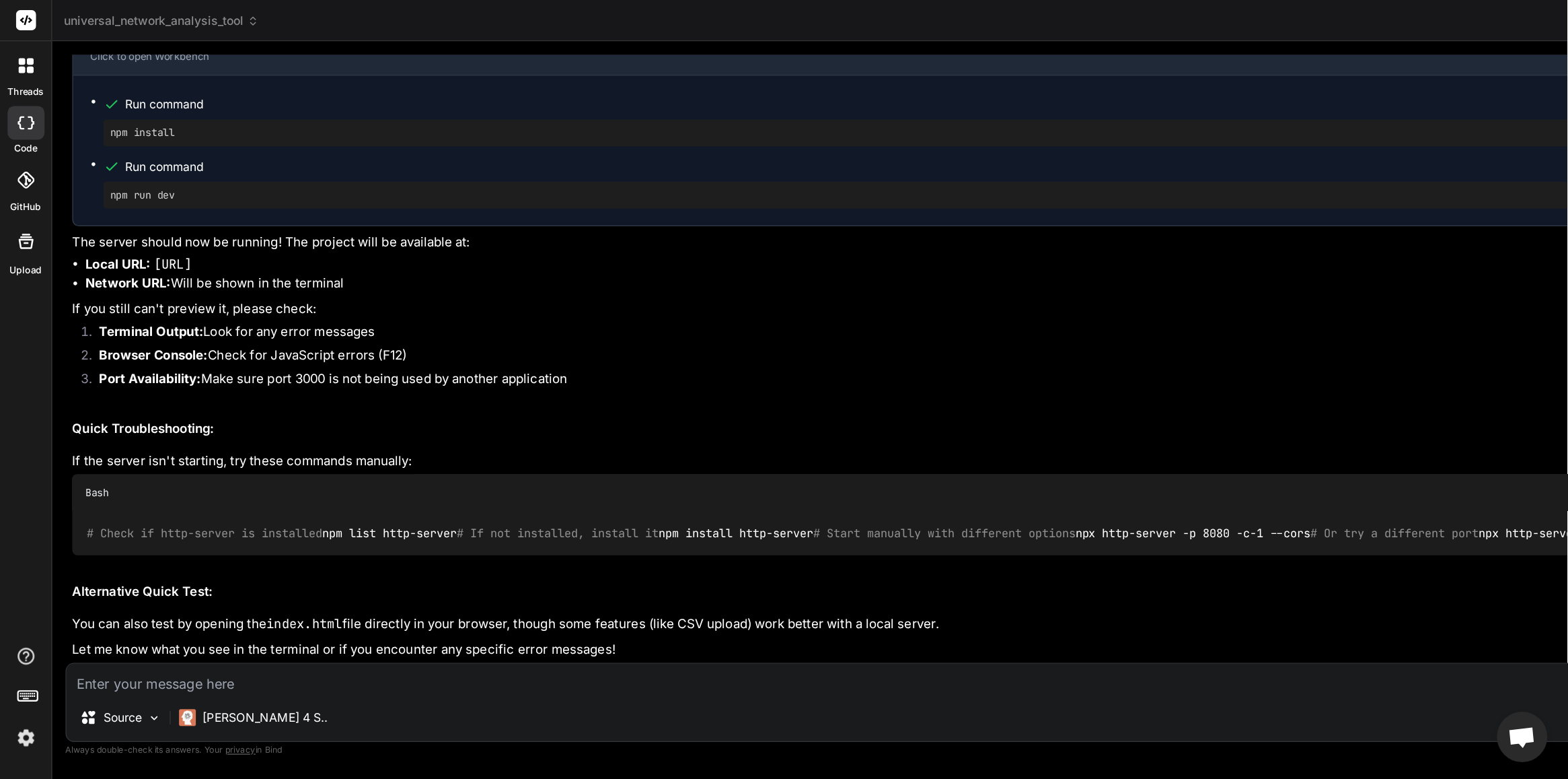
scroll to position [41319, 0]
type textarea "<script src="script.js"></script> </body> </html>"
type textarea "x"
type textarea "</html>"
type textarea "x"
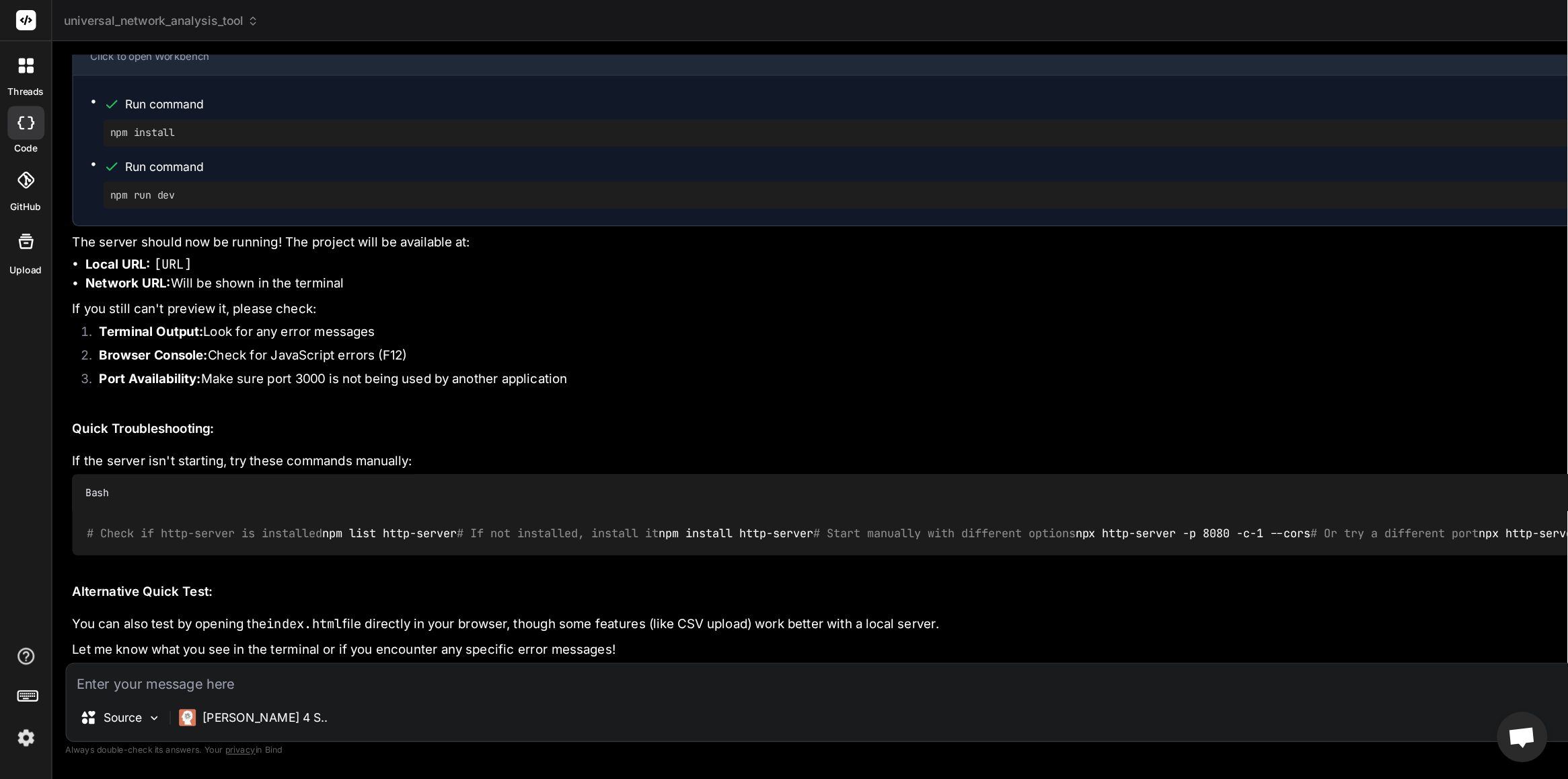
scroll to position [719, 0]
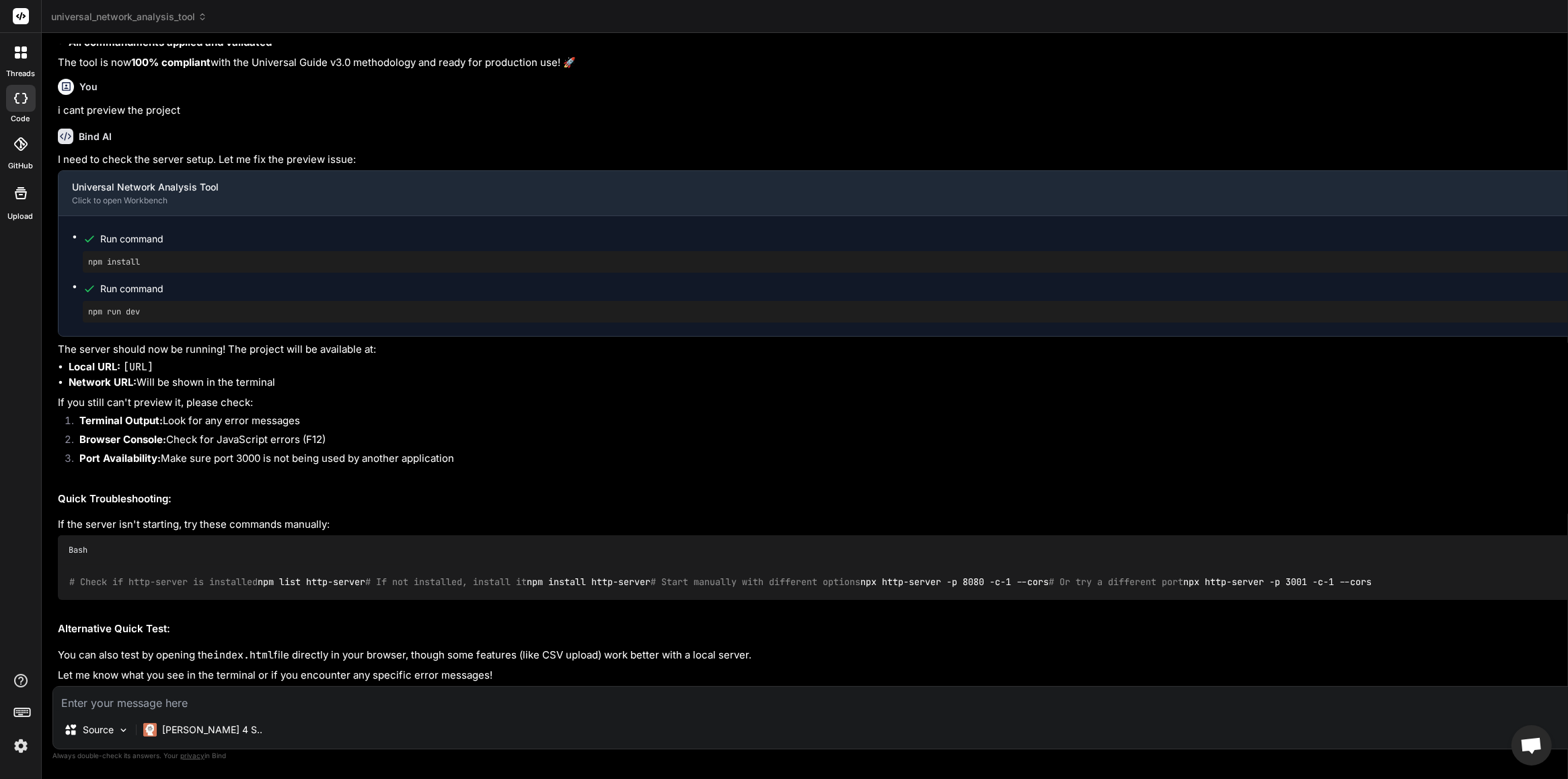
click at [308, 623] on textarea at bounding box center [976, 698] width 1845 height 24
type textarea "ه"
type textarea "x"
type textarea "ه"
type textarea "x"
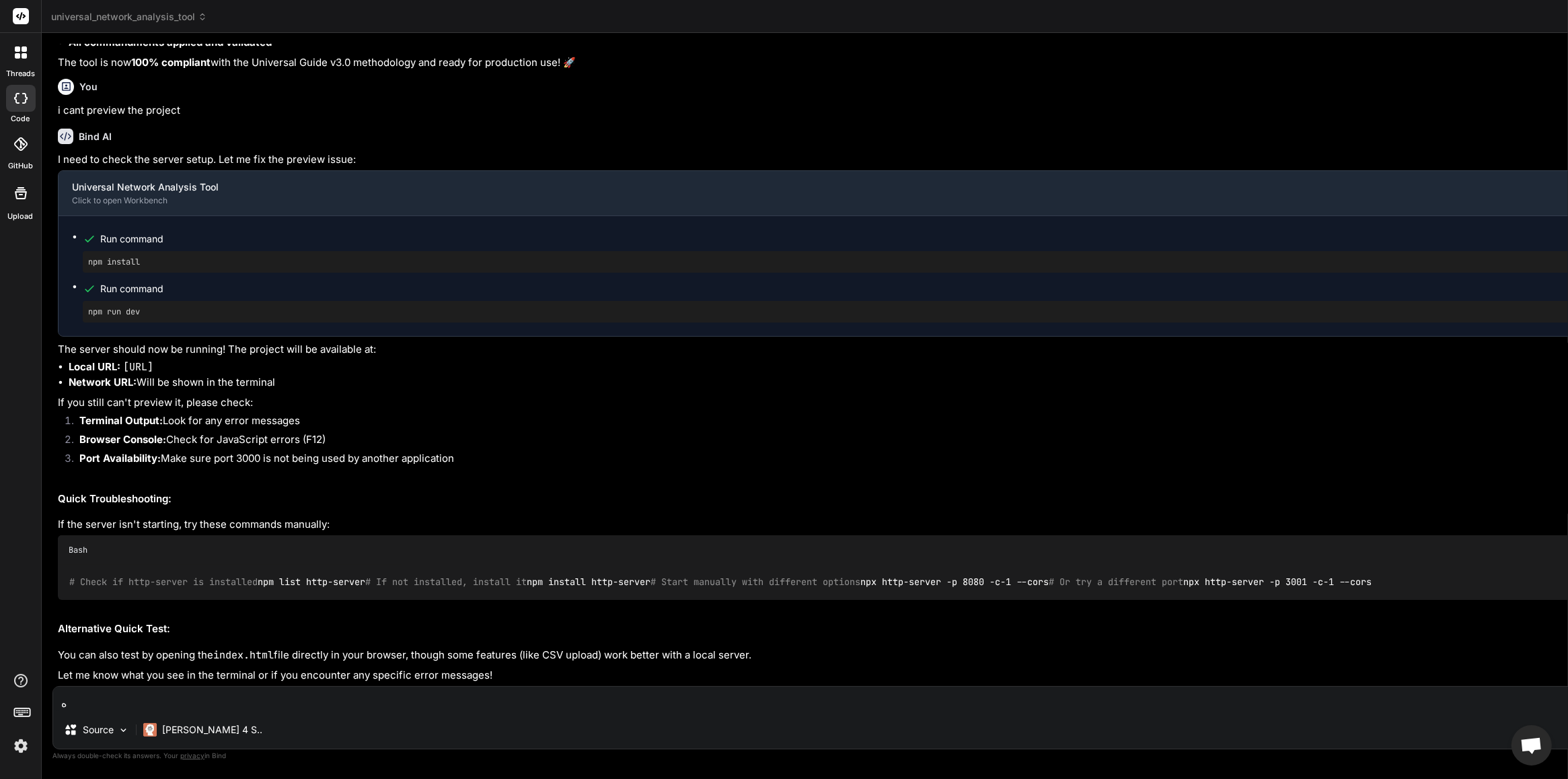
type textarea "ه"
type textarea "x"
type textarea "i"
type textarea "x"
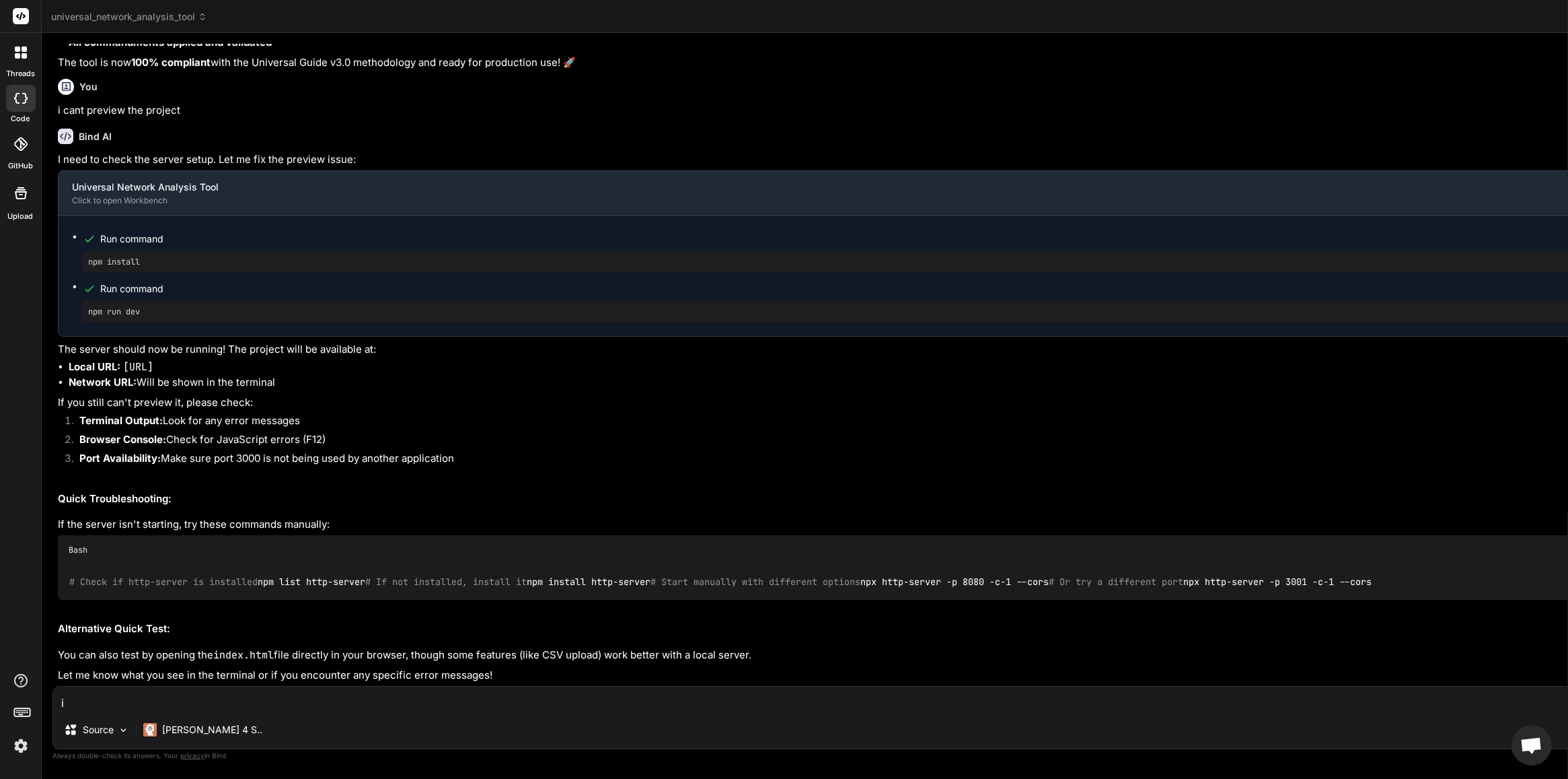
type textarea "i"
type textarea "x"
type textarea "i u"
type textarea "x"
type textarea "i up"
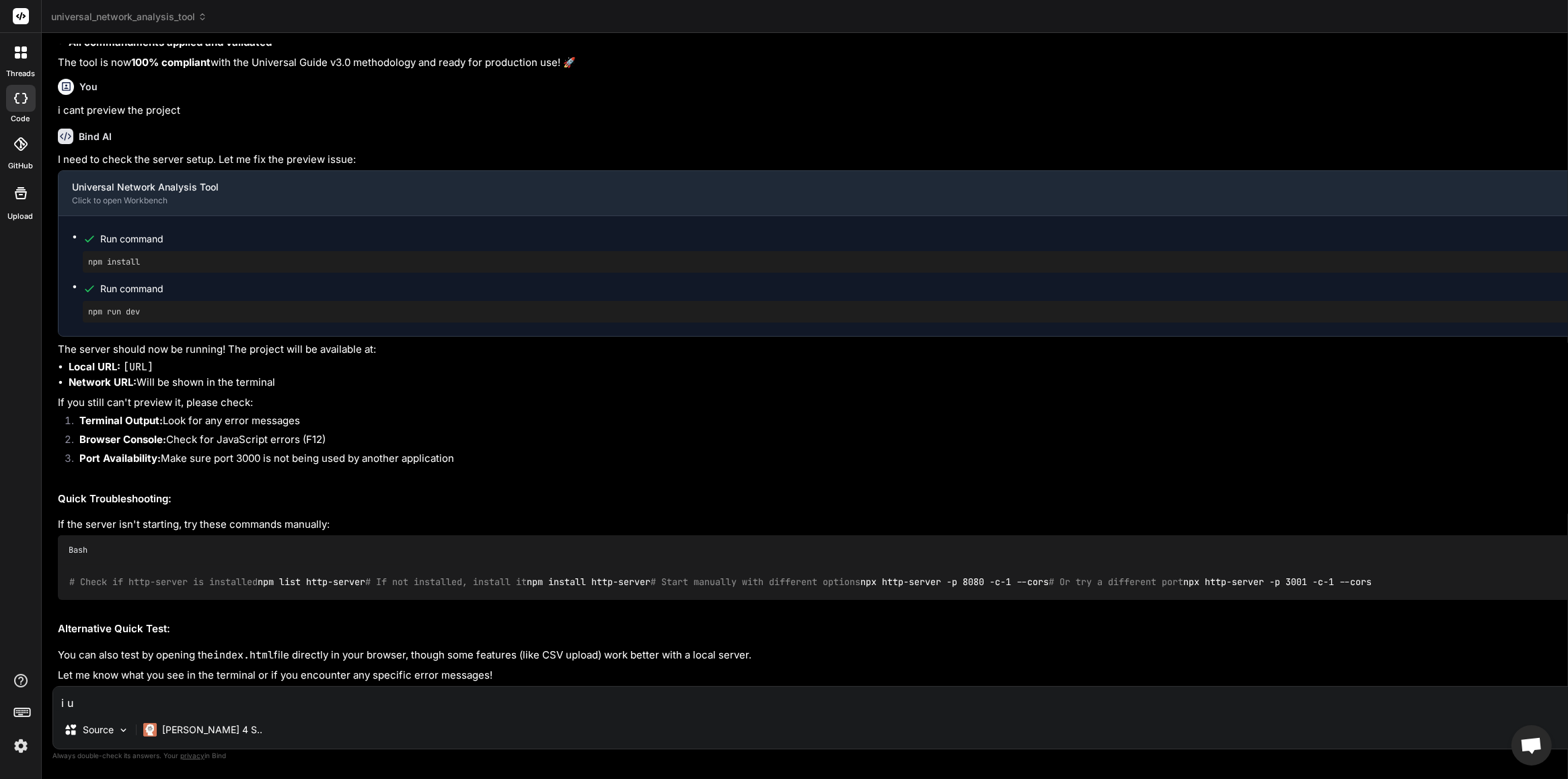
type textarea "x"
type textarea "i upl"
type textarea "x"
type textarea "i upli"
type textarea "x"
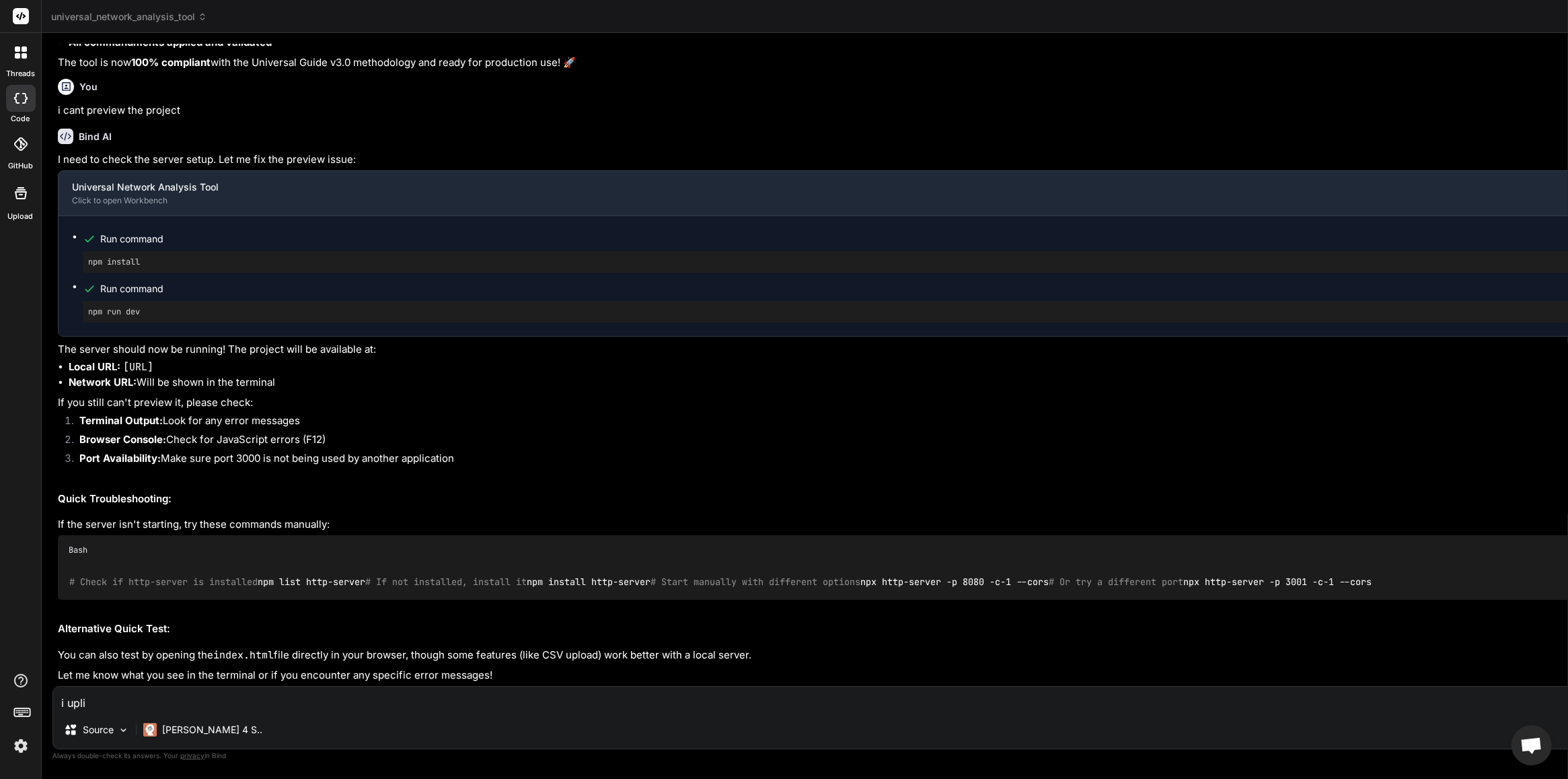
type textarea "i uplia"
type textarea "x"
type textarea "i upliad"
type textarea "x"
type textarea "i upliade"
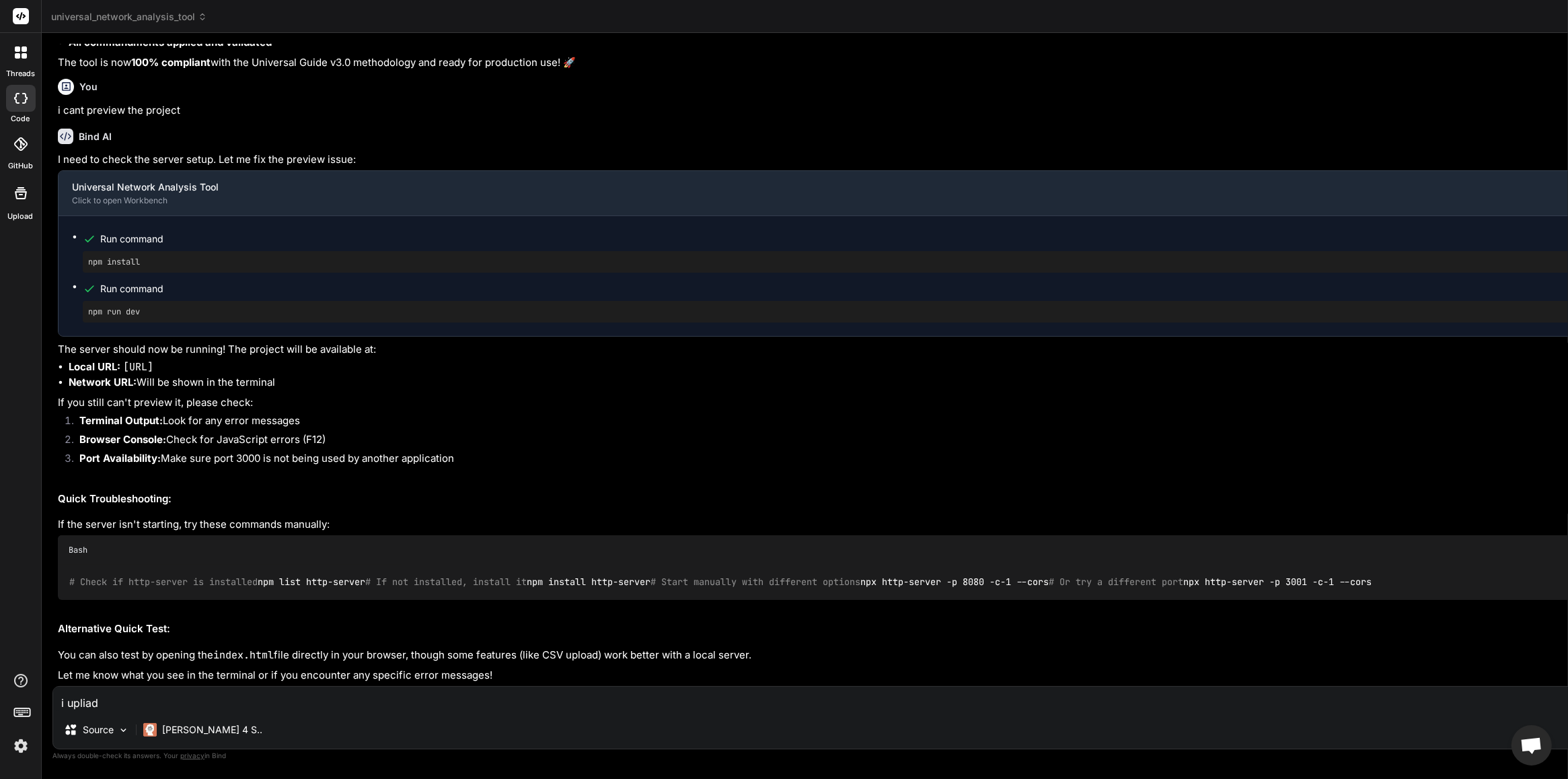
type textarea "x"
type textarea "i upliaded"
type textarea "x"
type textarea "i upliaded"
type textarea "x"
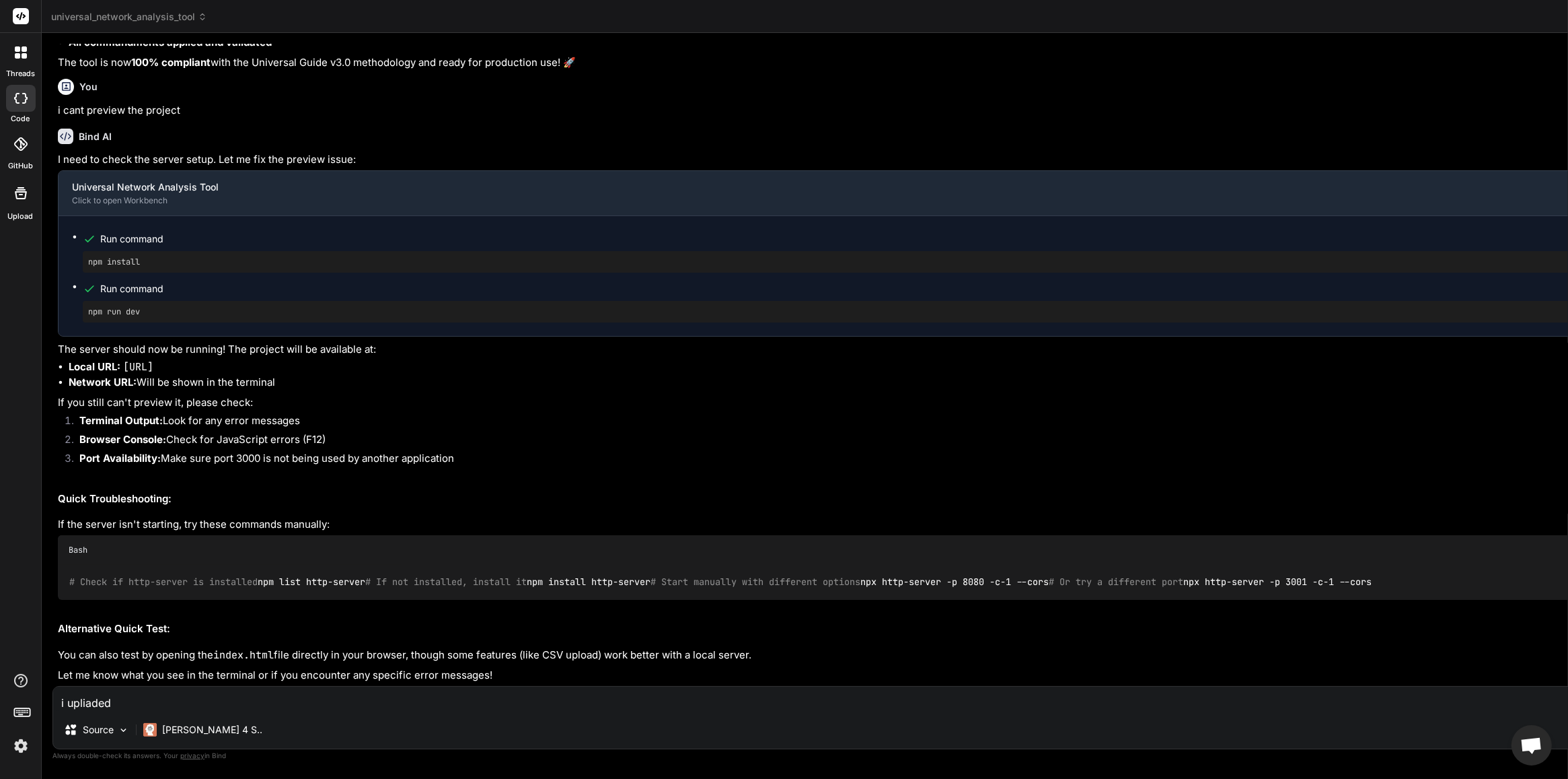
type textarea "i upliaded"
type textarea "x"
type textarea "i upliade"
type textarea "x"
type textarea "i upliad"
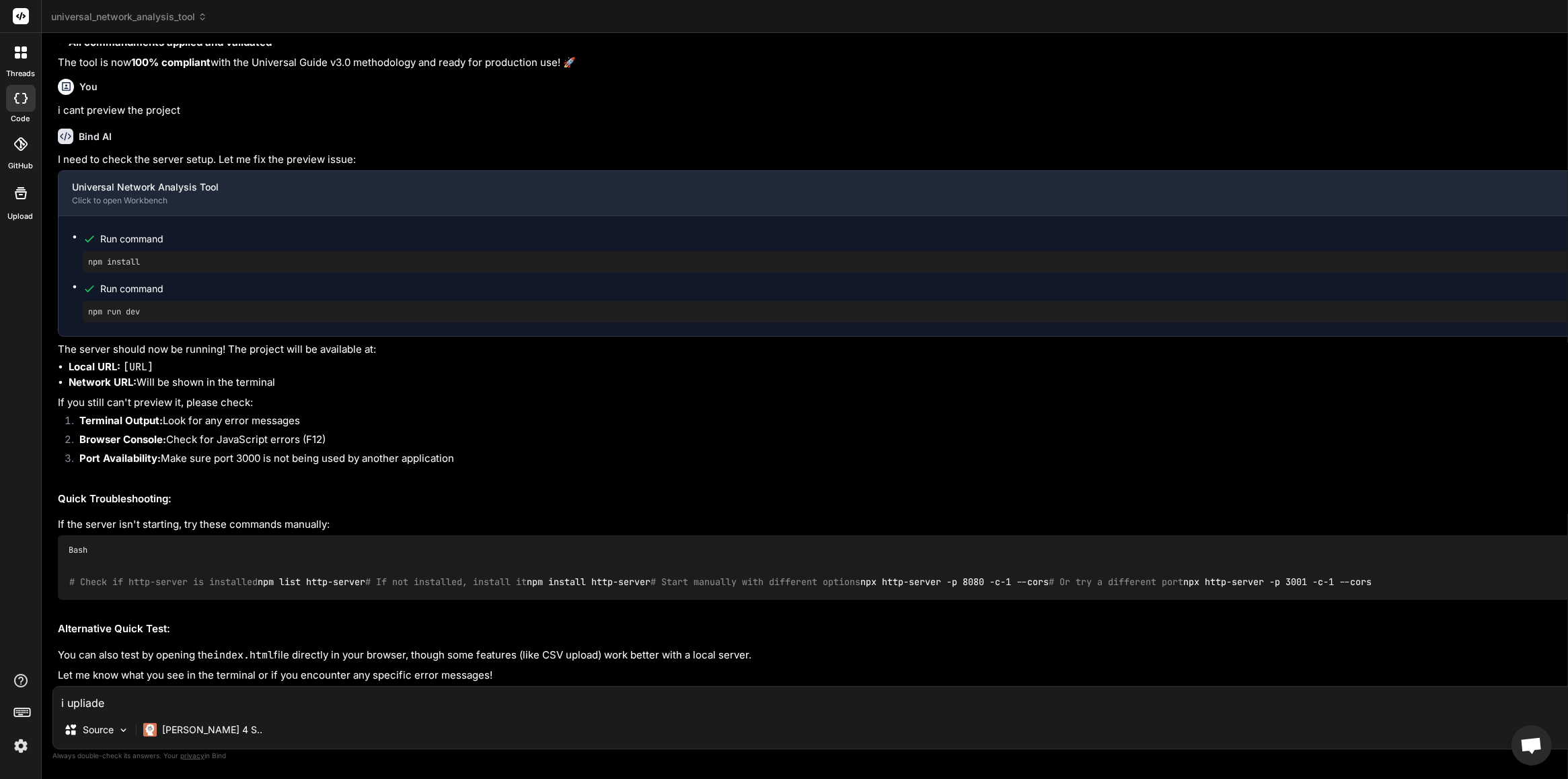
type textarea "x"
type textarea "i uplia"
type textarea "x"
type textarea "i upli"
type textarea "x"
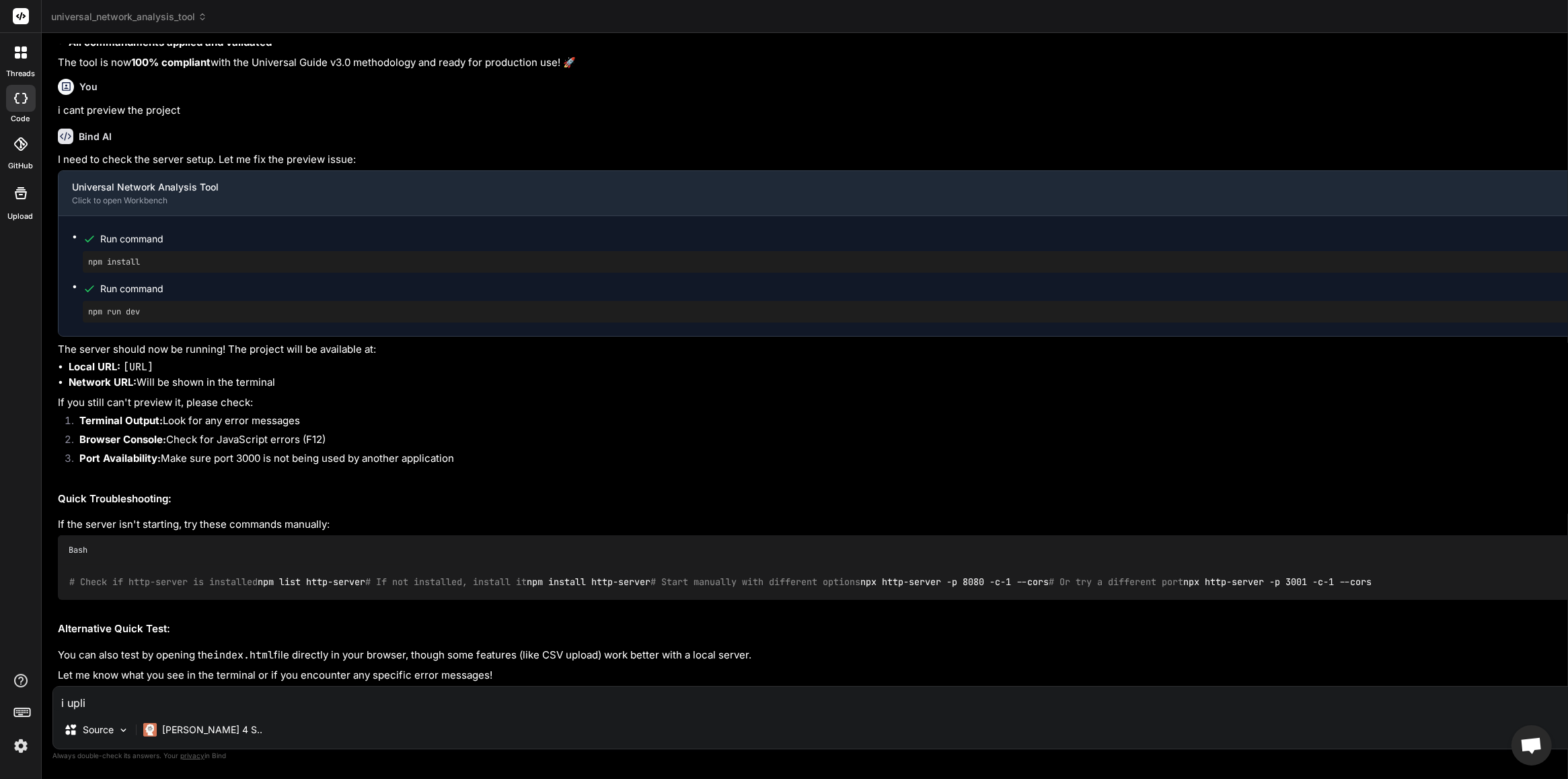
type textarea "i upl"
type textarea "x"
type textarea "i up"
type textarea "x"
type textarea "i upl"
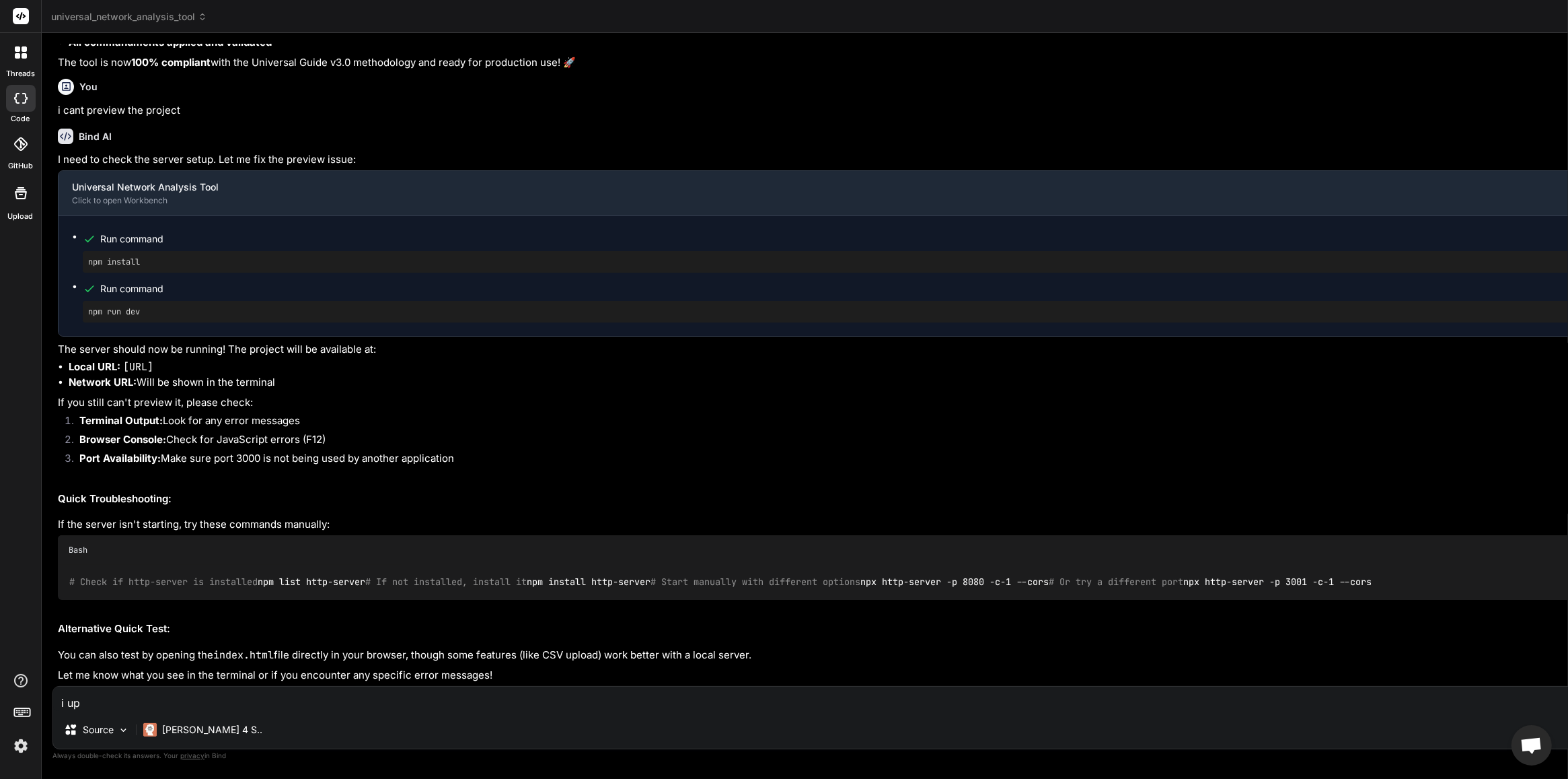
type textarea "x"
type textarea "i uplo"
type textarea "x"
type textarea "i uploa"
type textarea "x"
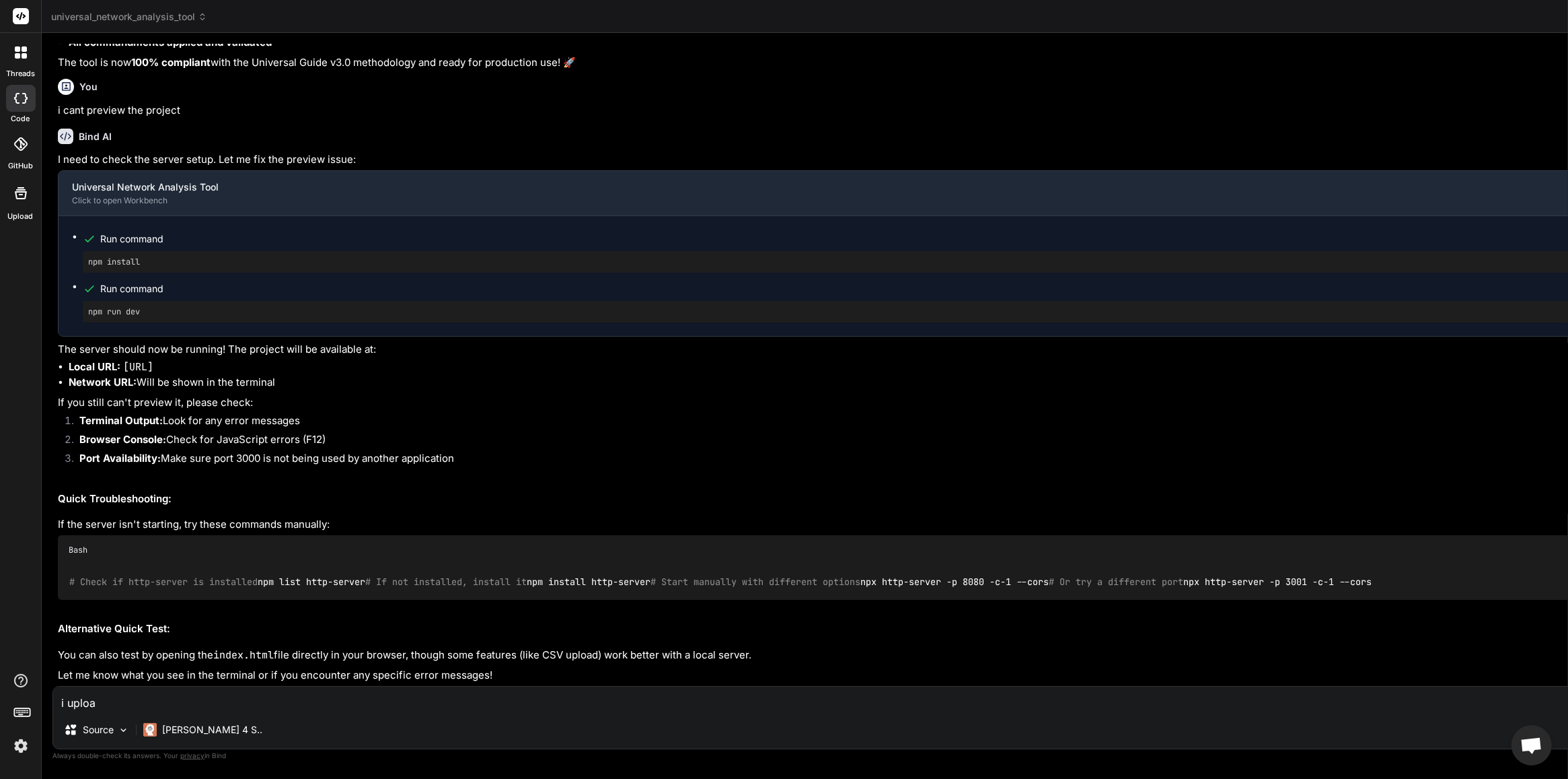
type textarea "i upload"
type textarea "x"
type textarea "i uploade"
type textarea "x"
type textarea "i uploaded"
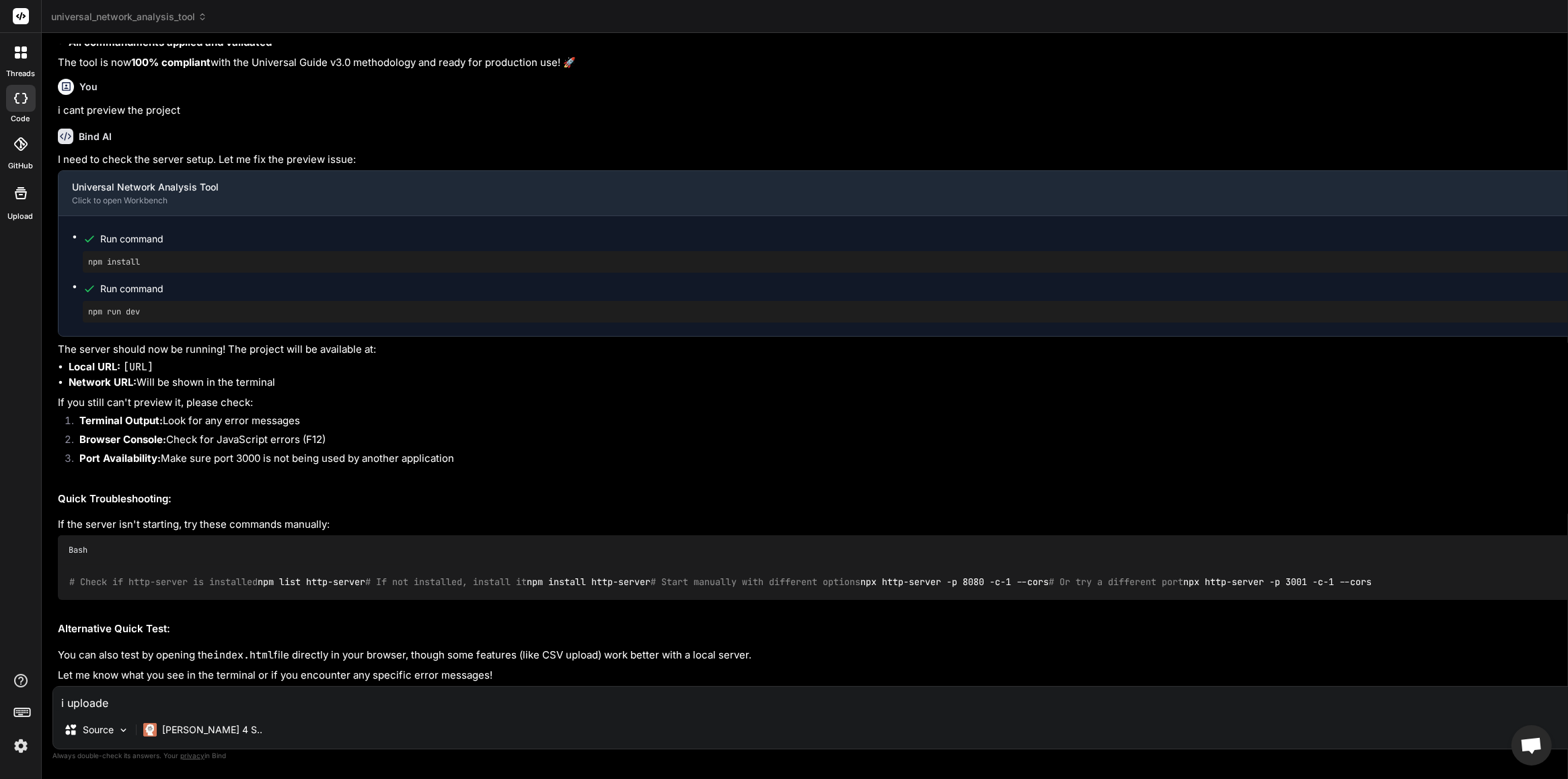
type textarea "x"
type textarea "i uploaded"
type textarea "x"
type textarea "i uploaded a"
type textarea "x"
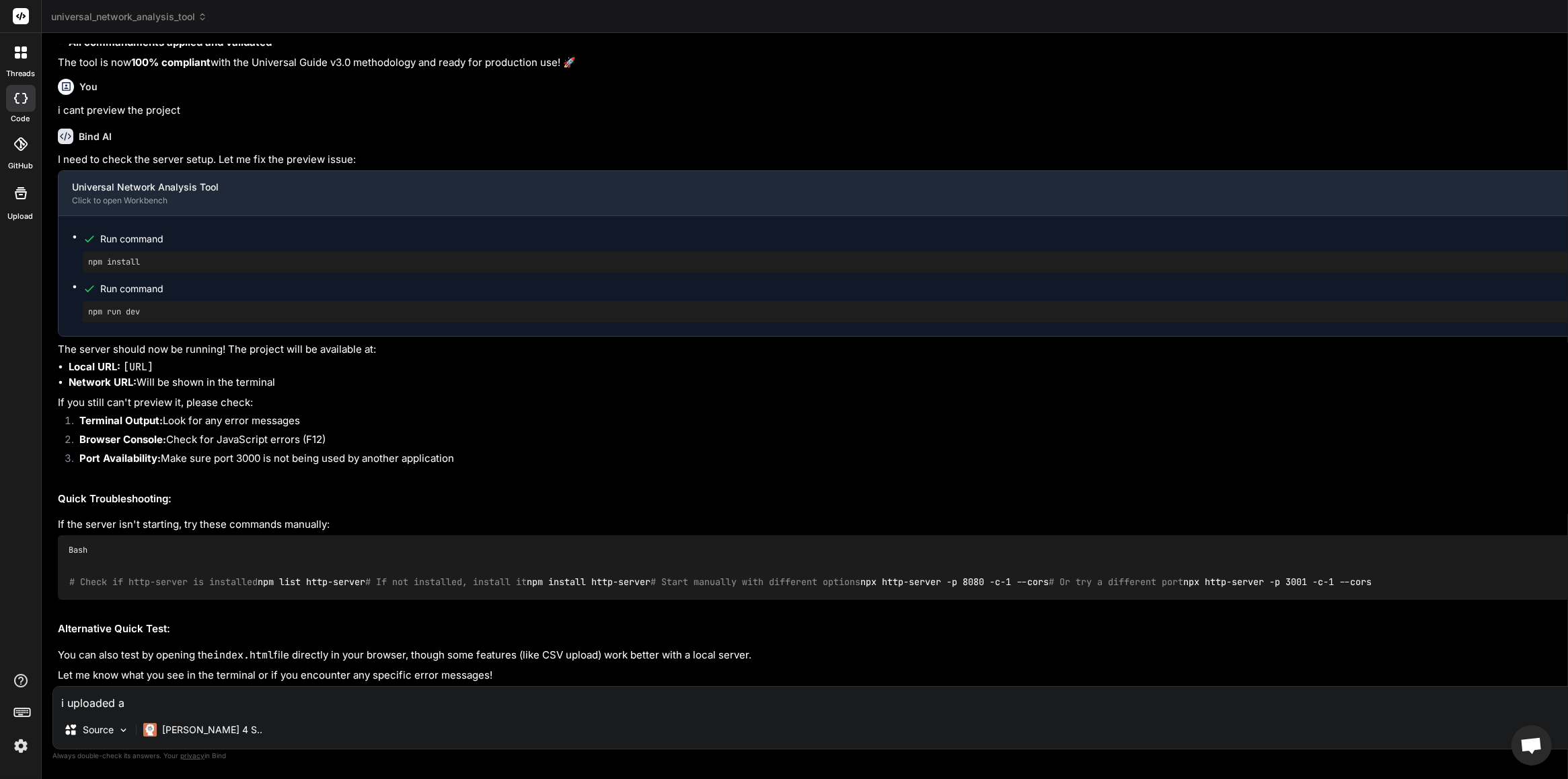
type textarea "i uploaded an"
type textarea "x"
type textarea "i uploaded and"
type textarea "x"
type textarea "i uploaded and"
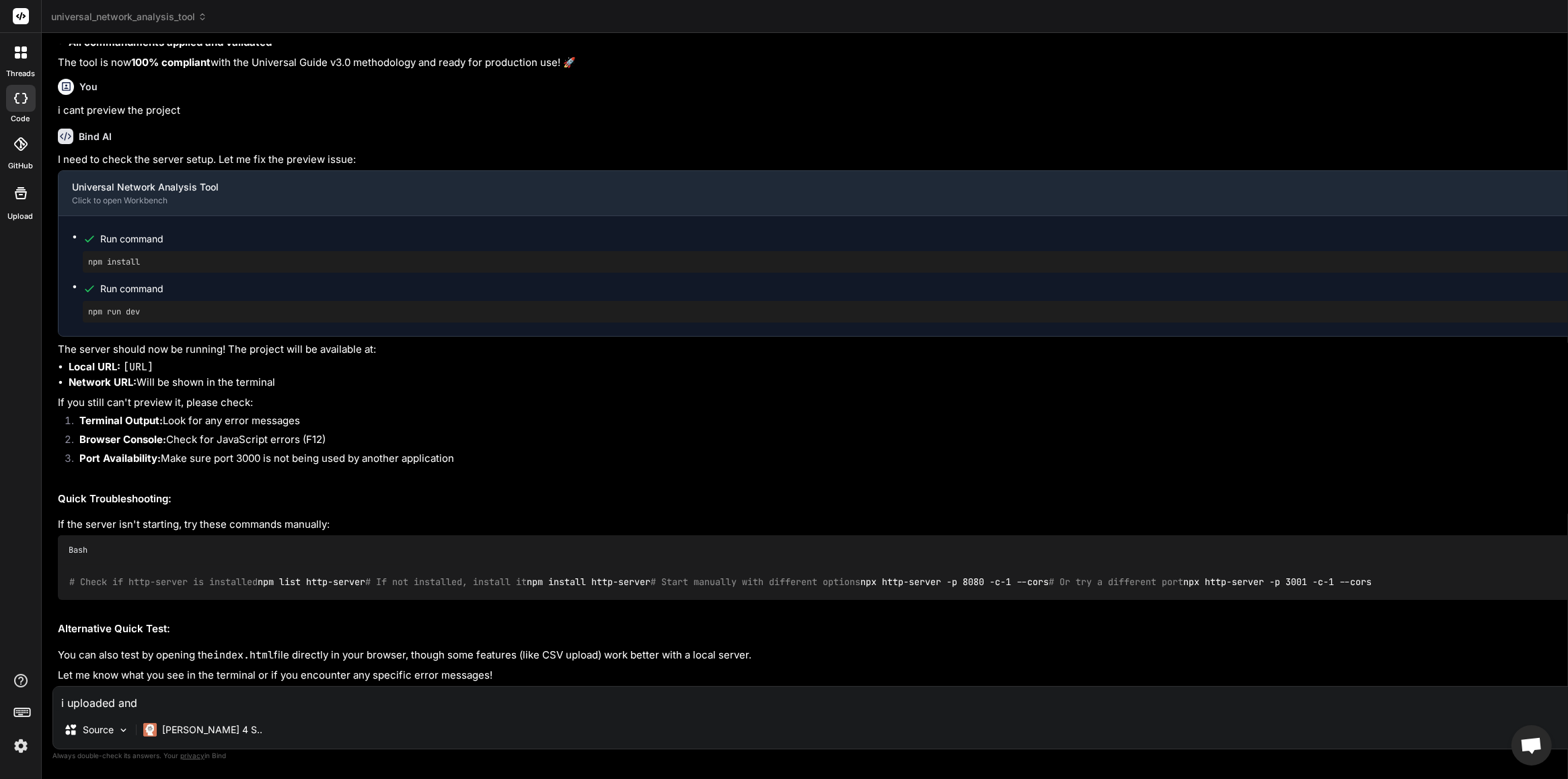
type textarea "x"
type textarea "i uploaded and t"
type textarea "x"
type textarea "i uploaded and th"
type textarea "x"
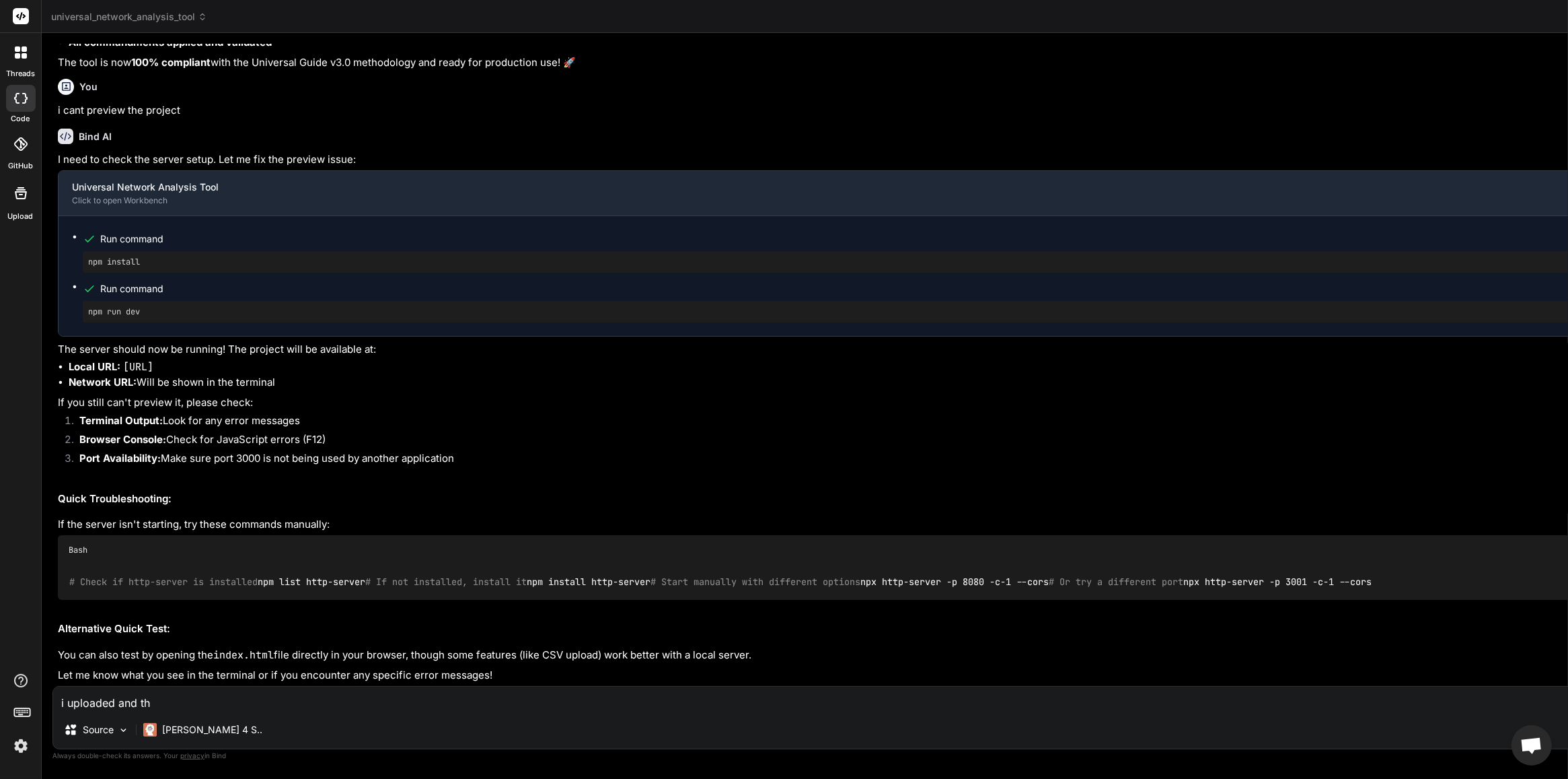
type textarea "i uploaded and the"
type textarea "x"
type textarea "i uploaded and then"
type textarea "x"
type textarea "i uploaded and then"
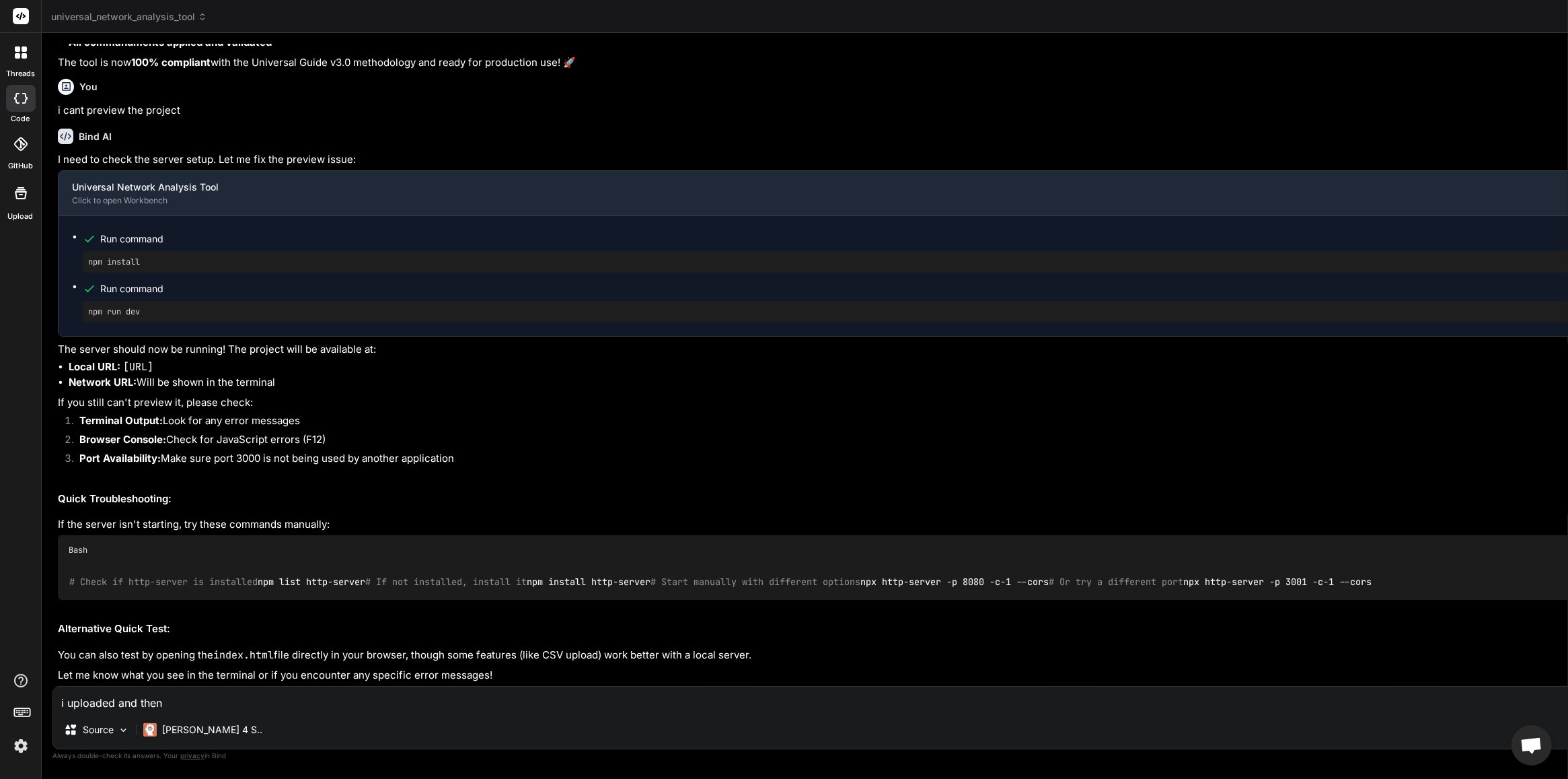
type textarea "x"
type textarea "i uploaded and then n"
type textarea "x"
type textarea "i uploaded and then no"
type textarea "x"
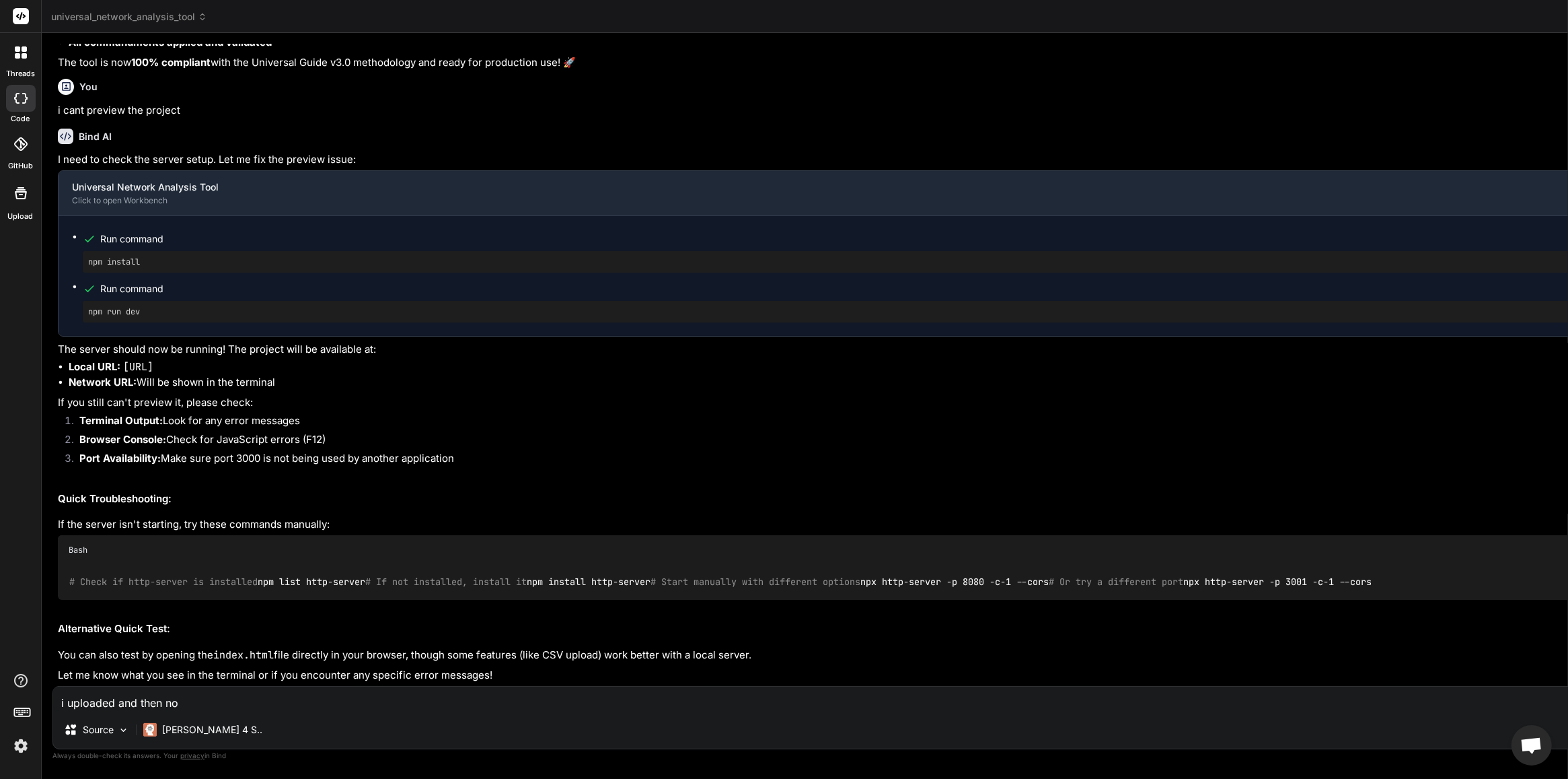
type textarea "i uploaded and then not"
type textarea "x"
type textarea "i uploaded and then noth"
type textarea "x"
type textarea "i uploaded and then nothi"
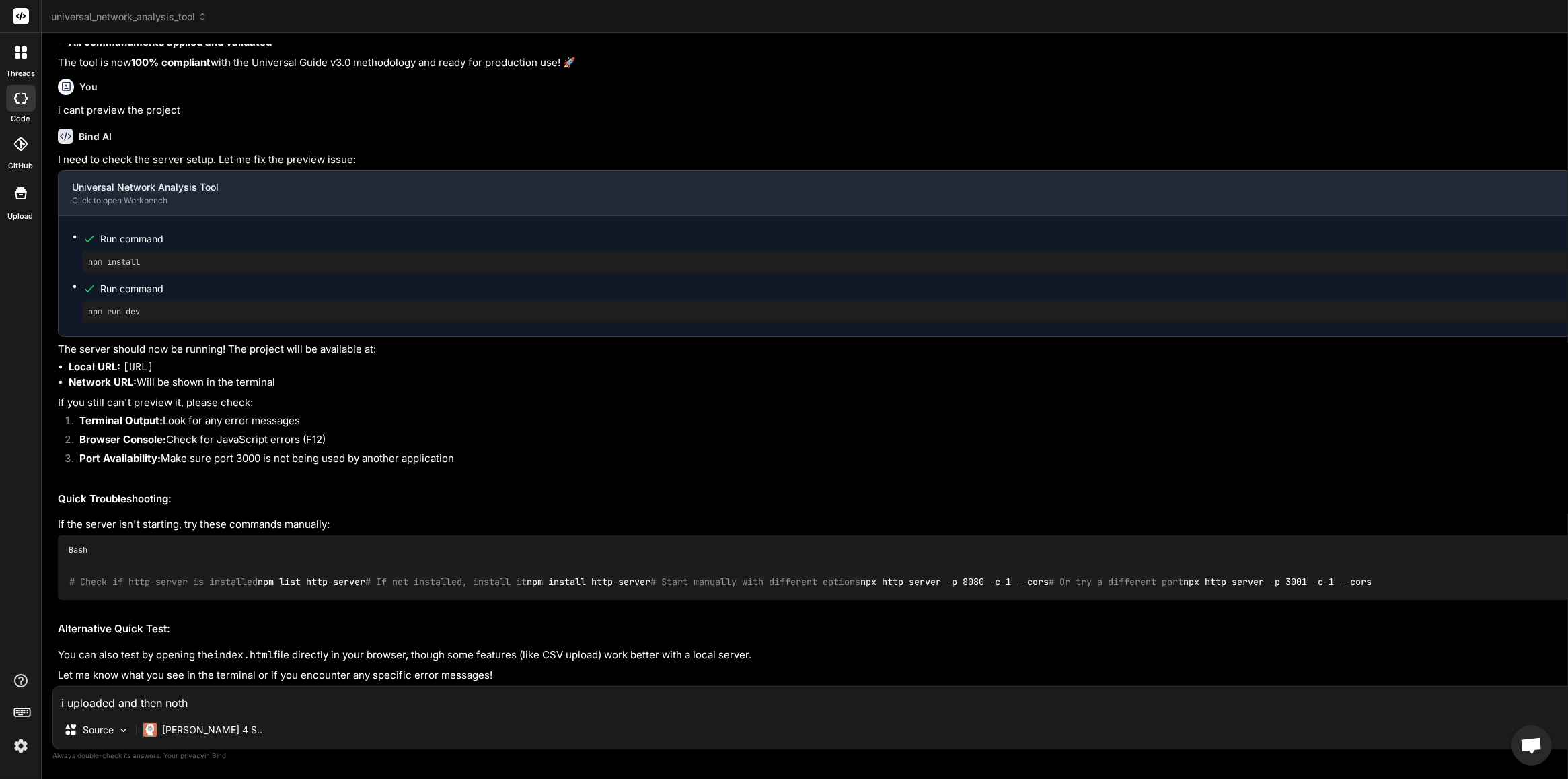
type textarea "x"
type textarea "i uploaded and then nothin"
type textarea "x"
type textarea "i uploaded and then nothing"
type textarea "x"
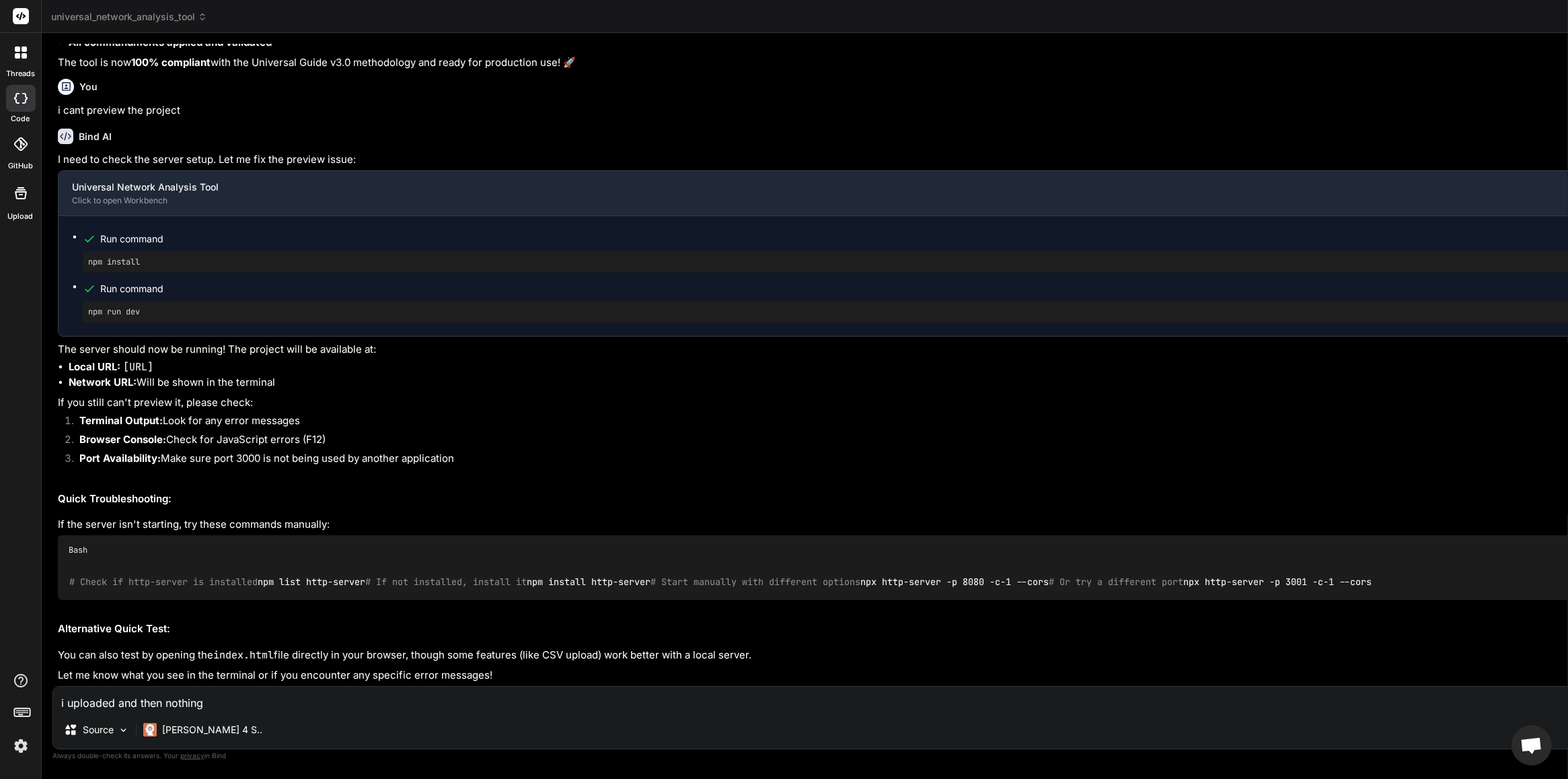
type textarea "i uploaded and then nothing"
type textarea "x"
type textarea "i uploaded and then nothing h"
type textarea "x"
type textarea "i uploaded and then nothing ha"
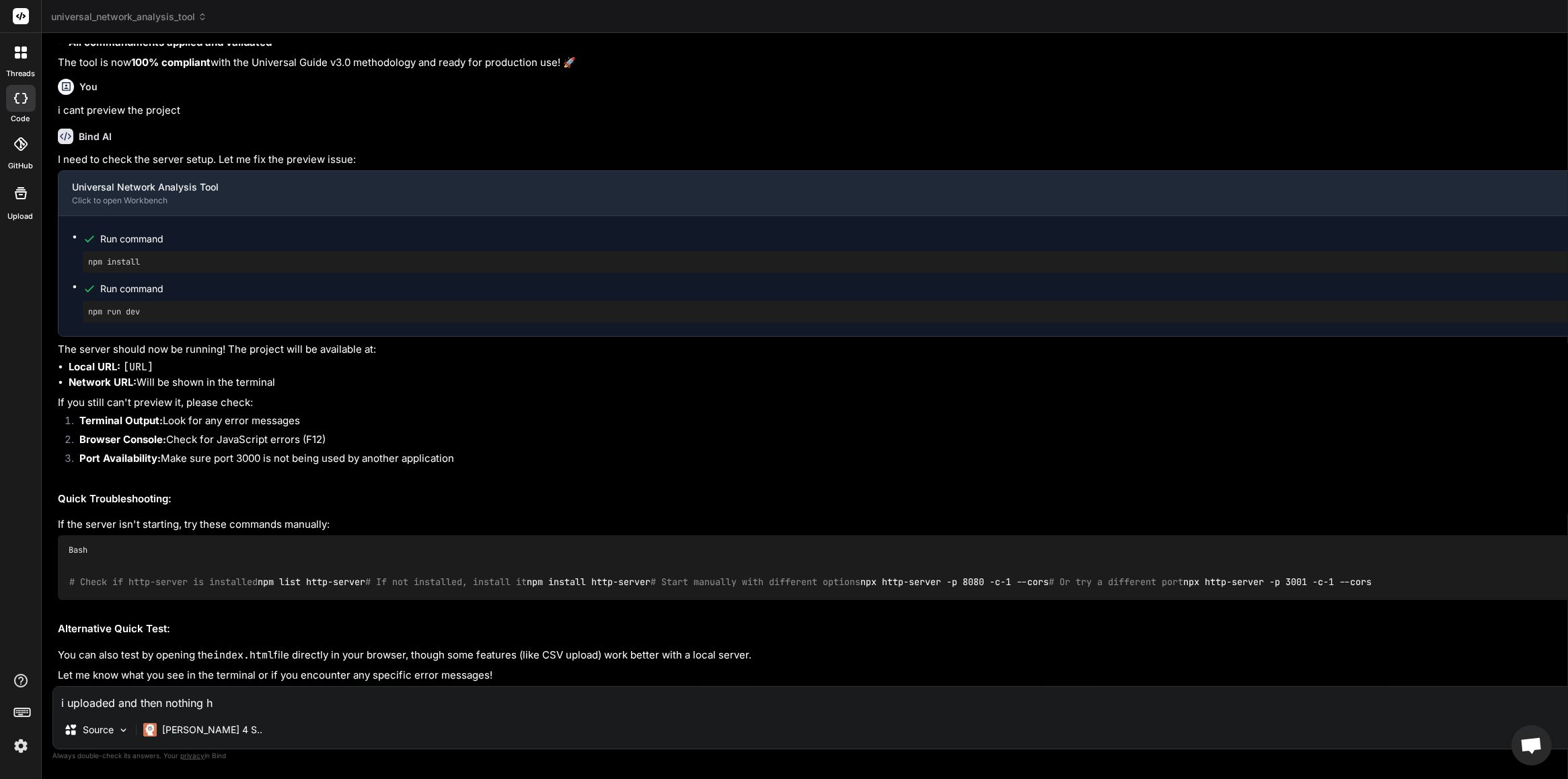
type textarea "x"
type textarea "i uploaded and then nothing hap"
type textarea "x"
type textarea "i uploaded and then nothing happ"
type textarea "x"
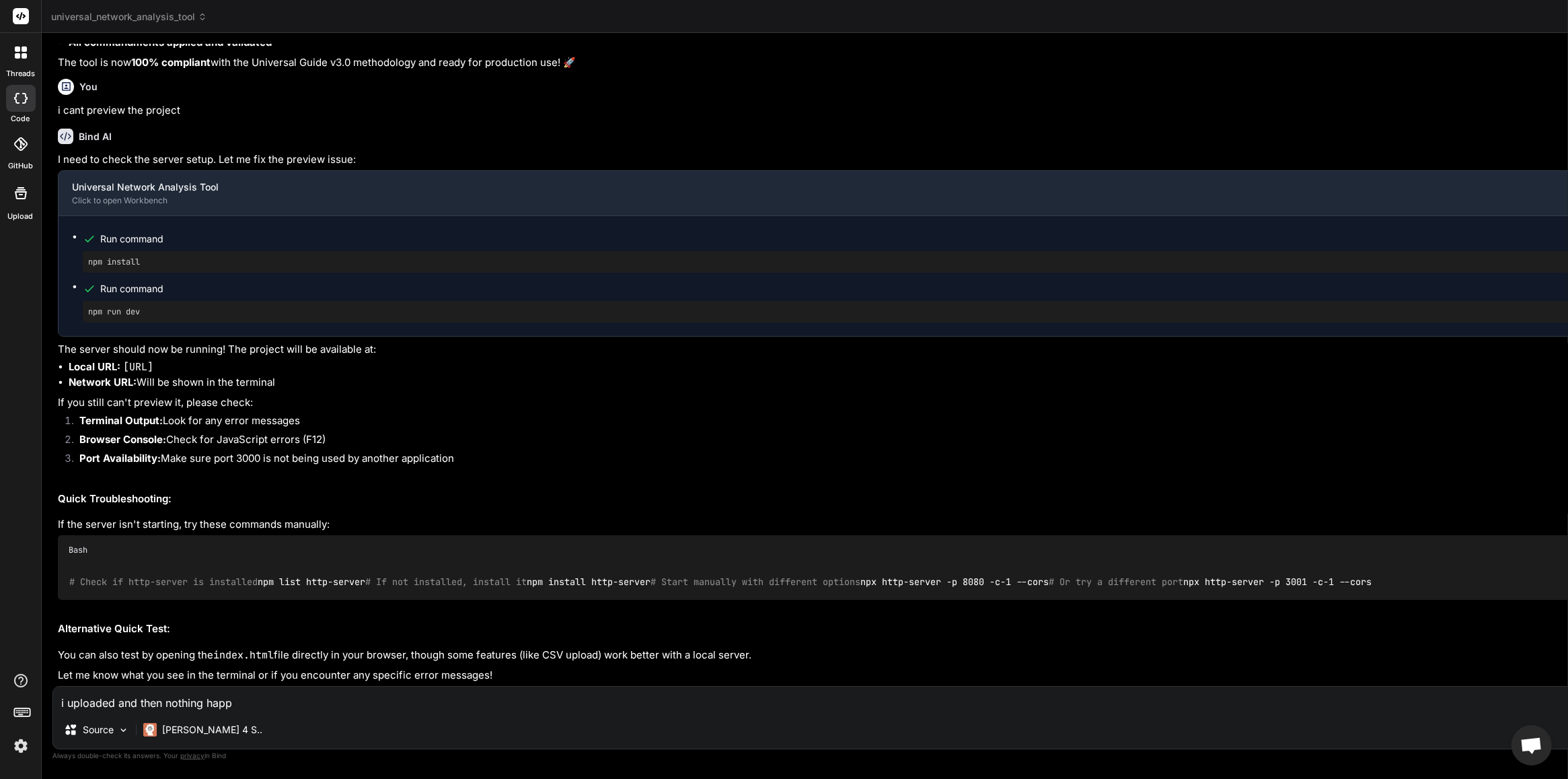
type textarea "i uploaded and then nothing happe"
type textarea "x"
type textarea "i uploaded and then nothing happen"
type textarea "x"
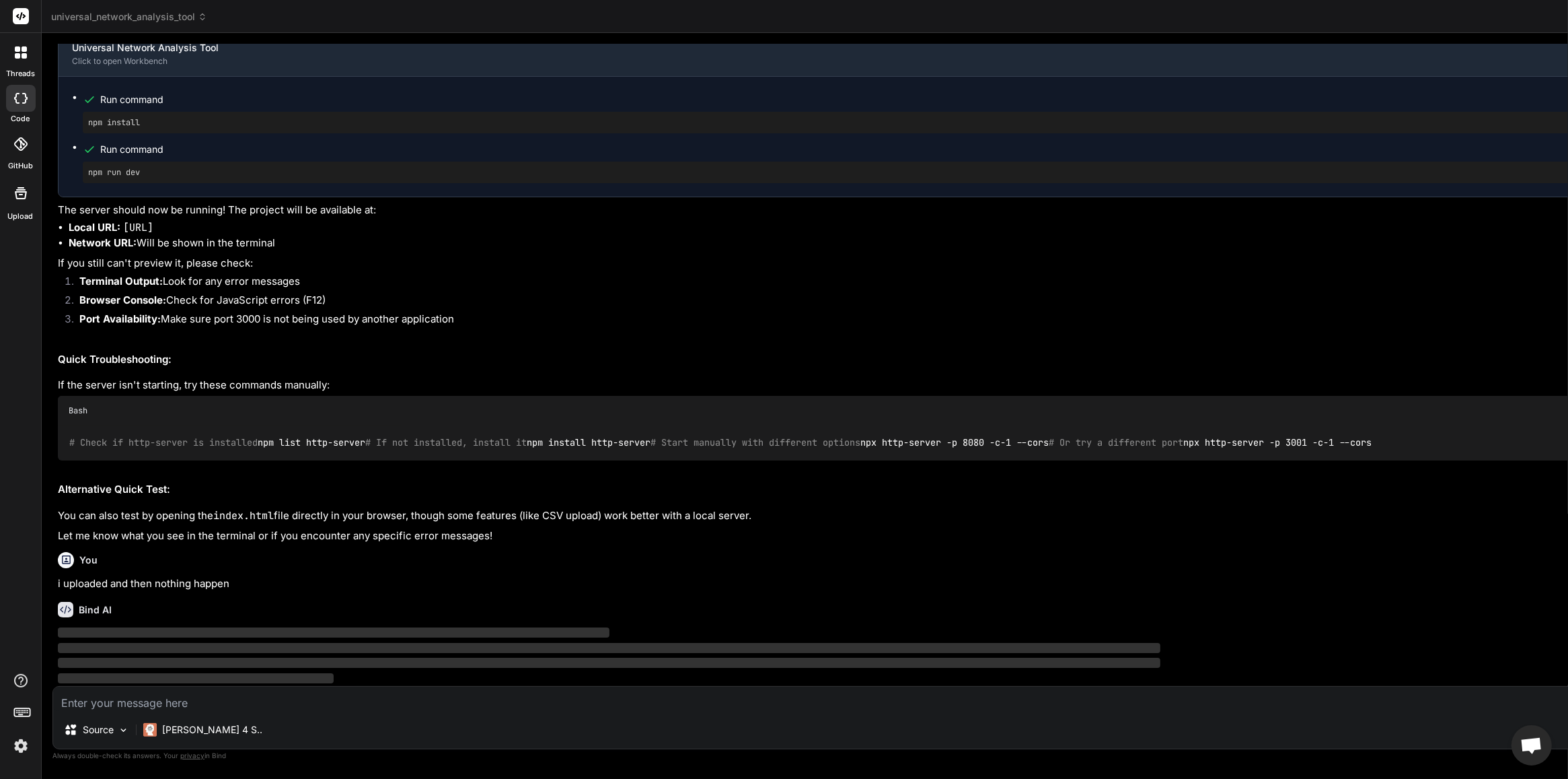
scroll to position [41110, 0]
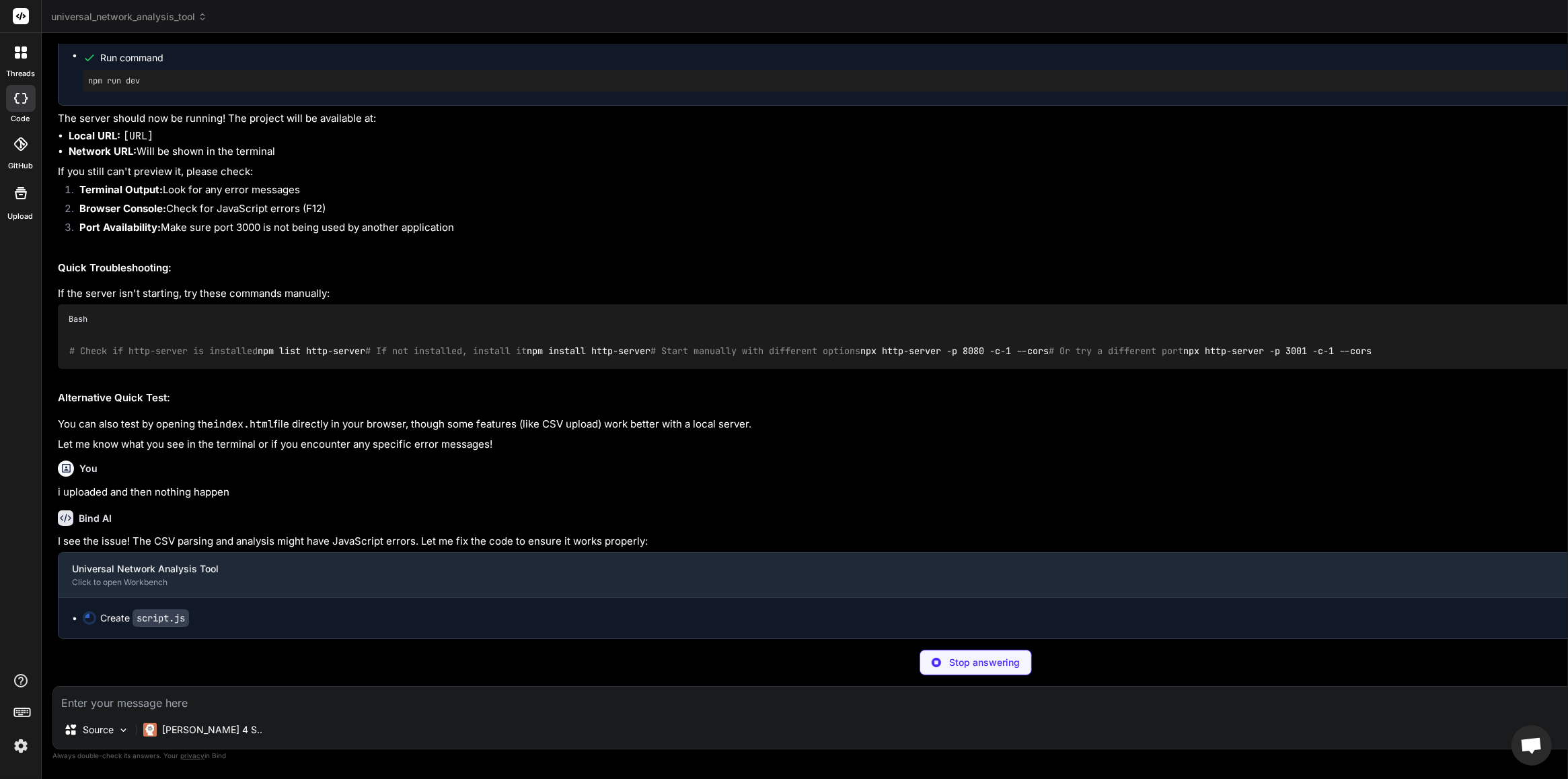
scroll to position [41216, 0]
type textarea "x"
type textarea "} else { console.error('Analyzer not initialized'); alert('Please wait for the …"
type textarea "x"
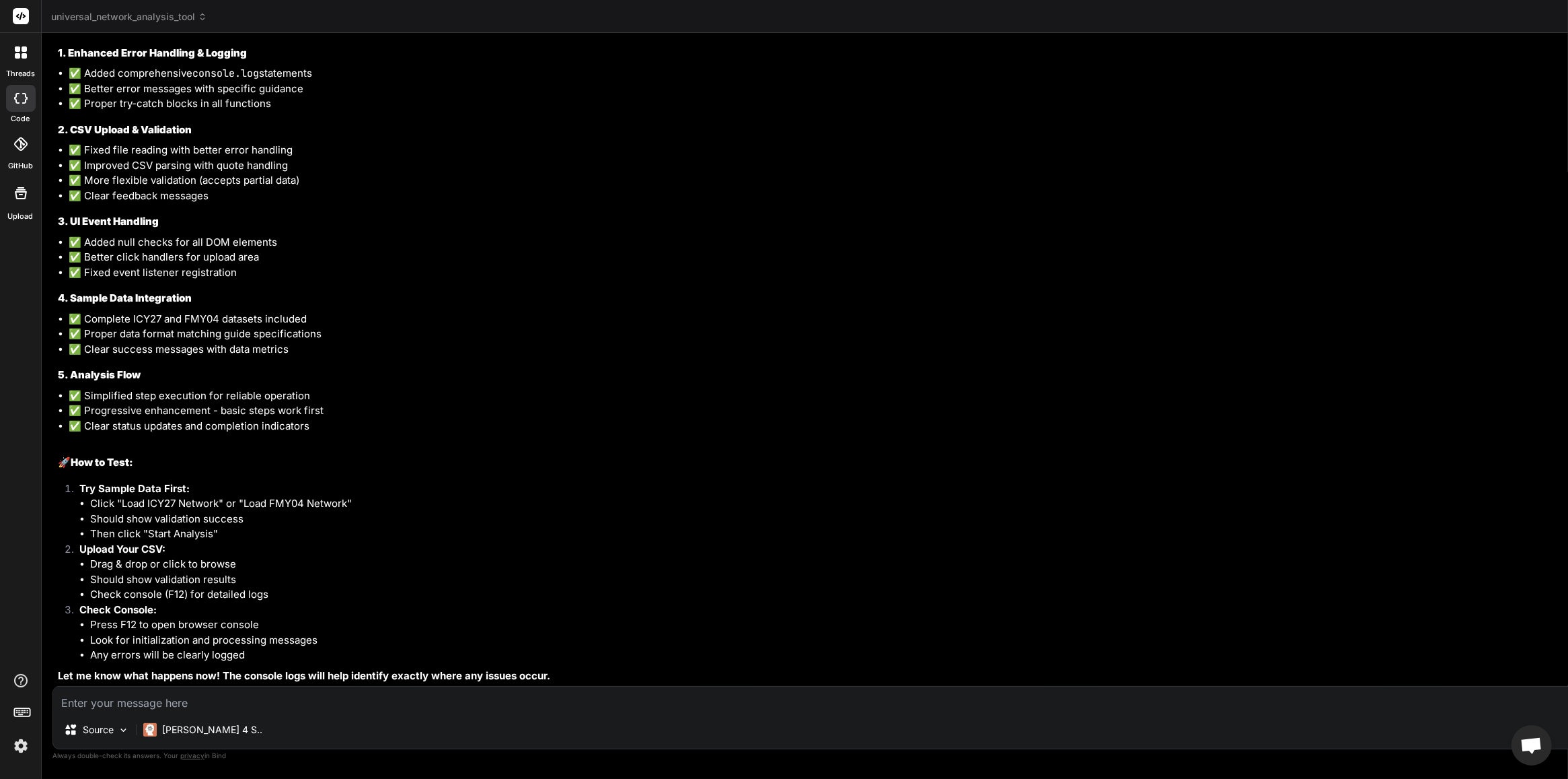
scroll to position [41553, 0]
type textarea "</html>"
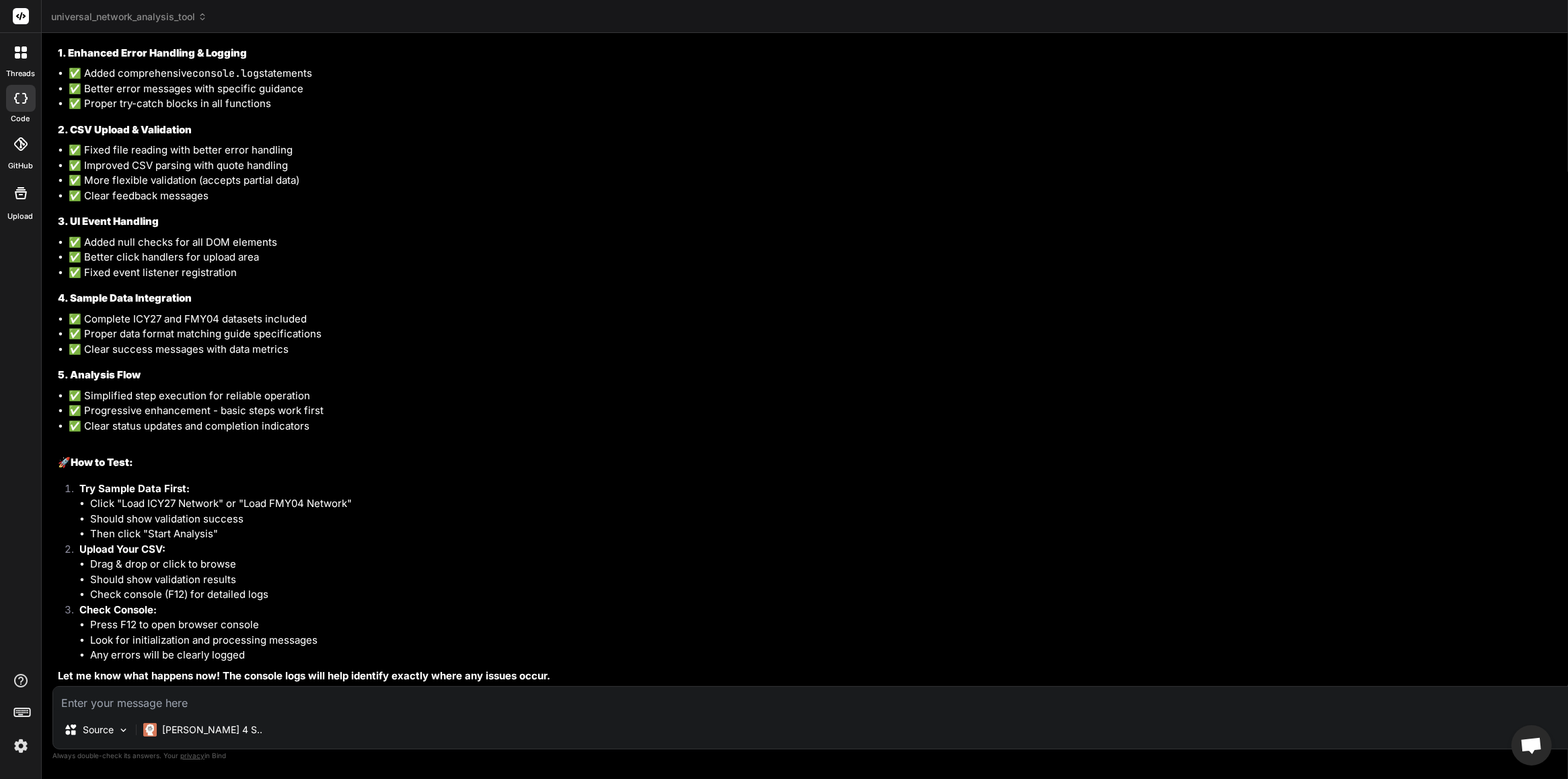
scroll to position [895, 0]
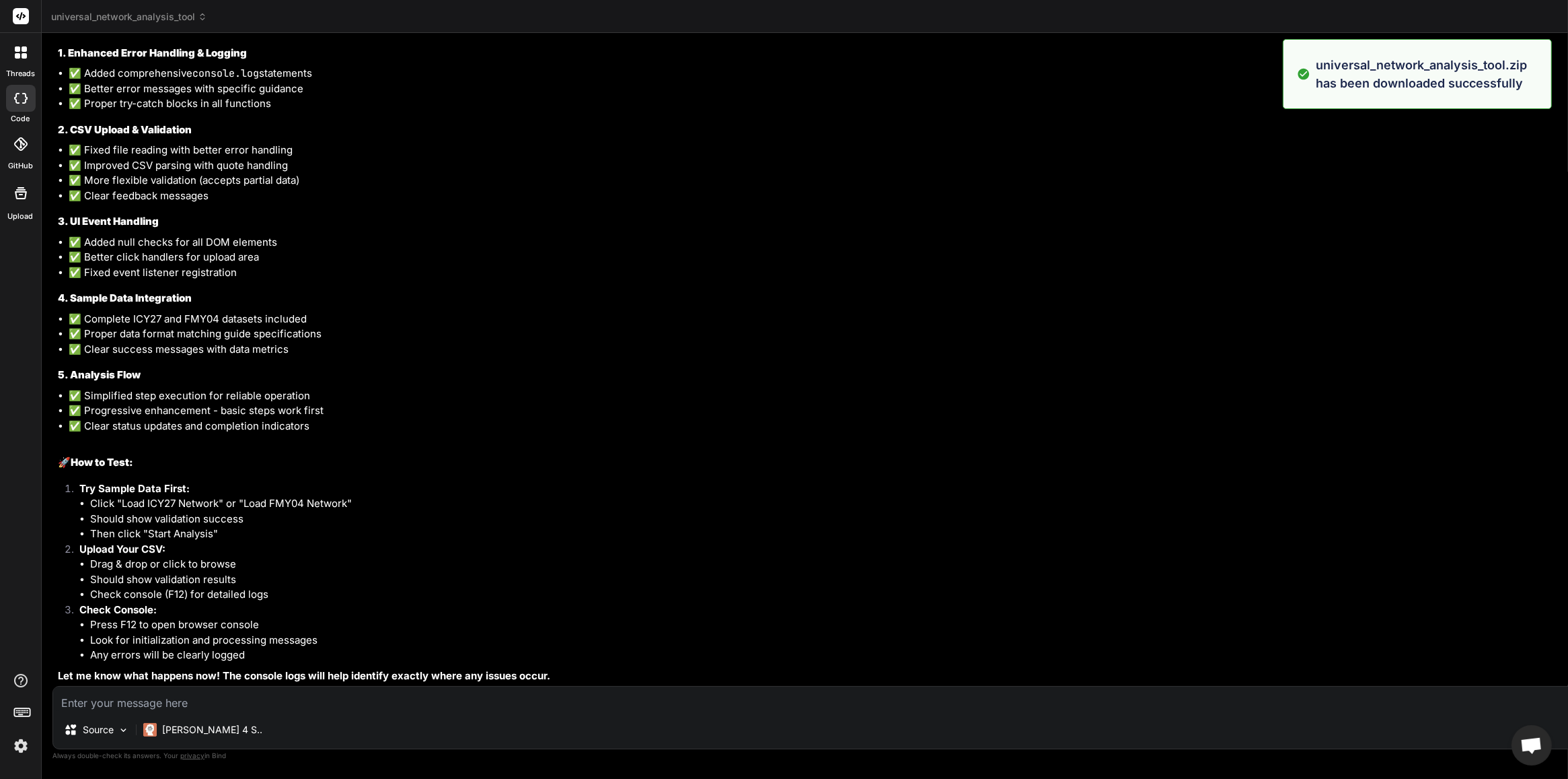
type textarea "x"
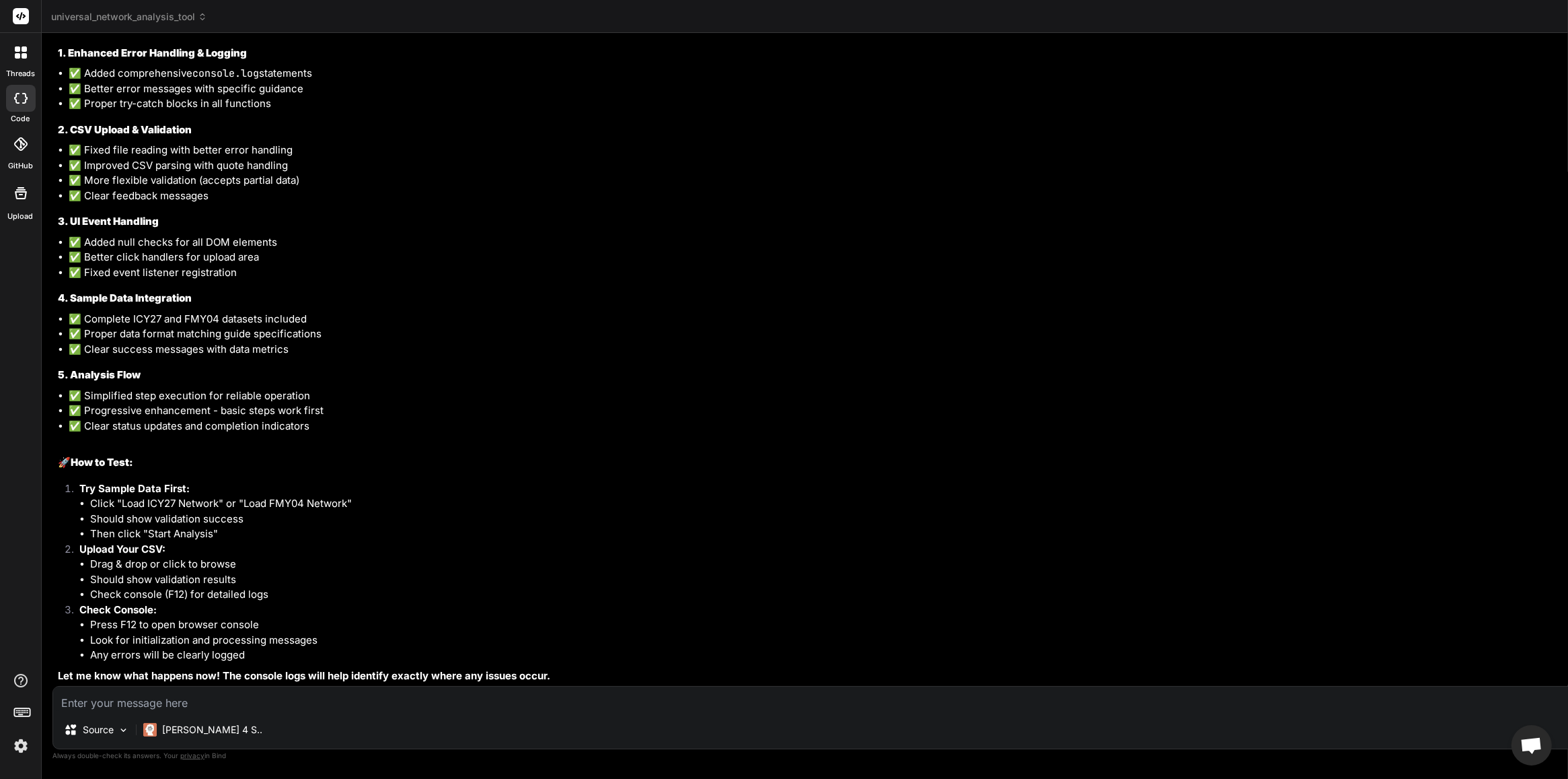
click at [218, 623] on textarea at bounding box center [976, 698] width 1845 height 24
type textarea "t"
type textarea "x"
type textarea "th"
type textarea "x"
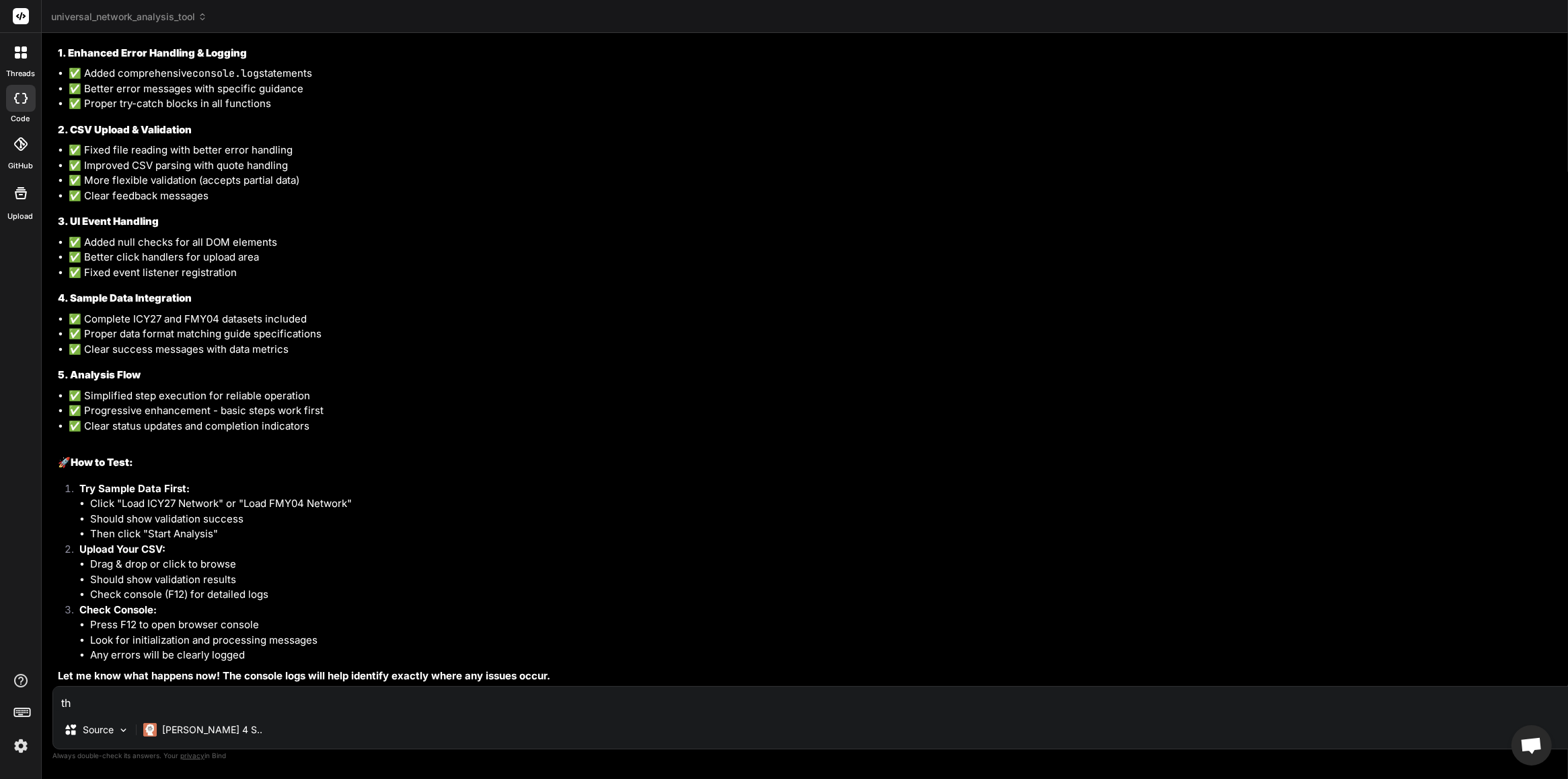
type textarea "the"
type textarea "x"
type textarea "ther"
type textarea "x"
type textarea "there"
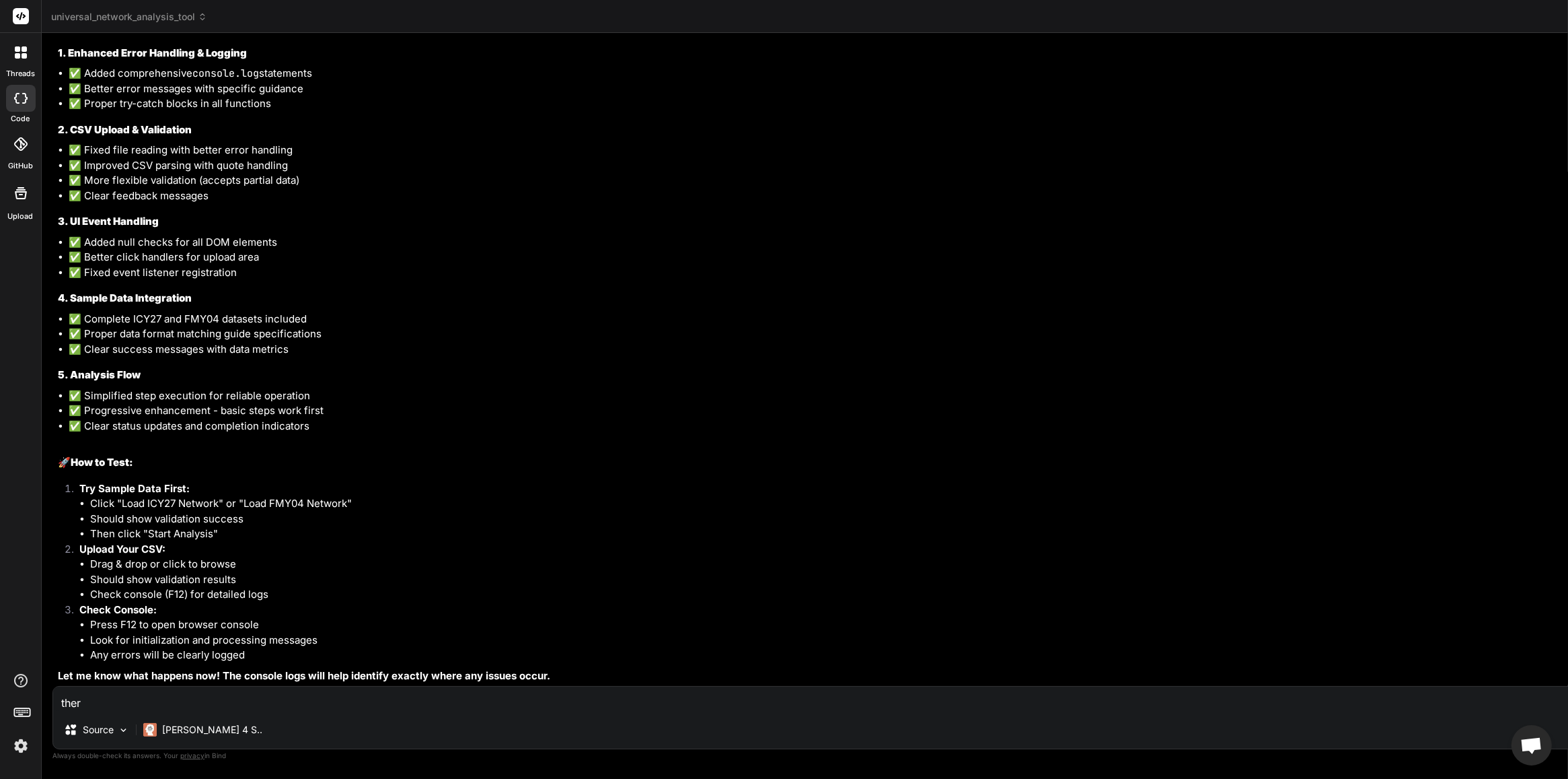
type textarea "x"
type textarea "there"
type textarea "x"
type textarea "there i"
type textarea "x"
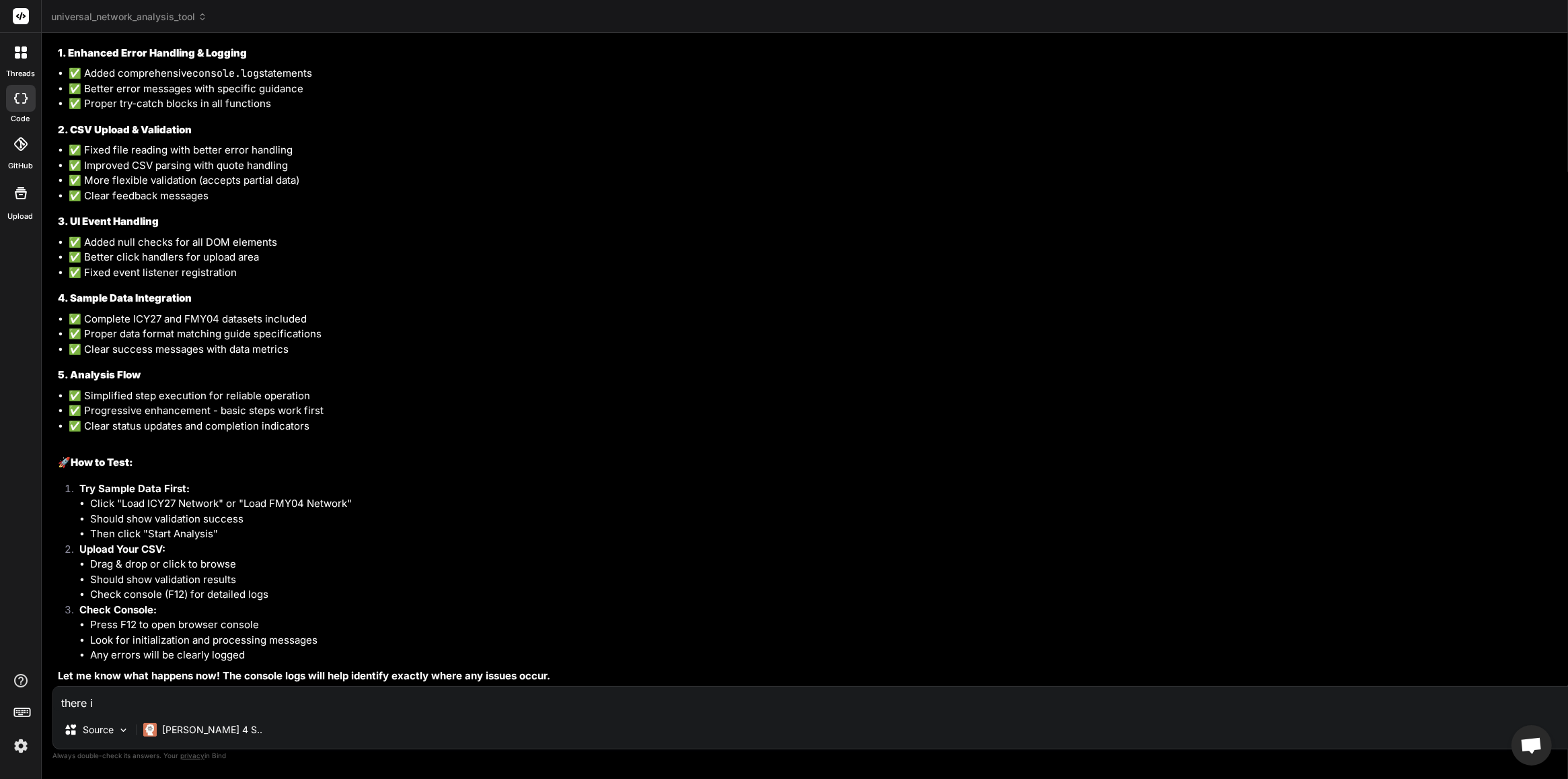
type textarea "there is"
type textarea "x"
type textarea "there is"
type textarea "x"
type textarea "there is n"
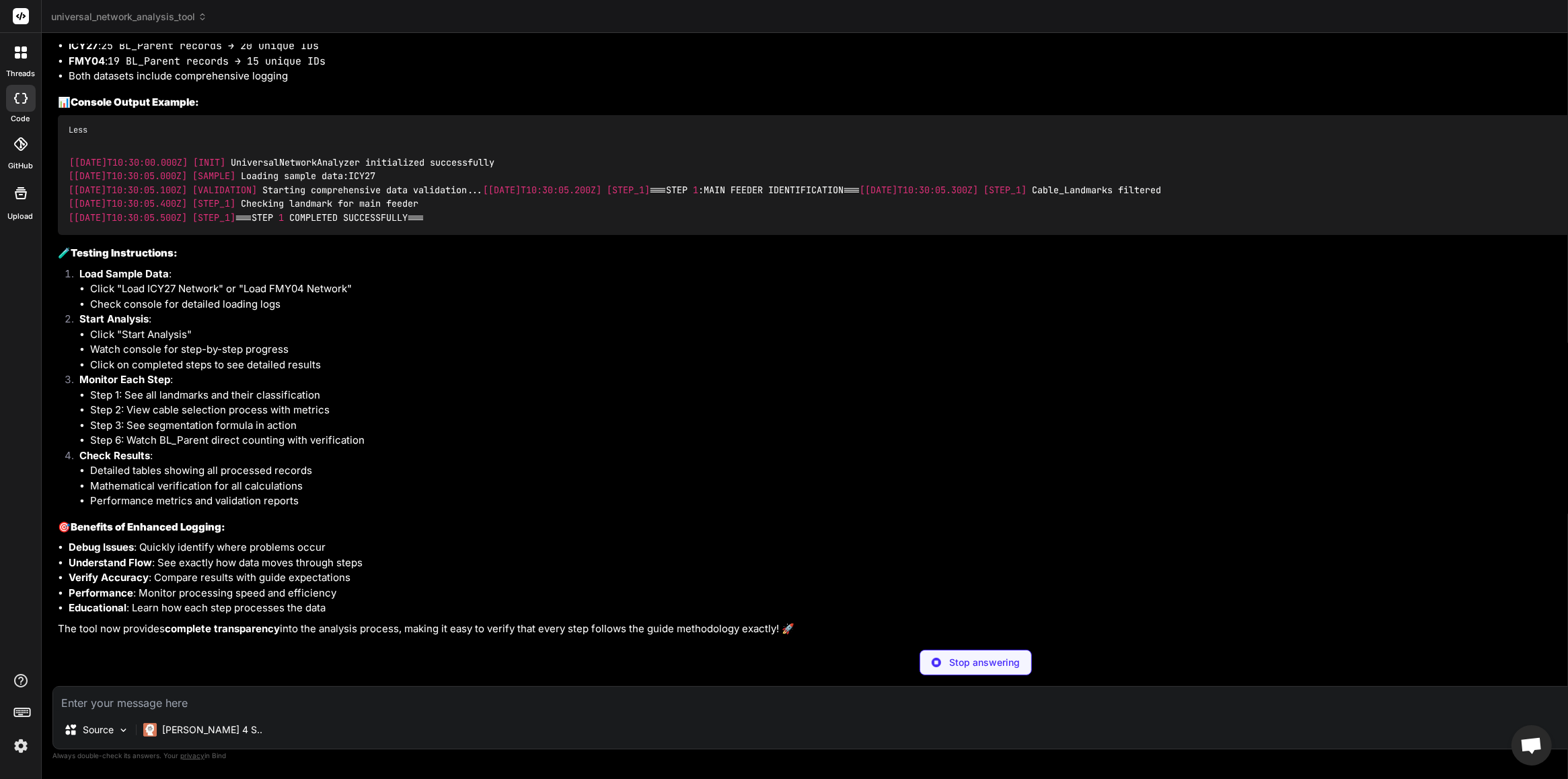
scroll to position [43597, 0]
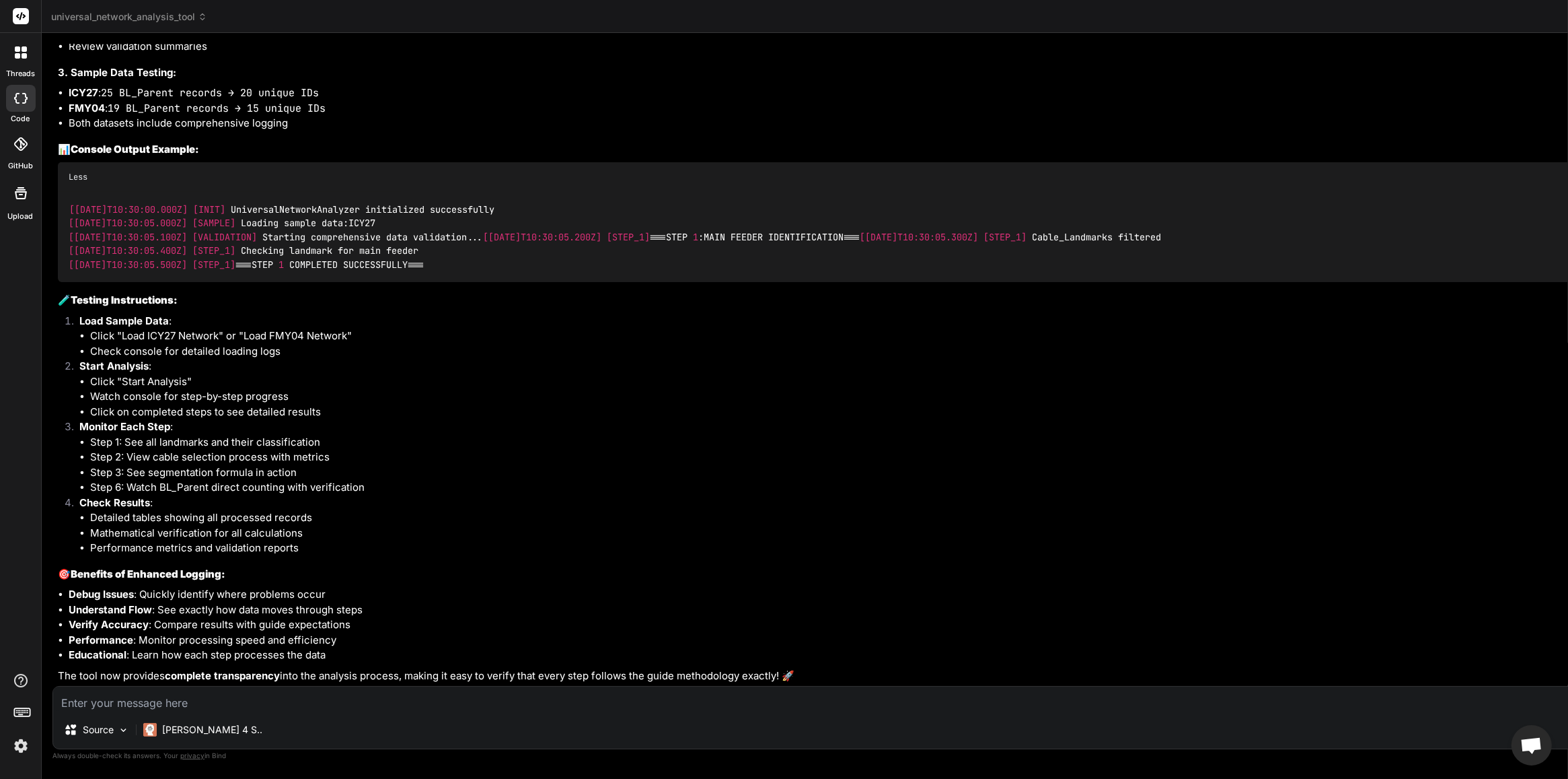
click at [394, 623] on textarea at bounding box center [976, 698] width 1845 height 24
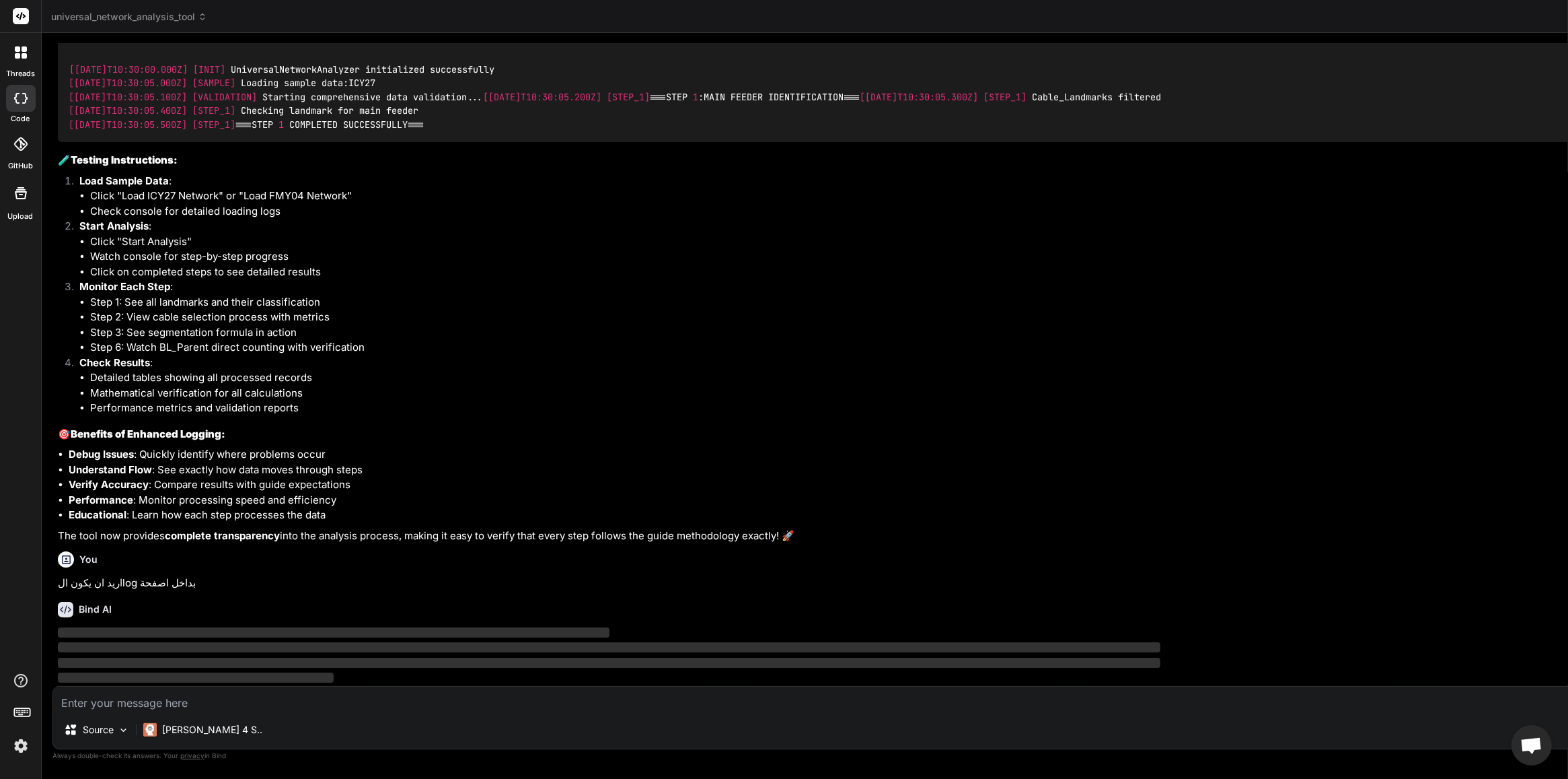
scroll to position [43737, 0]
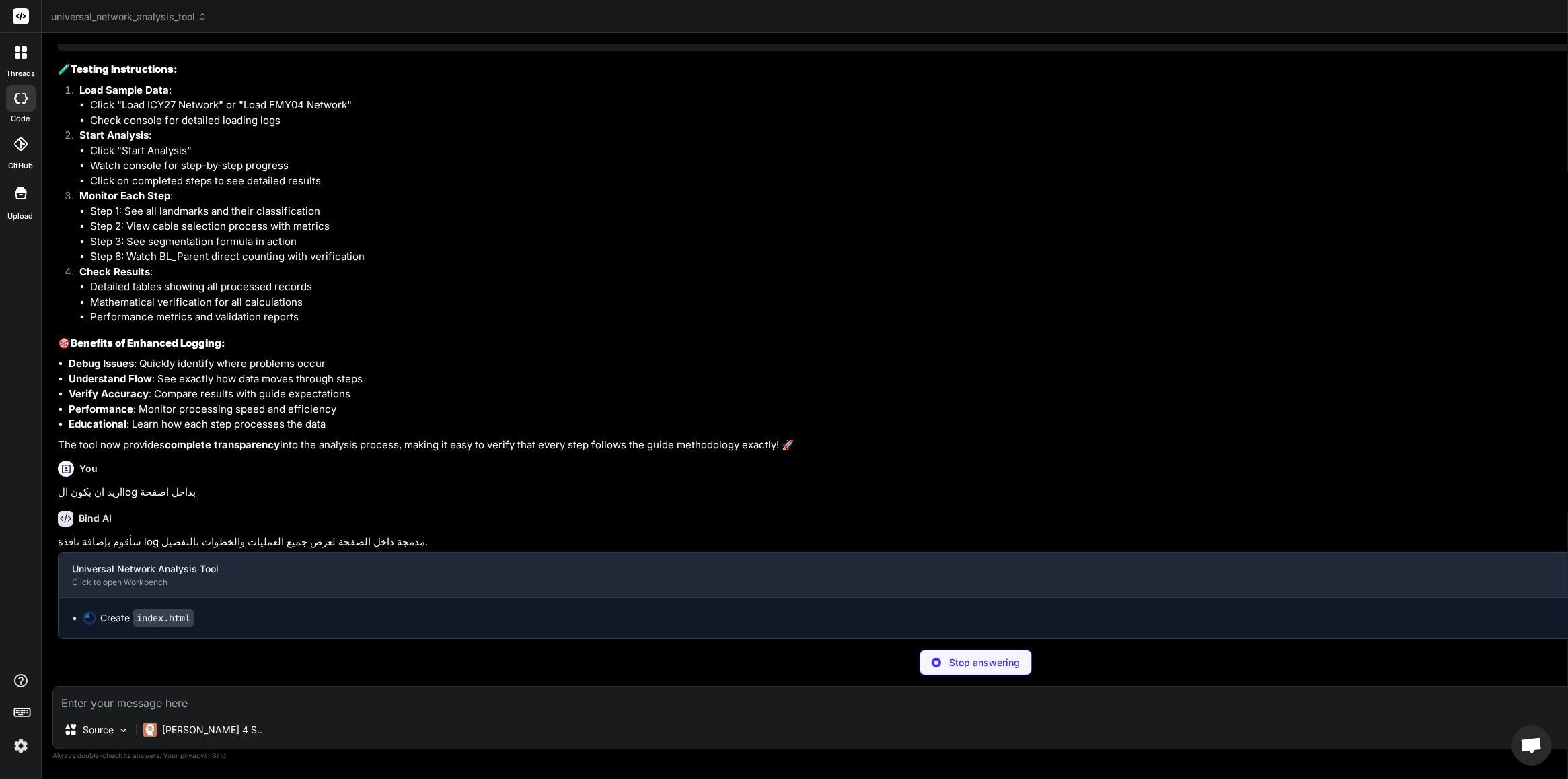
click at [949, 623] on p "Stop answering" at bounding box center [984, 663] width 71 height 14
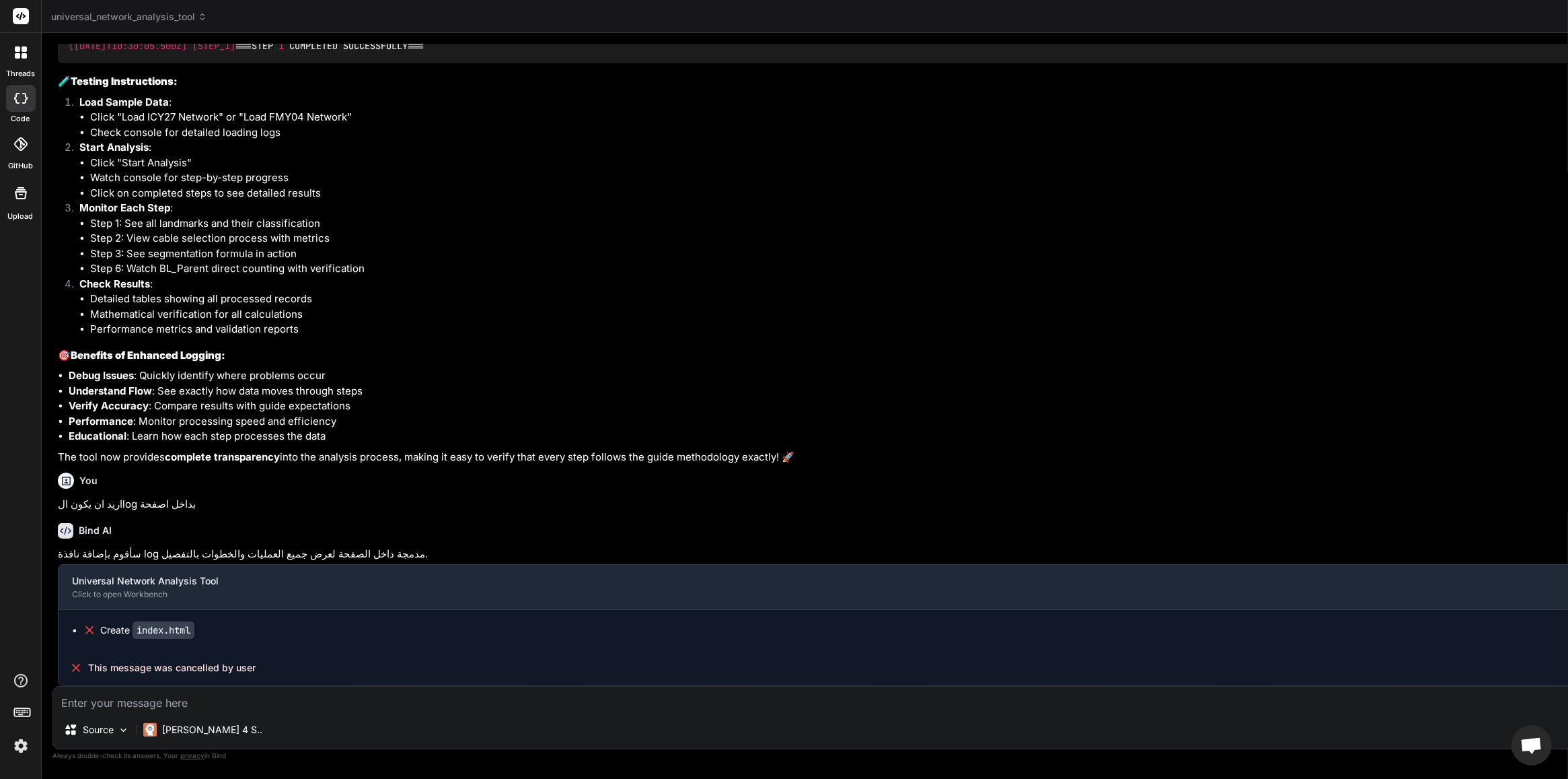
click at [391, 623] on textarea at bounding box center [976, 698] width 1845 height 24
paste textarea "BL_Parent Direct Counting Analysis"
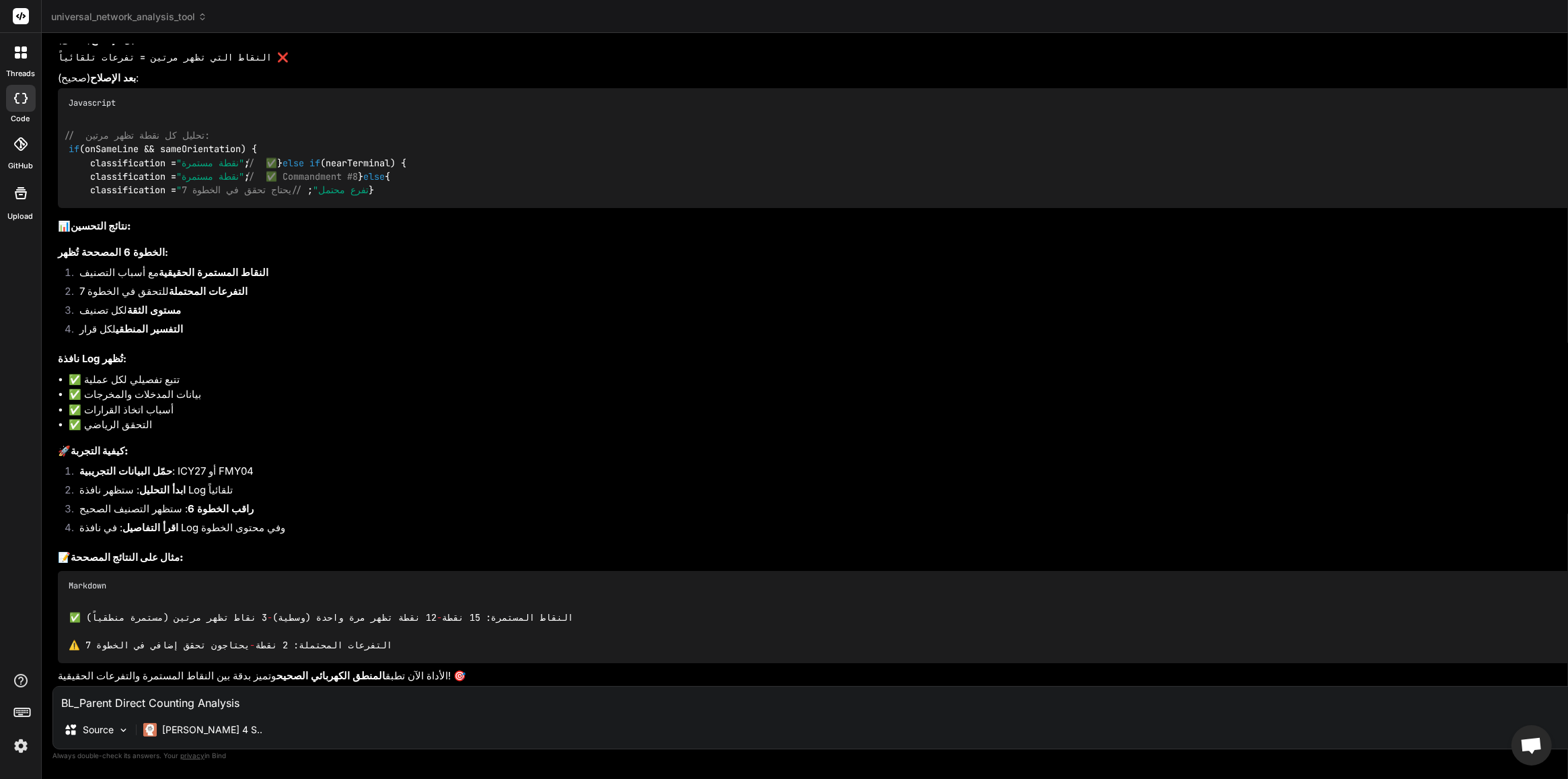
scroll to position [45106, 0]
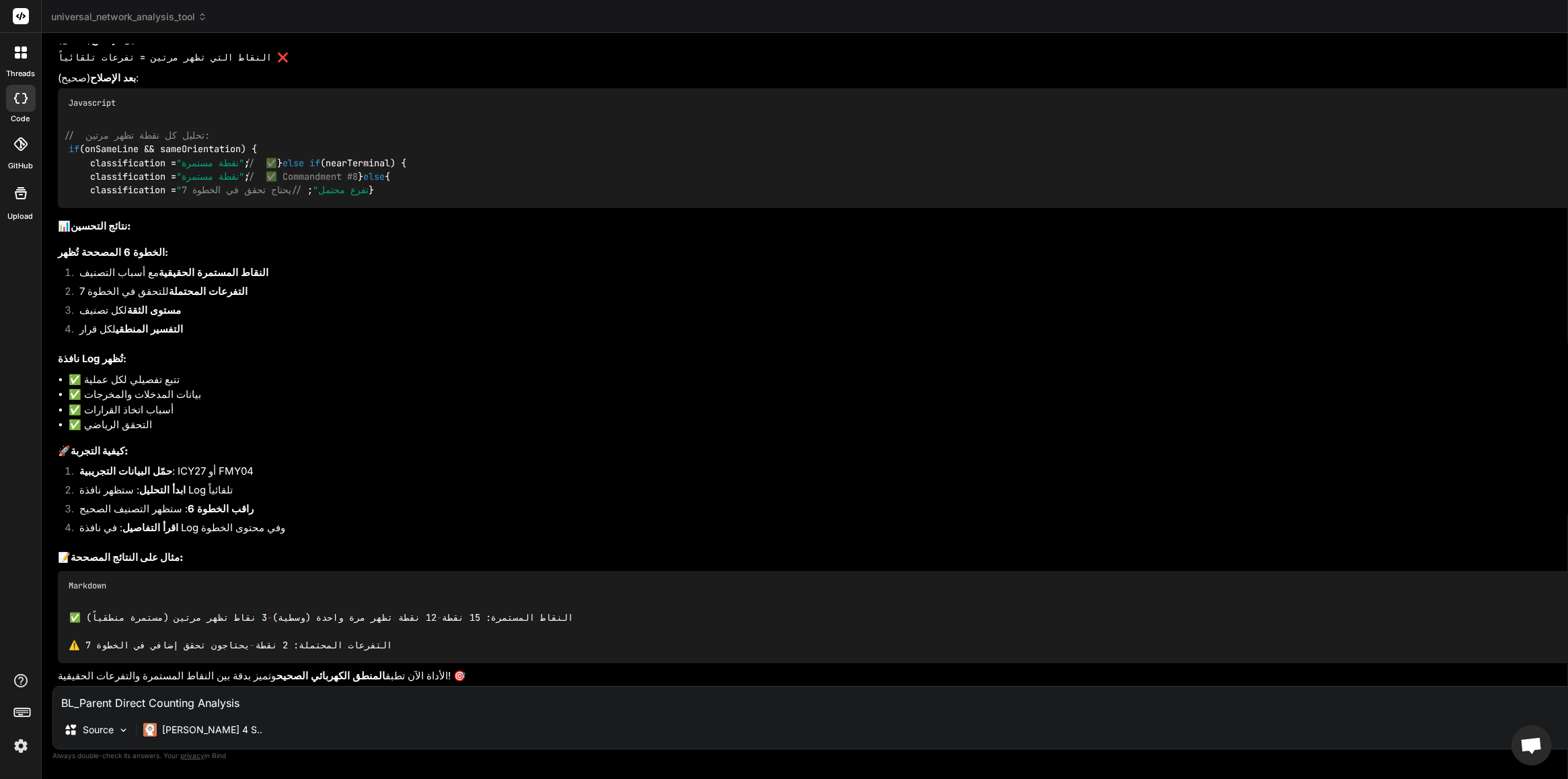
click at [438, 623] on textarea "BL_Parent Direct Counting Analysis كل الخطوات السابقة ممتازة الى حد كبير لكن في…" at bounding box center [976, 698] width 1845 height 24
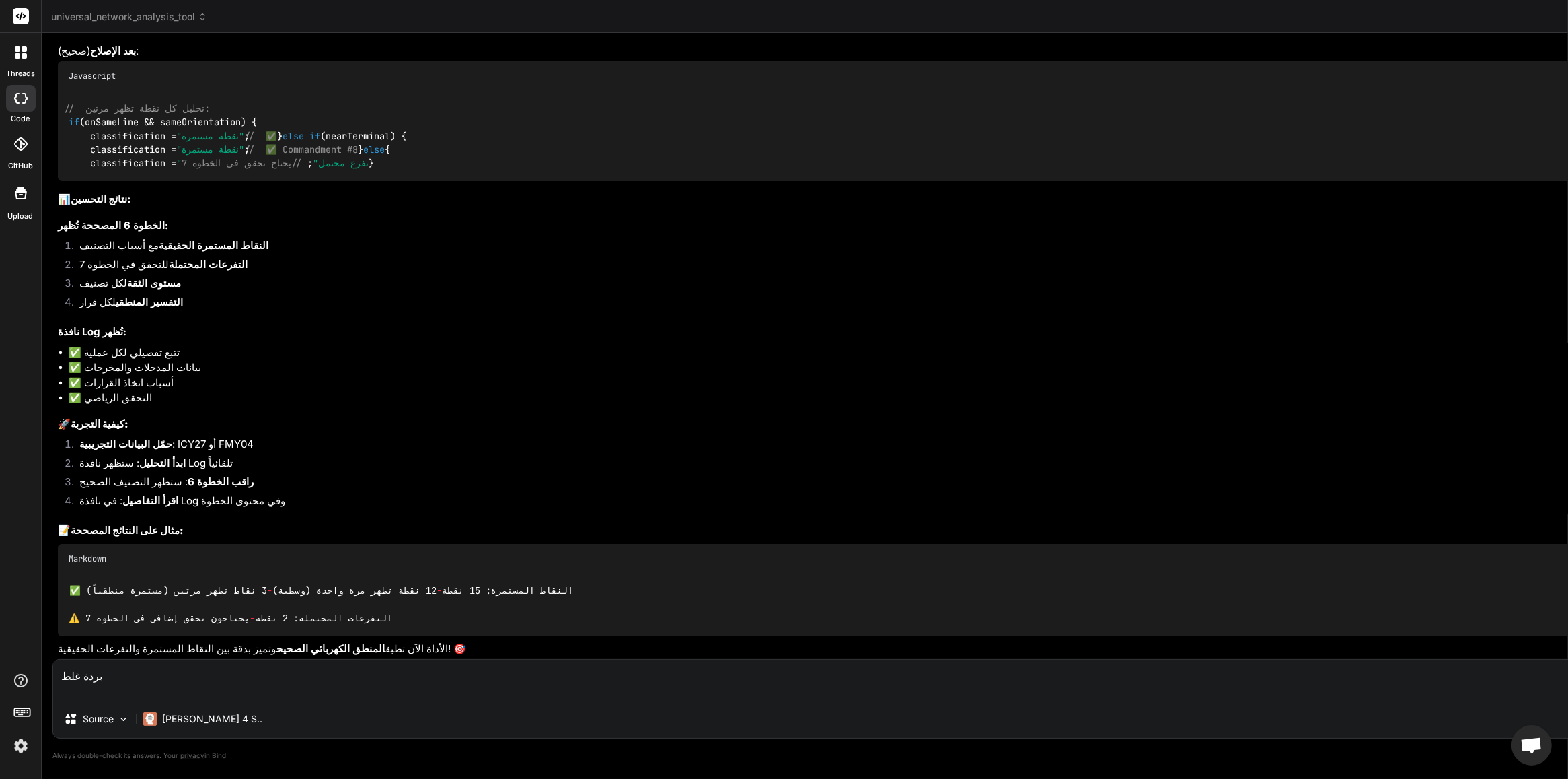
scroll to position [45133, 0]
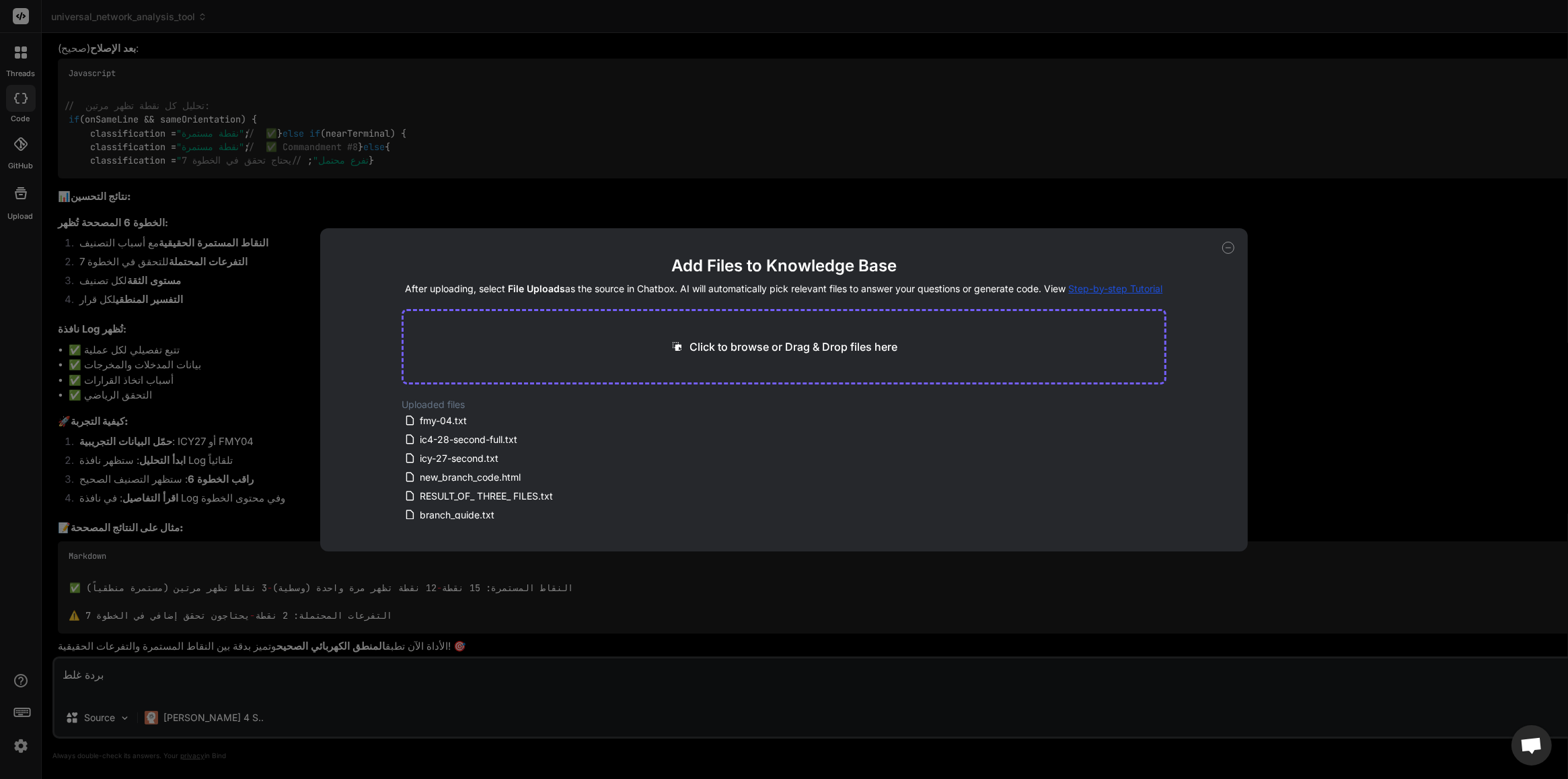
click at [1230, 250] on icon at bounding box center [1228, 248] width 12 height 12
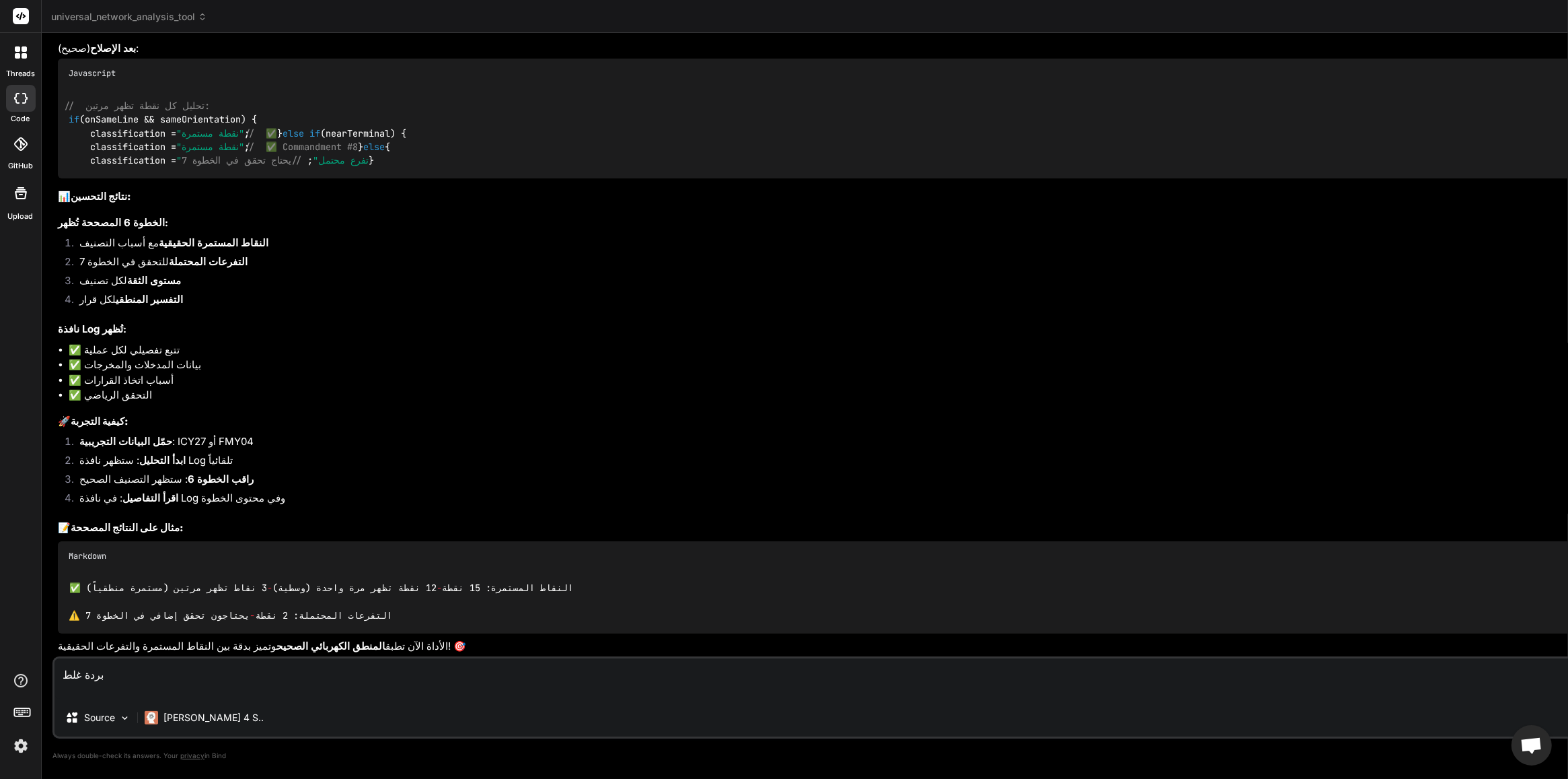
click at [219, 623] on textarea "بردة غلط" at bounding box center [976, 678] width 1842 height 40
click at [207, 623] on textarea "بردة غلط" at bounding box center [976, 678] width 1842 height 40
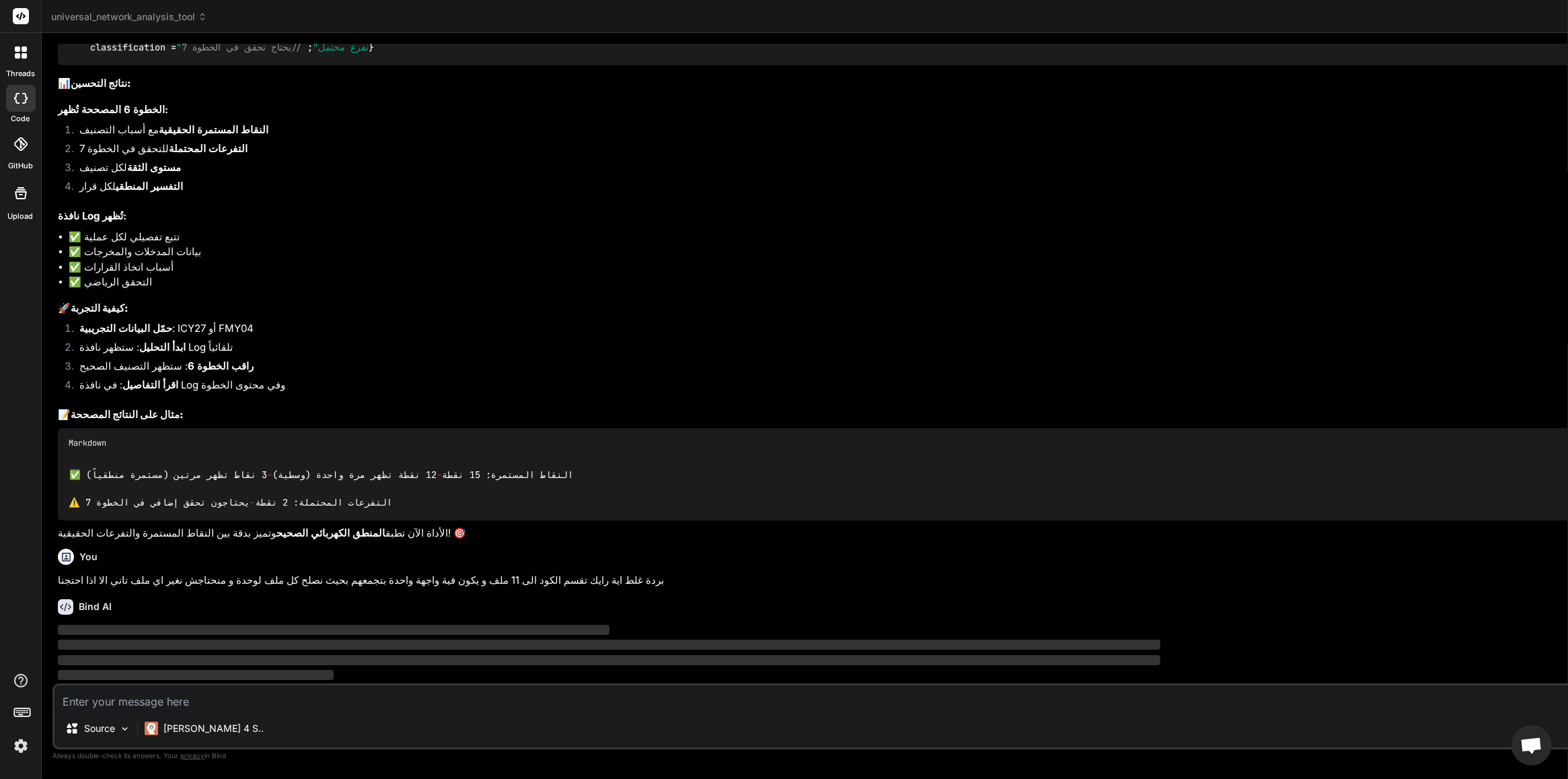
scroll to position [45262, 0]
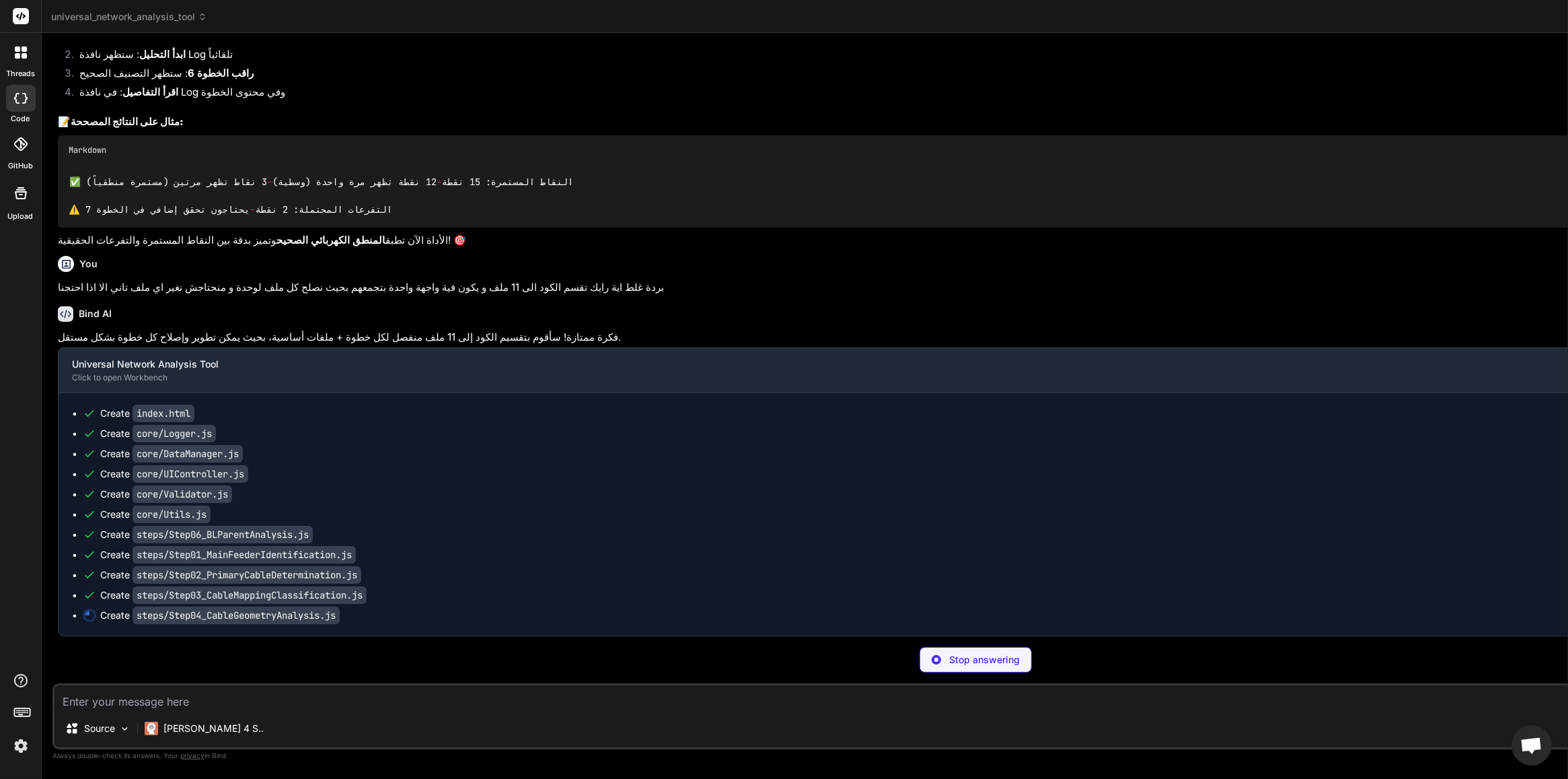
scroll to position [0, 698]
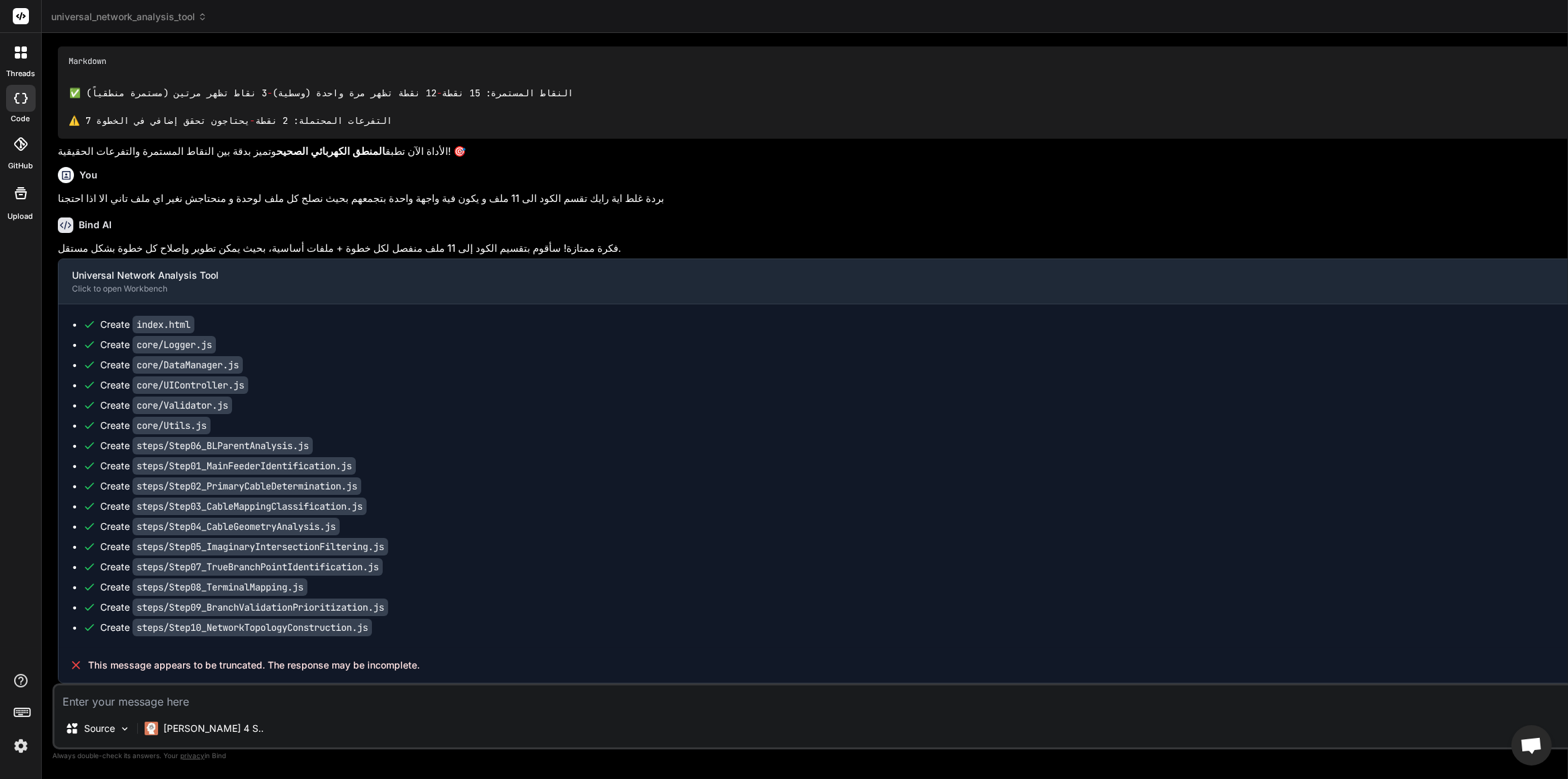
scroll to position [45644, 0]
click at [382, 623] on textarea at bounding box center [976, 697] width 1842 height 24
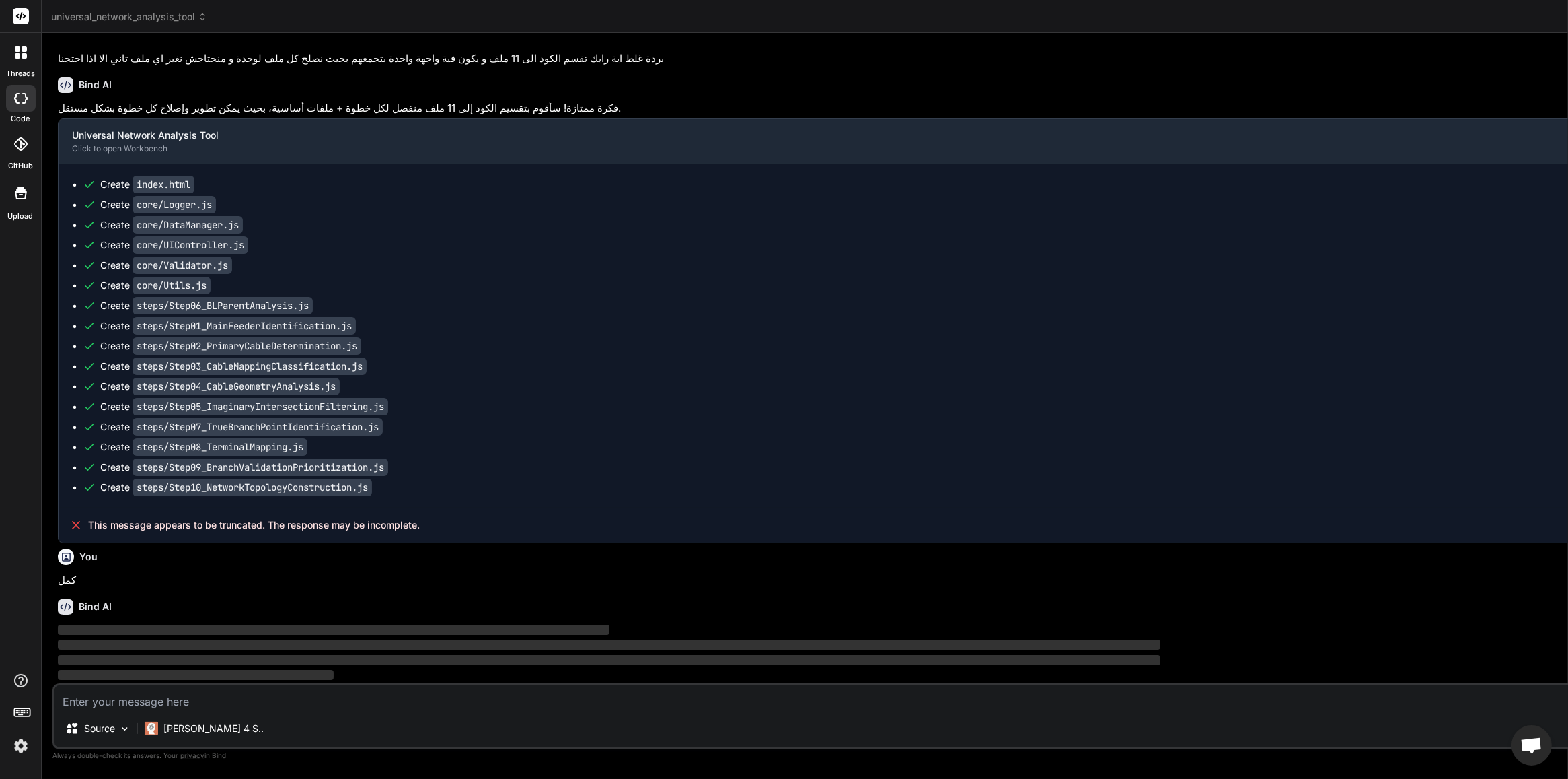
scroll to position [45736, 0]
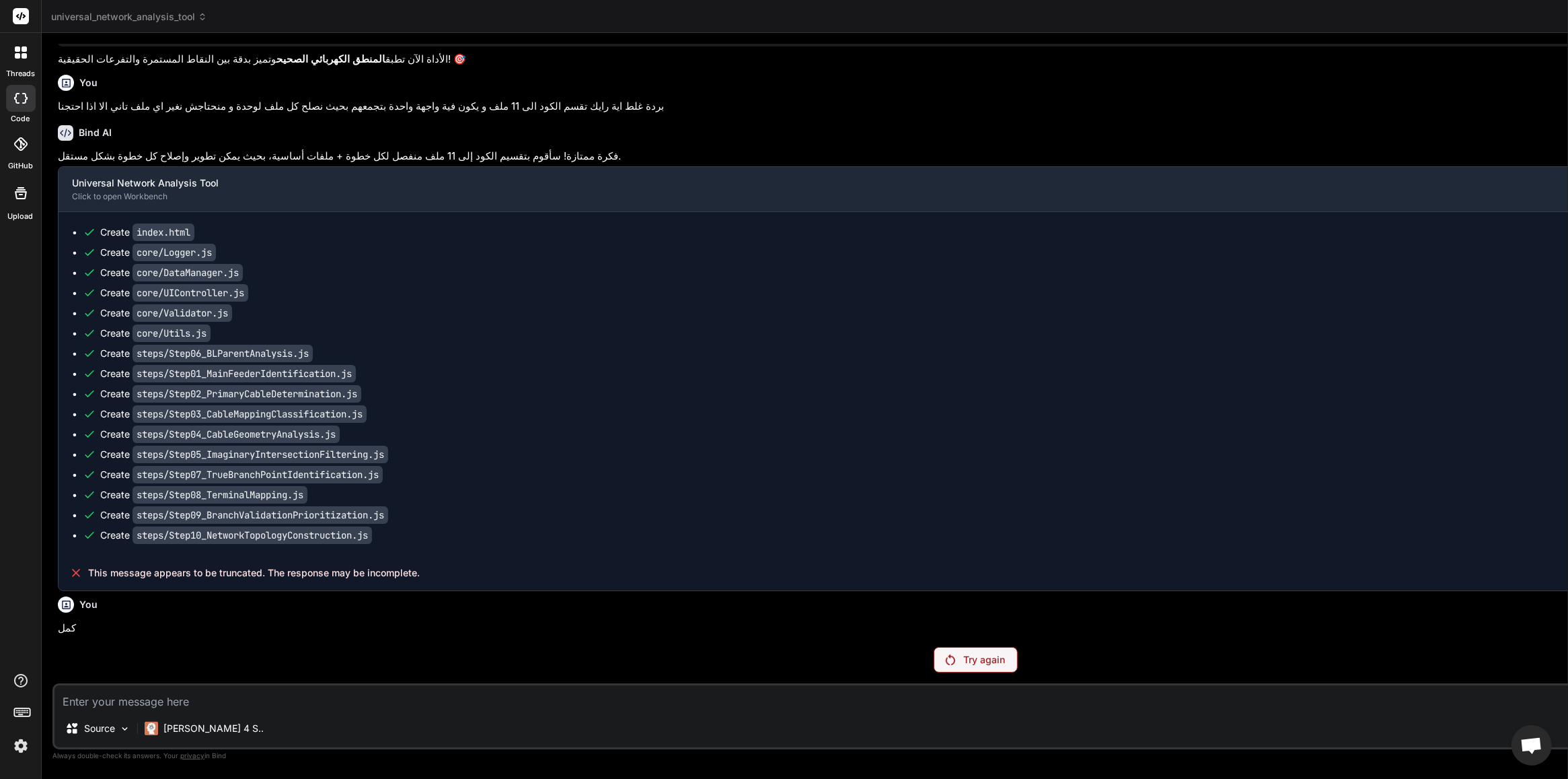
click at [933, 623] on div "Try again" at bounding box center [975, 659] width 84 height 25
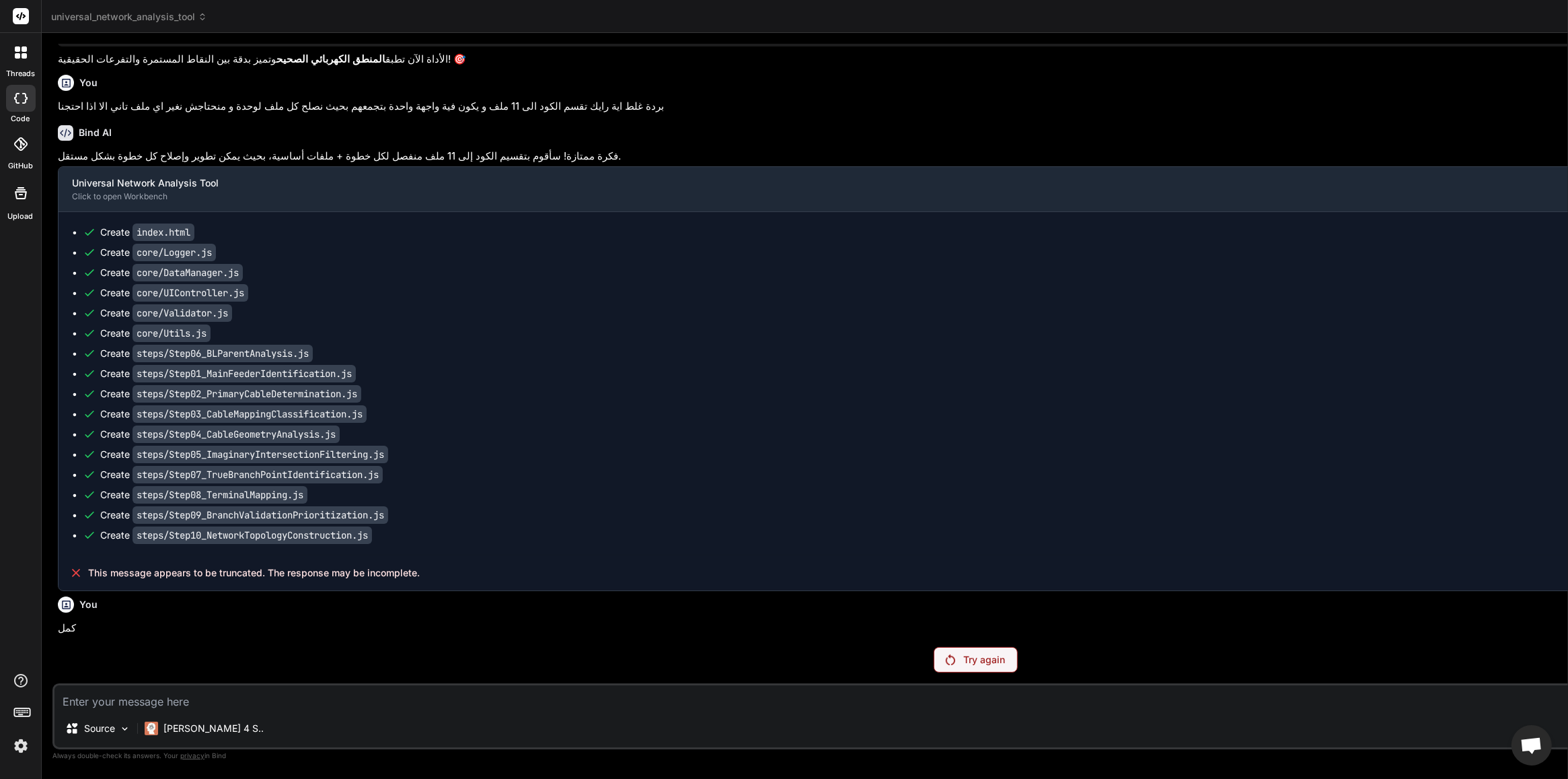
click at [963, 623] on p "Try again" at bounding box center [984, 660] width 42 height 14
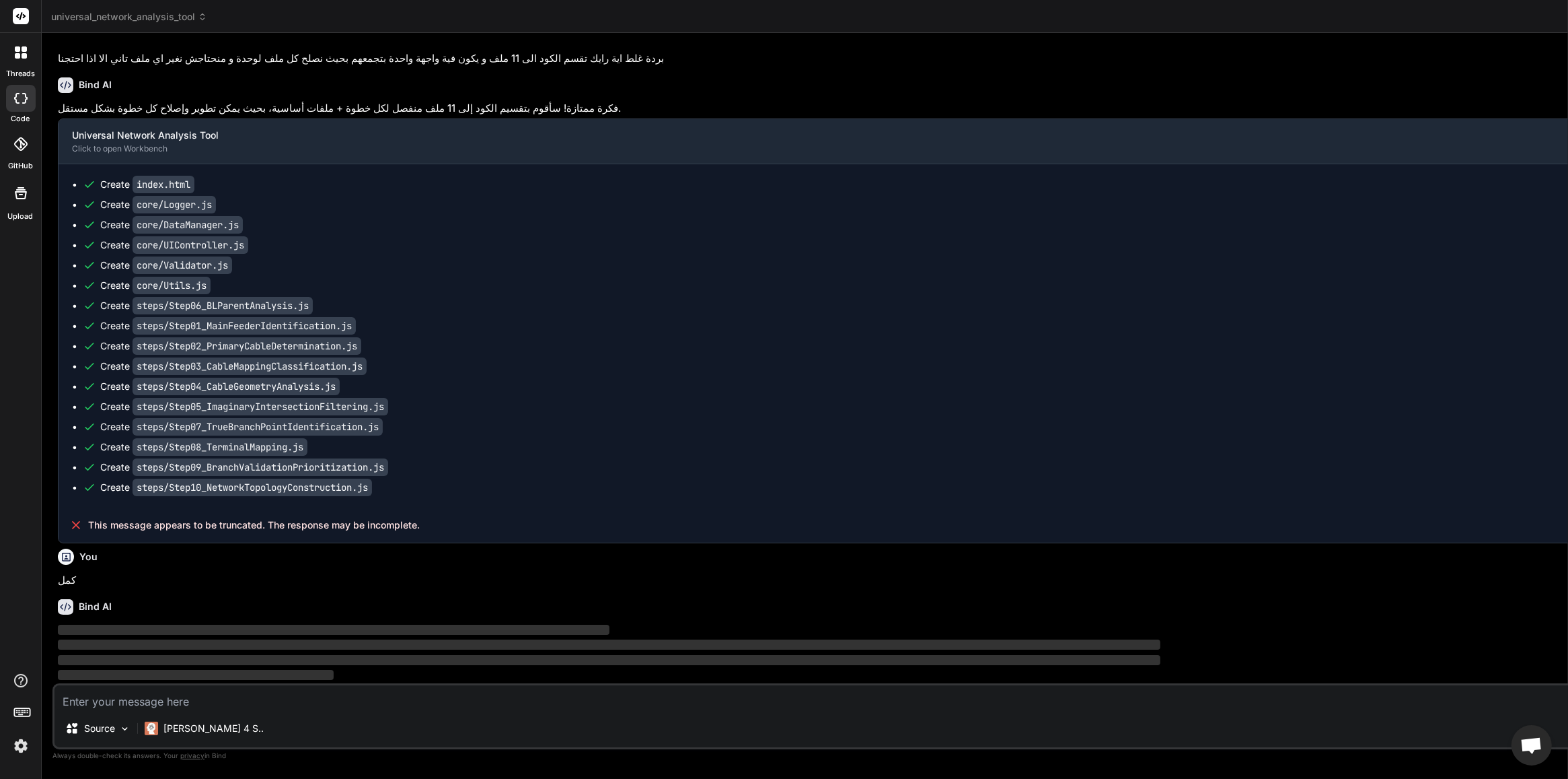
scroll to position [45736, 0]
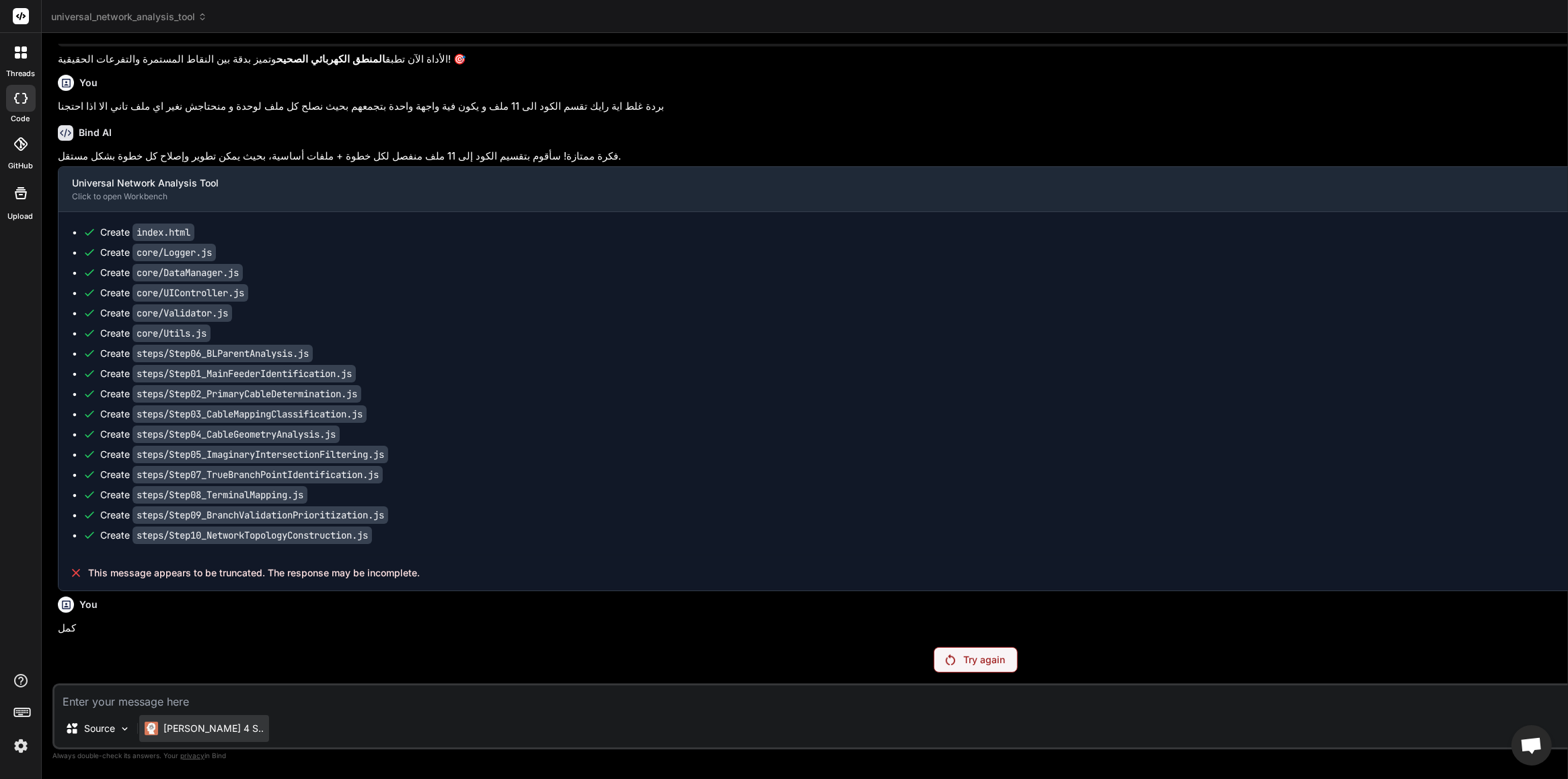
click at [178, 623] on p "[PERSON_NAME] 4 S.." at bounding box center [214, 728] width 100 height 14
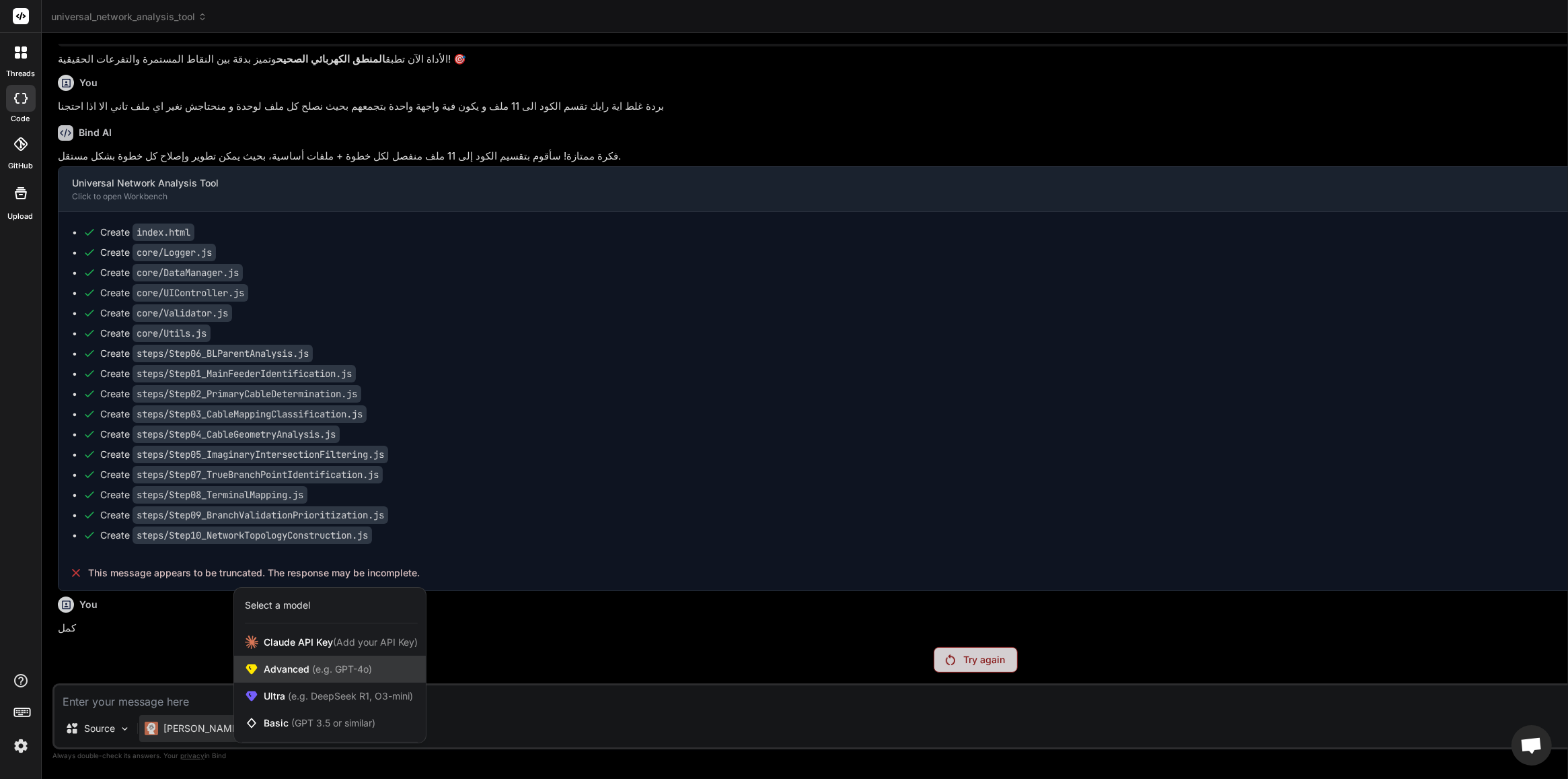
click at [297, 623] on span "Advanced (e.g. GPT-4o)" at bounding box center [318, 669] width 108 height 14
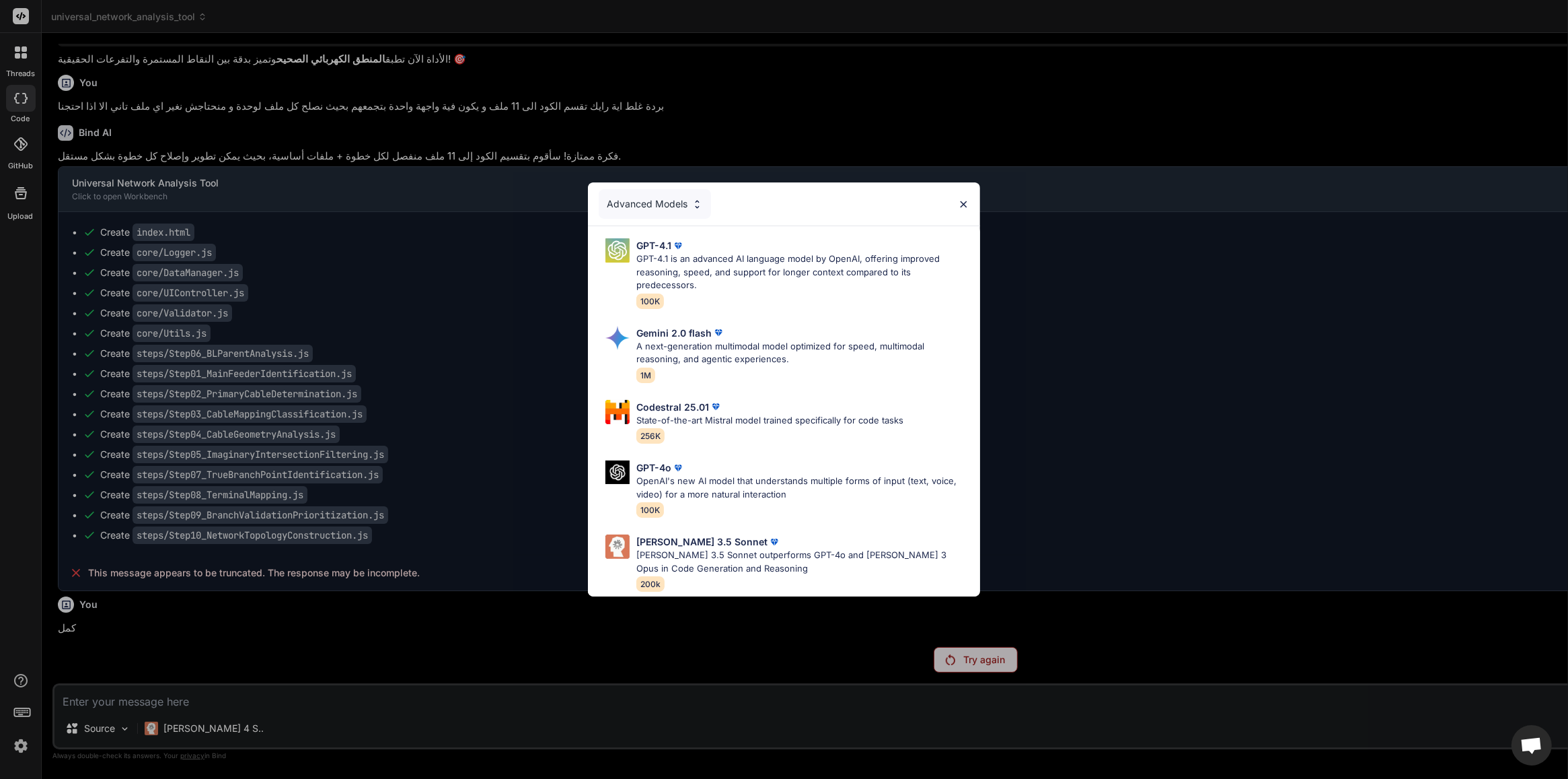
click at [692, 200] on img at bounding box center [697, 204] width 12 height 12
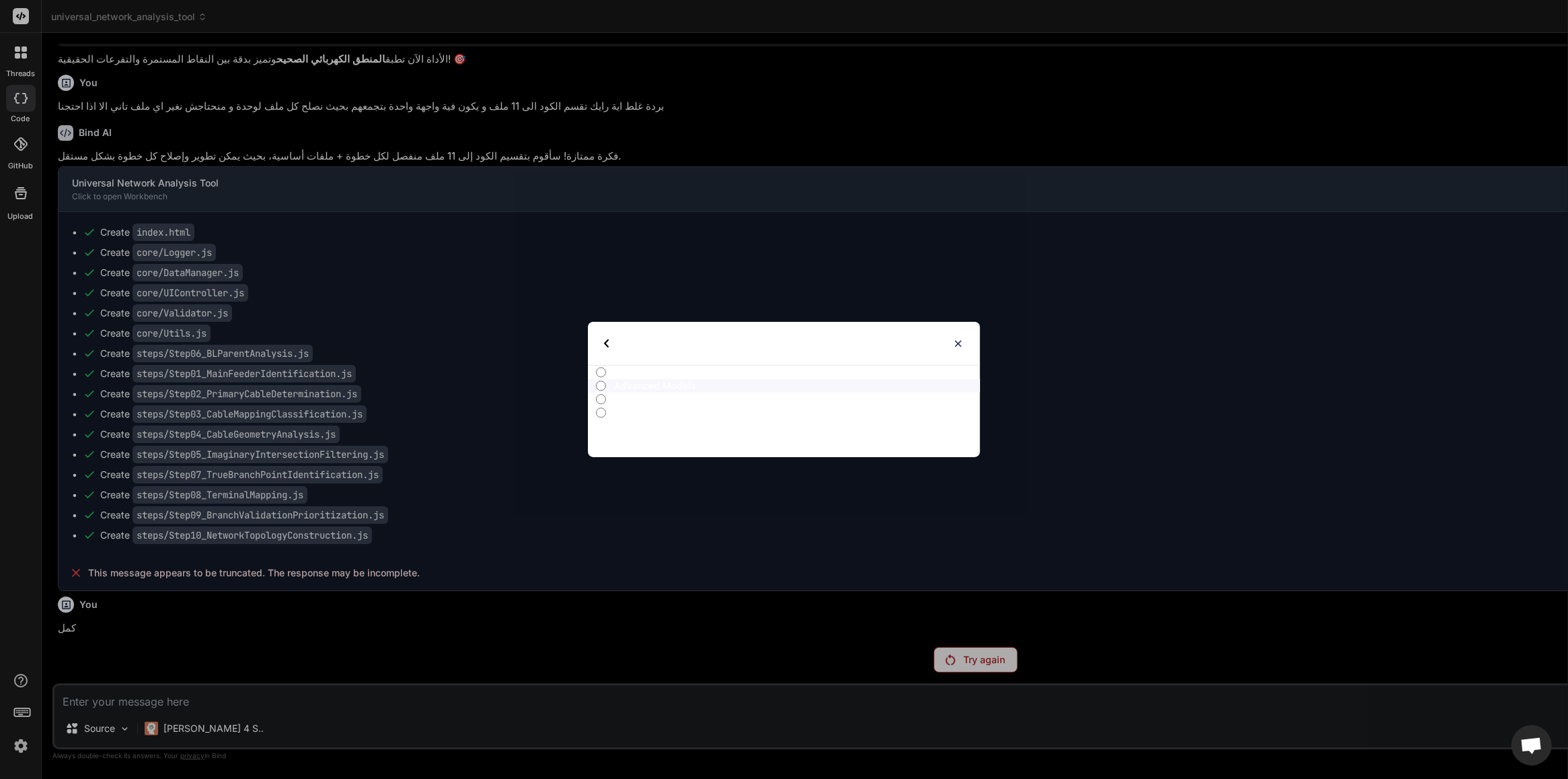
click at [670, 395] on p "Ultra Models" at bounding box center [797, 399] width 366 height 14
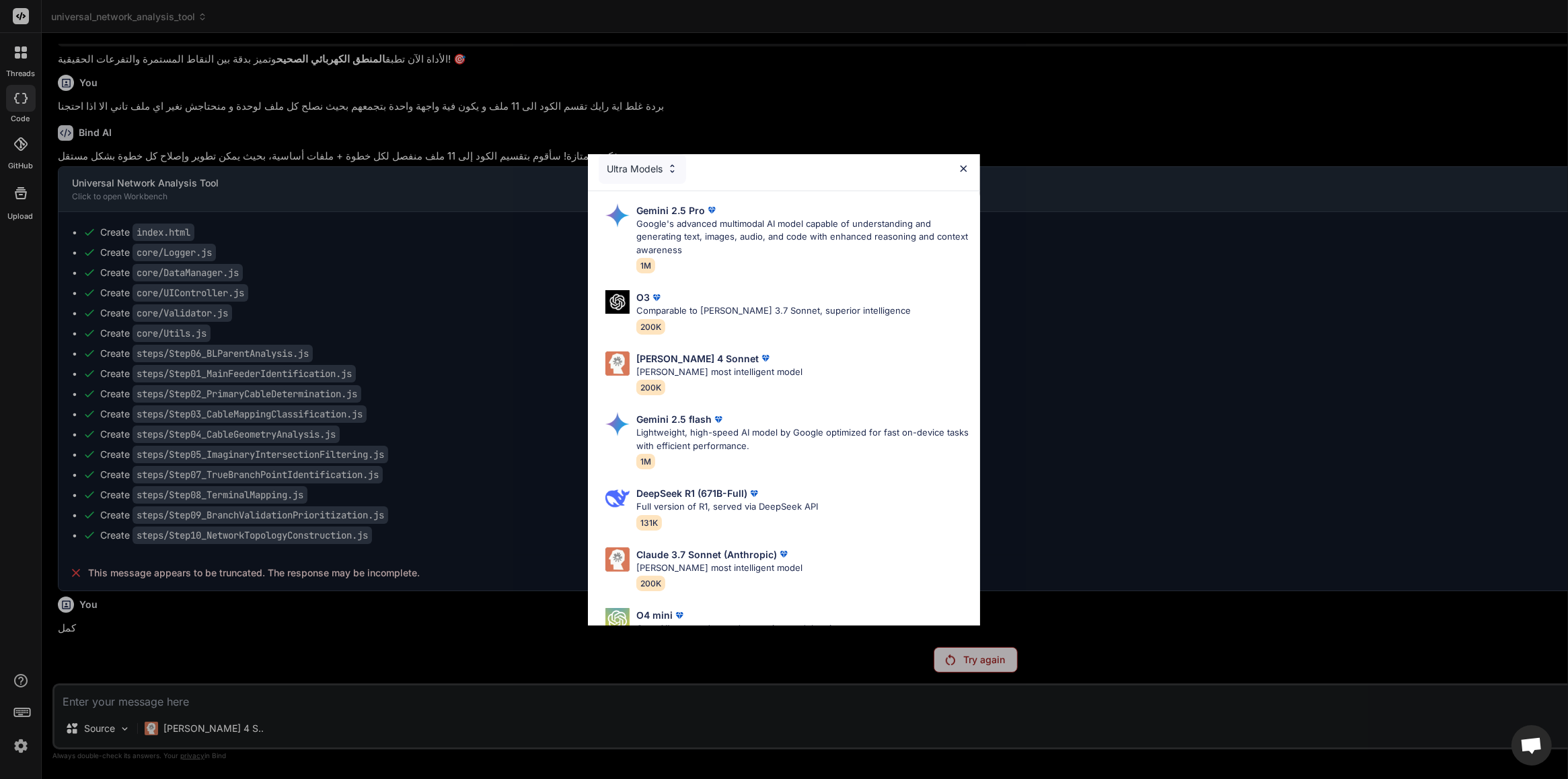
scroll to position [0, 0]
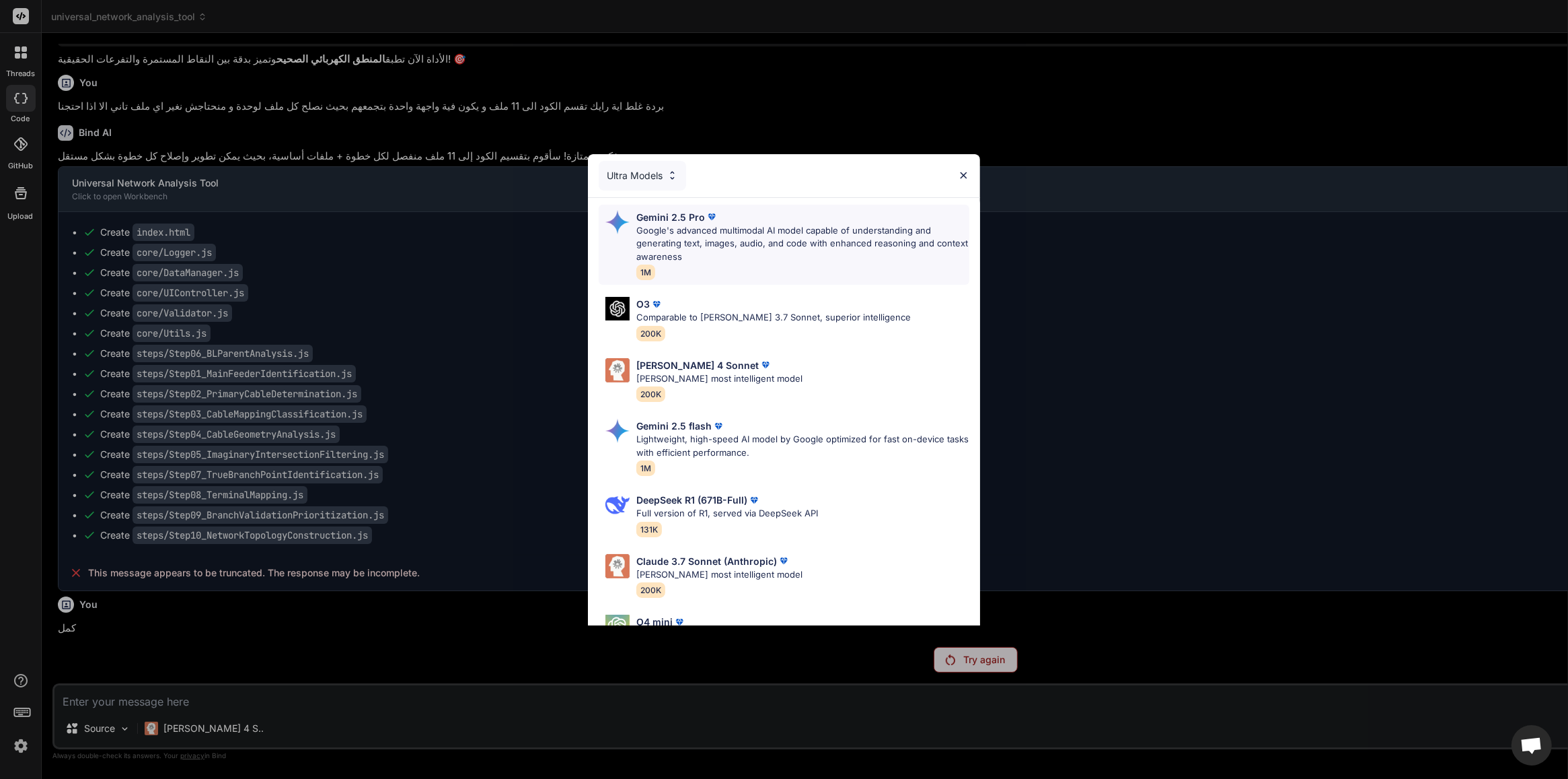
click at [693, 244] on p "Google's advanced multimodal AI model capable of understanding and generating t…" at bounding box center [802, 244] width 333 height 40
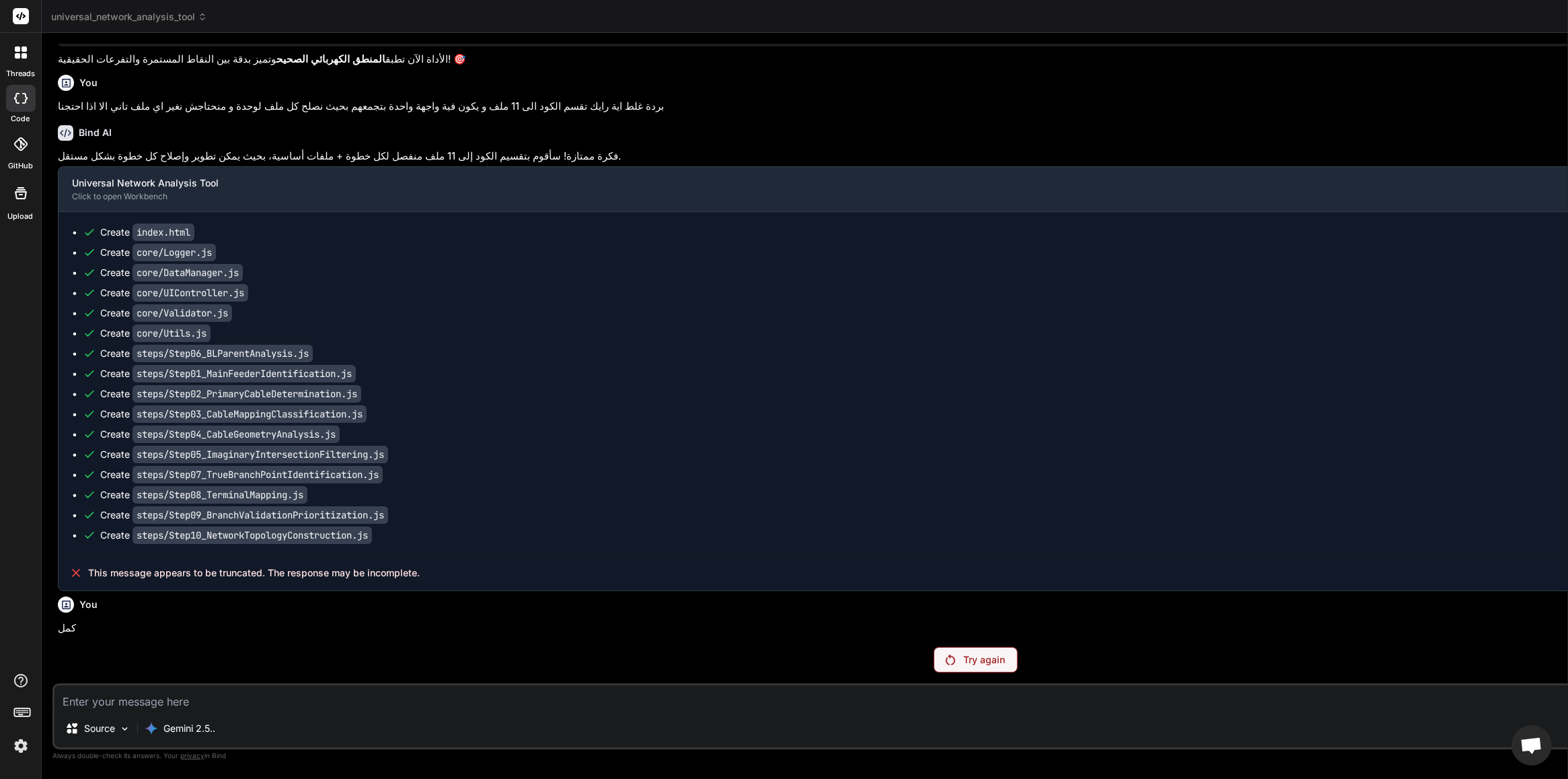
click at [334, 623] on textarea at bounding box center [976, 697] width 1842 height 24
click at [963, 623] on p "Try again" at bounding box center [984, 660] width 42 height 14
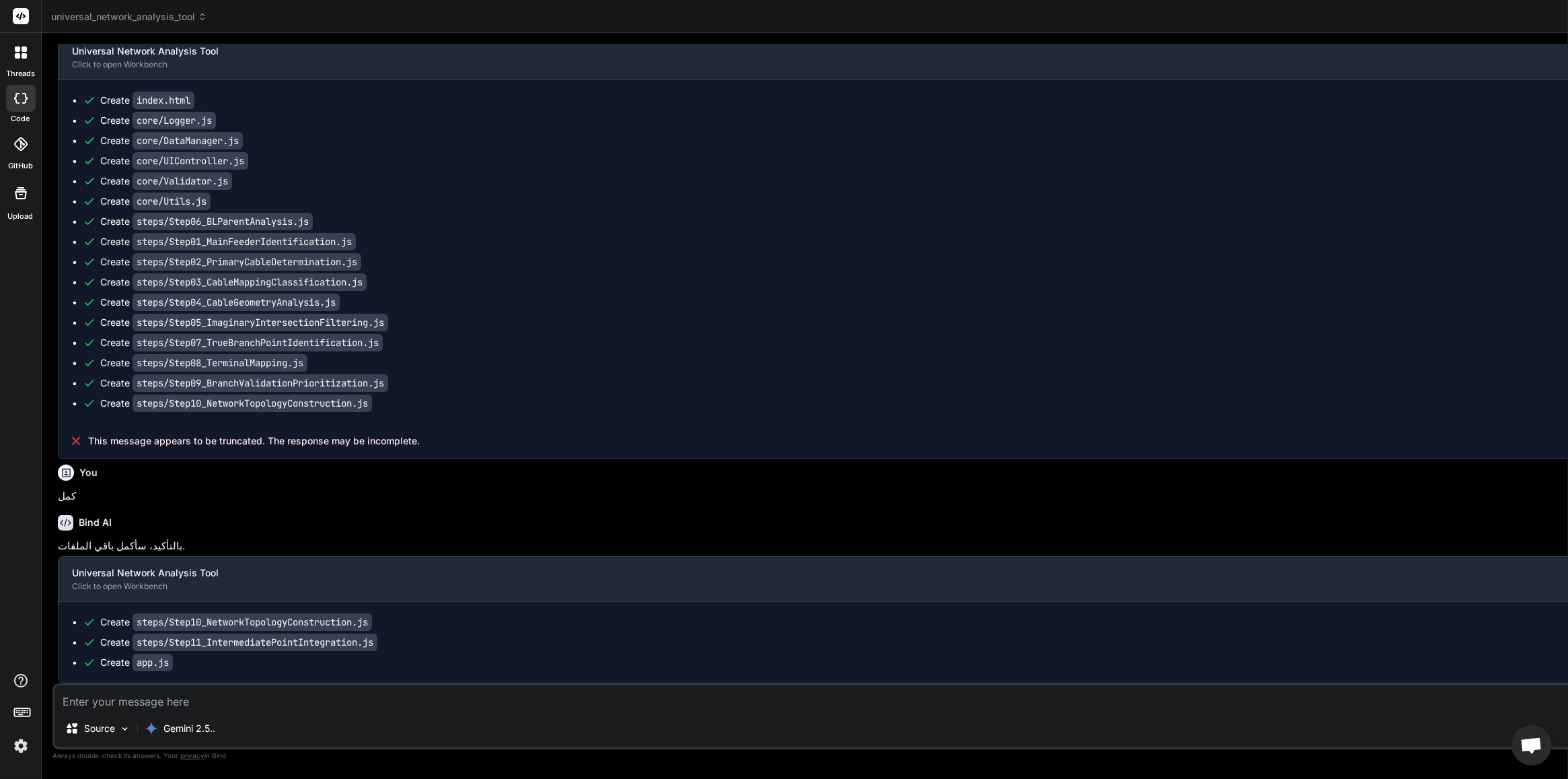
scroll to position [45869, 0]
click at [273, 623] on textarea at bounding box center [976, 697] width 1842 height 24
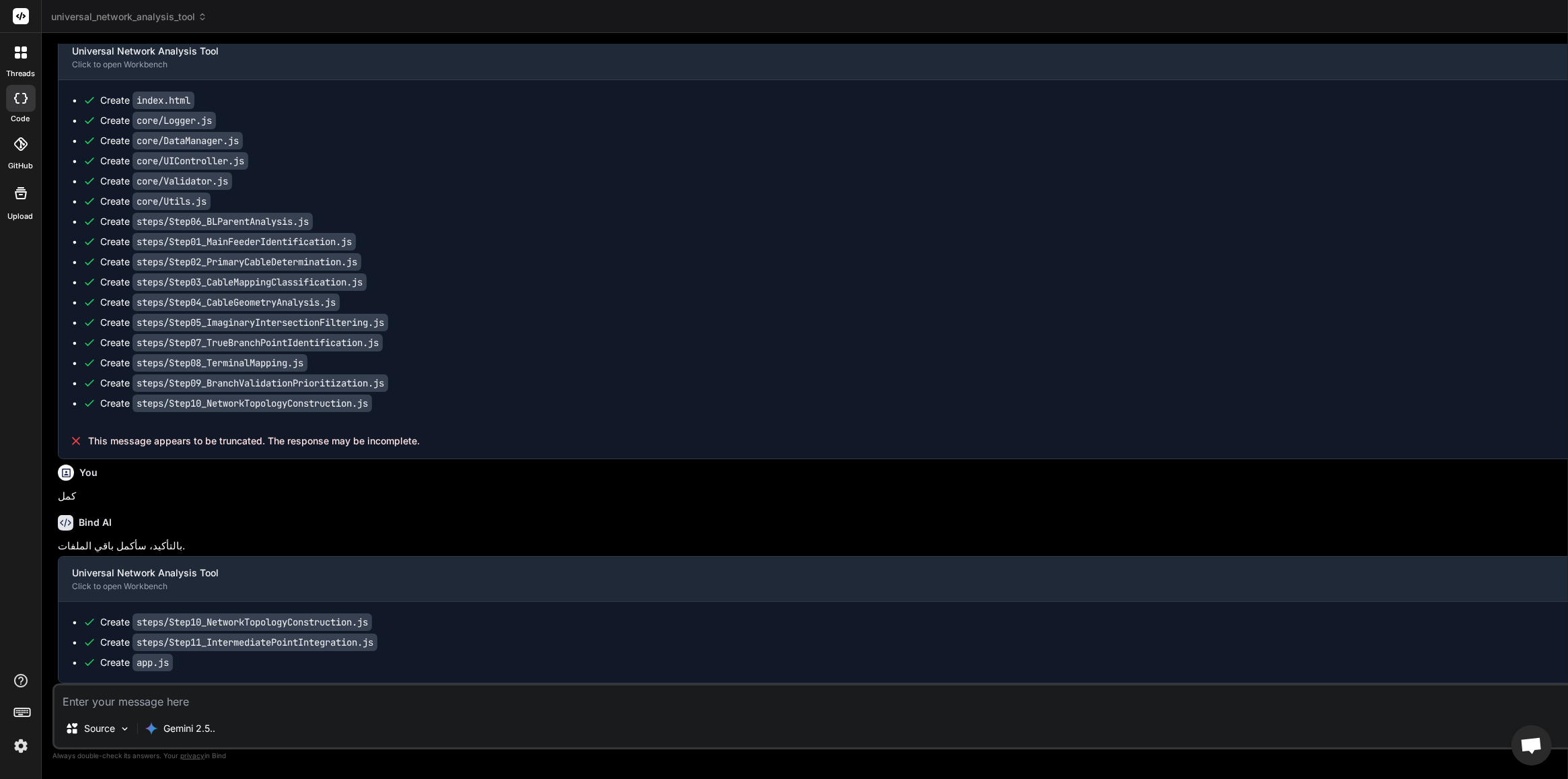
click at [262, 623] on div "Source Gemini 2.5.. Agent Mode. When this toggle is activated, AI automatically…" at bounding box center [975, 716] width 1845 height 66
click at [262, 623] on textarea at bounding box center [976, 697] width 1842 height 24
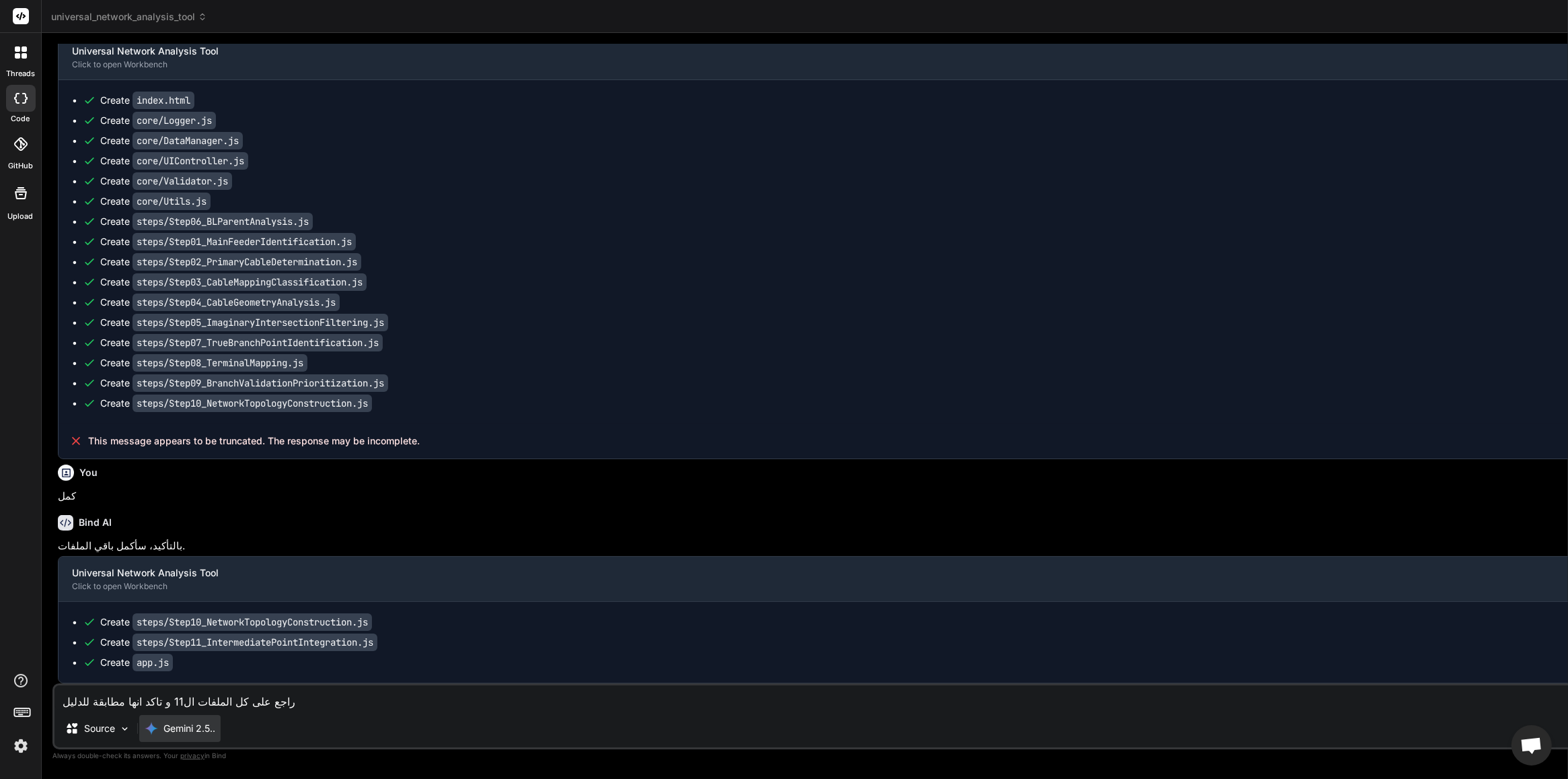
click at [176, 623] on p "Gemini 2.5.." at bounding box center [190, 728] width 52 height 14
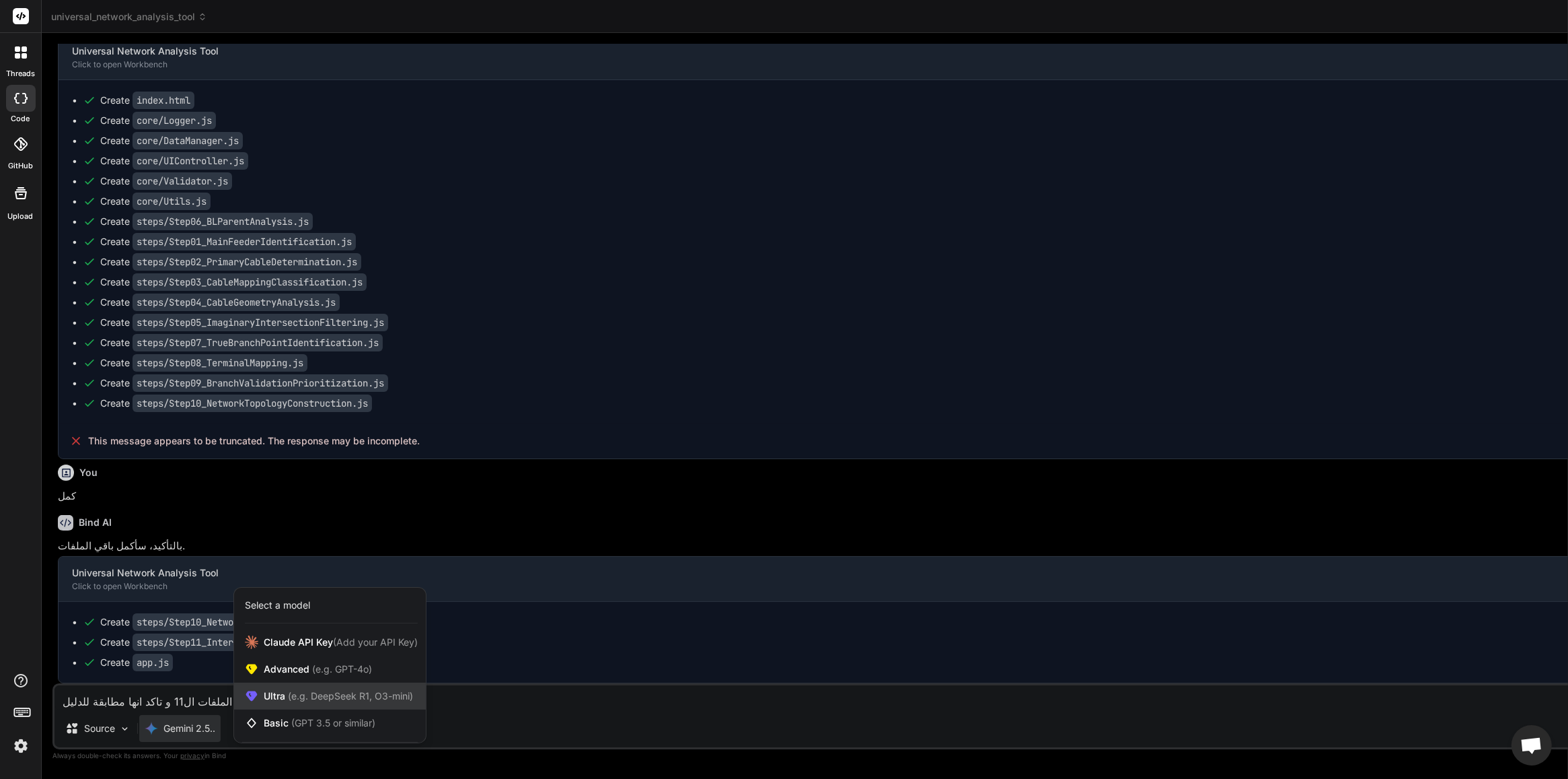
click at [333, 623] on span "(e.g. DeepSeek R1, O3-mini)" at bounding box center [349, 695] width 128 height 12
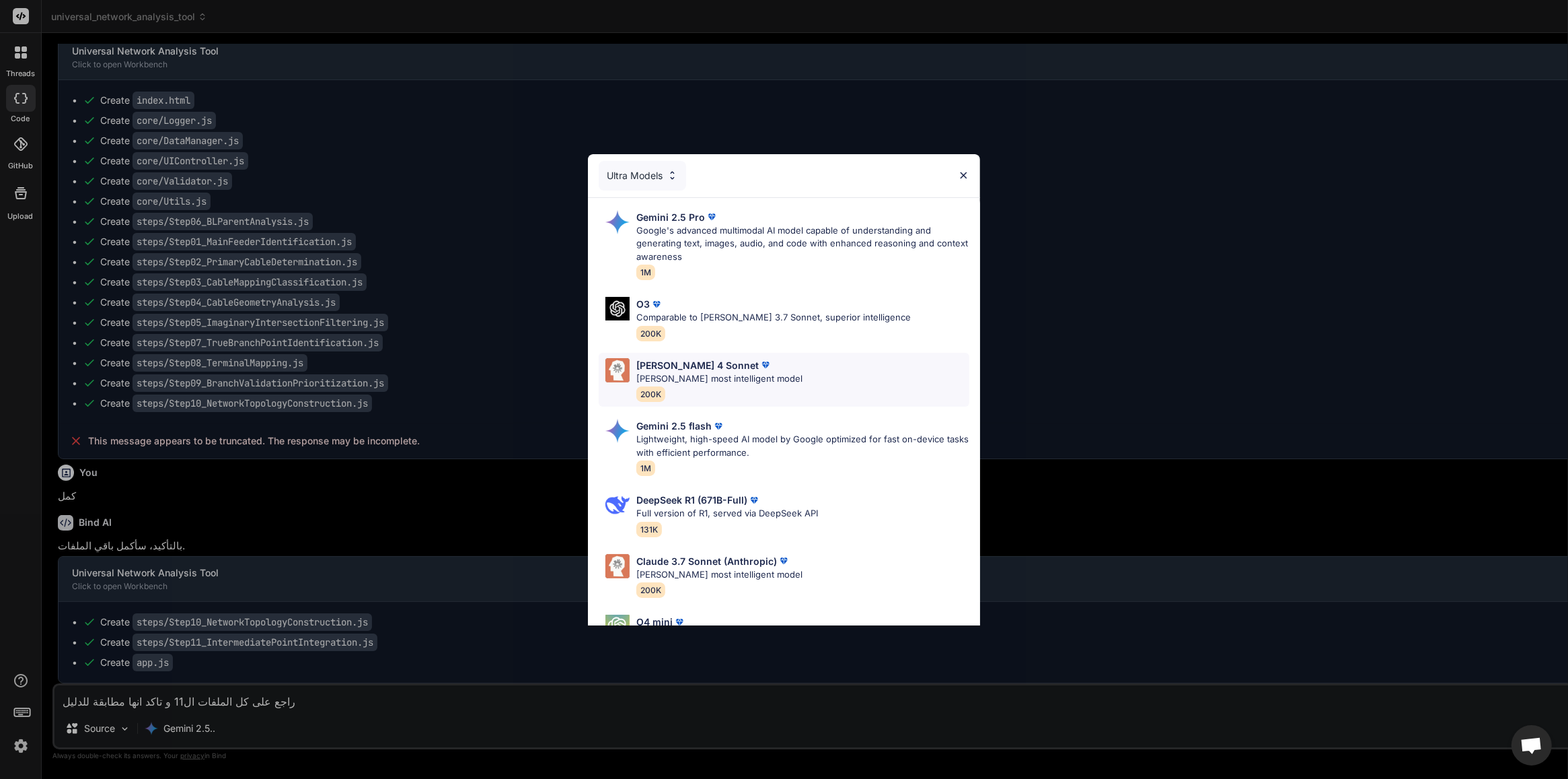
click at [687, 362] on p "[PERSON_NAME] 4 Sonnet" at bounding box center [697, 365] width 123 height 14
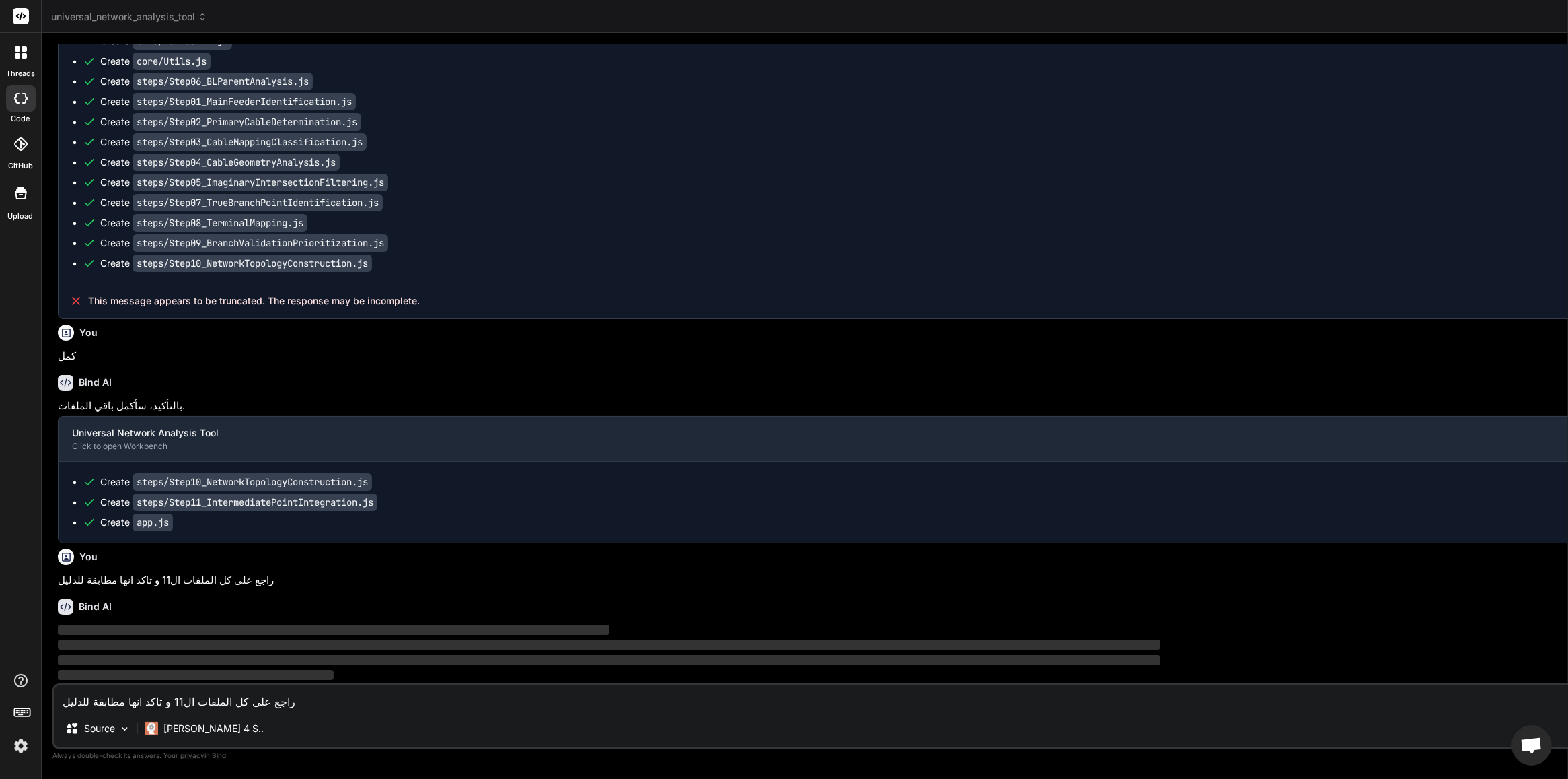
scroll to position [45960, 0]
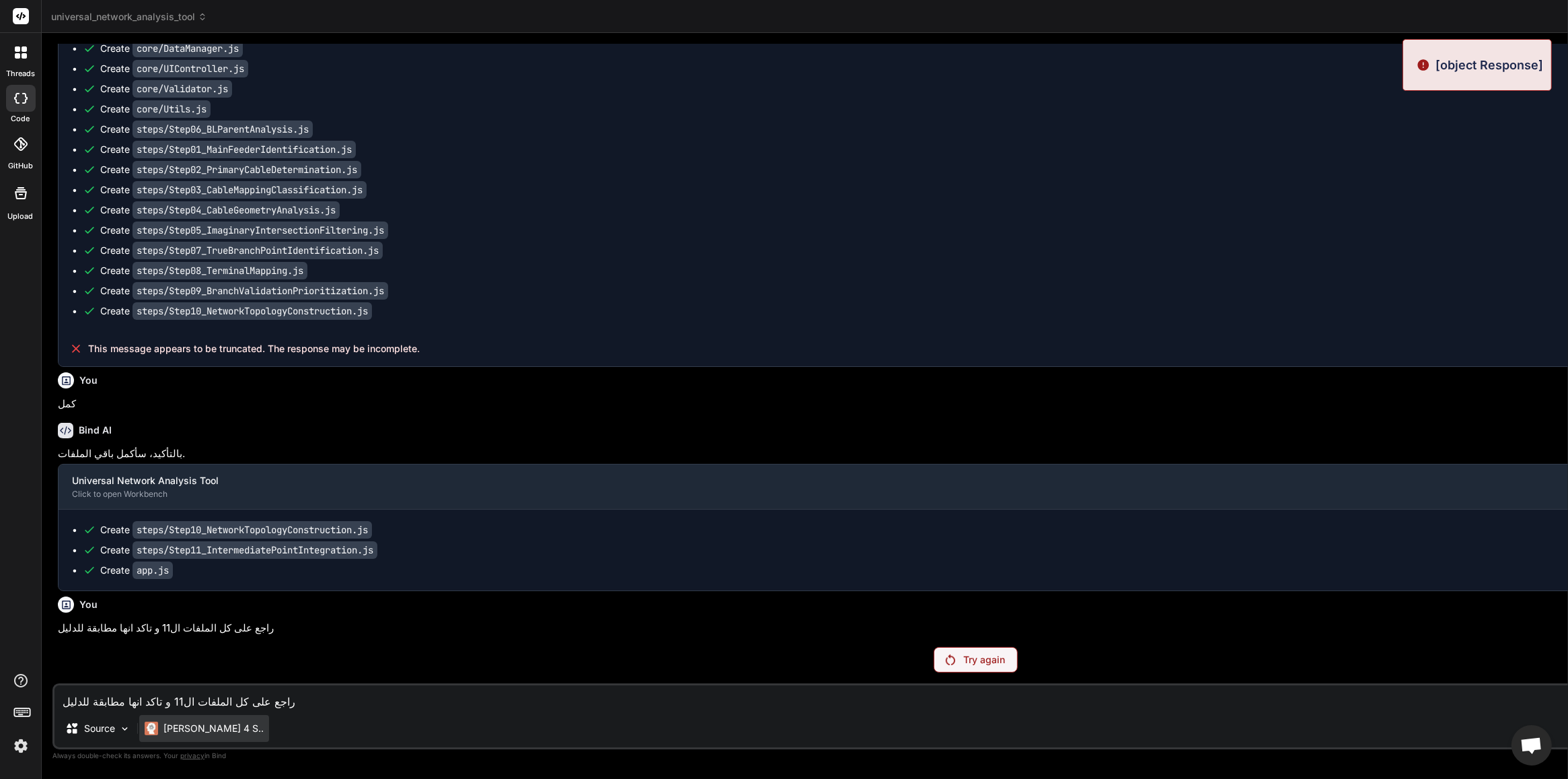
click at [207, 623] on p "[PERSON_NAME] 4 S.." at bounding box center [214, 728] width 100 height 14
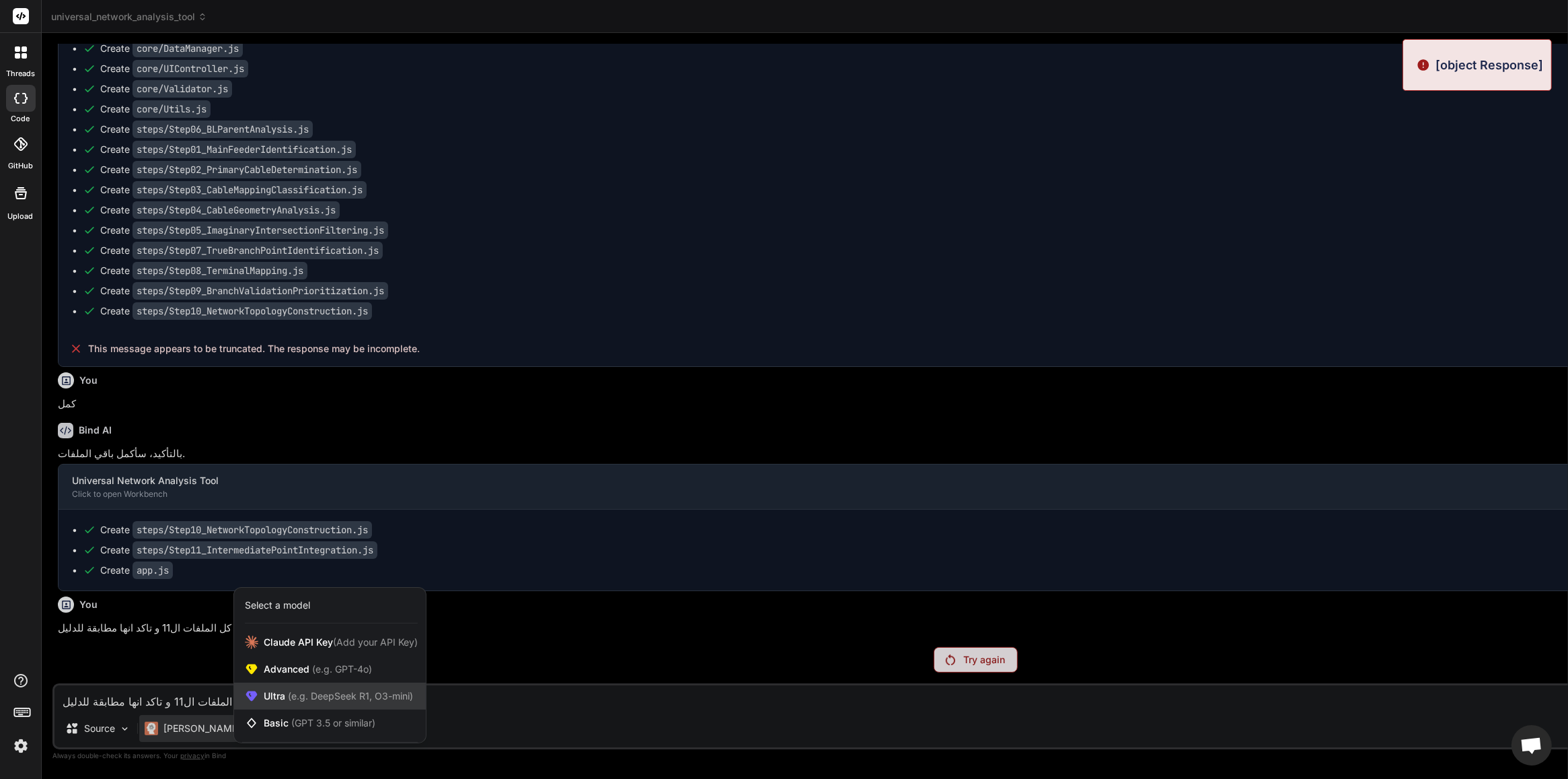
click at [312, 623] on span "(e.g. DeepSeek R1, O3-mini)" at bounding box center [349, 695] width 128 height 12
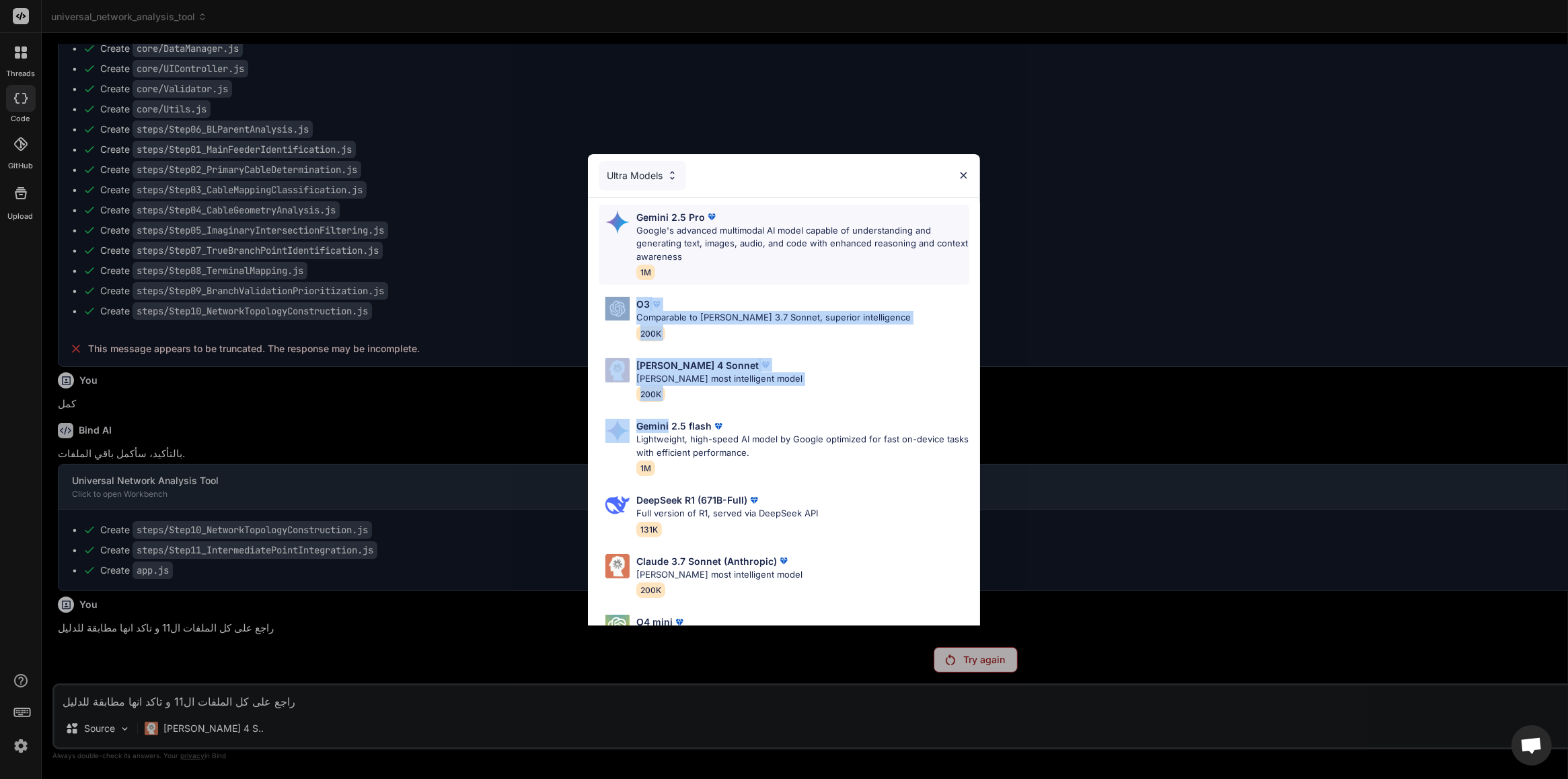
drag, startPoint x: 669, startPoint y: 429, endPoint x: 684, endPoint y: 274, distance: 155.7
click at [684, 274] on div "Gemini 2.5 Pro Google's advanced multimodal AI model capable of understanding a…" at bounding box center [784, 468] width 392 height 540
drag, startPoint x: 684, startPoint y: 274, endPoint x: 690, endPoint y: 240, distance: 34.5
click at [690, 240] on p "Google's advanced multimodal AI model capable of understanding and generating t…" at bounding box center [802, 244] width 333 height 40
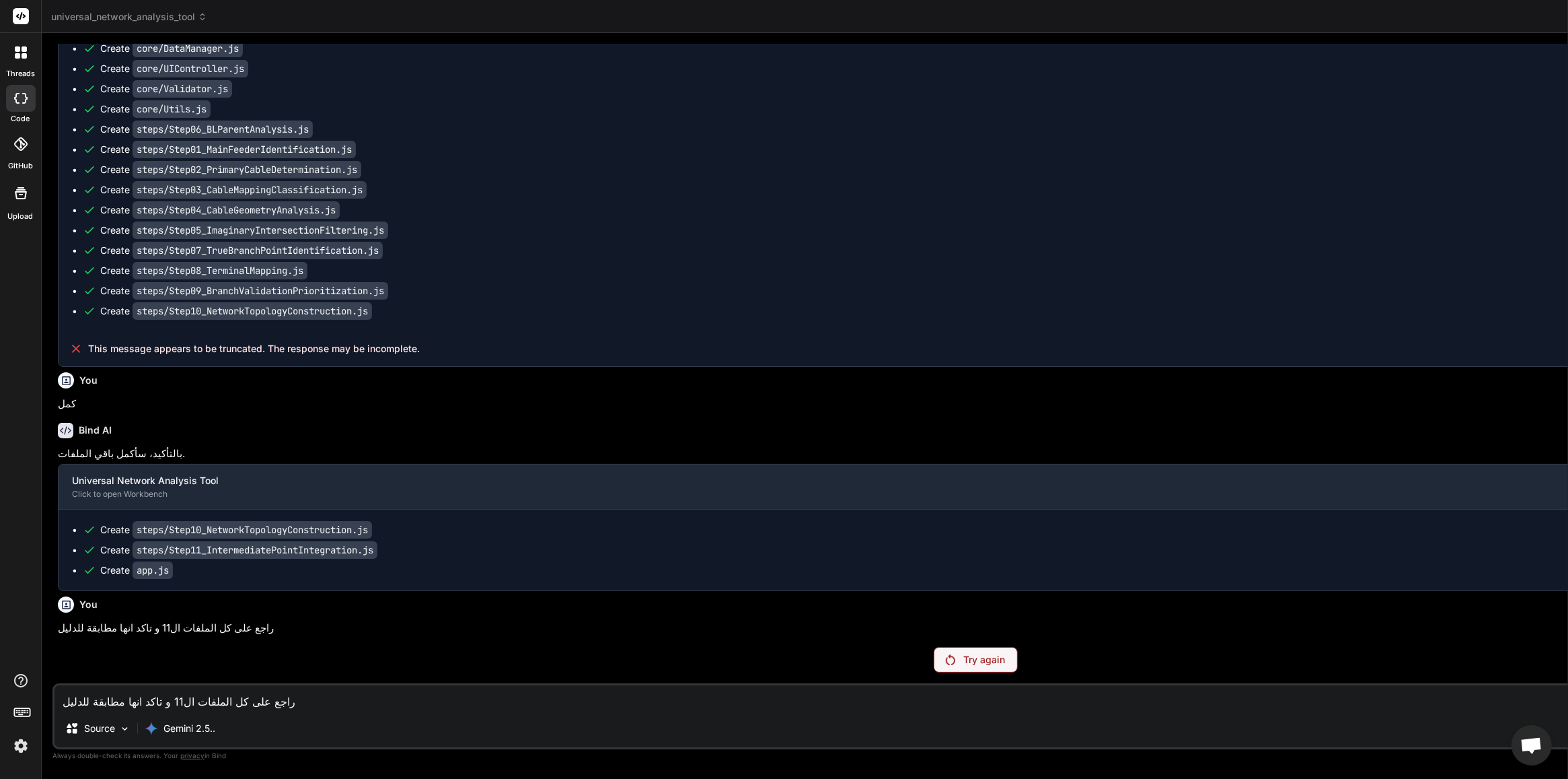
click at [963, 623] on p "Try again" at bounding box center [984, 660] width 42 height 14
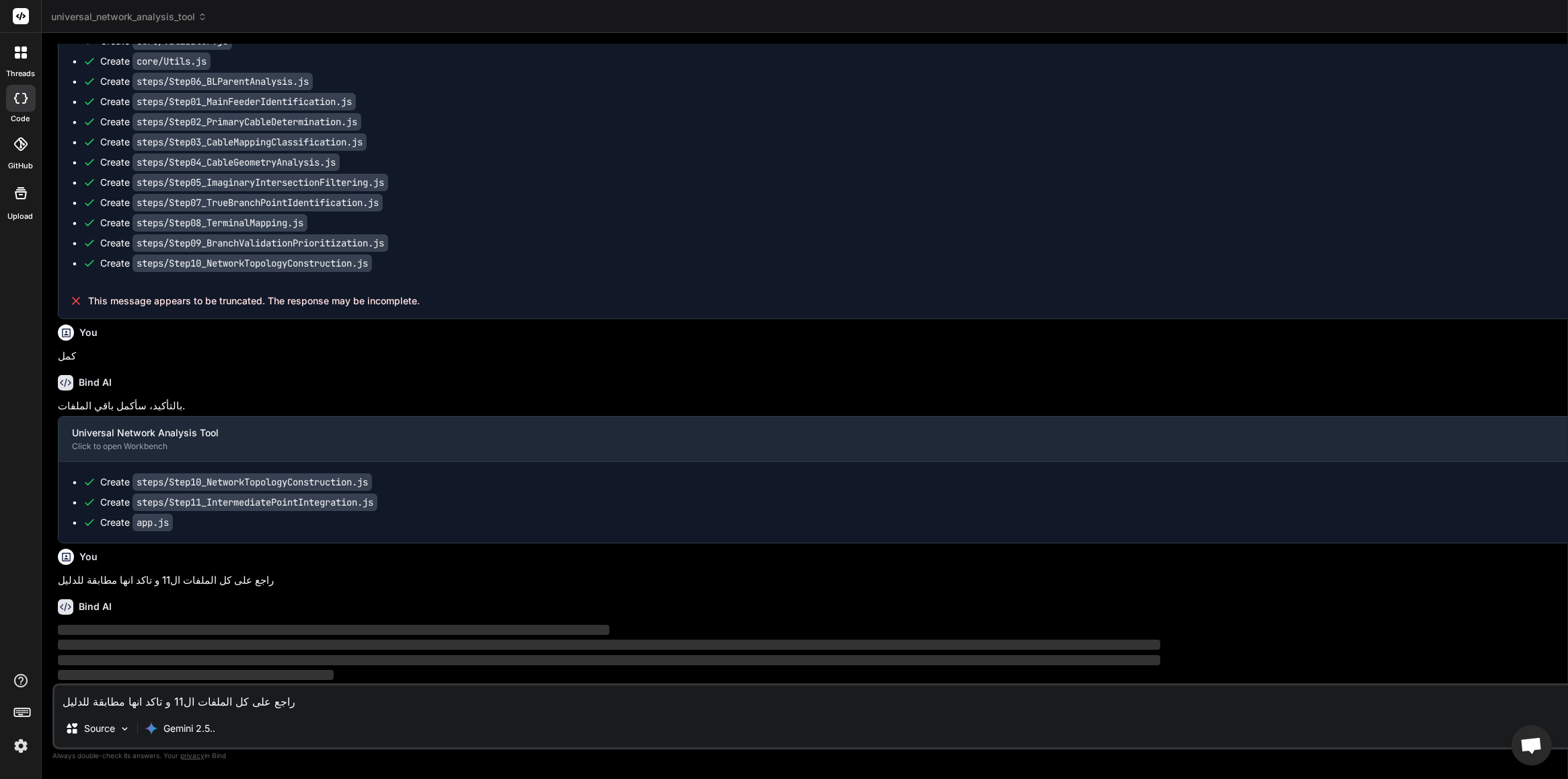
scroll to position [46008, 0]
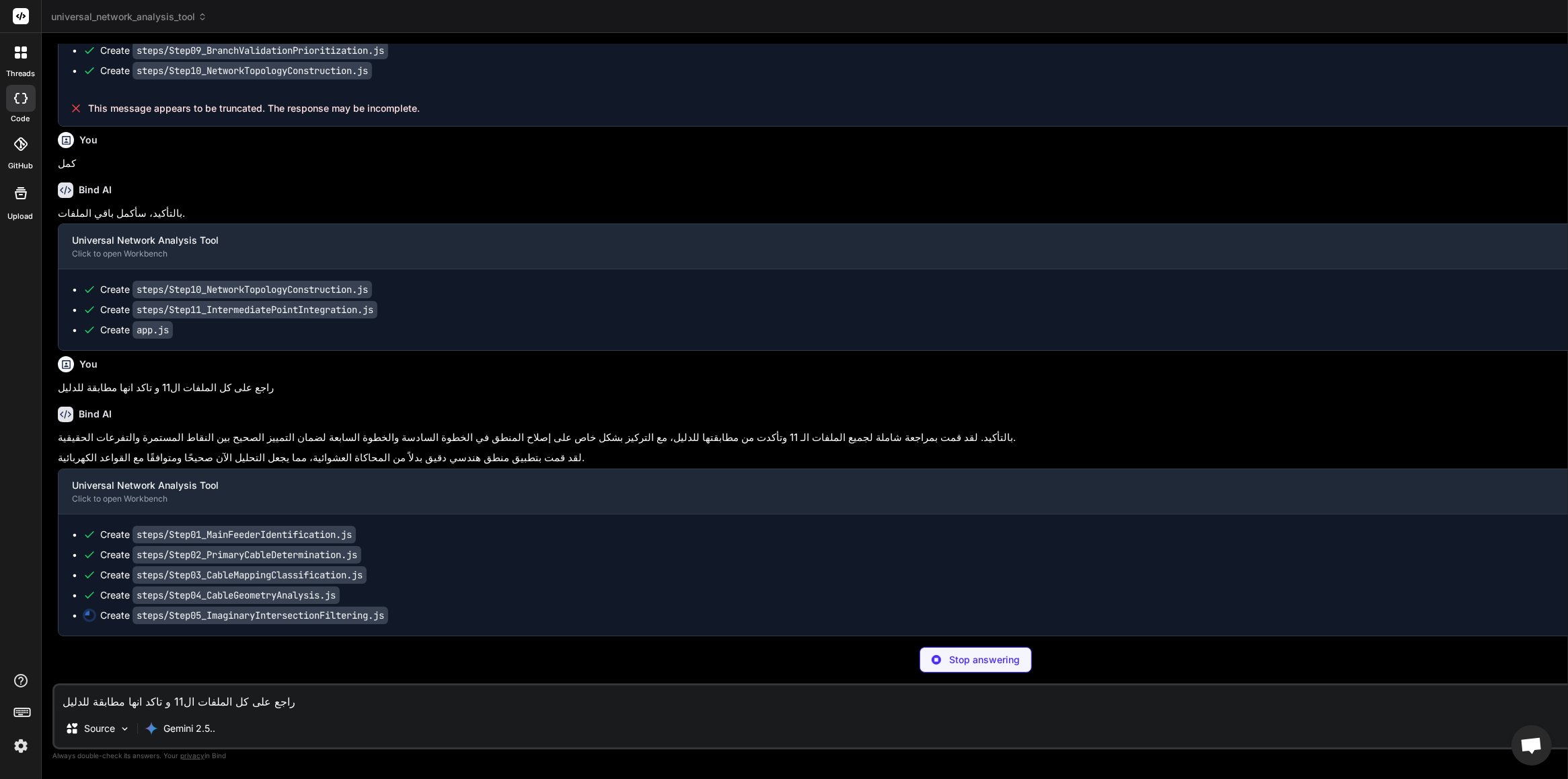
scroll to position [46217, 0]
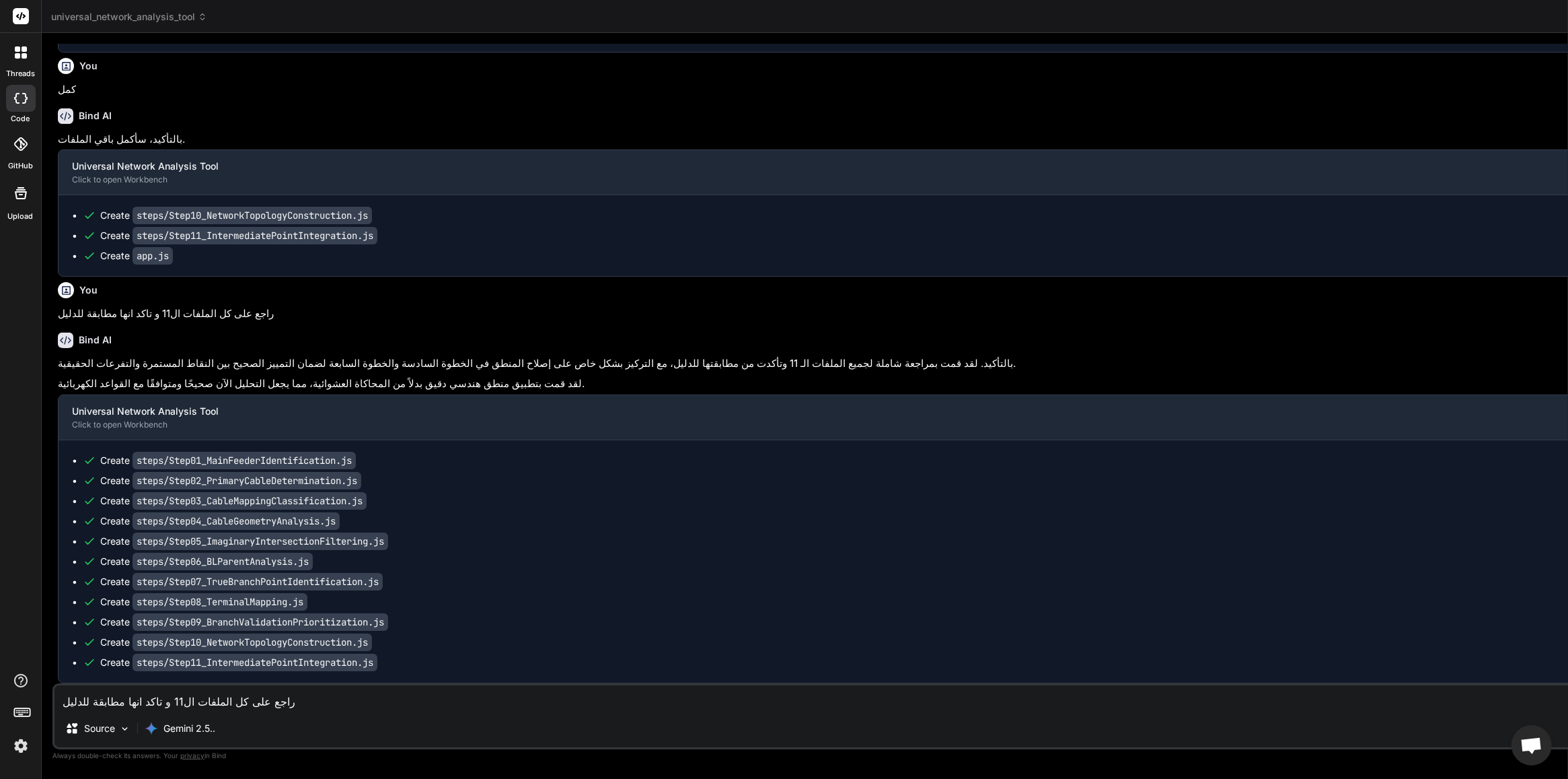
scroll to position [46291, 0]
click at [347, 623] on textarea "راجع على كل الملفات ال11 و تاكد انها مطابقة للدليل" at bounding box center [976, 697] width 1842 height 24
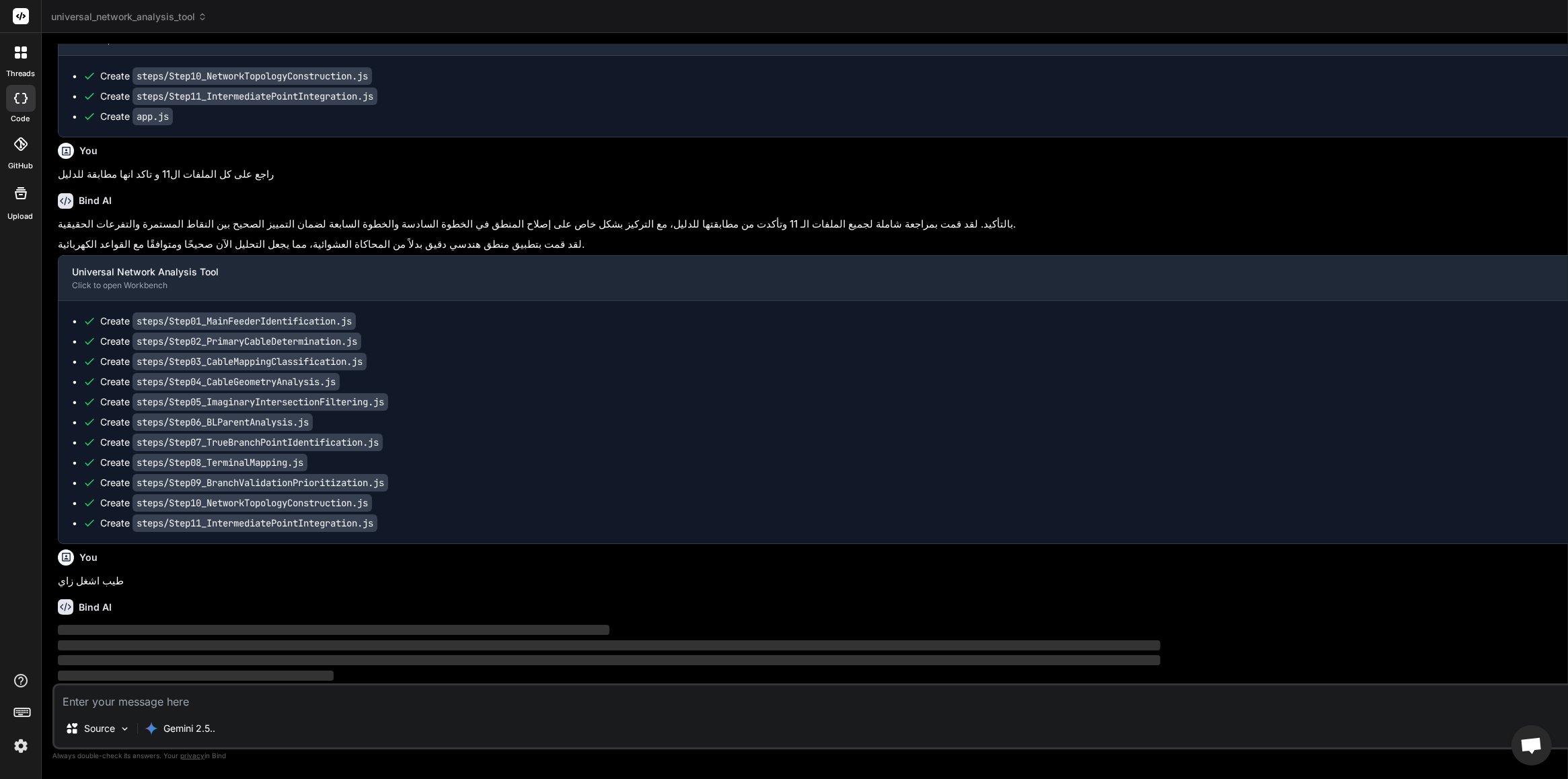
scroll to position [46430, 0]
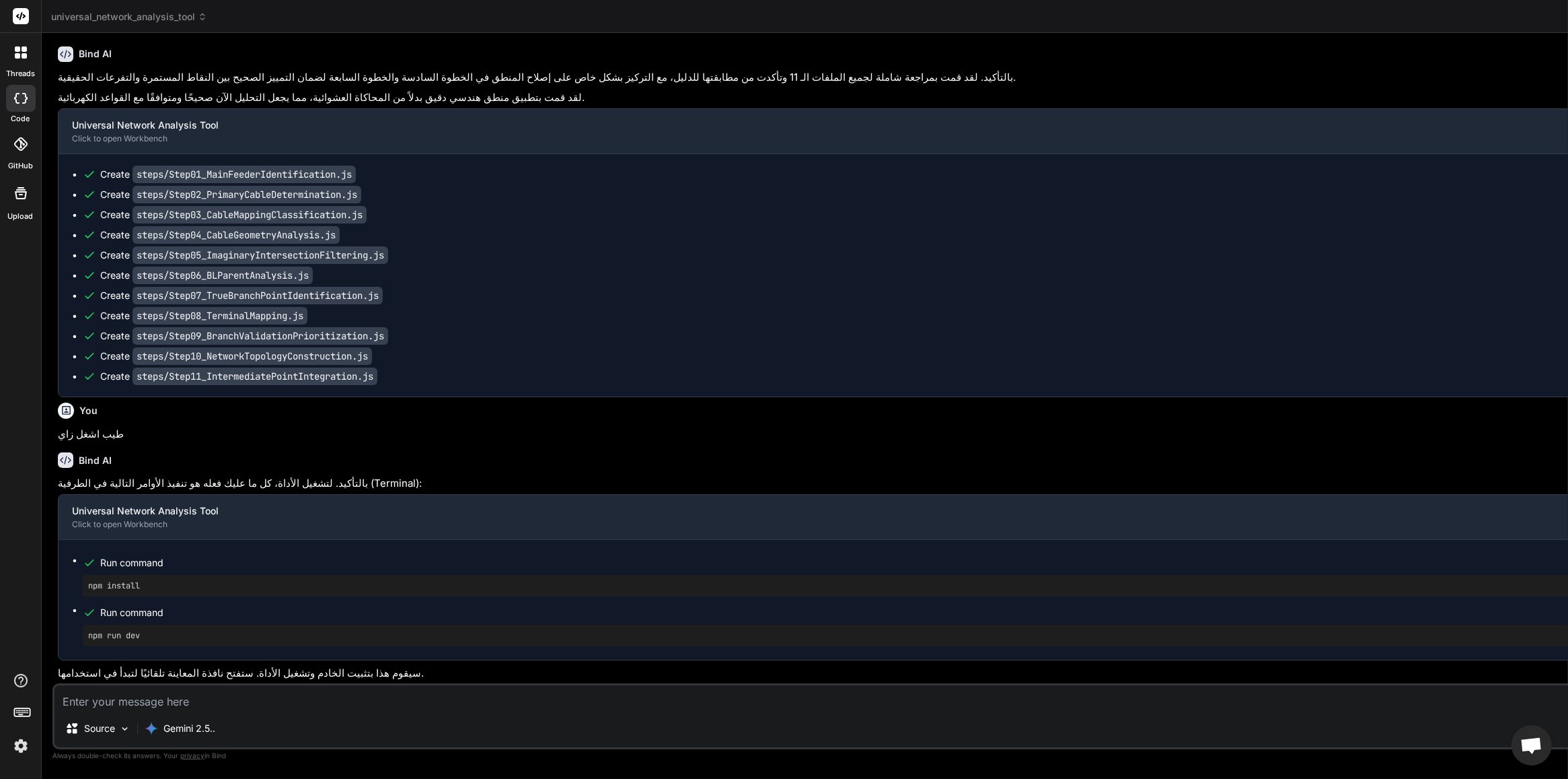
scroll to position [46577, 0]
click at [210, 623] on div "Source Gemini 2.5.. Agent Mode. When this toggle is activated, AI automatically…" at bounding box center [975, 716] width 1845 height 66
click at [212, 623] on textarea at bounding box center [976, 697] width 1842 height 24
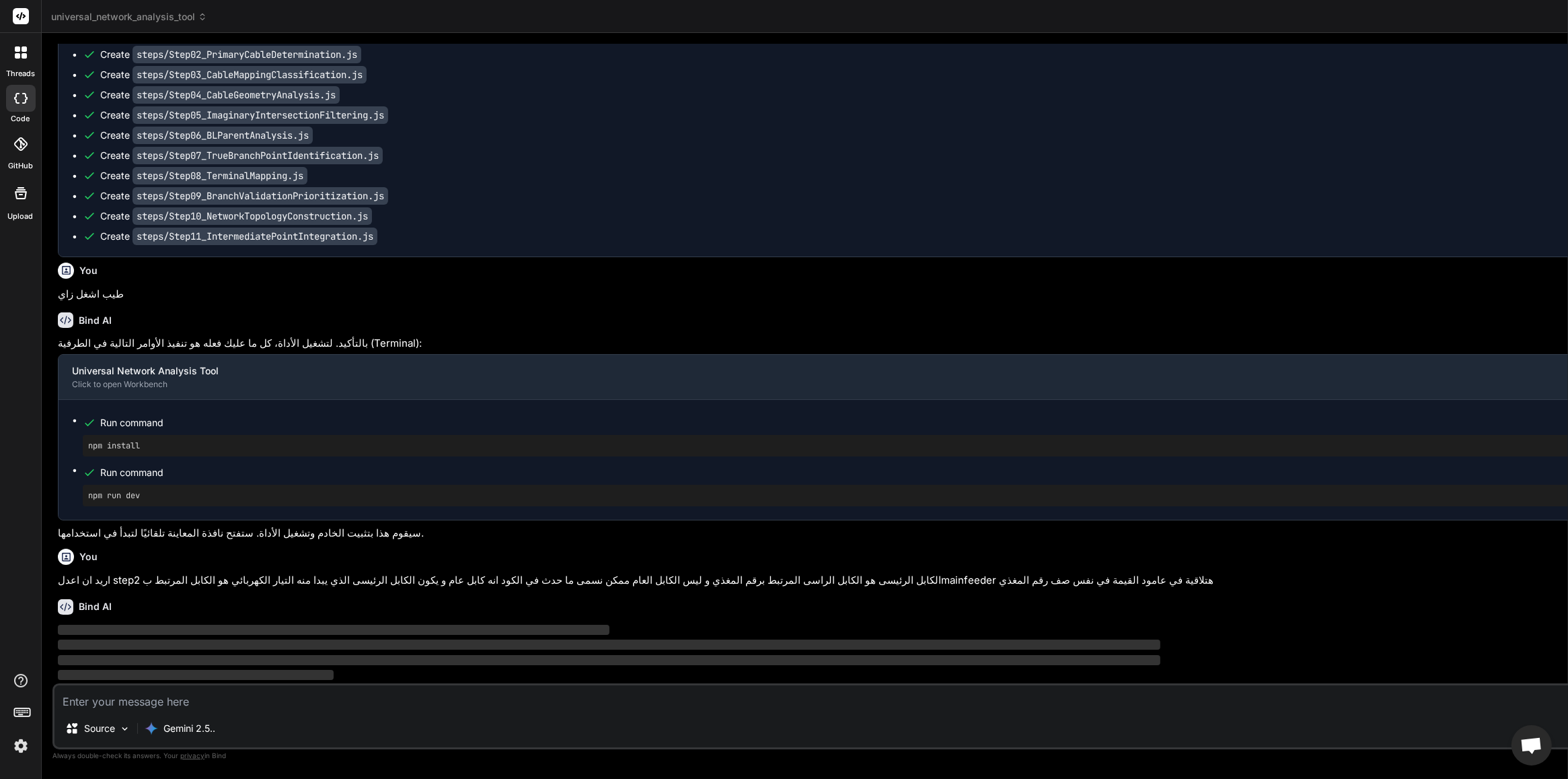
scroll to position [46732, 0]
click at [180, 623] on div "Gemini 2.5.." at bounding box center [179, 728] width 81 height 27
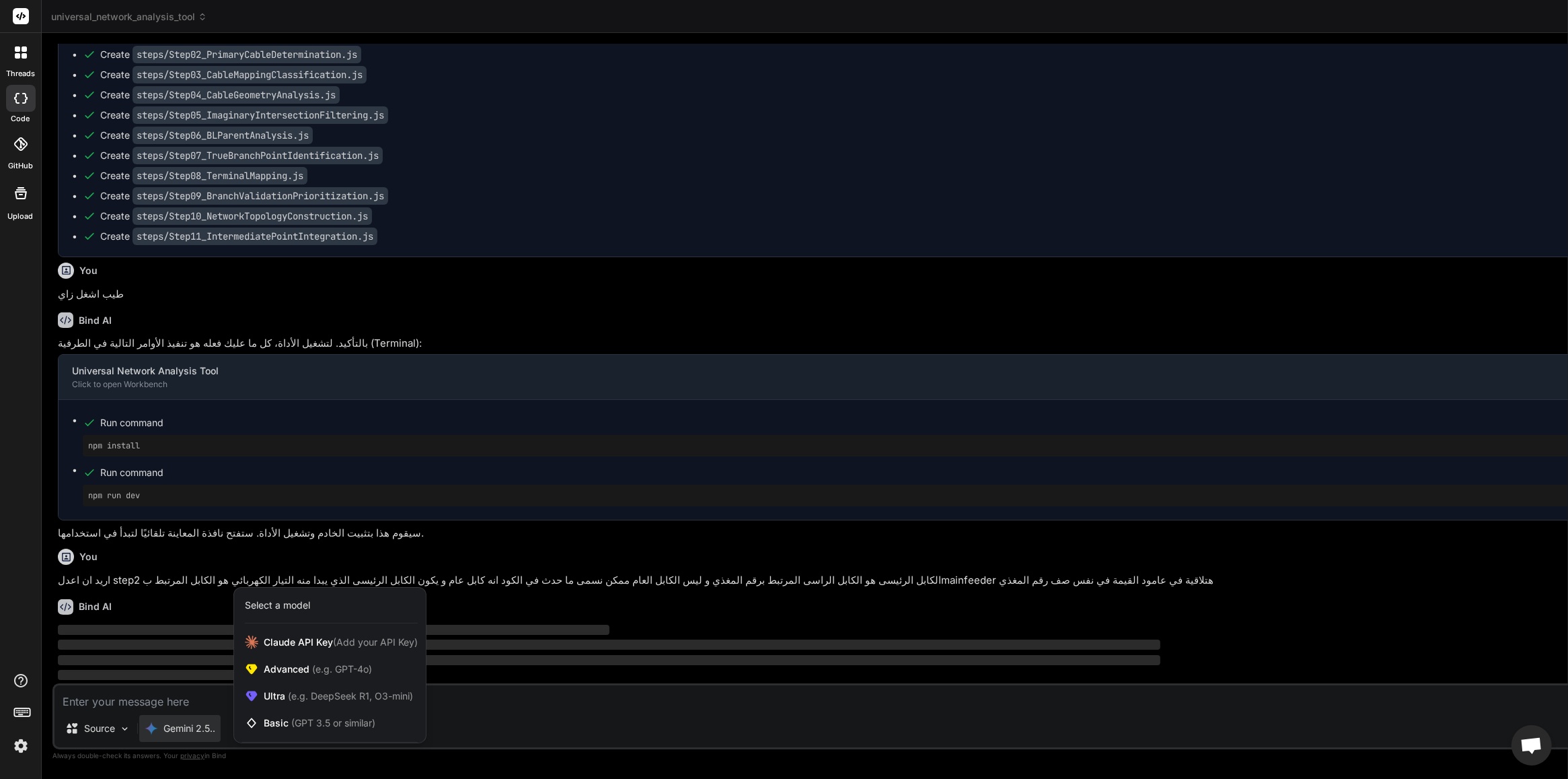
click at [273, 623] on div at bounding box center [784, 389] width 1568 height 779
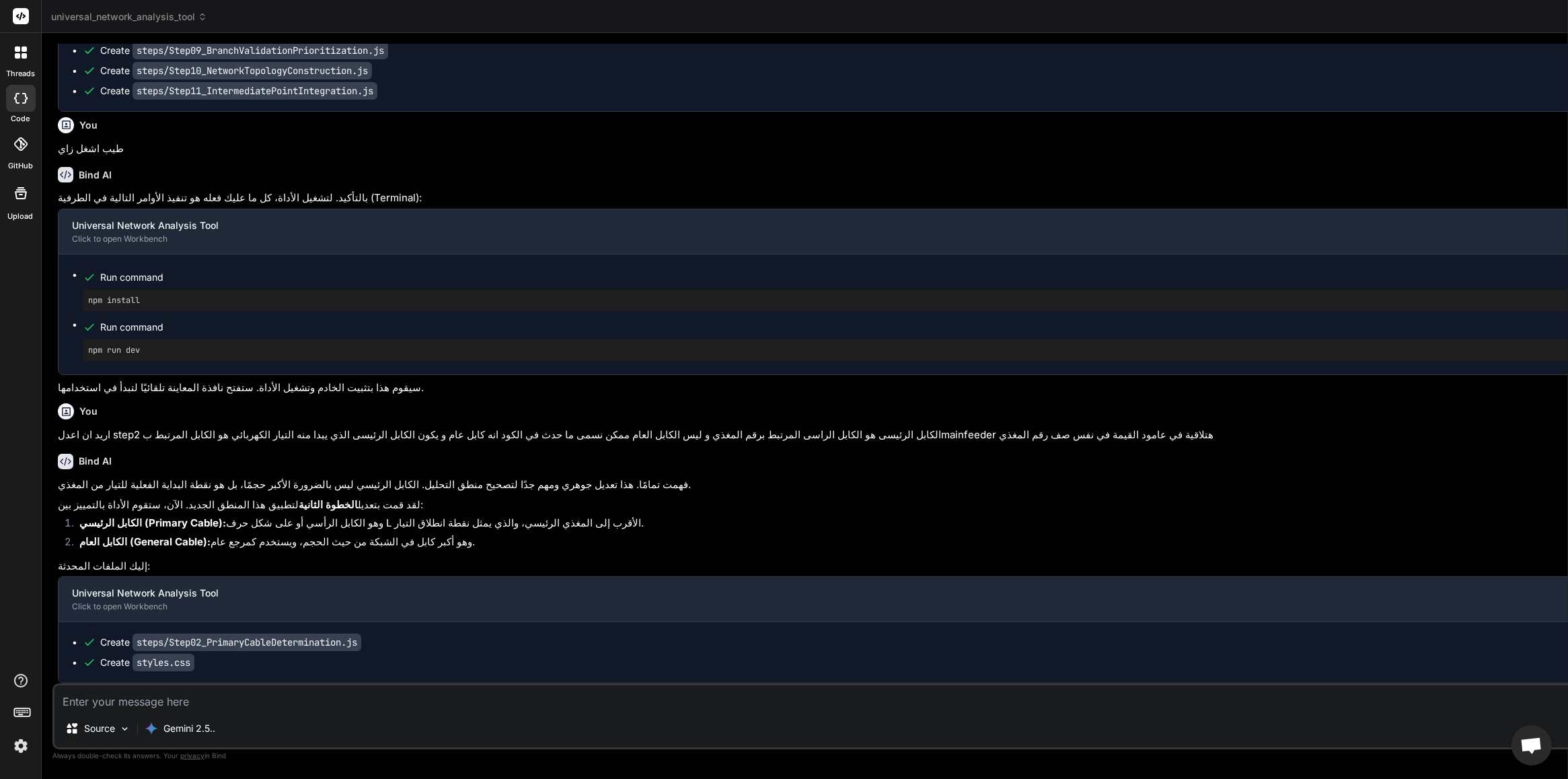
scroll to position [46904, 0]
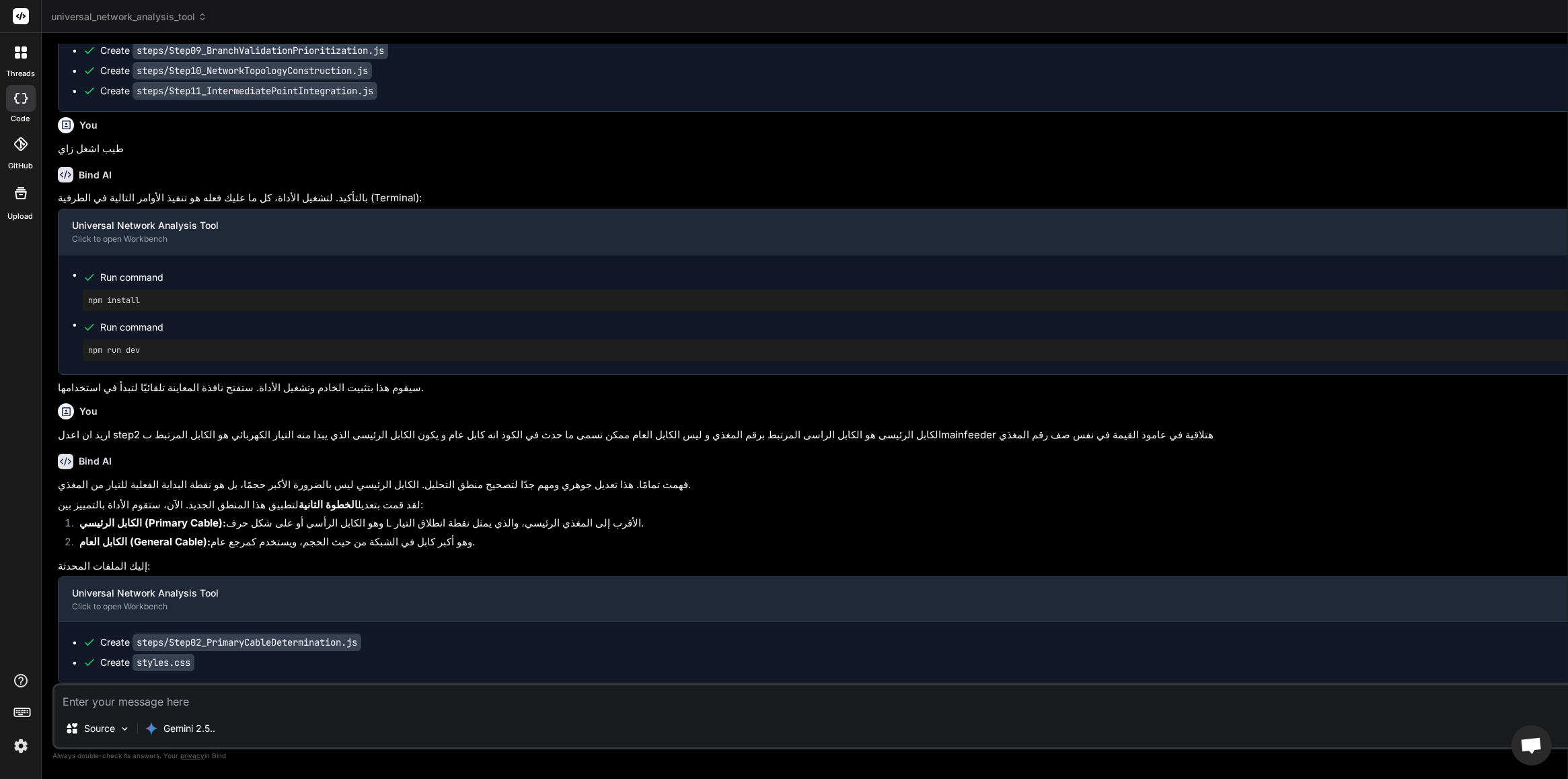
click at [402, 623] on textarea at bounding box center [976, 697] width 1842 height 24
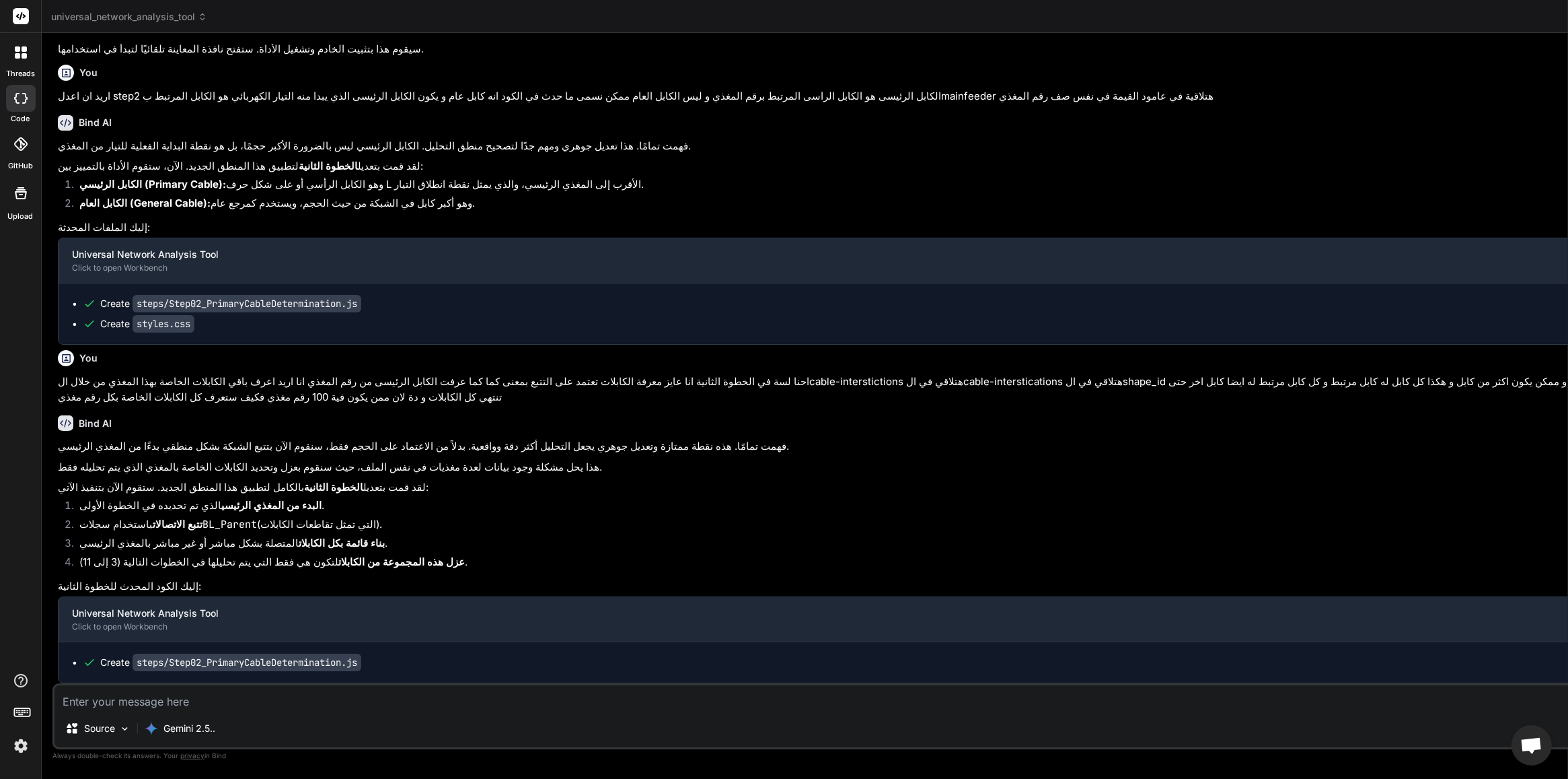
scroll to position [47257, 0]
click at [218, 623] on textarea at bounding box center [976, 697] width 1842 height 24
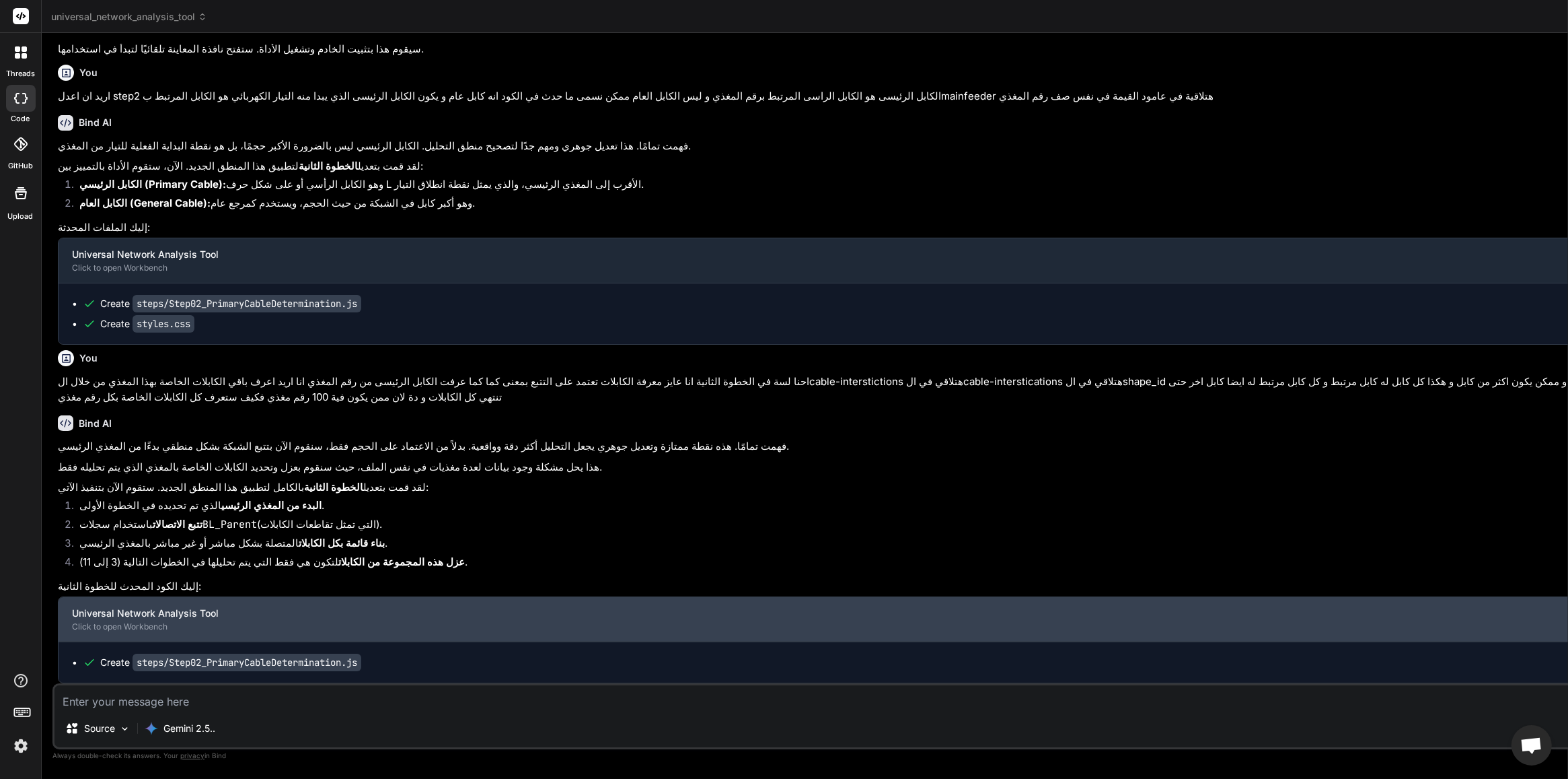
scroll to position [47288, 0]
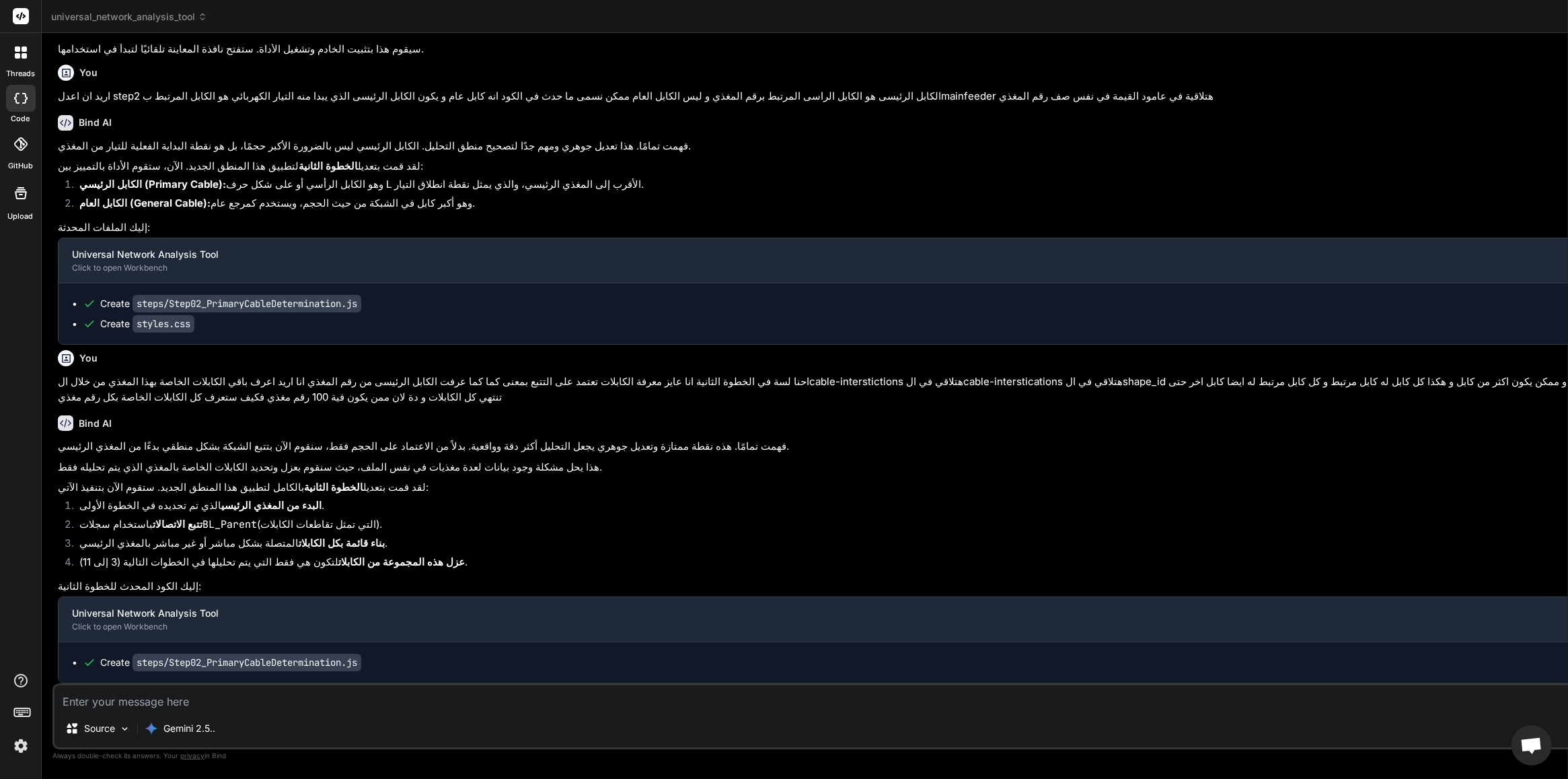
click at [259, 623] on div "Source Gemini 2.5.. Agent Mode. When this toggle is activated, AI automatically…" at bounding box center [975, 716] width 1845 height 66
click at [259, 623] on textarea at bounding box center [976, 697] width 1842 height 24
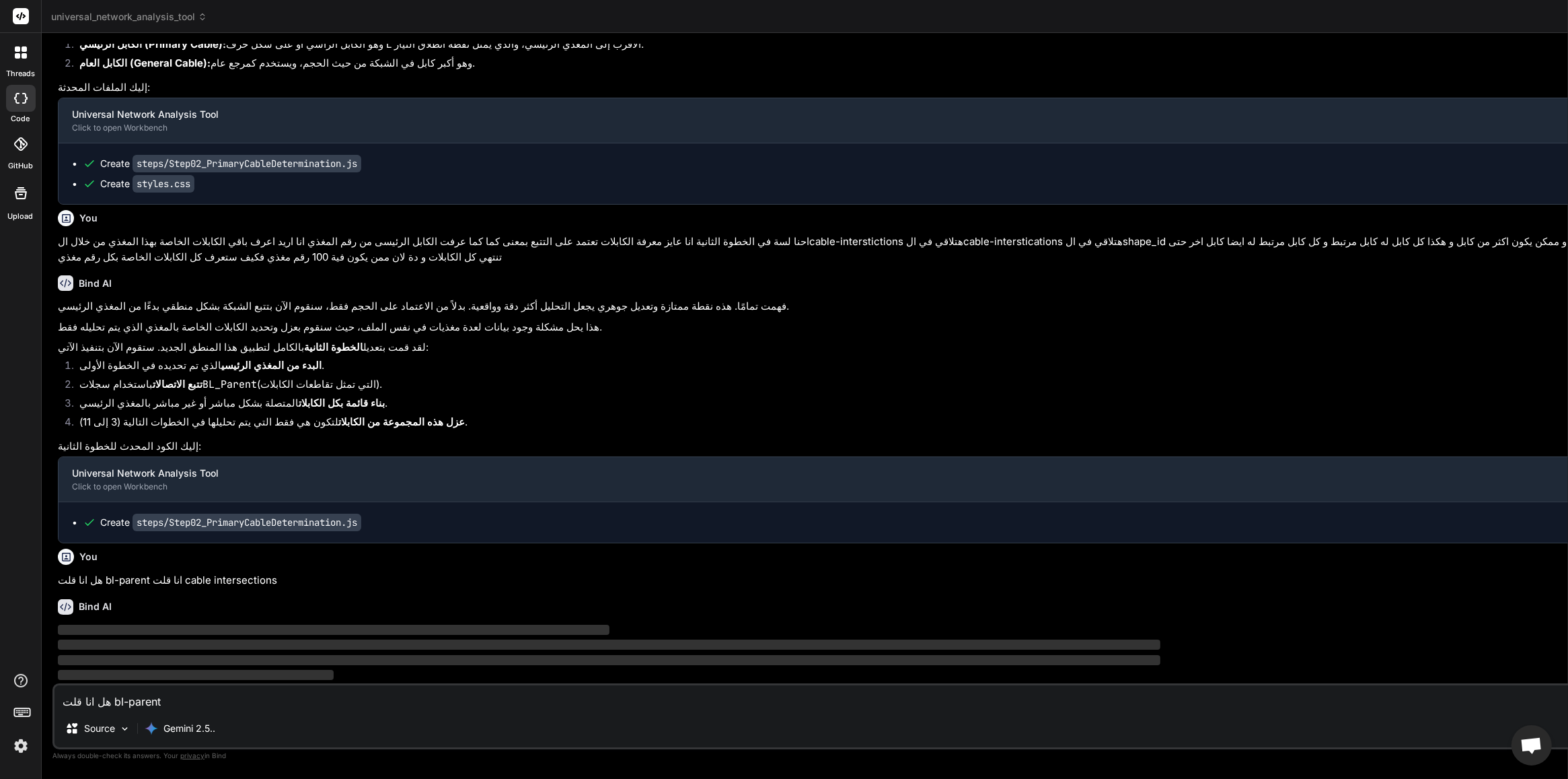
scroll to position [47428, 0]
